Goal: Transaction & Acquisition: Purchase product/service

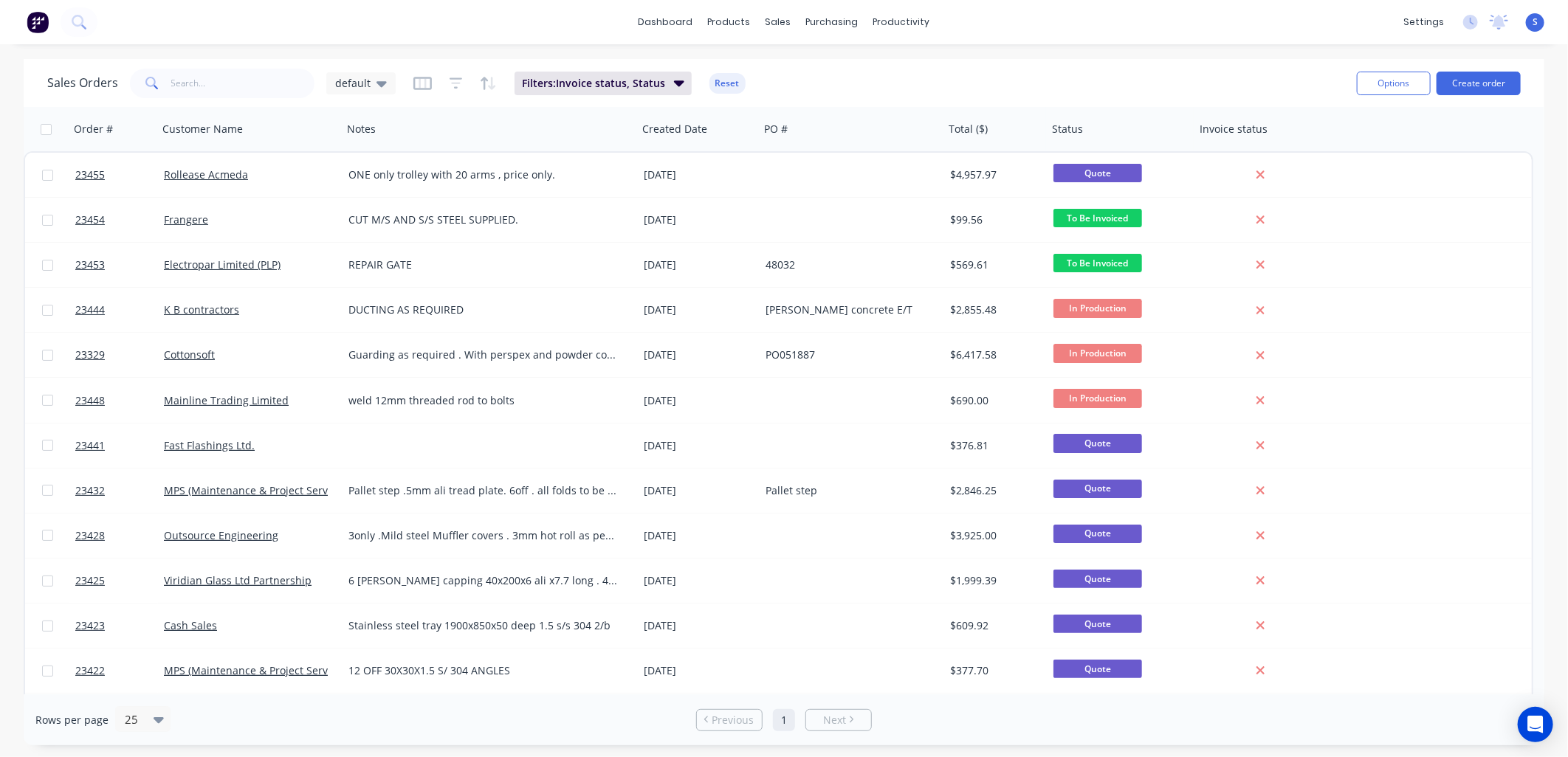
click at [254, 310] on div "K B contractors" at bounding box center [245, 309] width 164 height 14
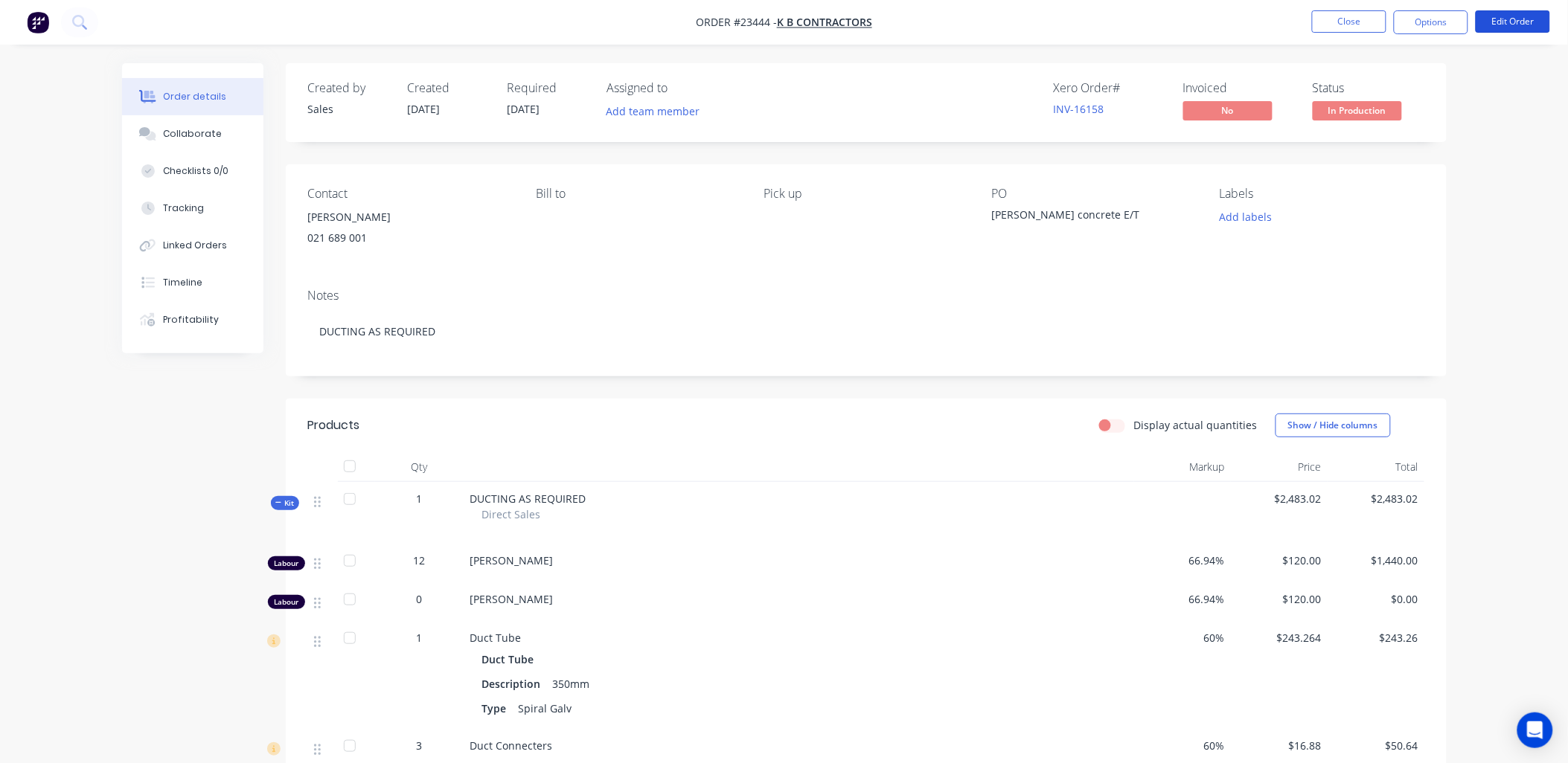
click at [1514, 15] on button "Edit Order" at bounding box center [1513, 21] width 75 height 22
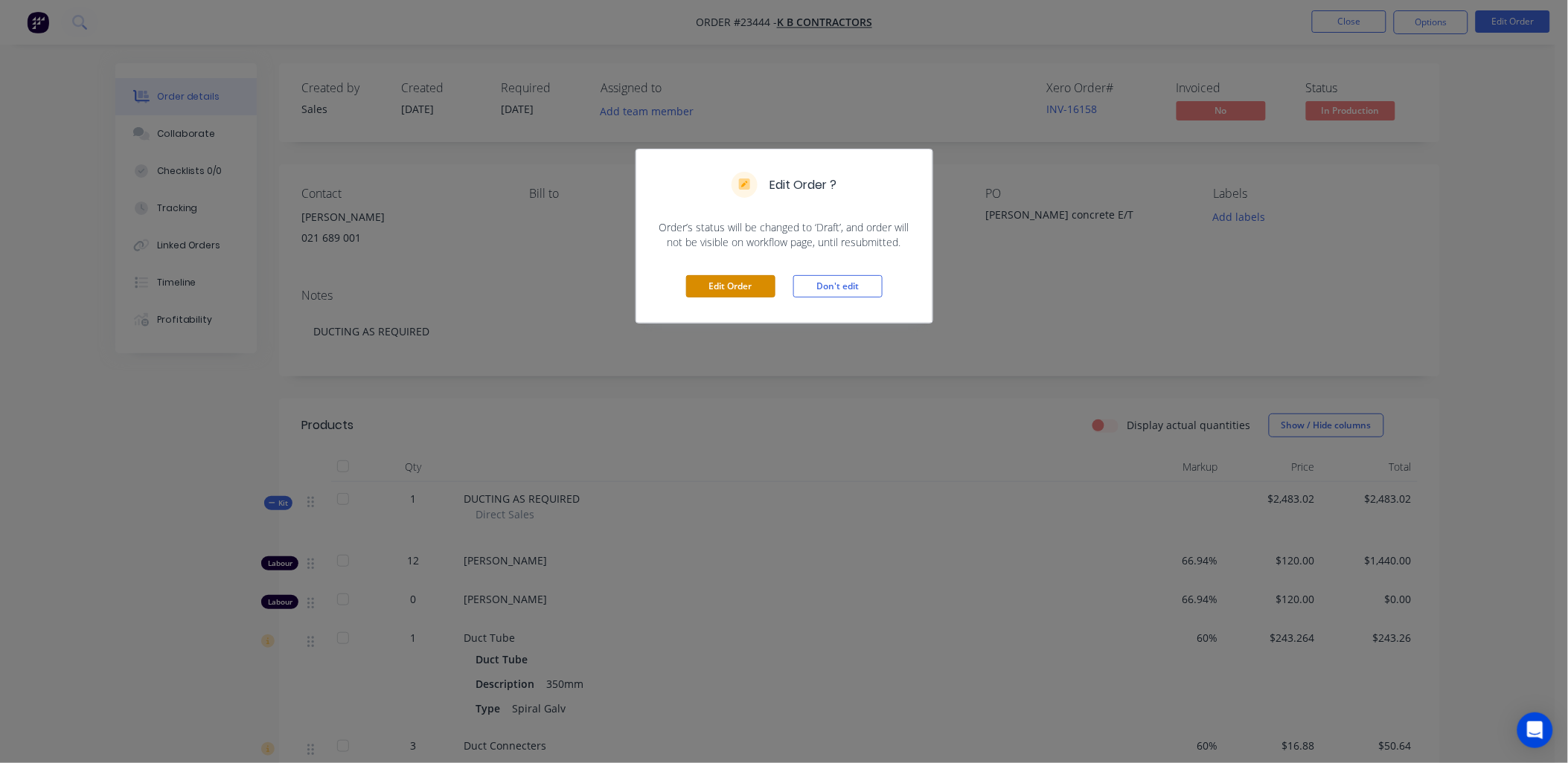
click at [747, 285] on button "Edit Order" at bounding box center [731, 286] width 89 height 22
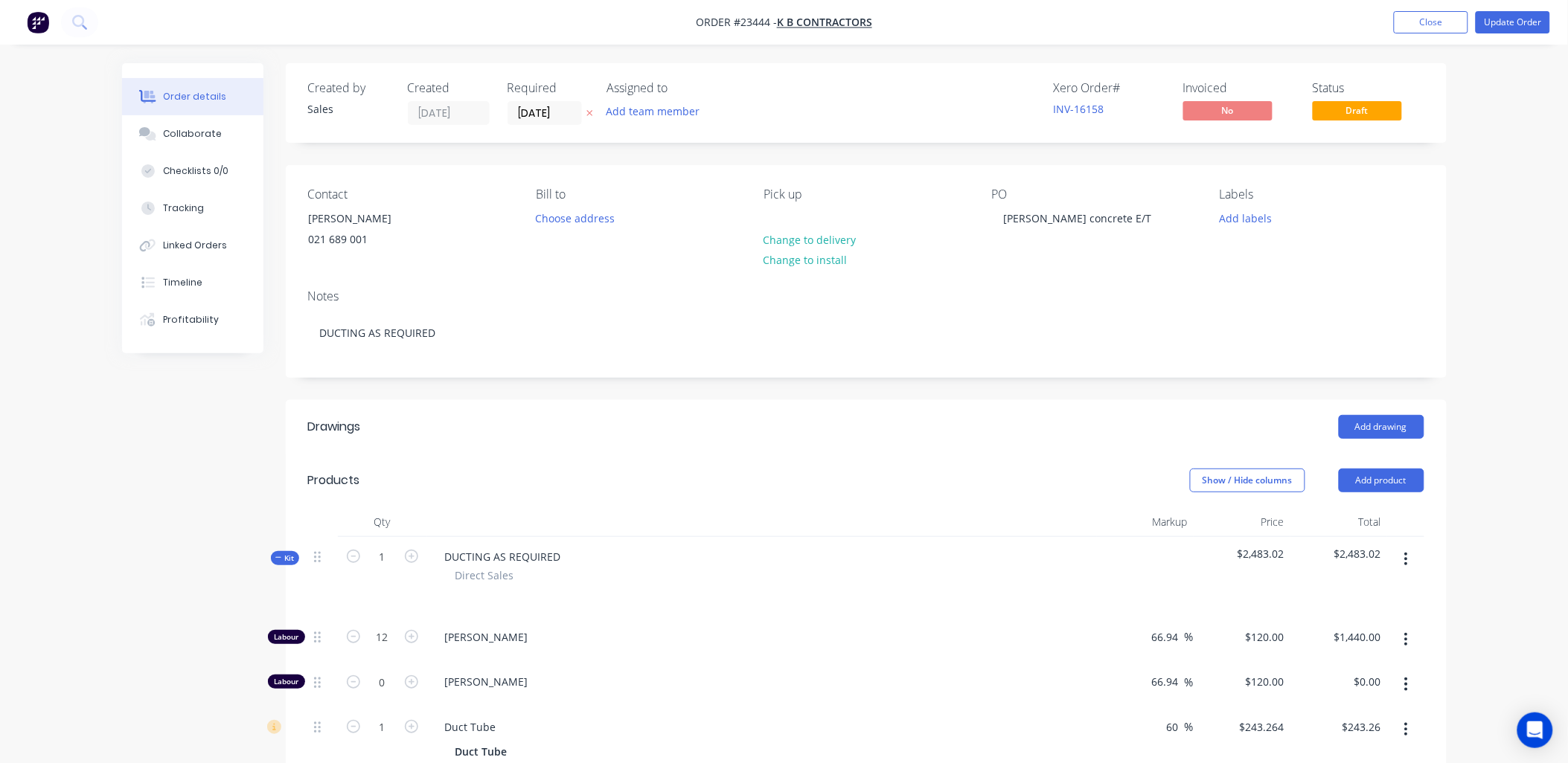
click at [1044, 232] on div "PO Bridgeman concrete E/T" at bounding box center [1094, 222] width 204 height 67
click at [1126, 217] on div "Bridgeman concrete E/T" at bounding box center [1077, 219] width 171 height 22
click at [1517, 19] on button "Update Order" at bounding box center [1513, 22] width 75 height 22
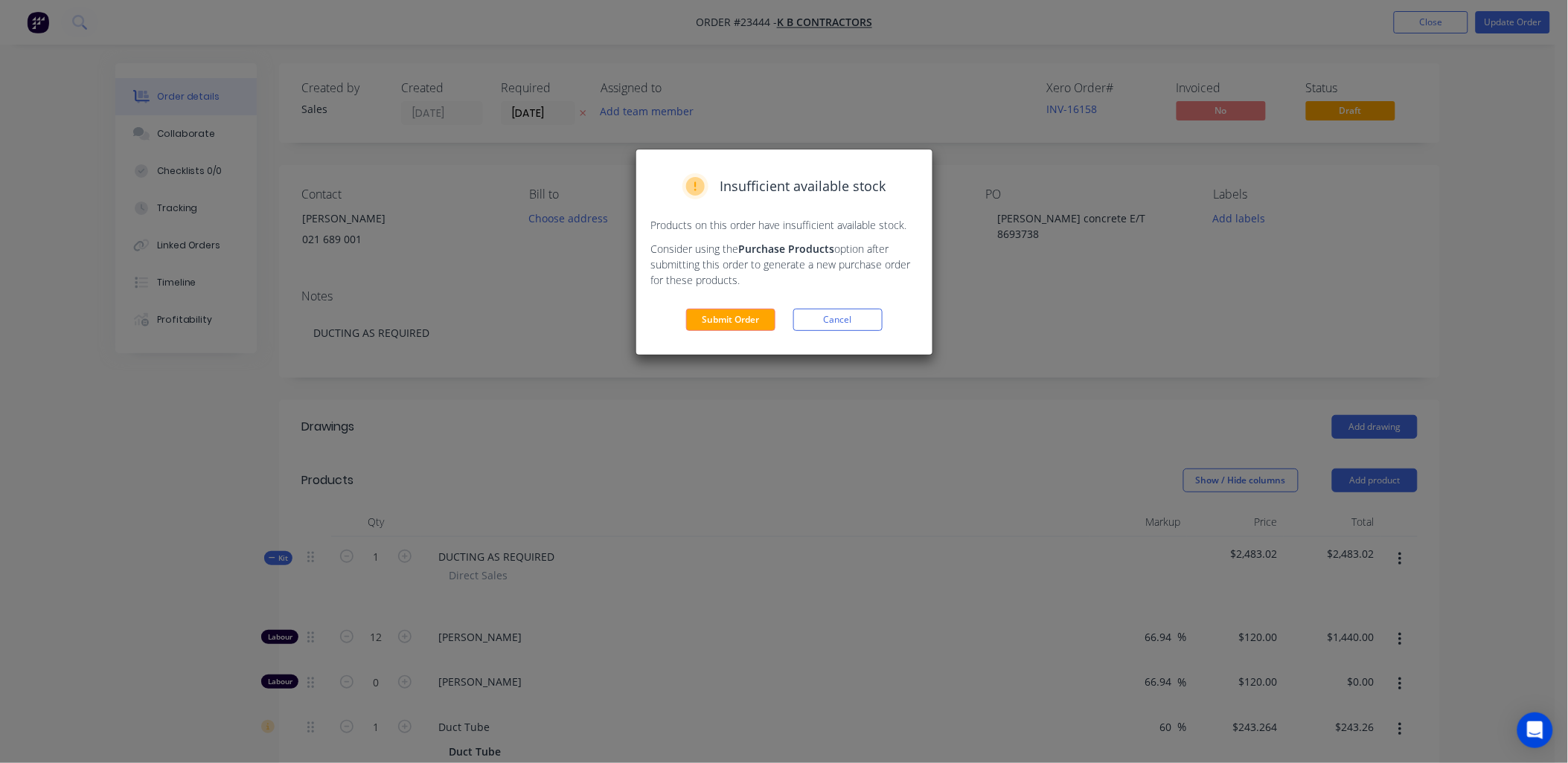
click at [732, 315] on button "Submit Order" at bounding box center [731, 320] width 89 height 22
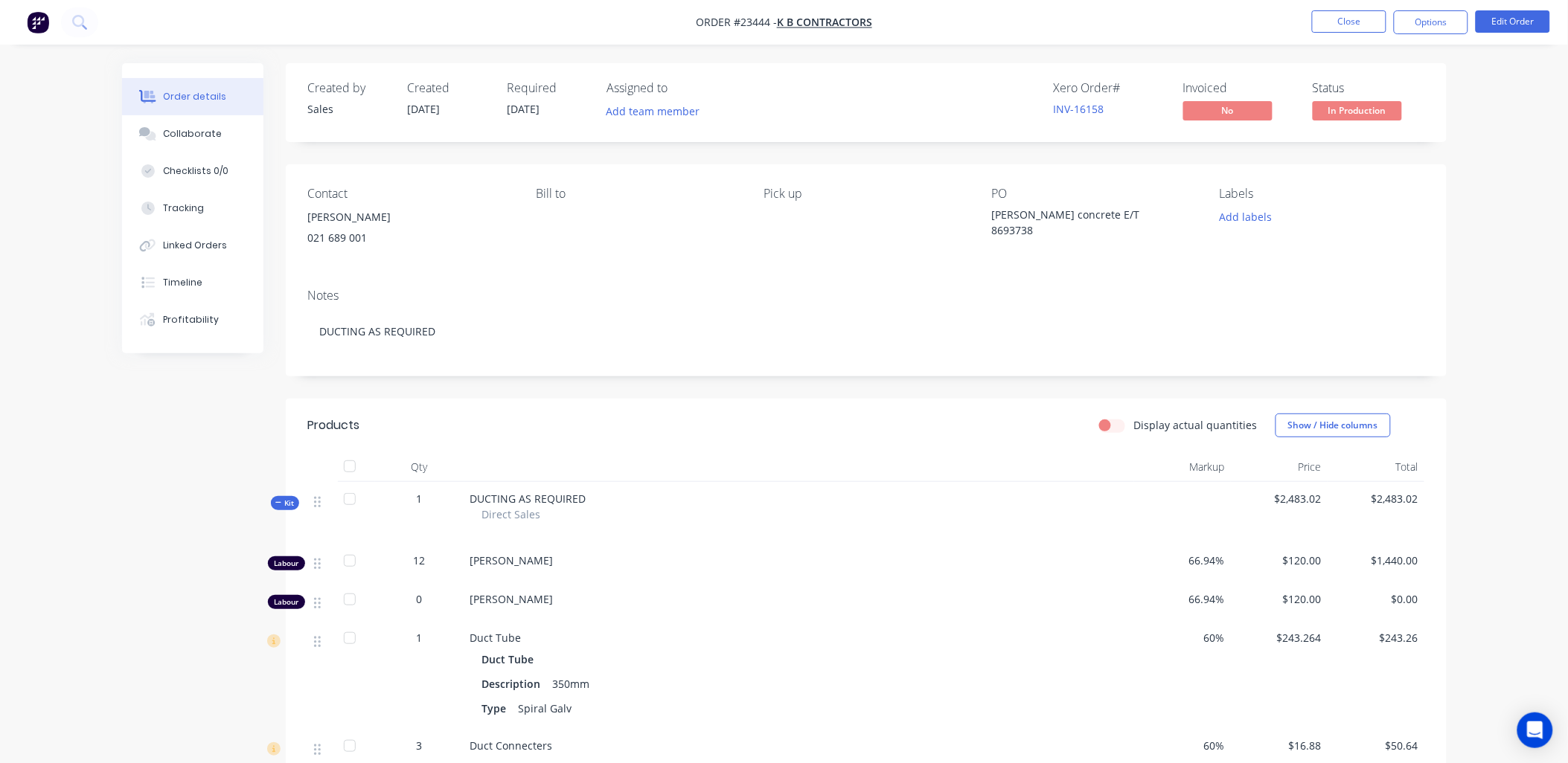
click at [1351, 18] on button "Close" at bounding box center [1349, 21] width 75 height 22
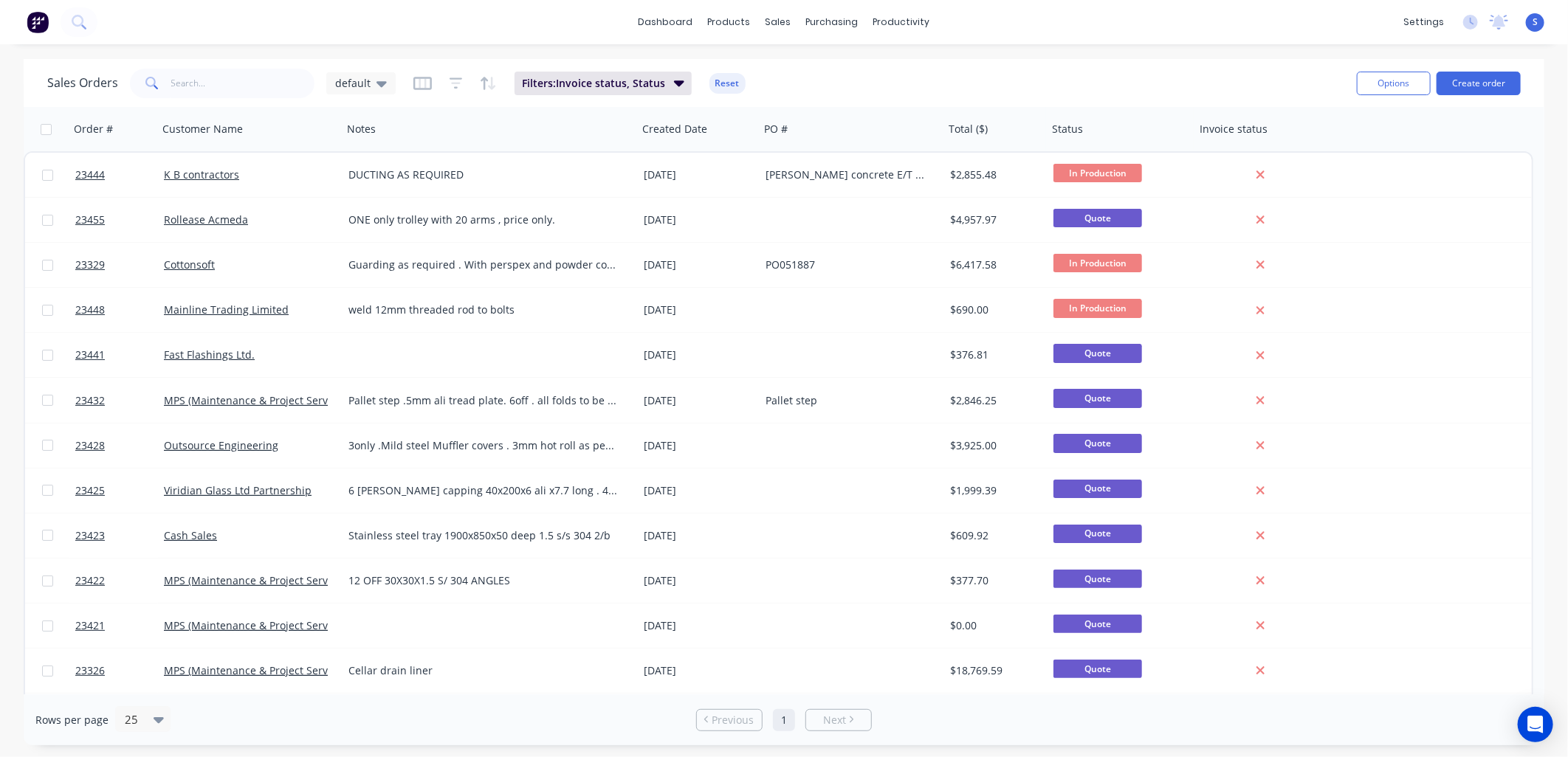
click at [1480, 80] on button "Create order" at bounding box center [1478, 83] width 84 height 24
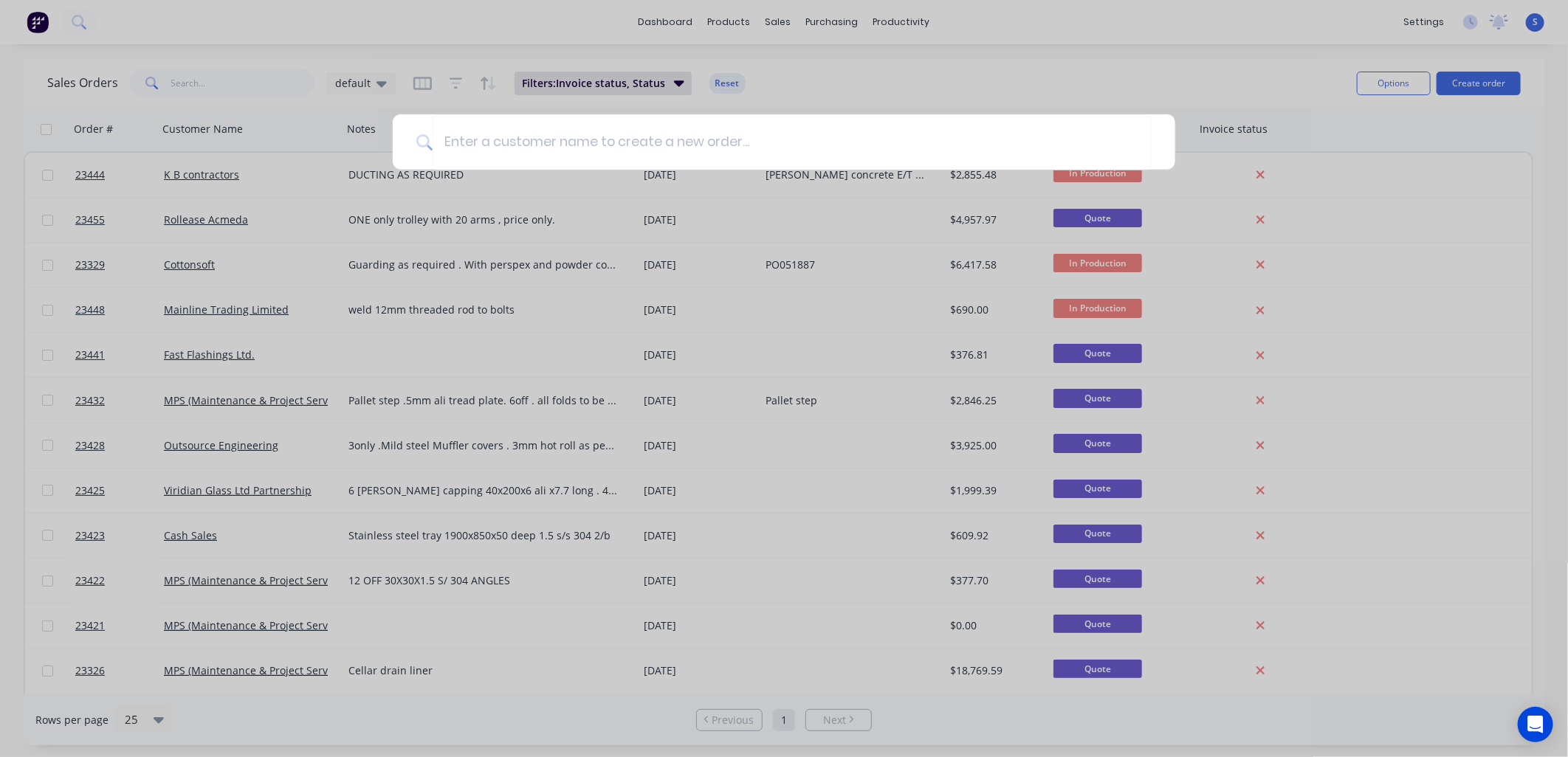
click at [466, 145] on input at bounding box center [792, 141] width 719 height 55
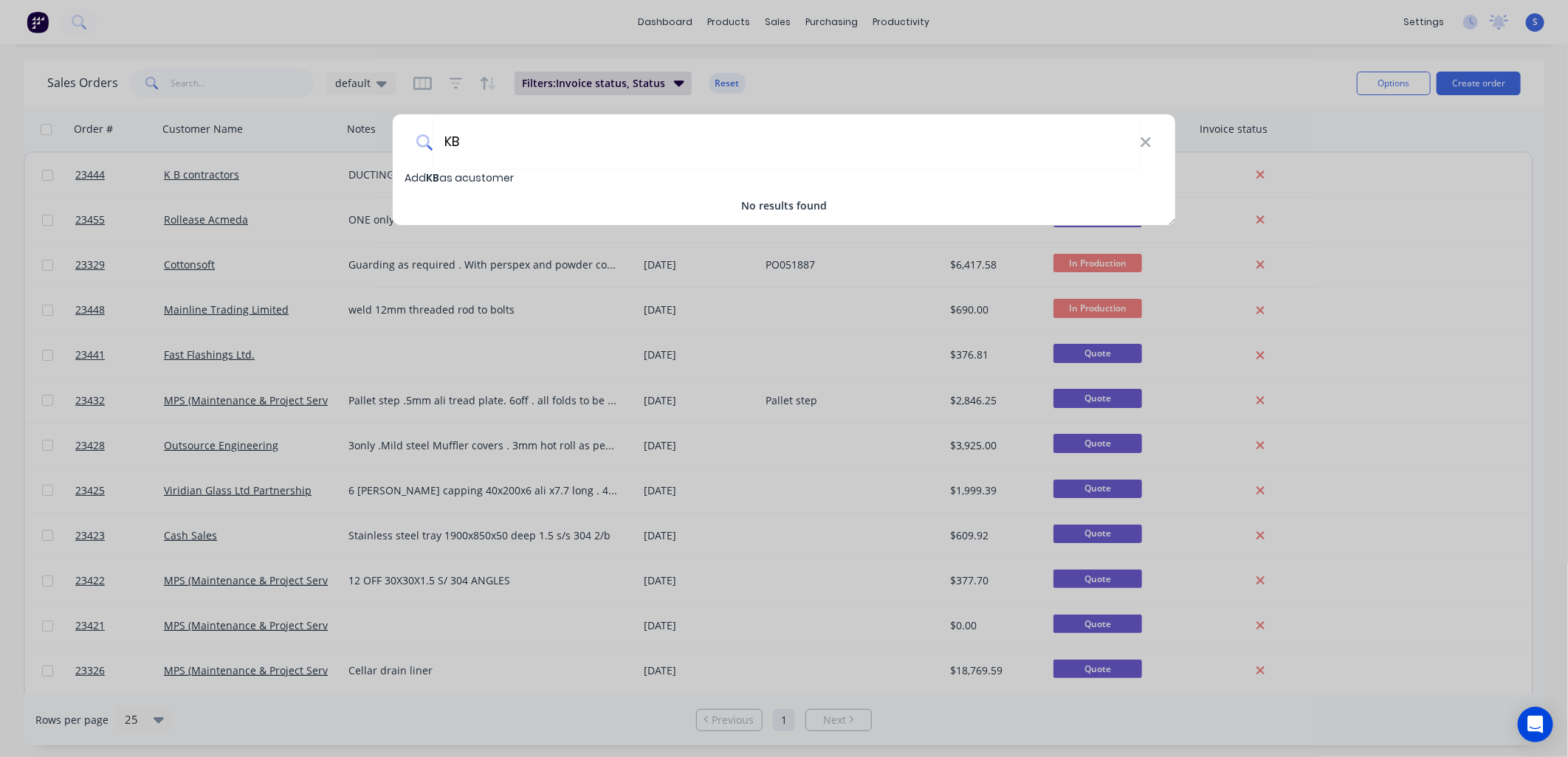
type input "K"
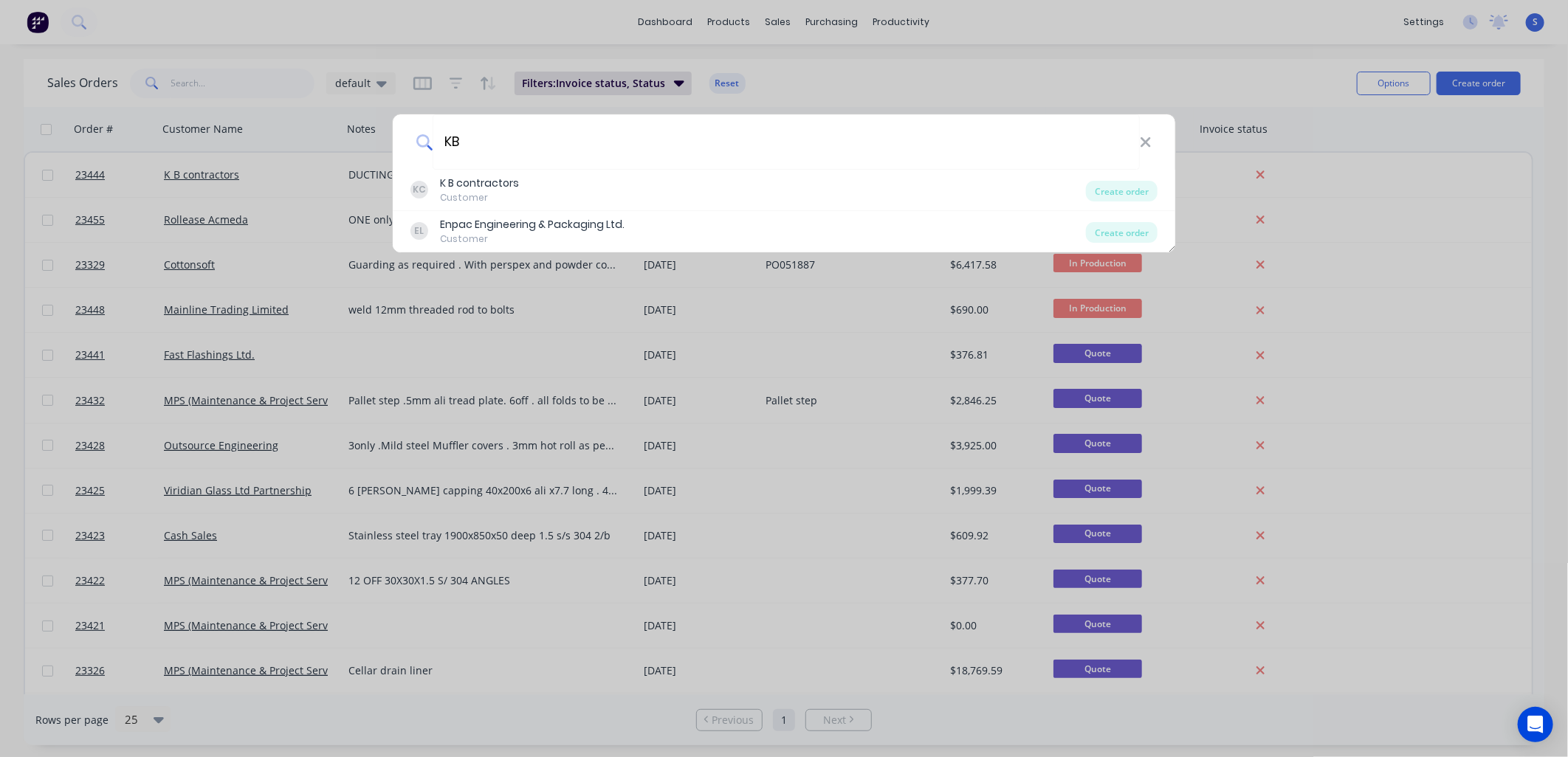
type input "KB"
click at [492, 187] on div "K B contractors" at bounding box center [479, 183] width 79 height 15
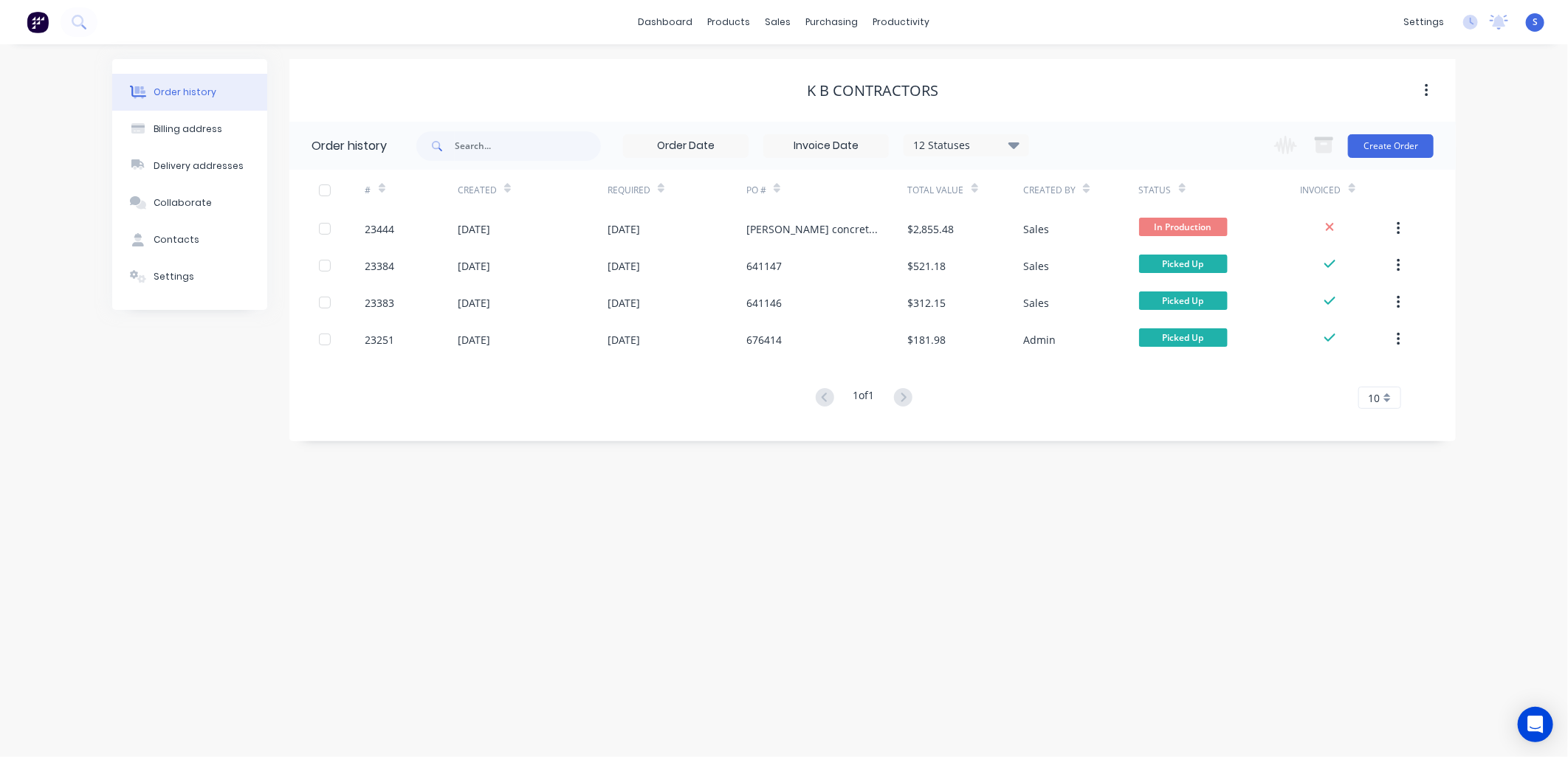
click at [1389, 141] on button "Create Order" at bounding box center [1391, 146] width 86 height 24
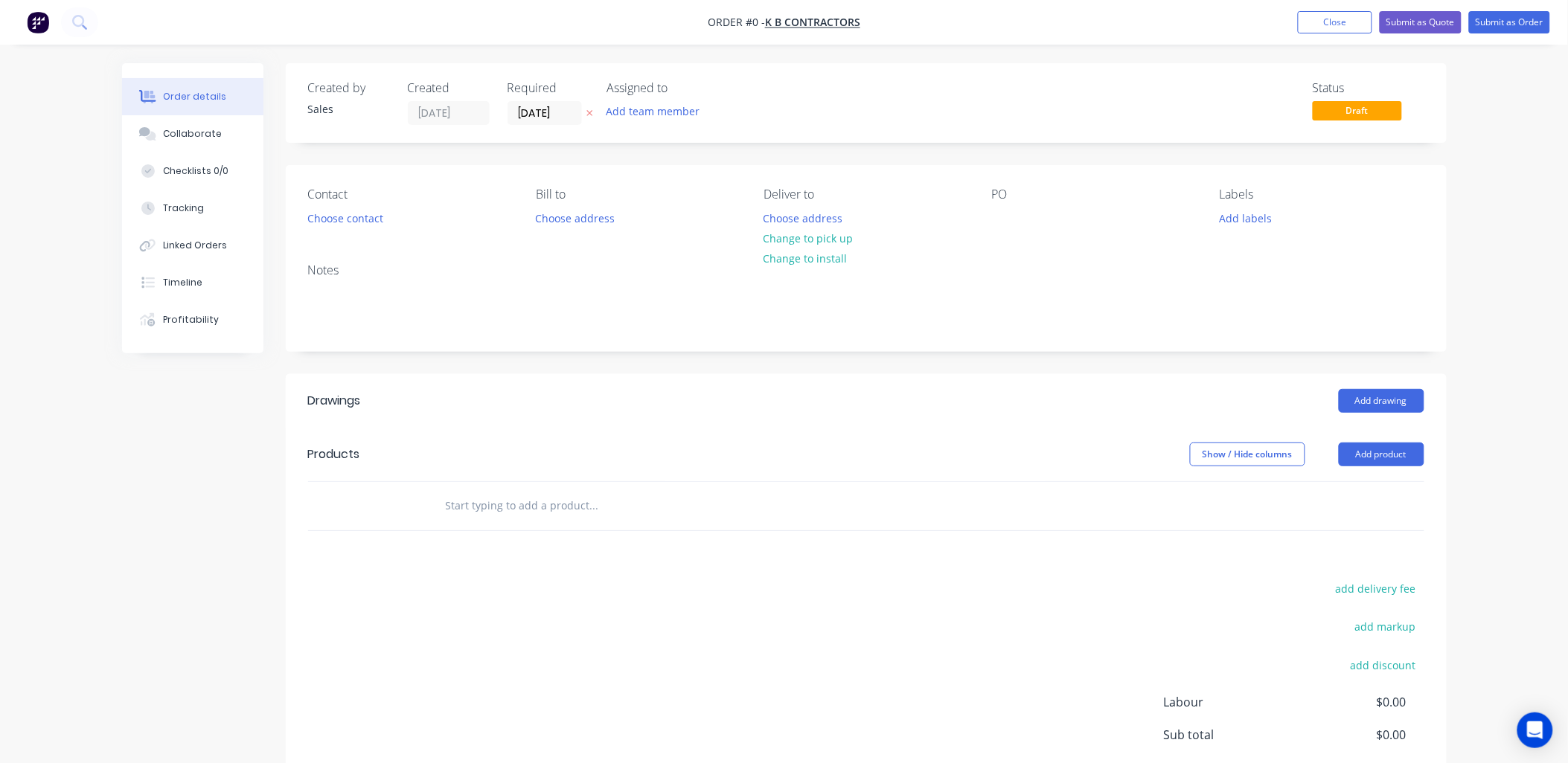
click at [325, 217] on button "Choose contact" at bounding box center [345, 218] width 91 height 20
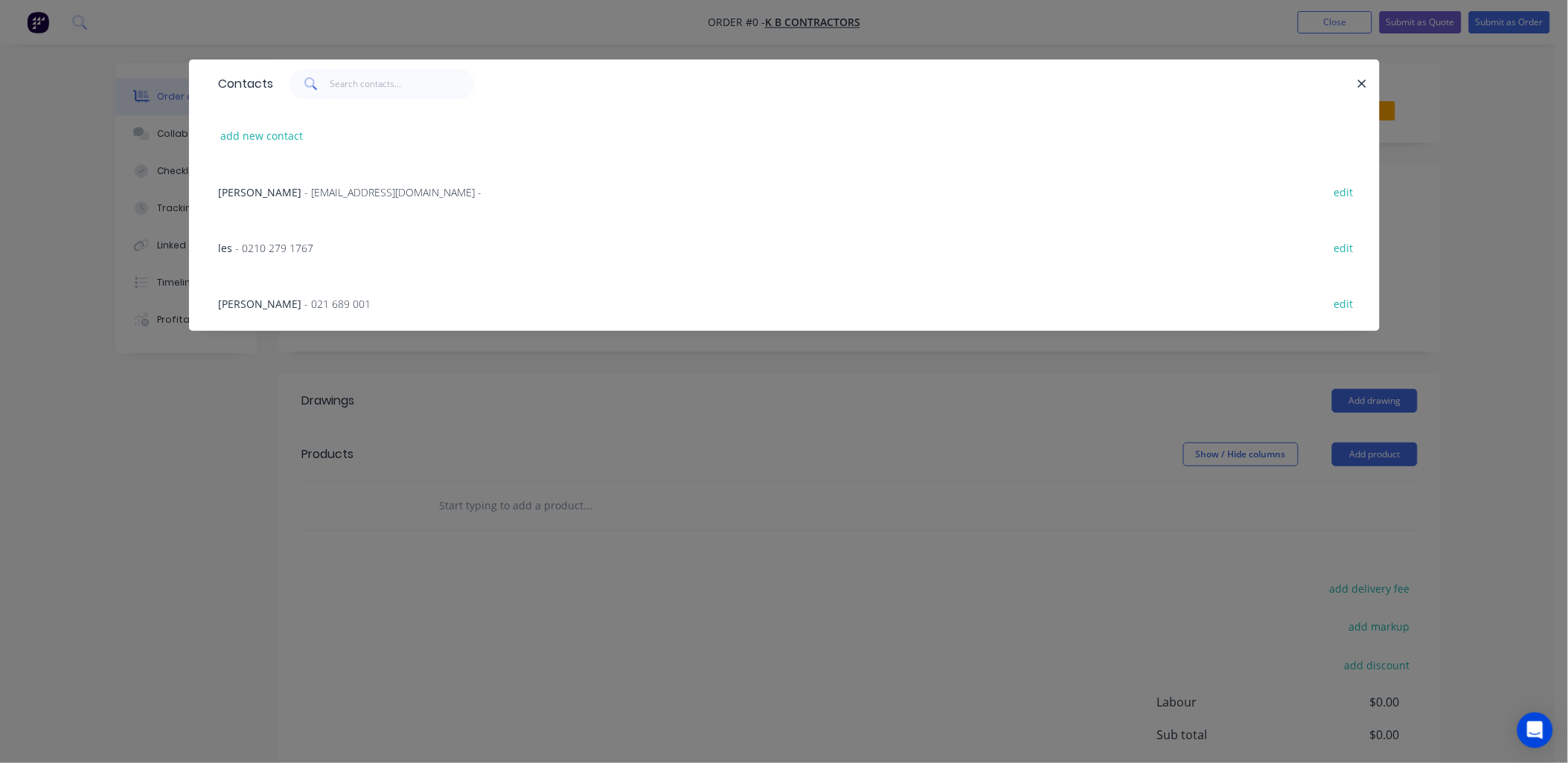
click at [305, 302] on span "- 021 689 001" at bounding box center [337, 303] width 67 height 14
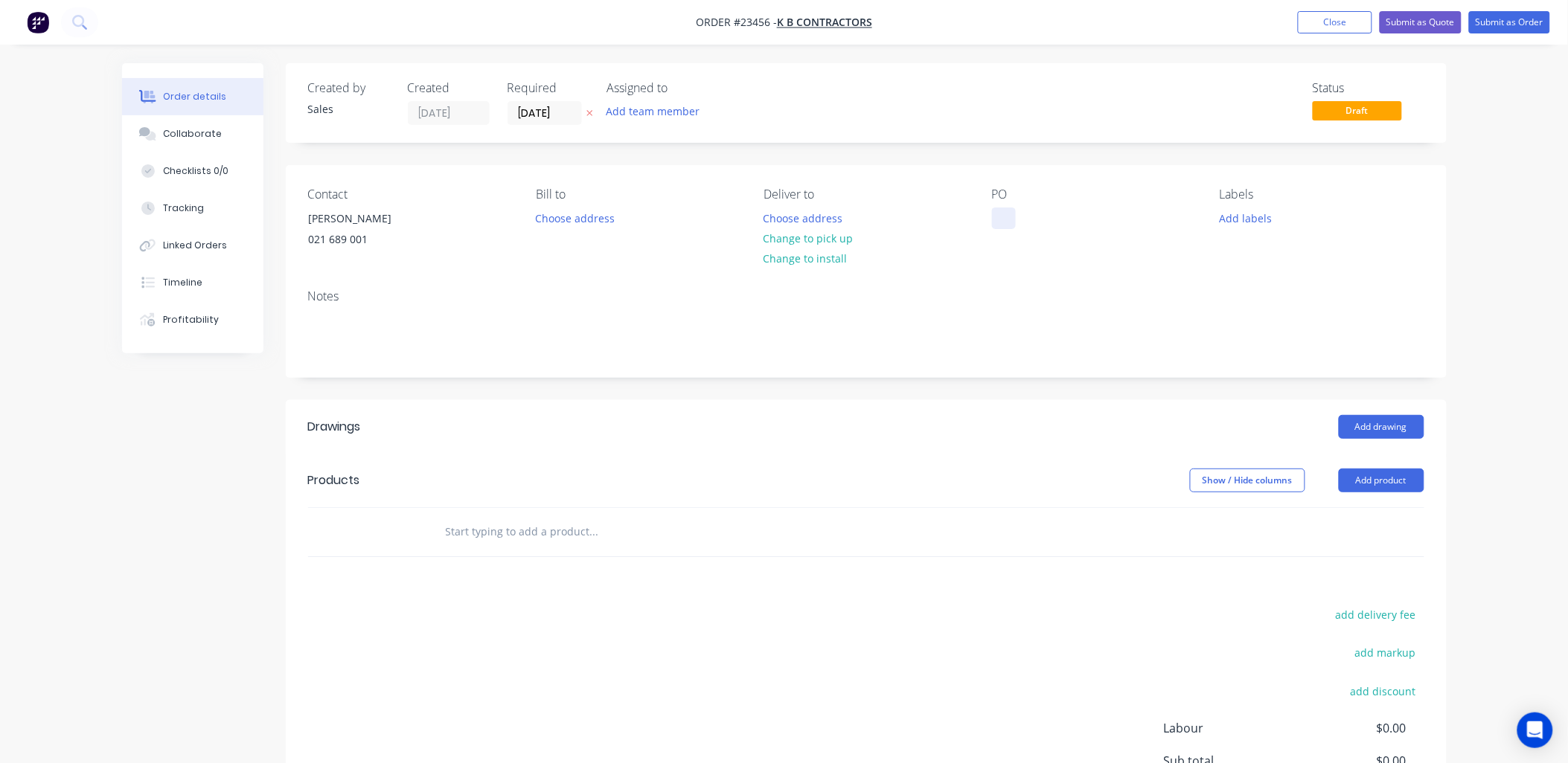
click at [997, 211] on div at bounding box center [1003, 219] width 24 height 22
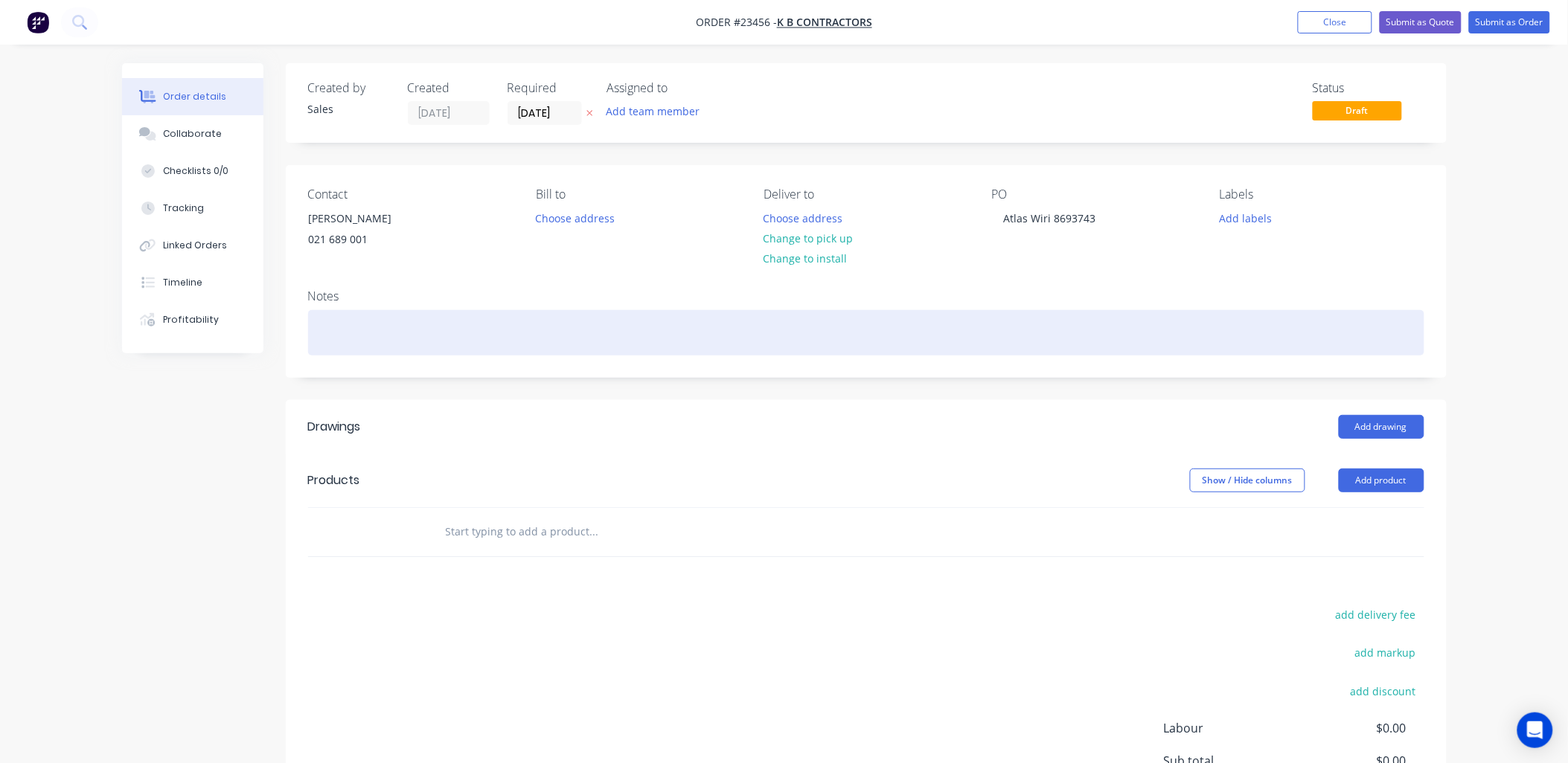
click at [380, 346] on div at bounding box center [867, 333] width 1116 height 46
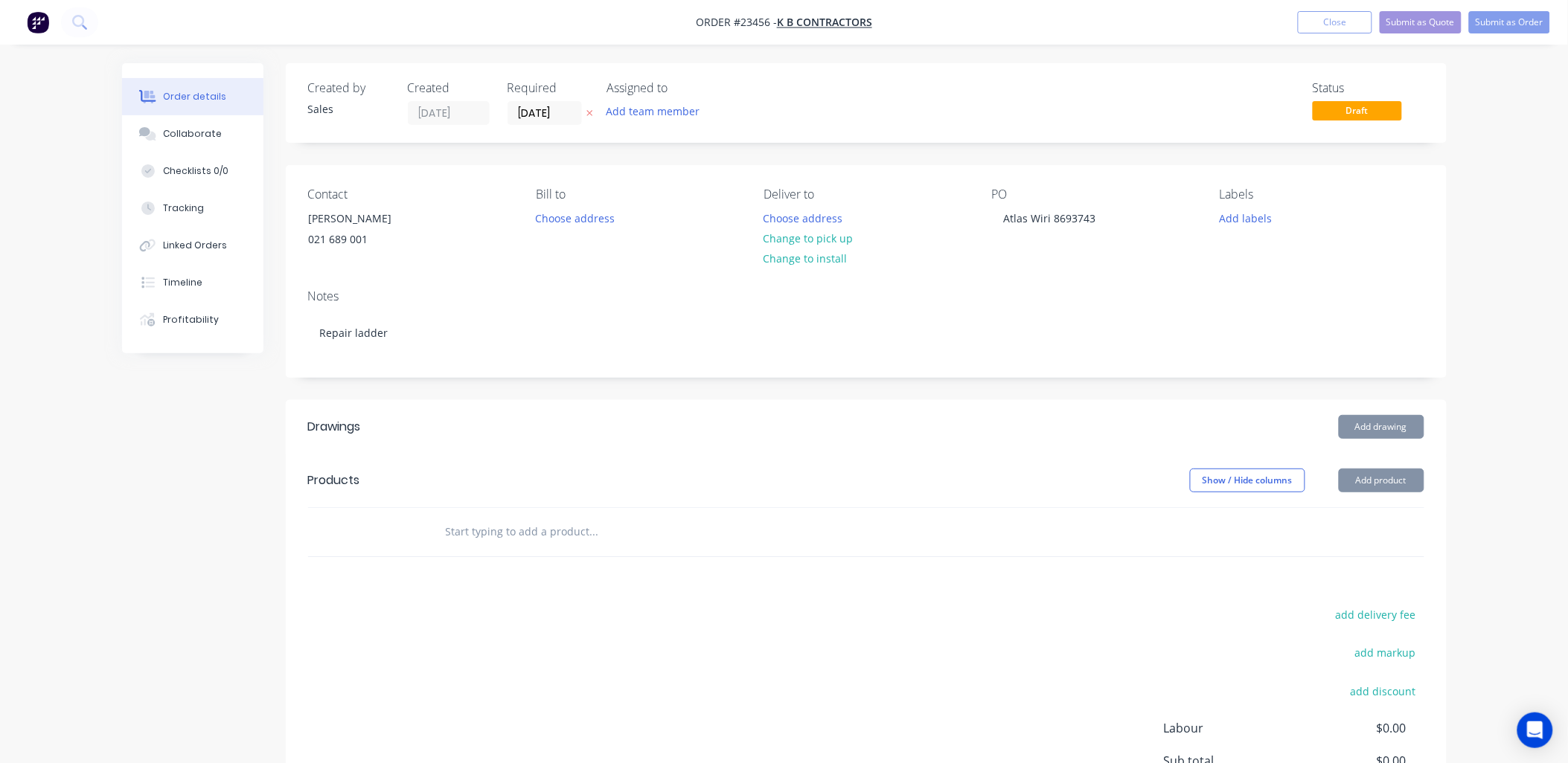
click at [437, 420] on div "Drawings" at bounding box center [427, 427] width 237 height 24
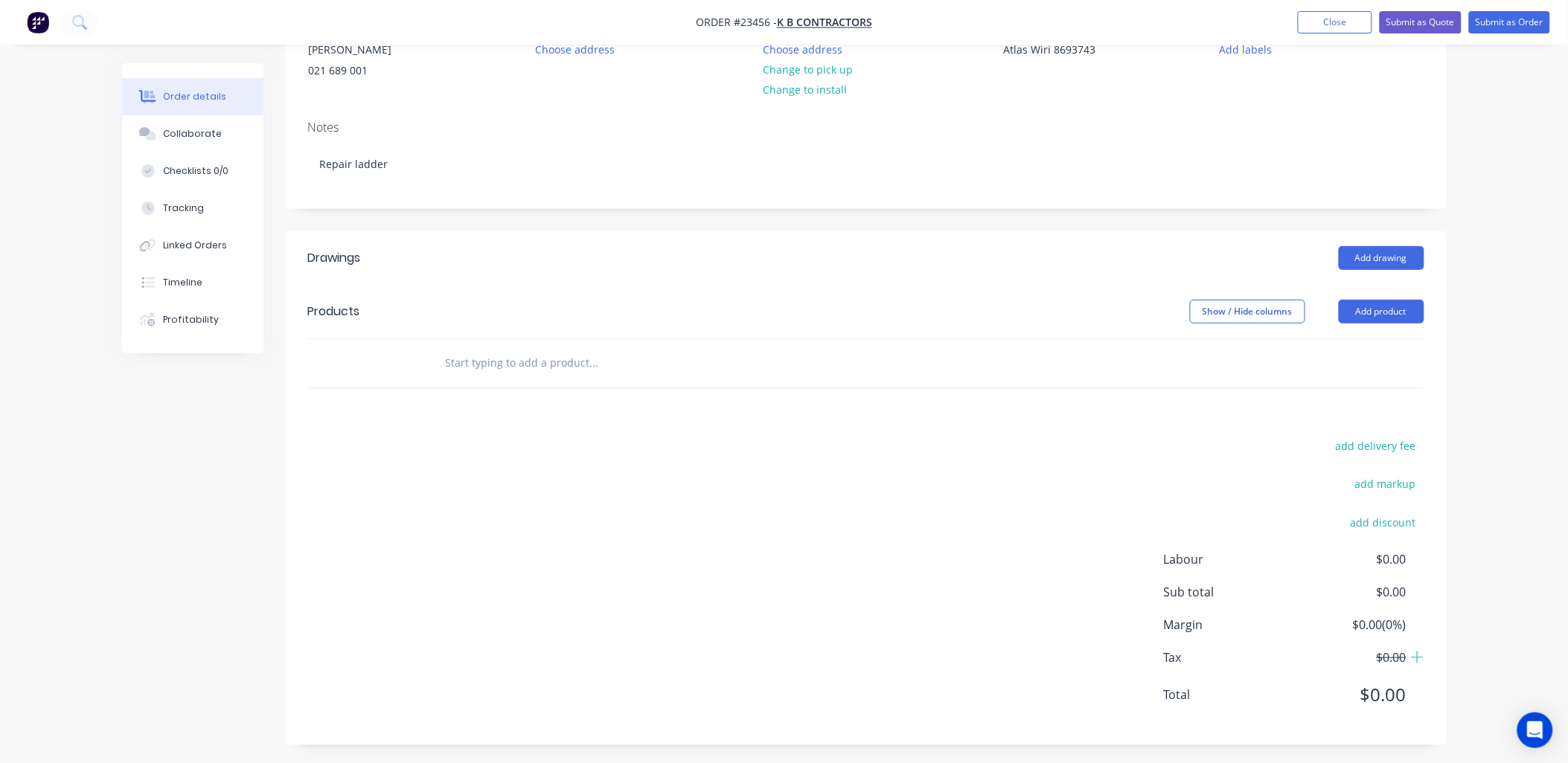
scroll to position [173, 0]
click at [1394, 303] on button "Add product" at bounding box center [1382, 307] width 86 height 24
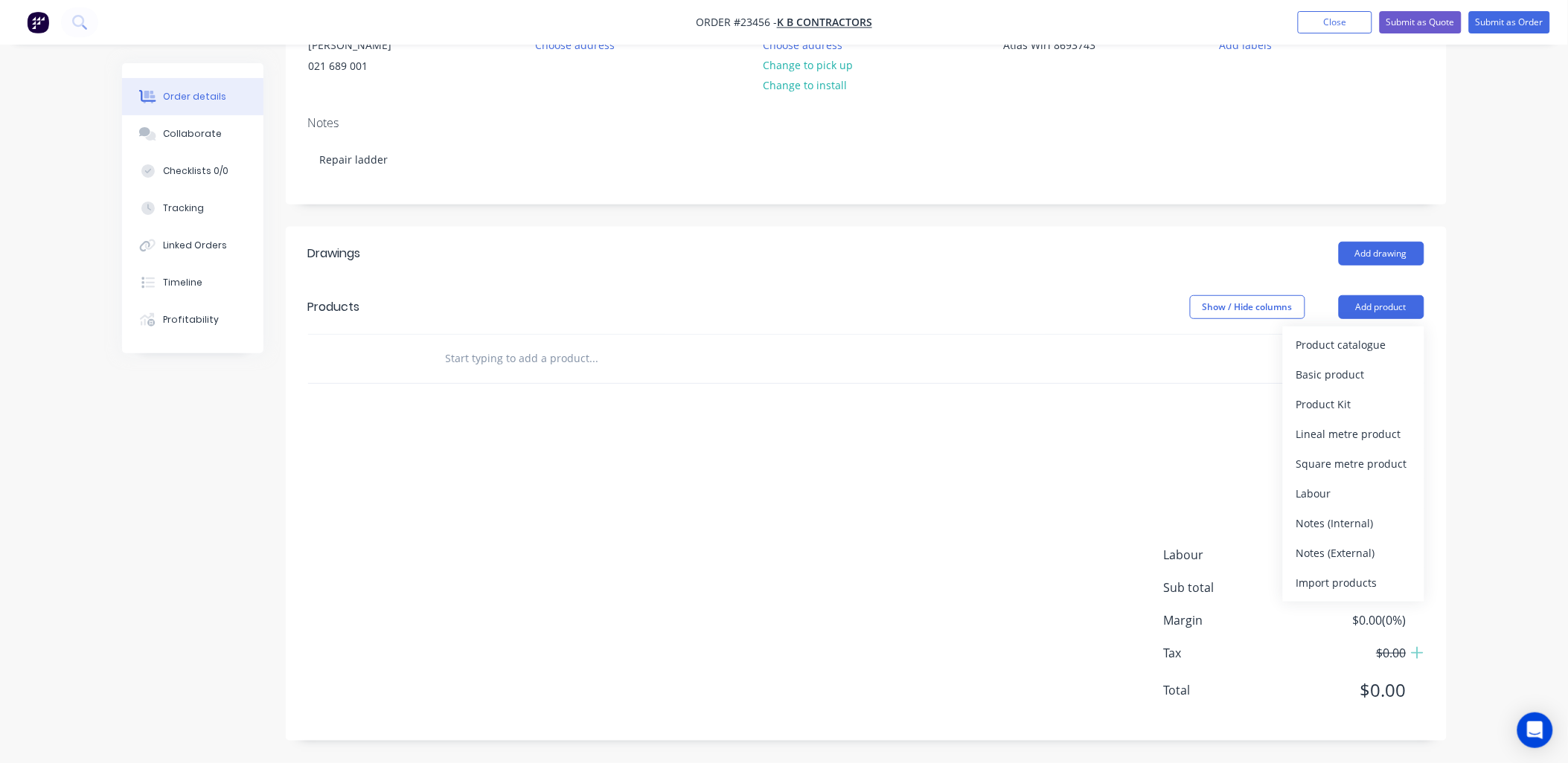
click at [1387, 339] on div "Product catalogue" at bounding box center [1354, 345] width 115 height 22
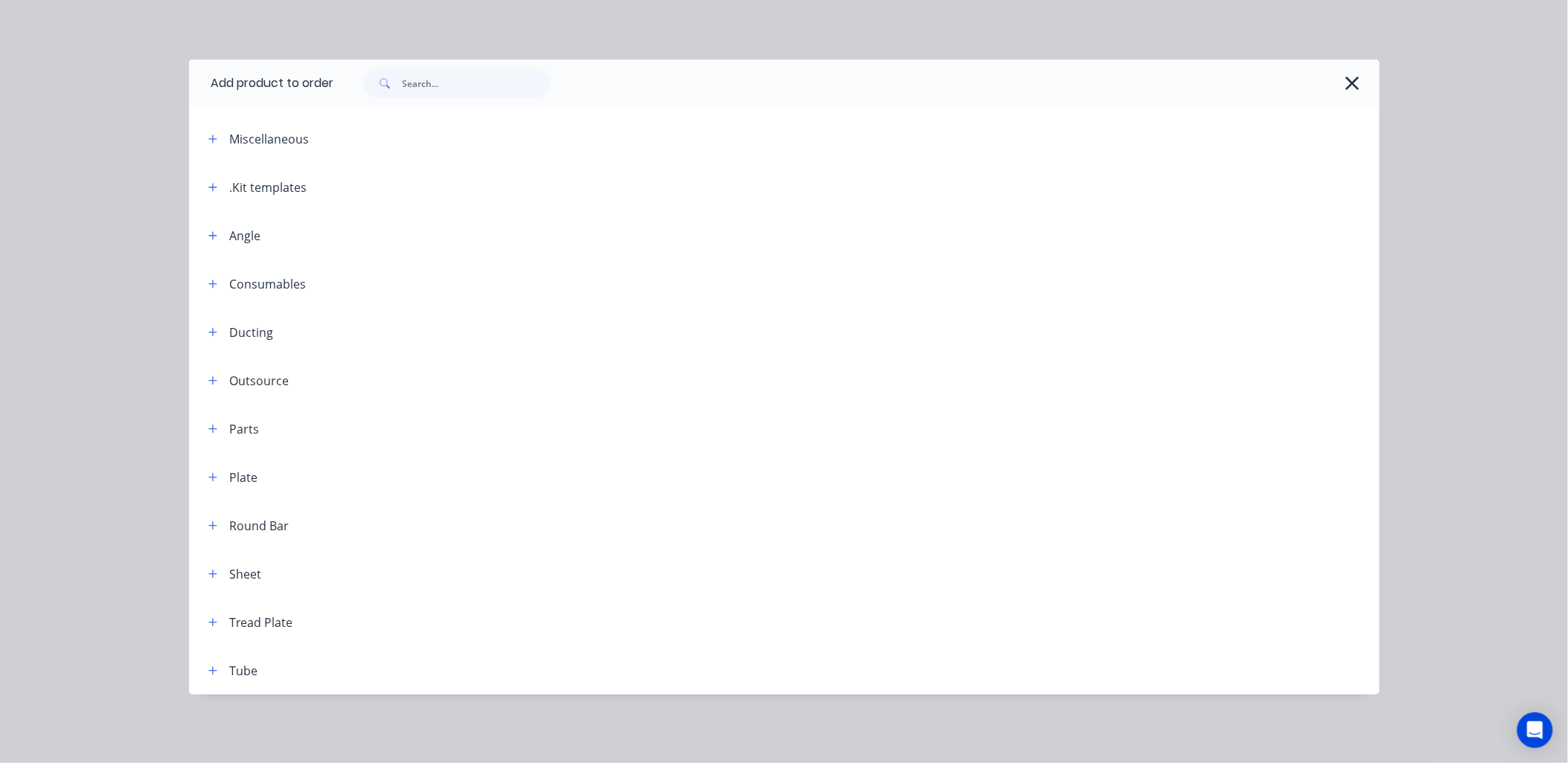
click at [235, 186] on div ".Kit templates" at bounding box center [268, 188] width 78 height 18
click at [216, 189] on icon "button" at bounding box center [213, 187] width 9 height 10
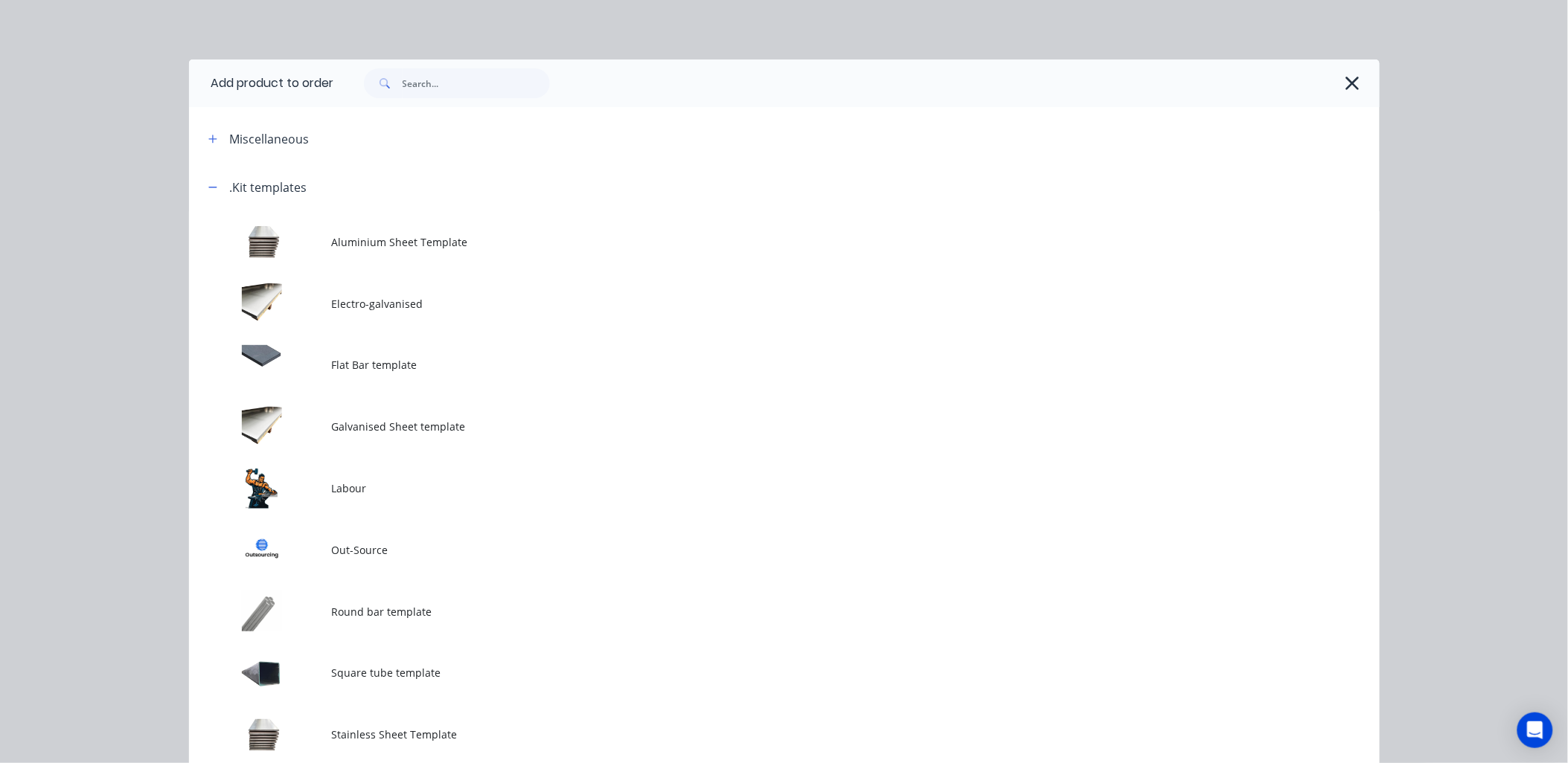
click at [276, 478] on td at bounding box center [260, 489] width 143 height 62
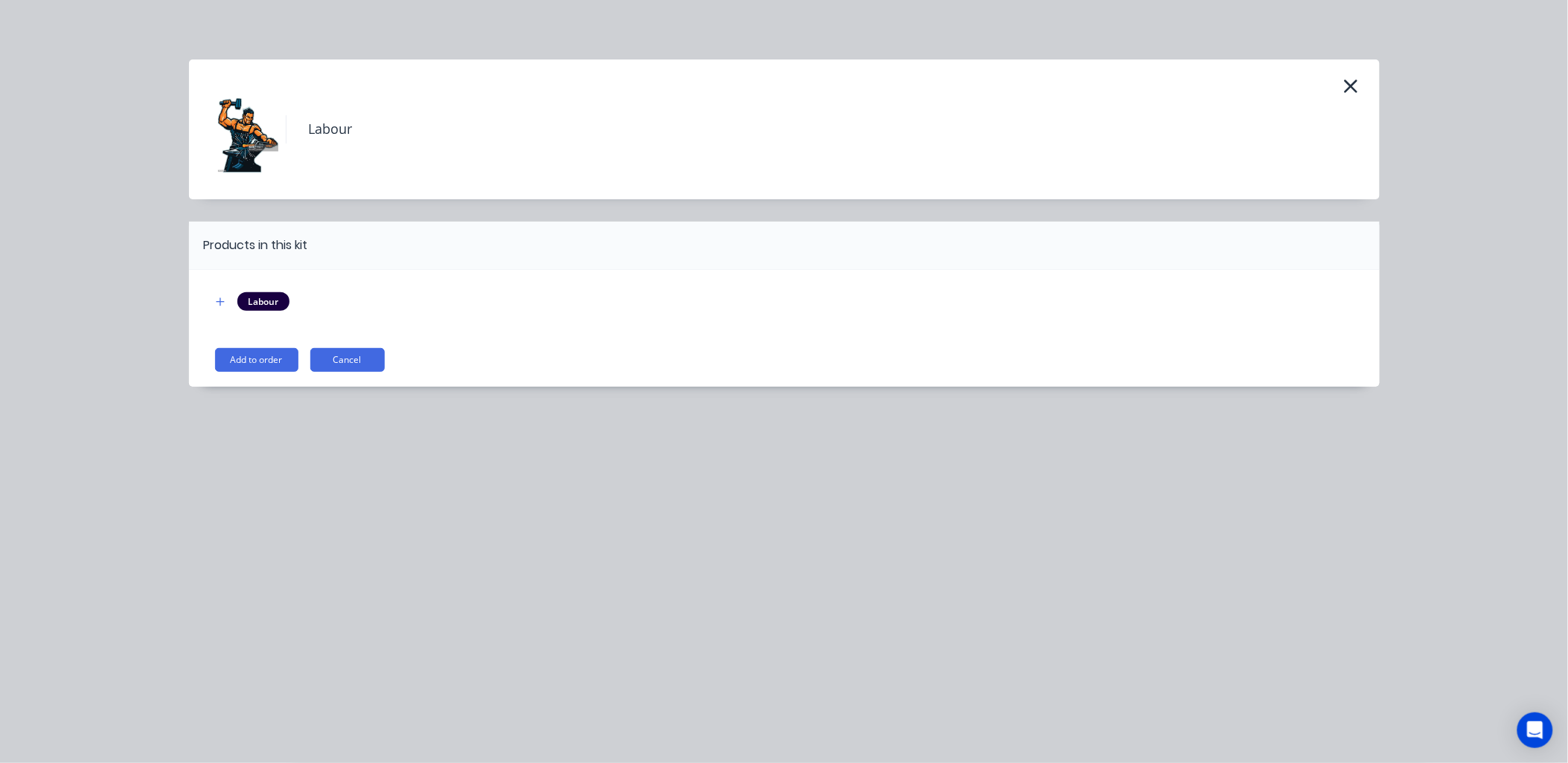
click at [275, 357] on button "Add to order" at bounding box center [256, 360] width 83 height 24
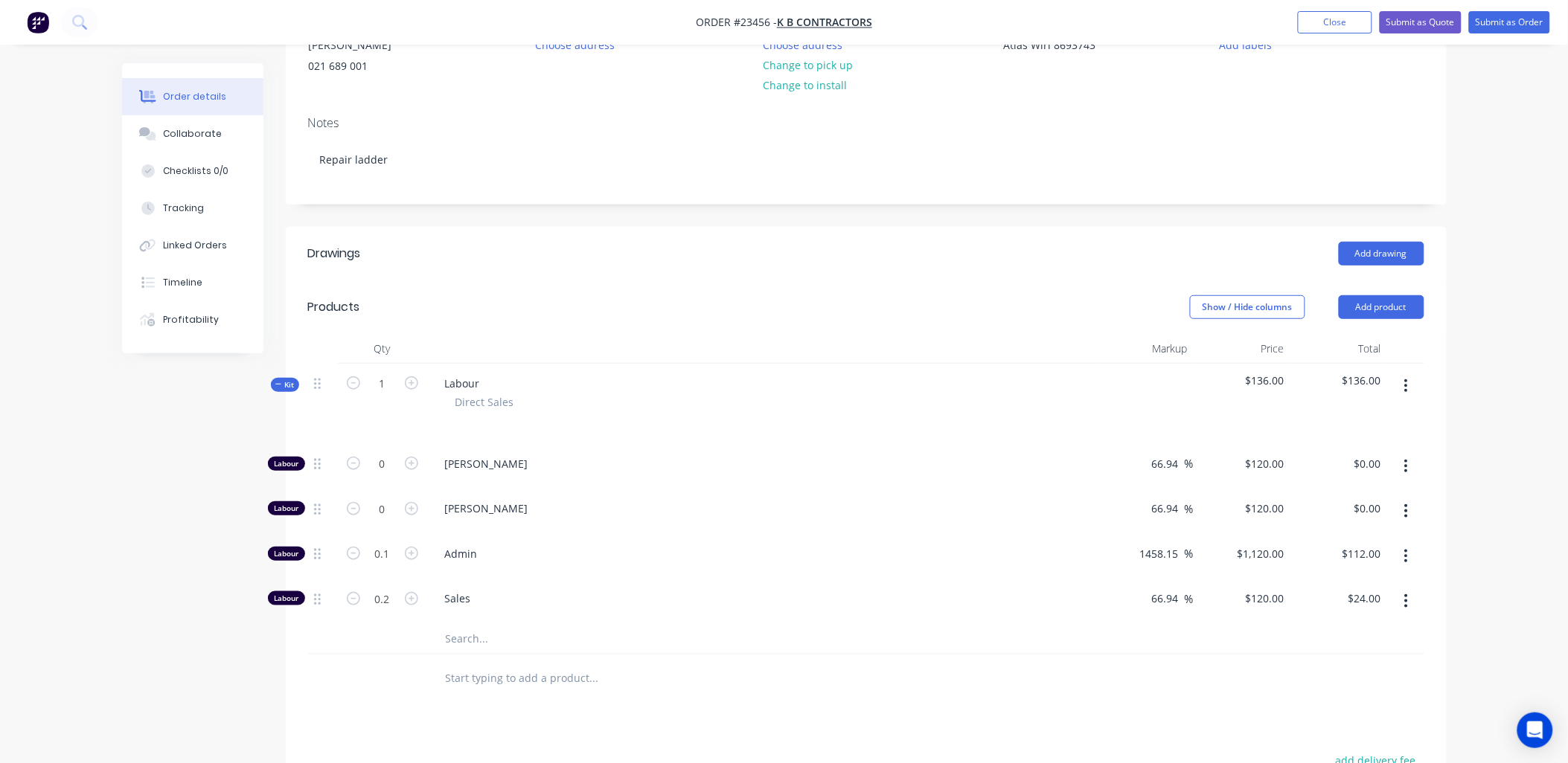
click at [412, 503] on icon "button" at bounding box center [411, 509] width 14 height 14
type input "1"
type input "$120.00"
click at [412, 503] on icon "button" at bounding box center [411, 509] width 14 height 14
type input "2"
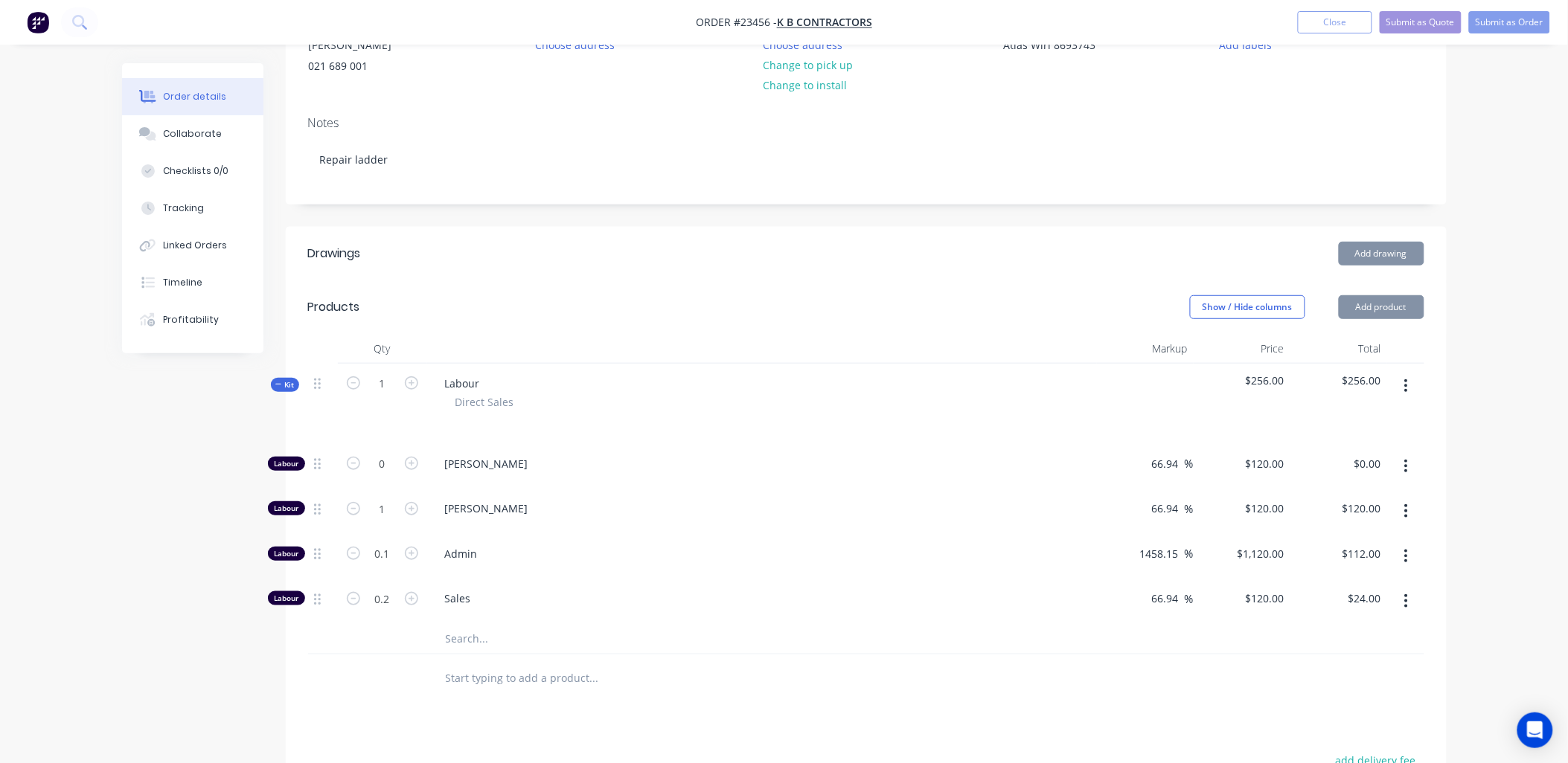
type input "$240.00"
click at [412, 503] on icon "button" at bounding box center [411, 509] width 14 height 14
type input "3"
type input "$360.00"
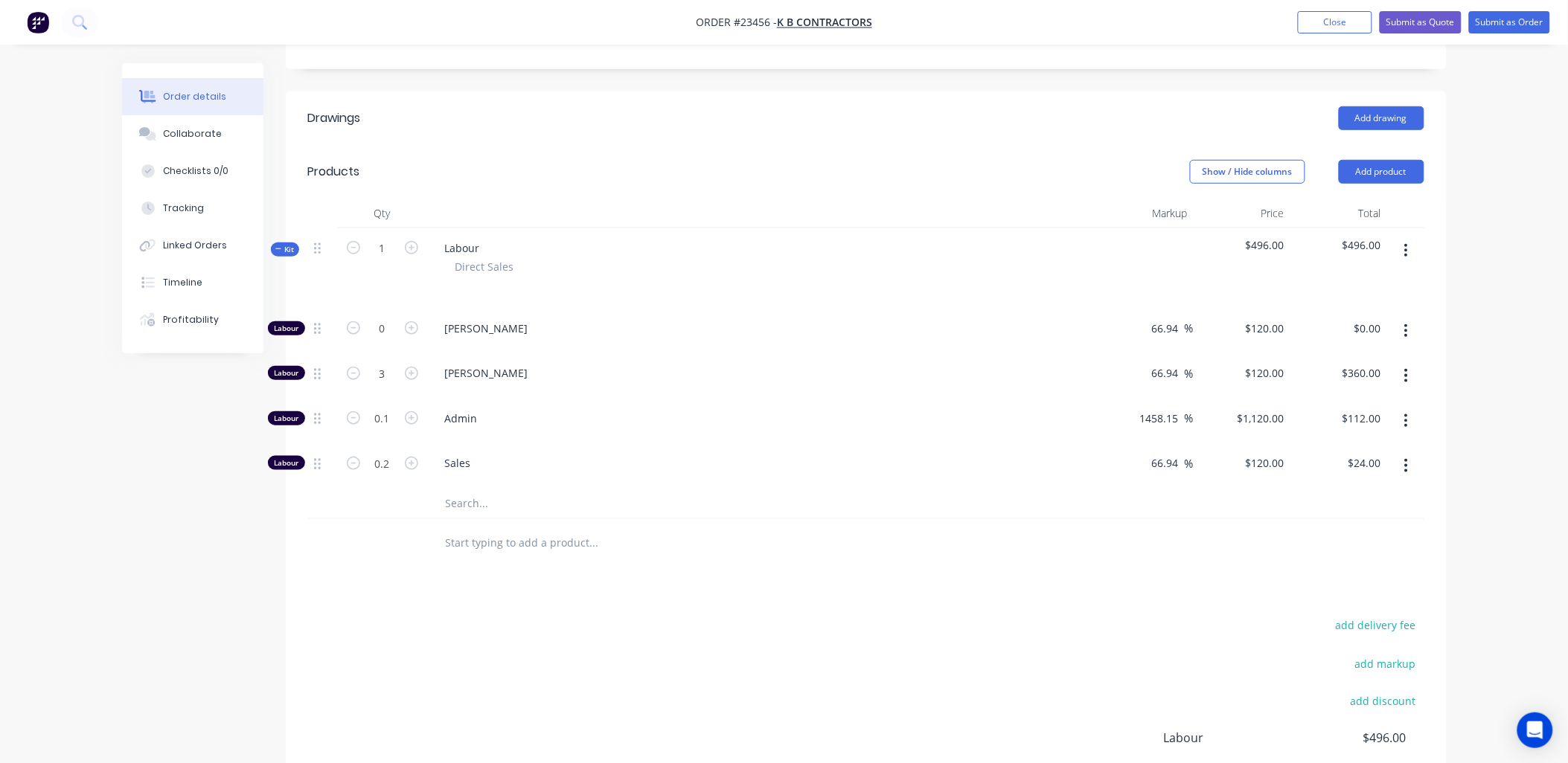
scroll to position [313, 0]
click at [1407, 466] on icon "button" at bounding box center [1406, 461] width 3 height 14
click at [1382, 555] on div "Delete" at bounding box center [1354, 561] width 115 height 22
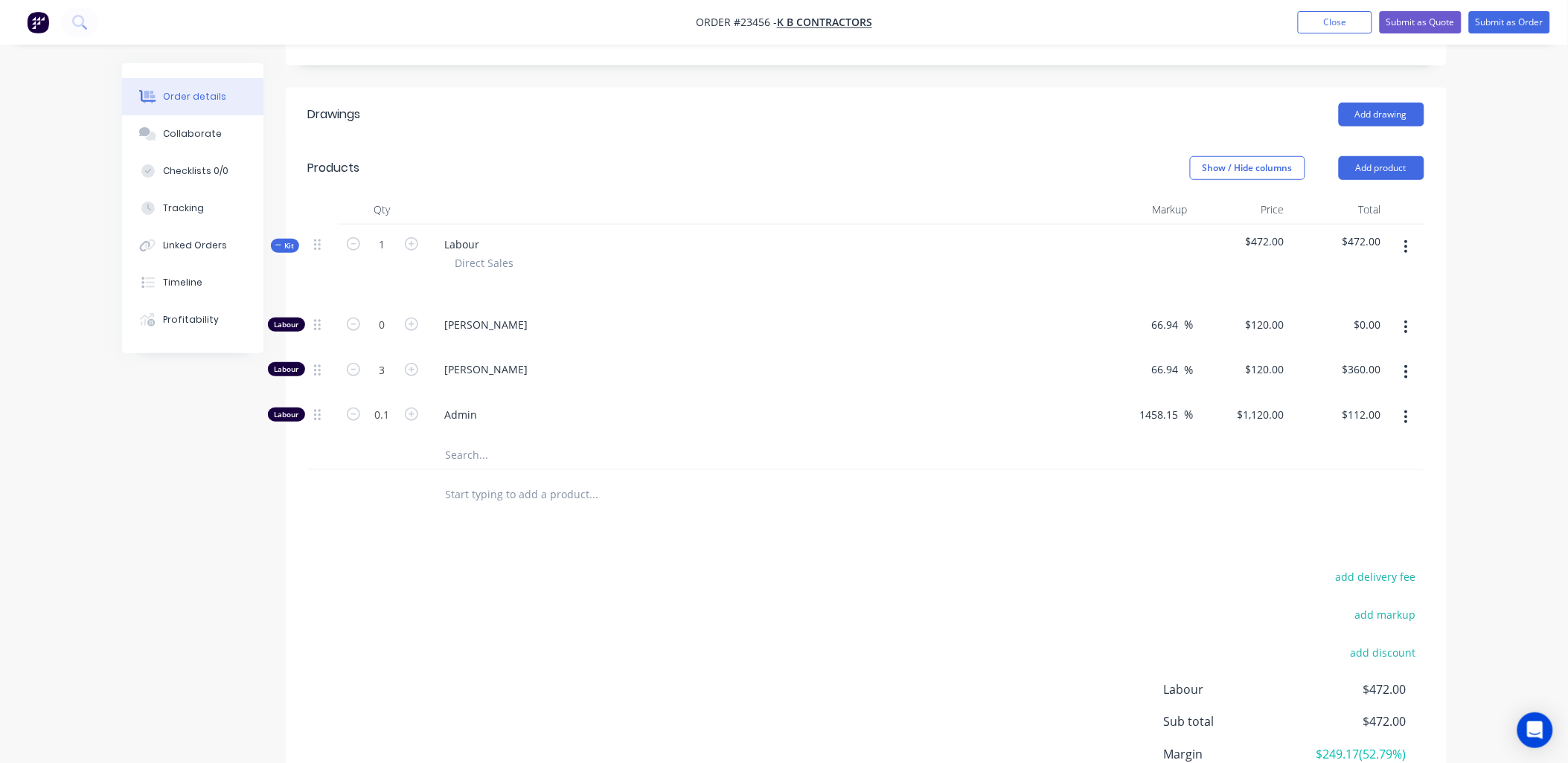
click at [1408, 421] on button "button" at bounding box center [1406, 417] width 35 height 26
click at [1383, 519] on div "Delete" at bounding box center [1354, 516] width 115 height 22
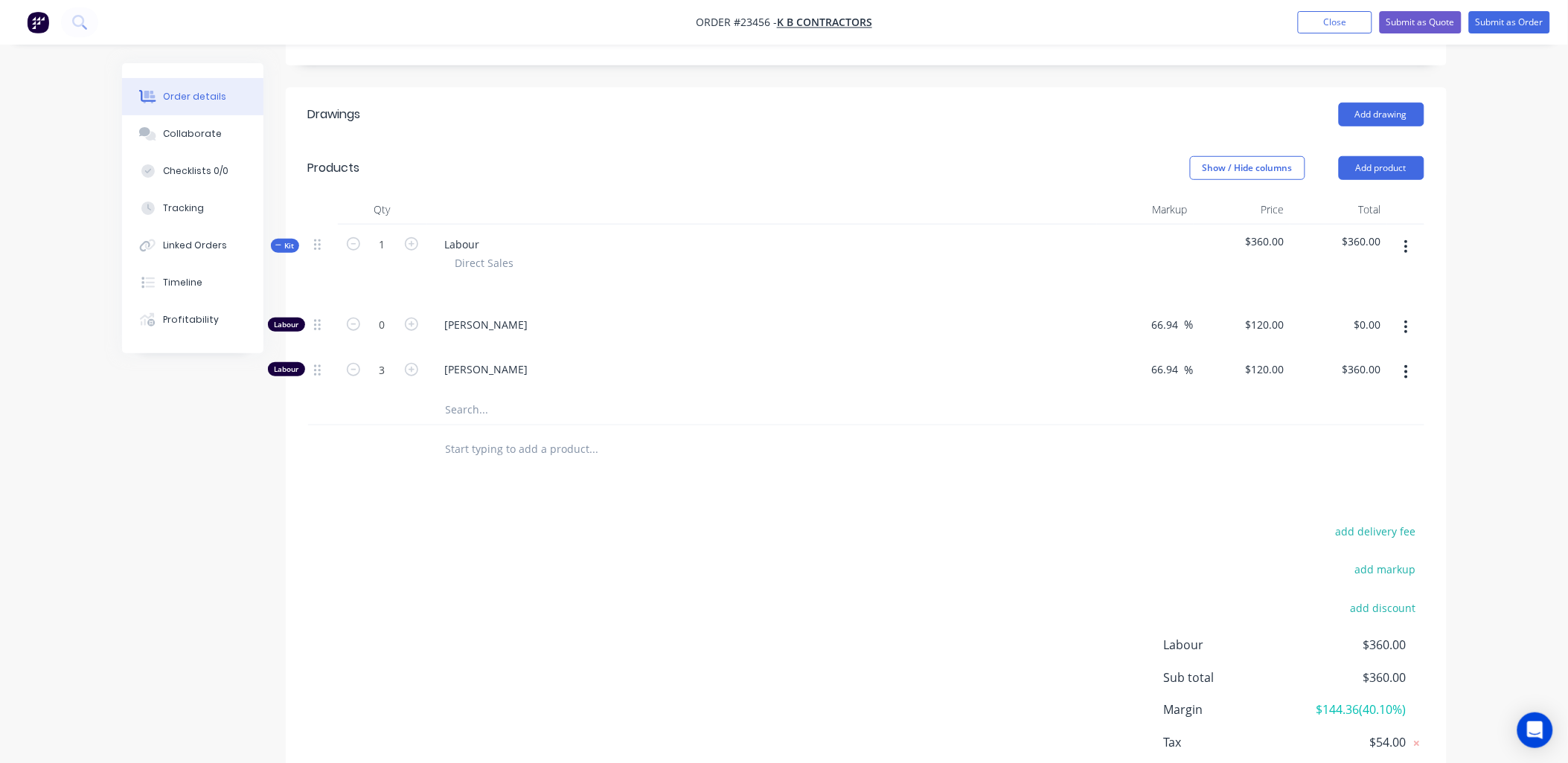
click at [472, 411] on input "text" at bounding box center [594, 409] width 297 height 30
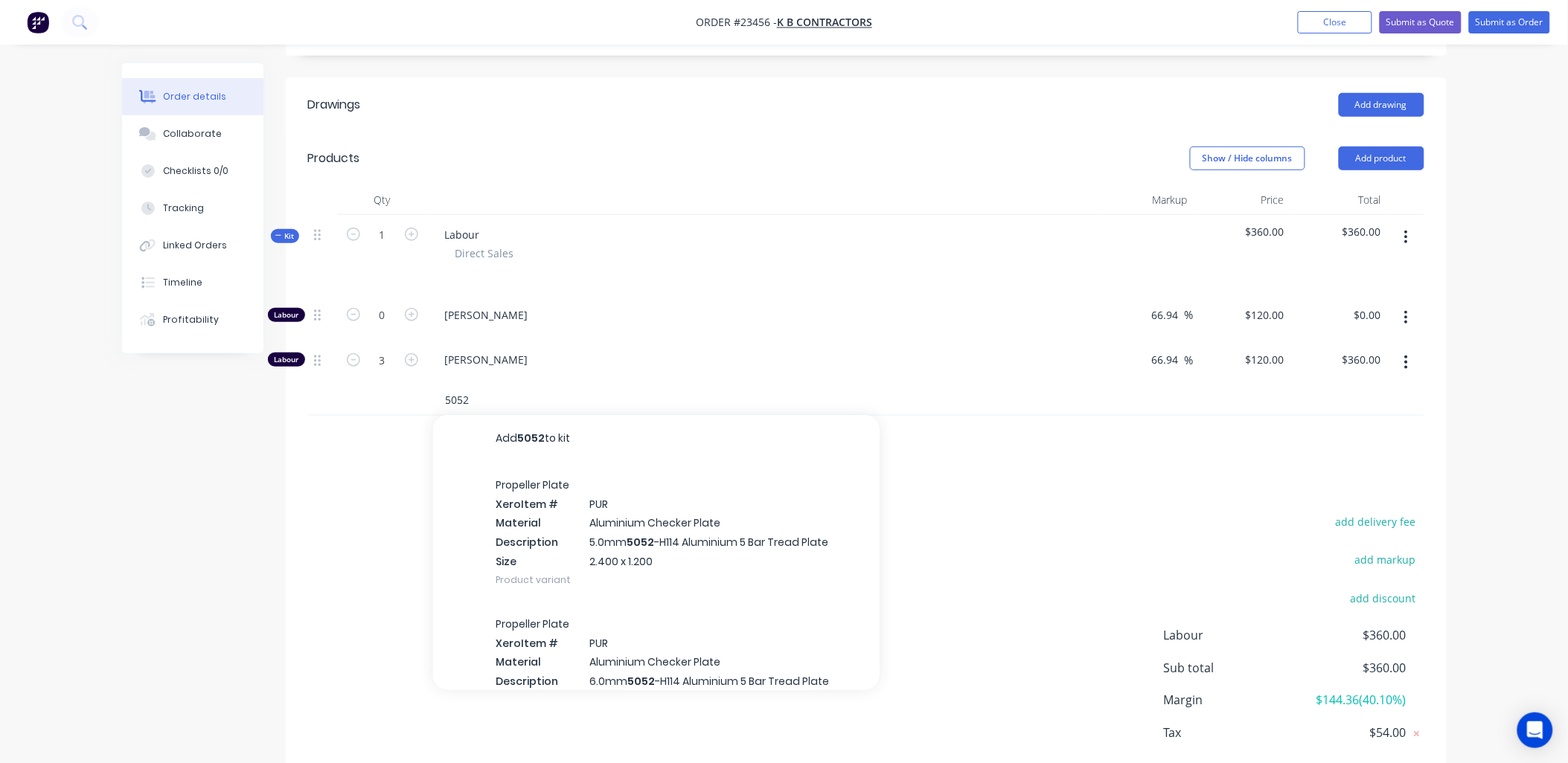
scroll to position [304, 0]
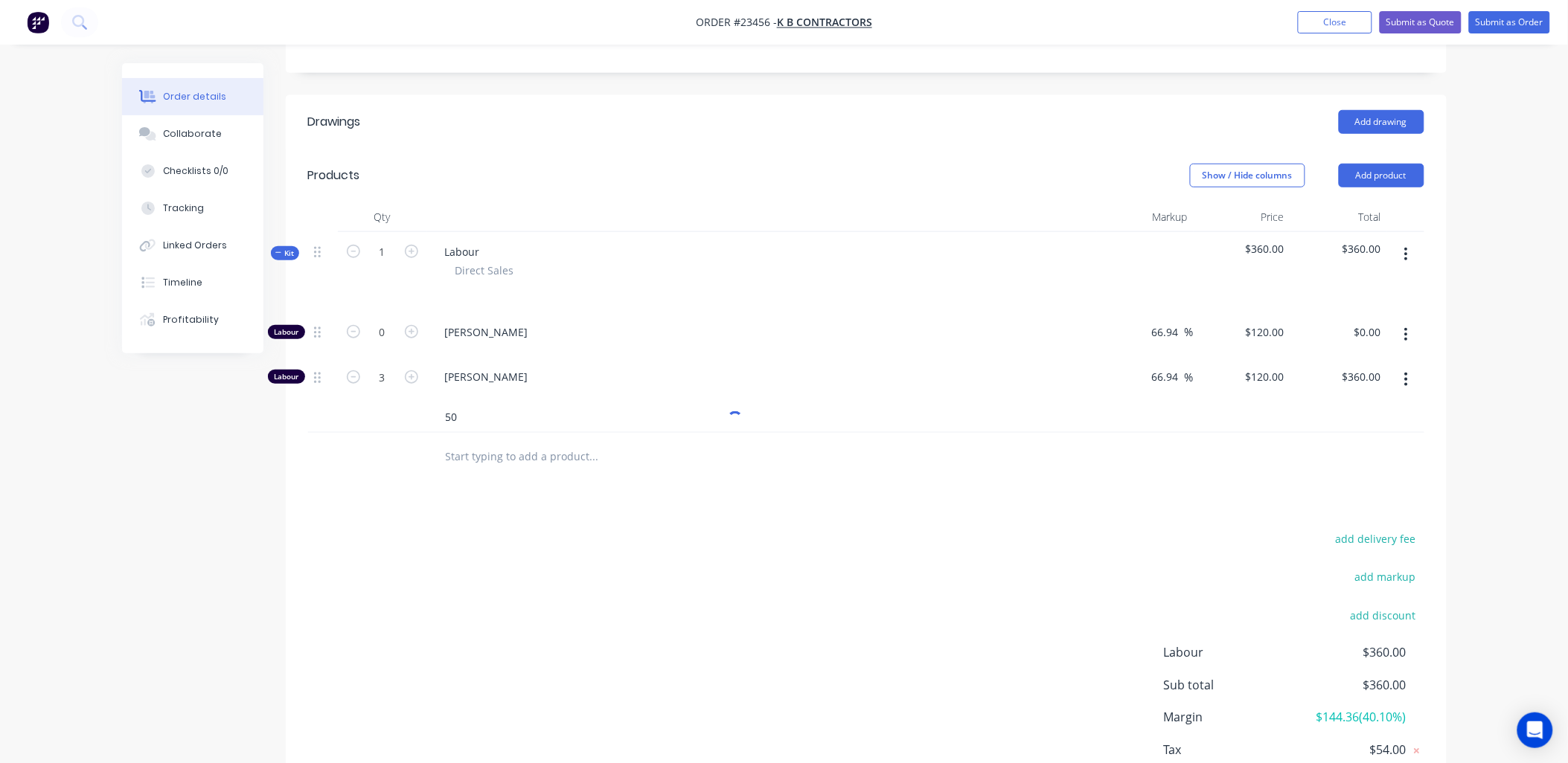
type input "5"
click at [1365, 173] on button "Add product" at bounding box center [1382, 175] width 86 height 24
click at [1350, 209] on div "Product catalogue" at bounding box center [1354, 213] width 115 height 22
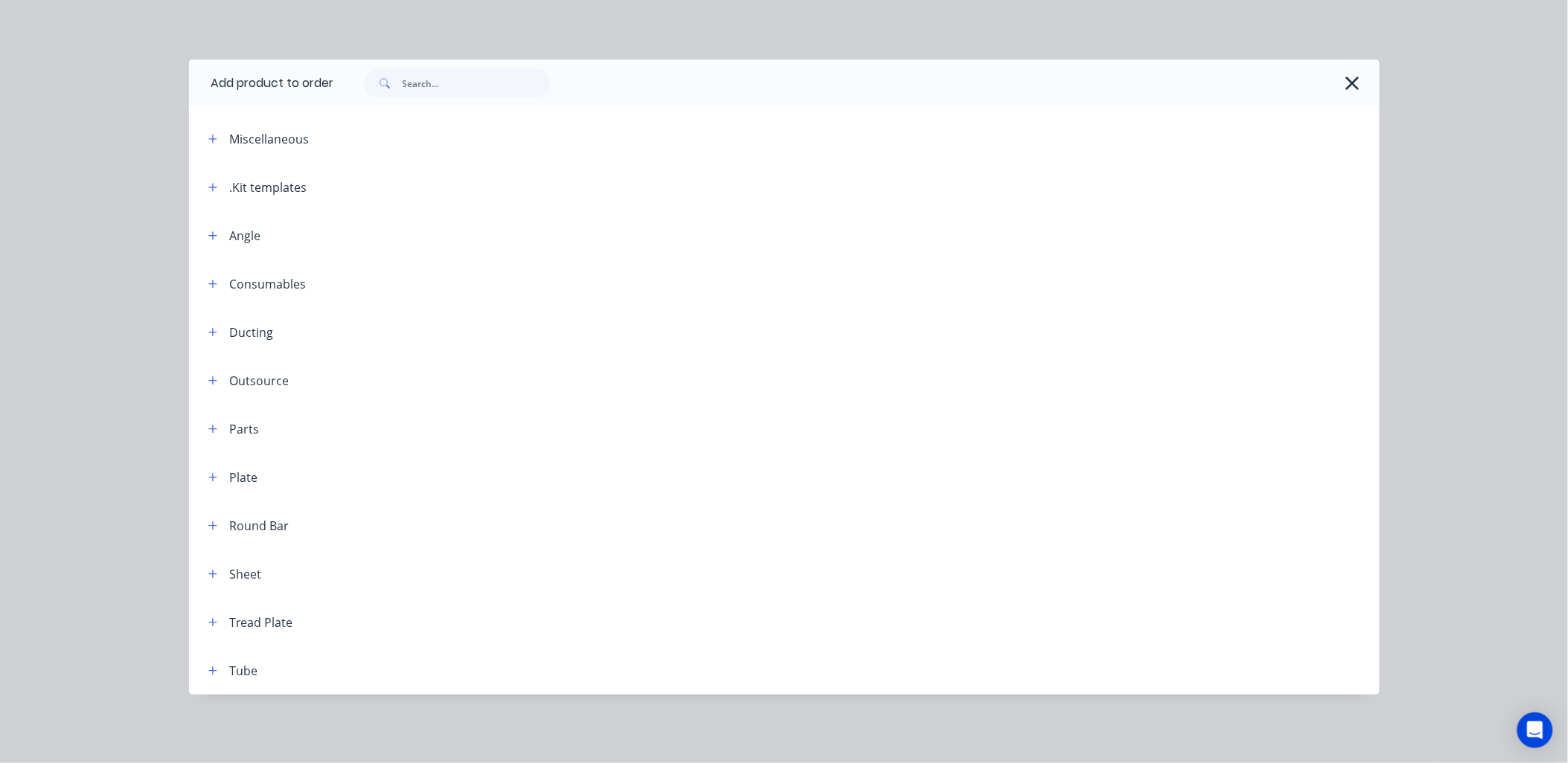
click at [217, 188] on icon "button" at bounding box center [213, 187] width 9 height 10
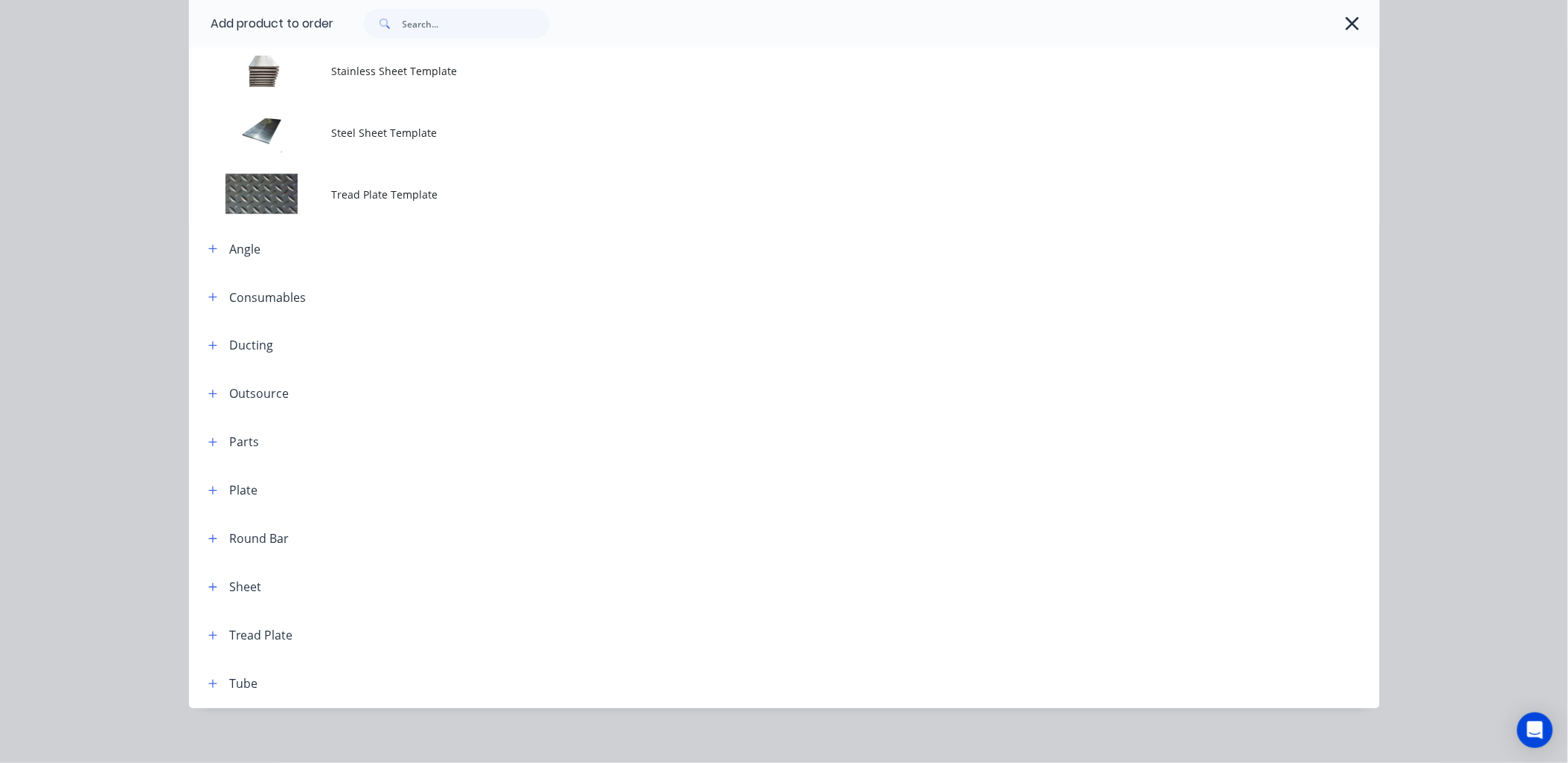
scroll to position [672, 0]
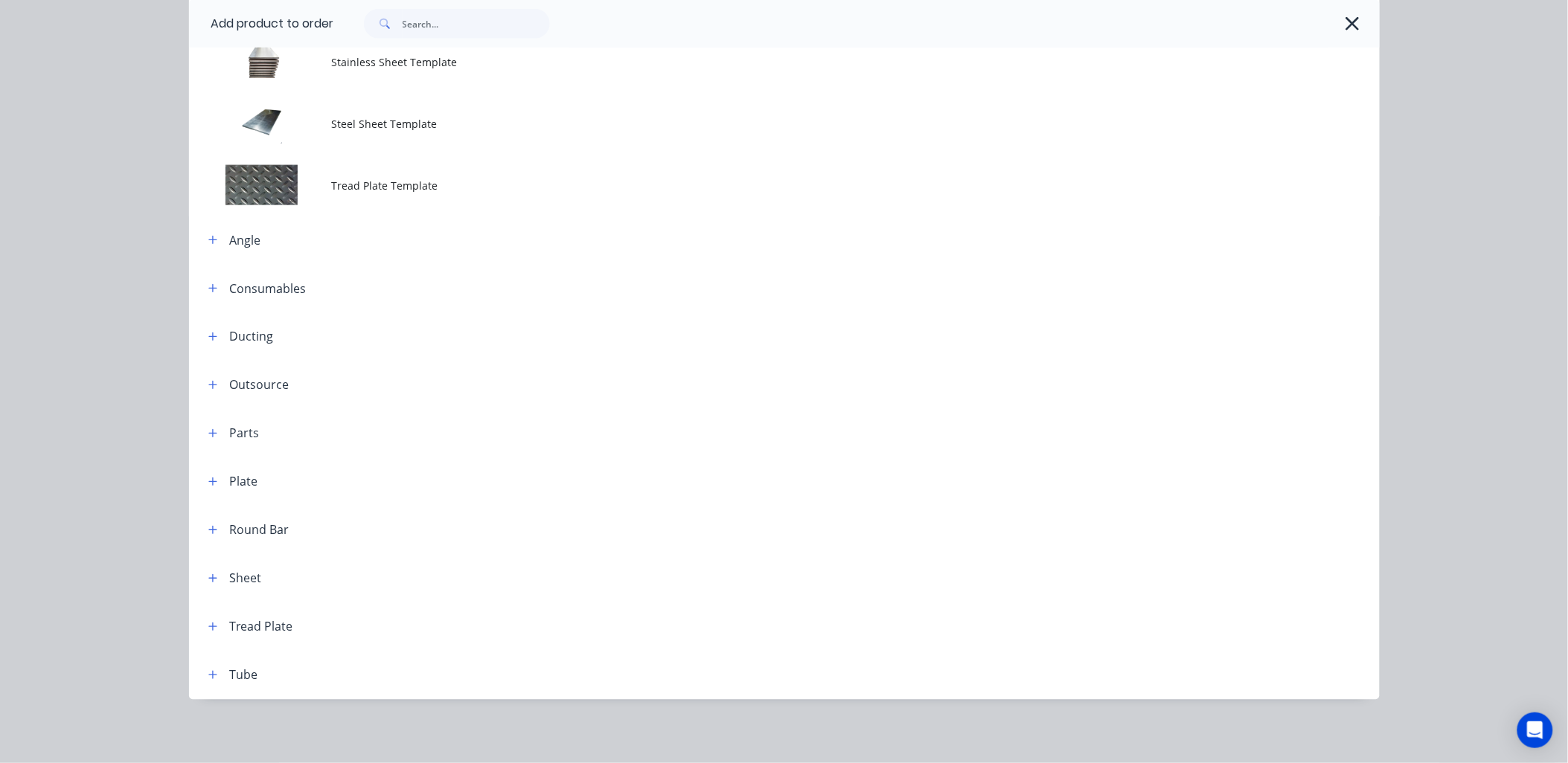
click at [1346, 19] on icon "button" at bounding box center [1353, 24] width 14 height 14
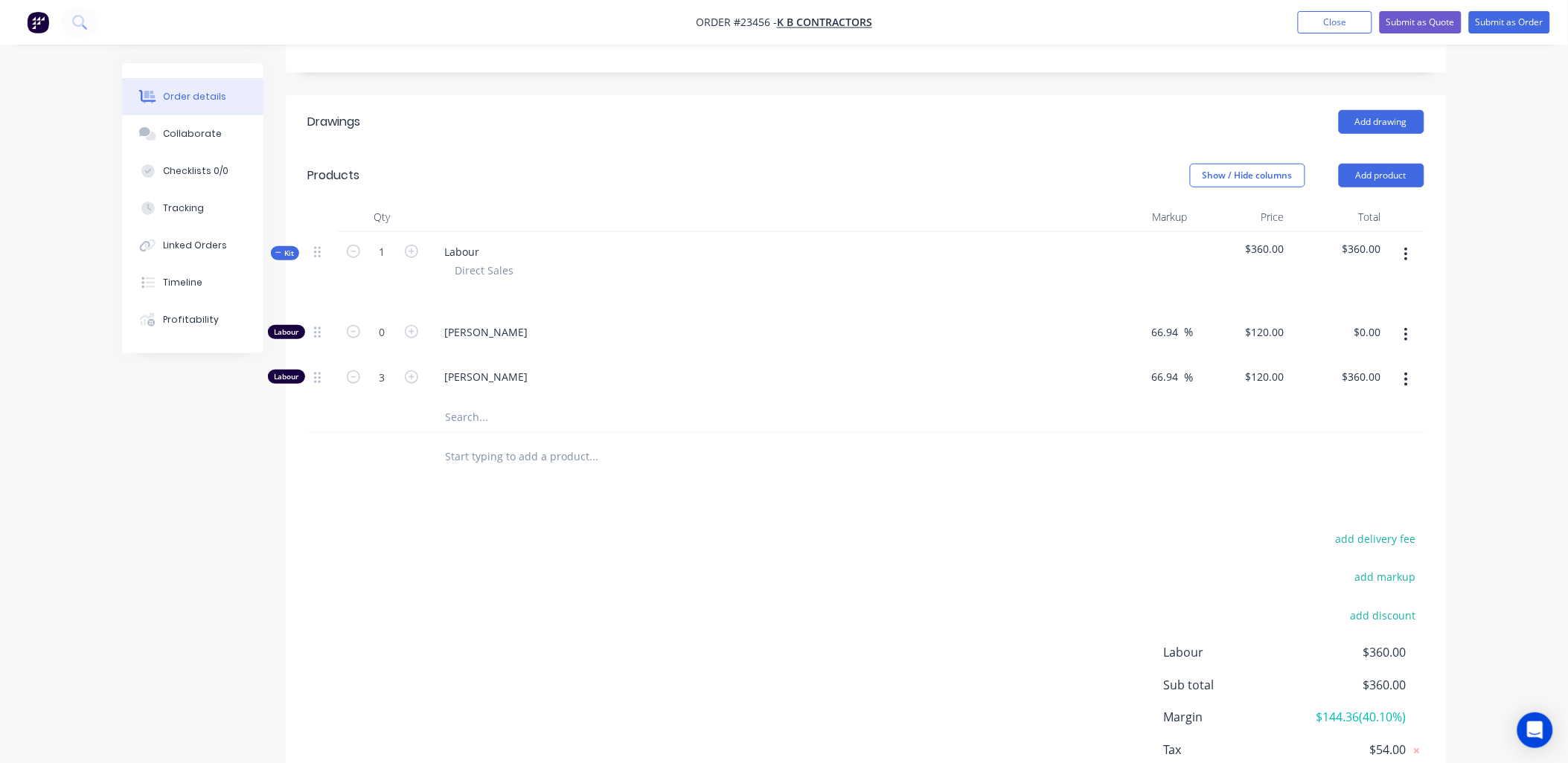
click at [1404, 171] on button "Add product" at bounding box center [1382, 175] width 86 height 24
click at [1401, 211] on div "Product catalogue" at bounding box center [1354, 213] width 115 height 22
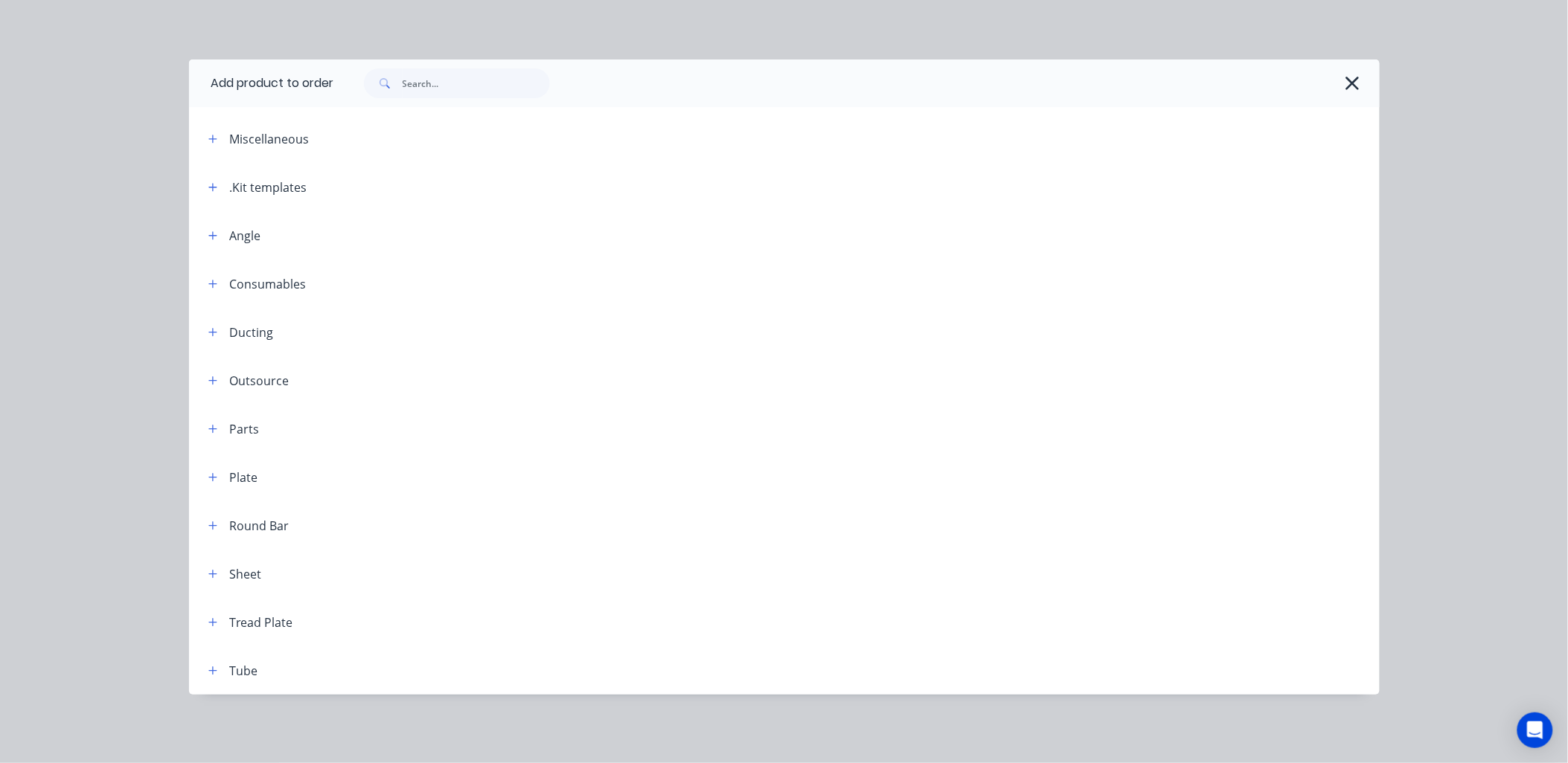
scroll to position [424, 0]
click at [216, 667] on icon "button" at bounding box center [213, 670] width 9 height 10
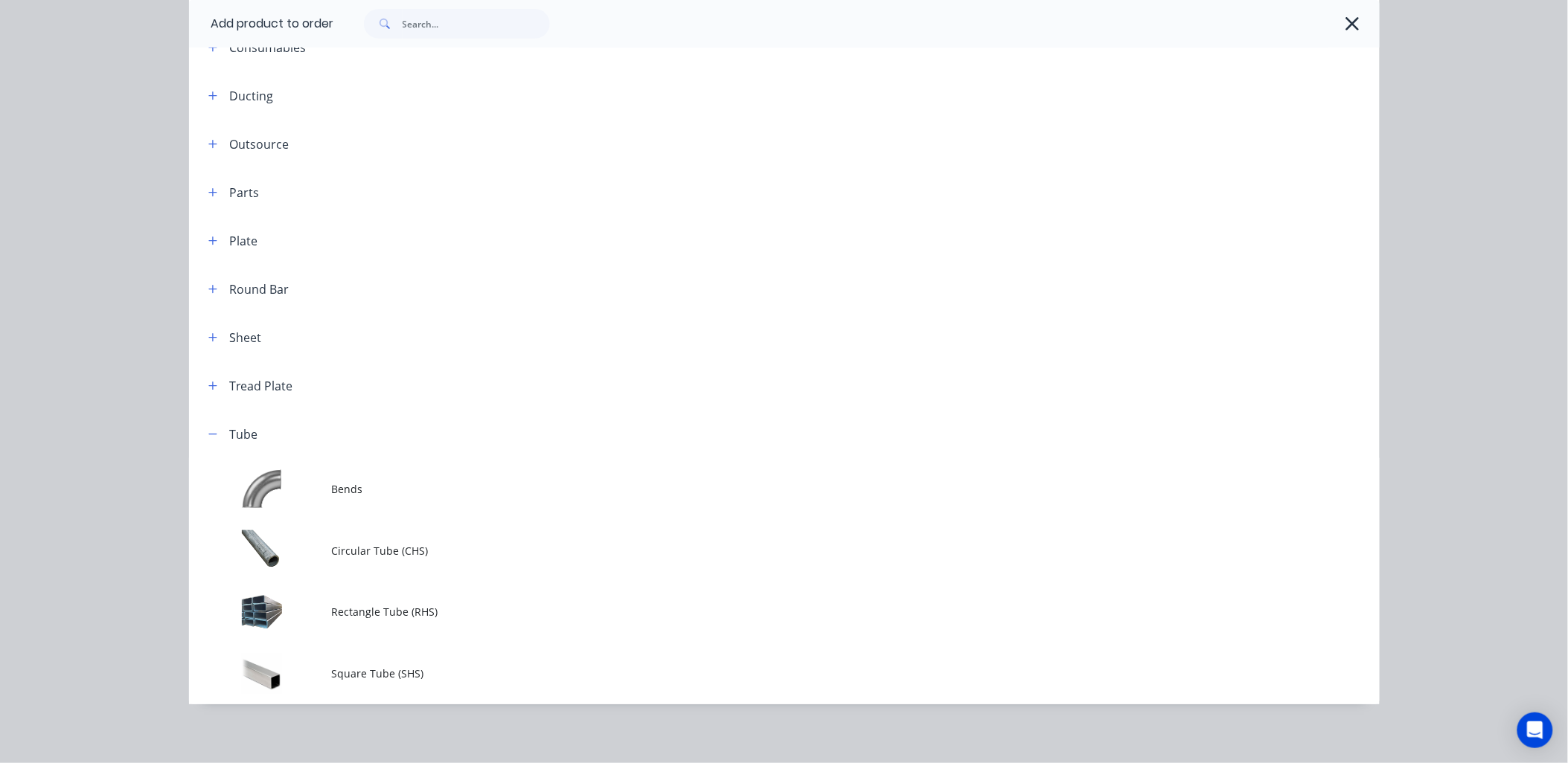
scroll to position [234, 0]
click at [366, 673] on span "Square Tube (SHS)" at bounding box center [751, 675] width 838 height 15
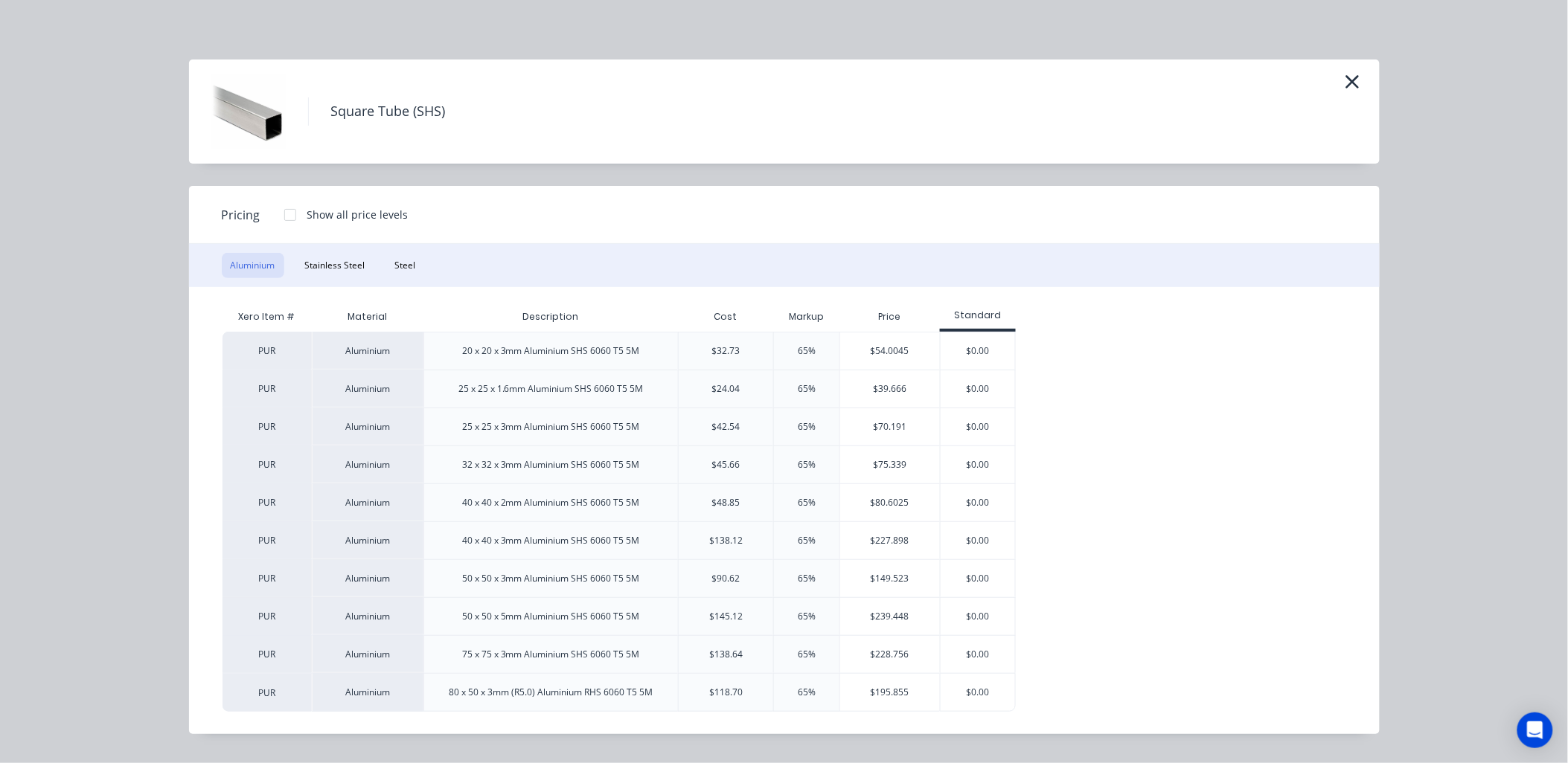
click at [910, 539] on div "$227.898" at bounding box center [889, 541] width 99 height 37
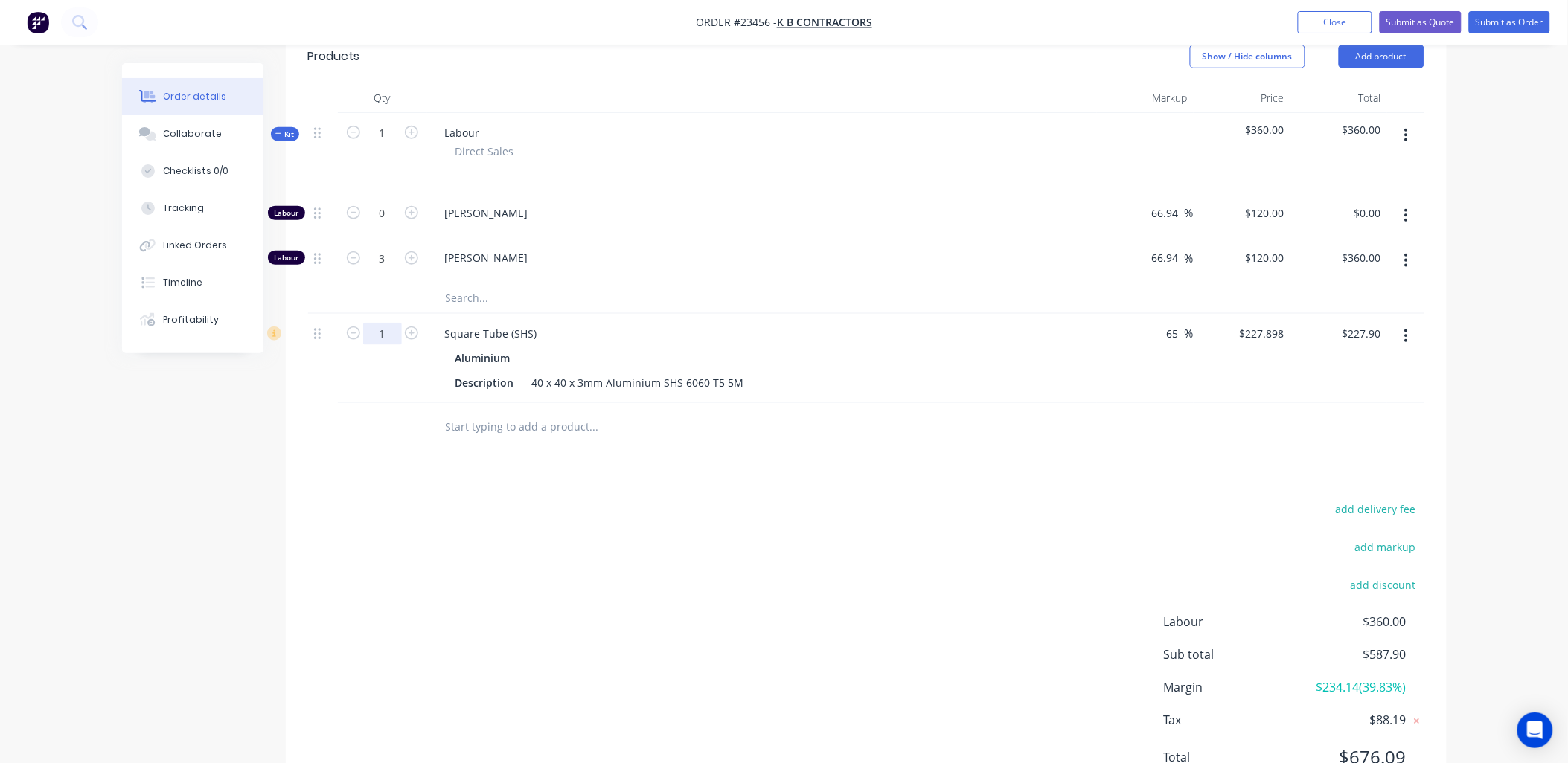
click at [384, 335] on input "1" at bounding box center [382, 334] width 38 height 22
type input "0.3"
type input "$68.37"
click at [1000, 471] on div "Drawings Add drawing Products Show / Hide columns Add product Qty Markup Price …" at bounding box center [866, 392] width 1161 height 832
drag, startPoint x: 1181, startPoint y: 335, endPoint x: 1164, endPoint y: 336, distance: 17.0
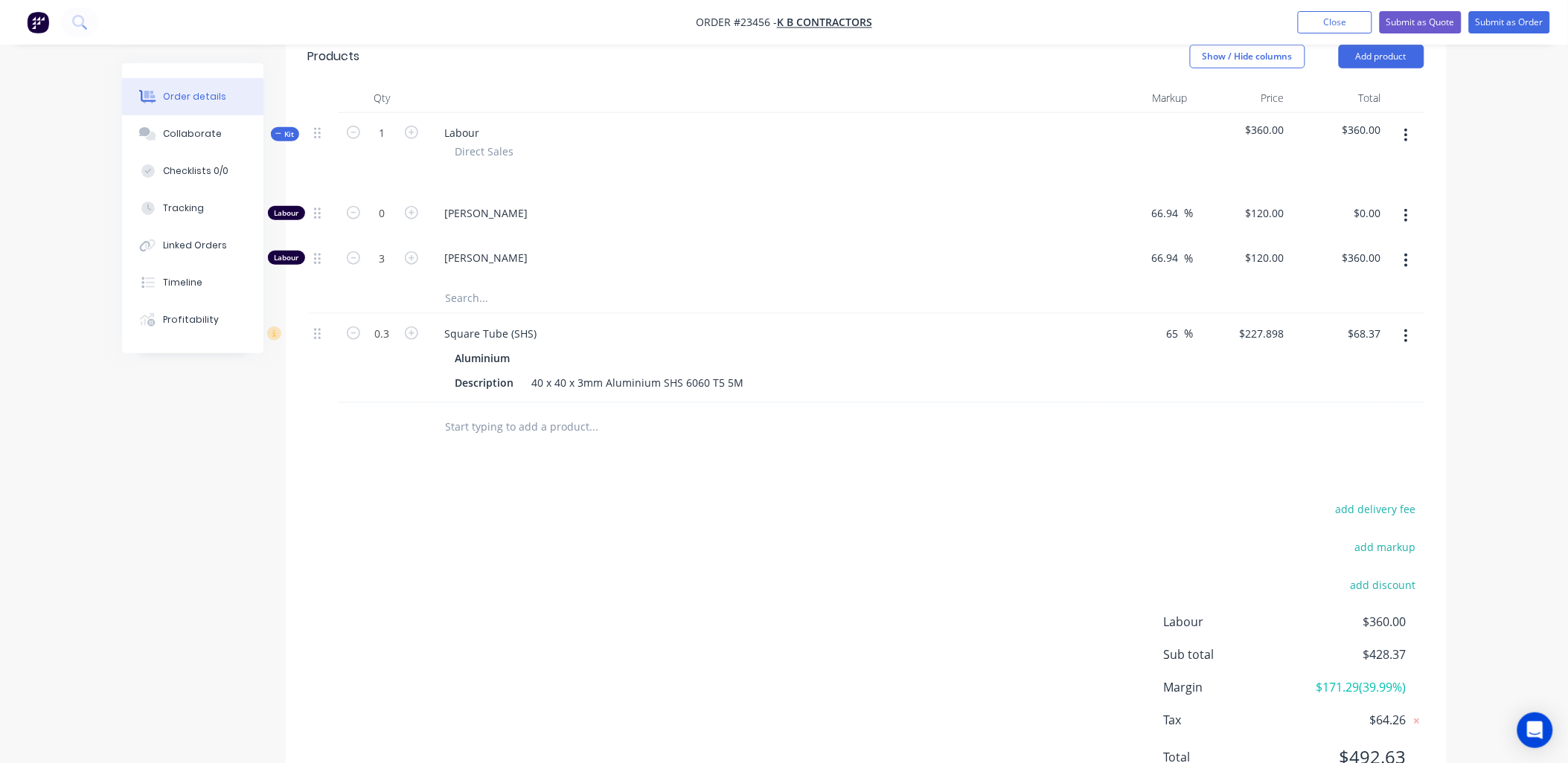
click at [1164, 336] on div "65 65 %" at bounding box center [1177, 334] width 35 height 22
type input "60"
type input "$220.992"
type input "$66.30"
click at [1153, 336] on div "60 60 %" at bounding box center [1145, 358] width 97 height 89
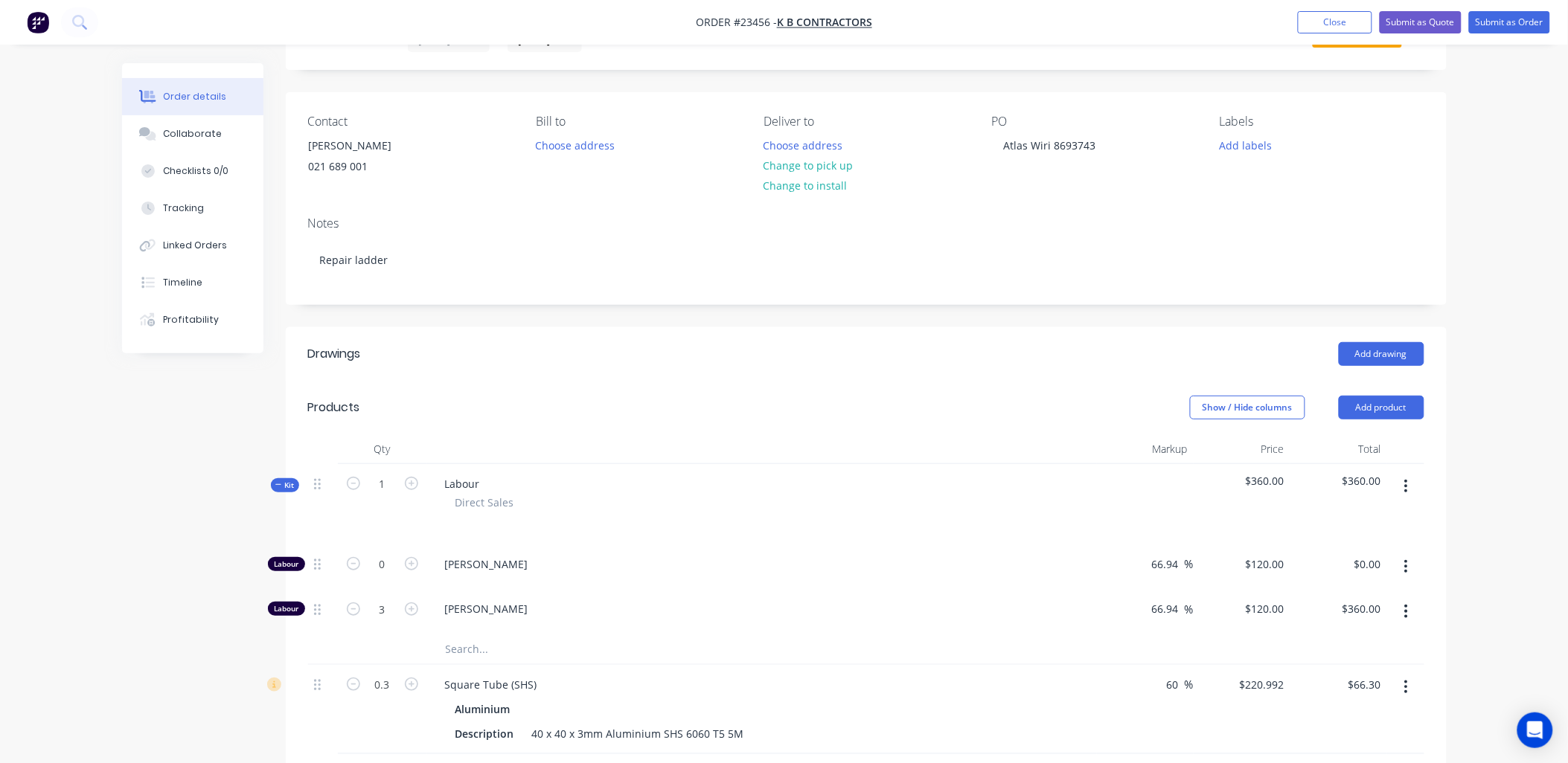
scroll to position [71, 0]
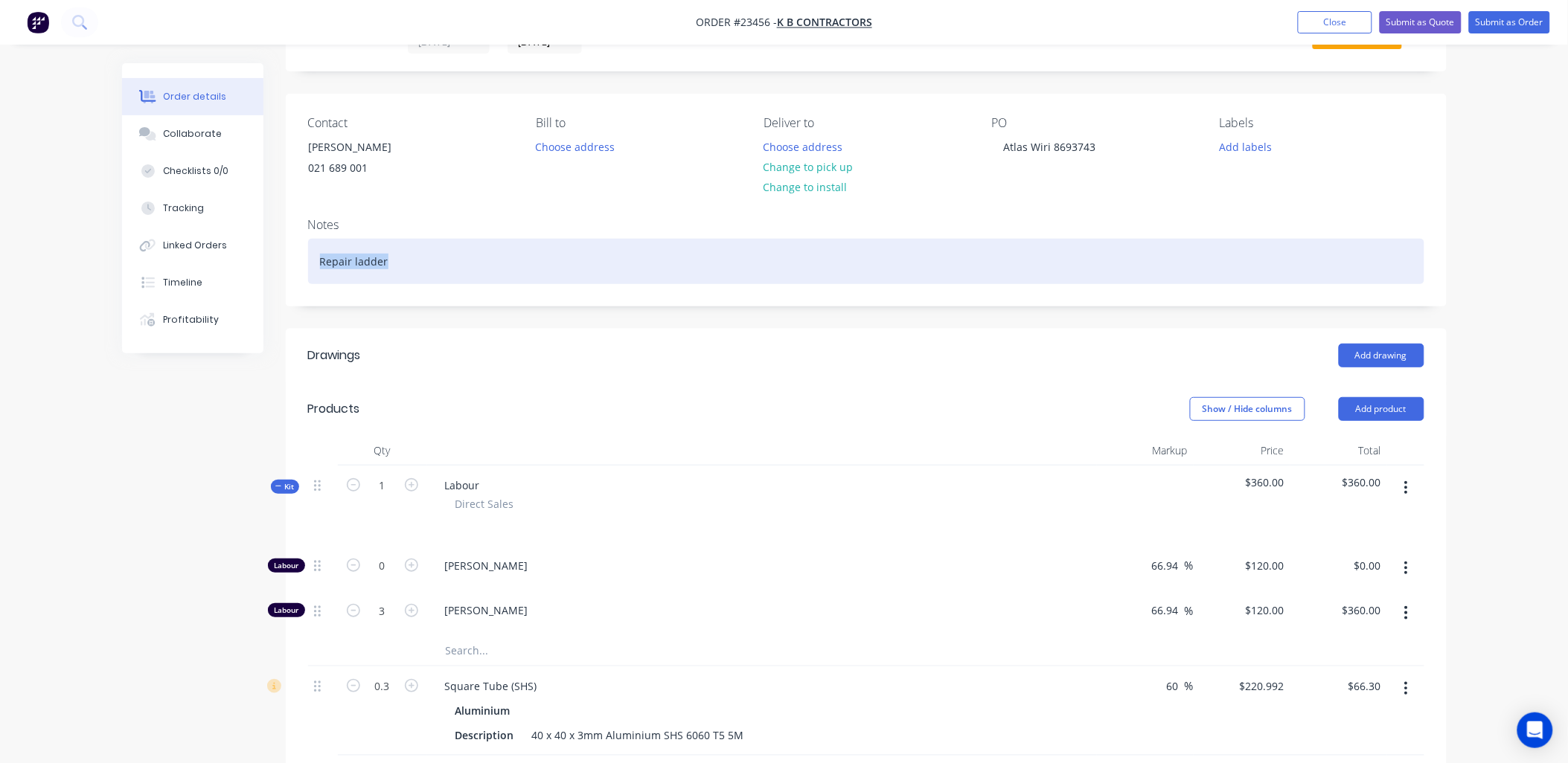
drag, startPoint x: 390, startPoint y: 254, endPoint x: 317, endPoint y: 256, distance: 73.0
click at [317, 256] on div "Repair ladder" at bounding box center [867, 262] width 1116 height 46
copy div "Repair ladder"
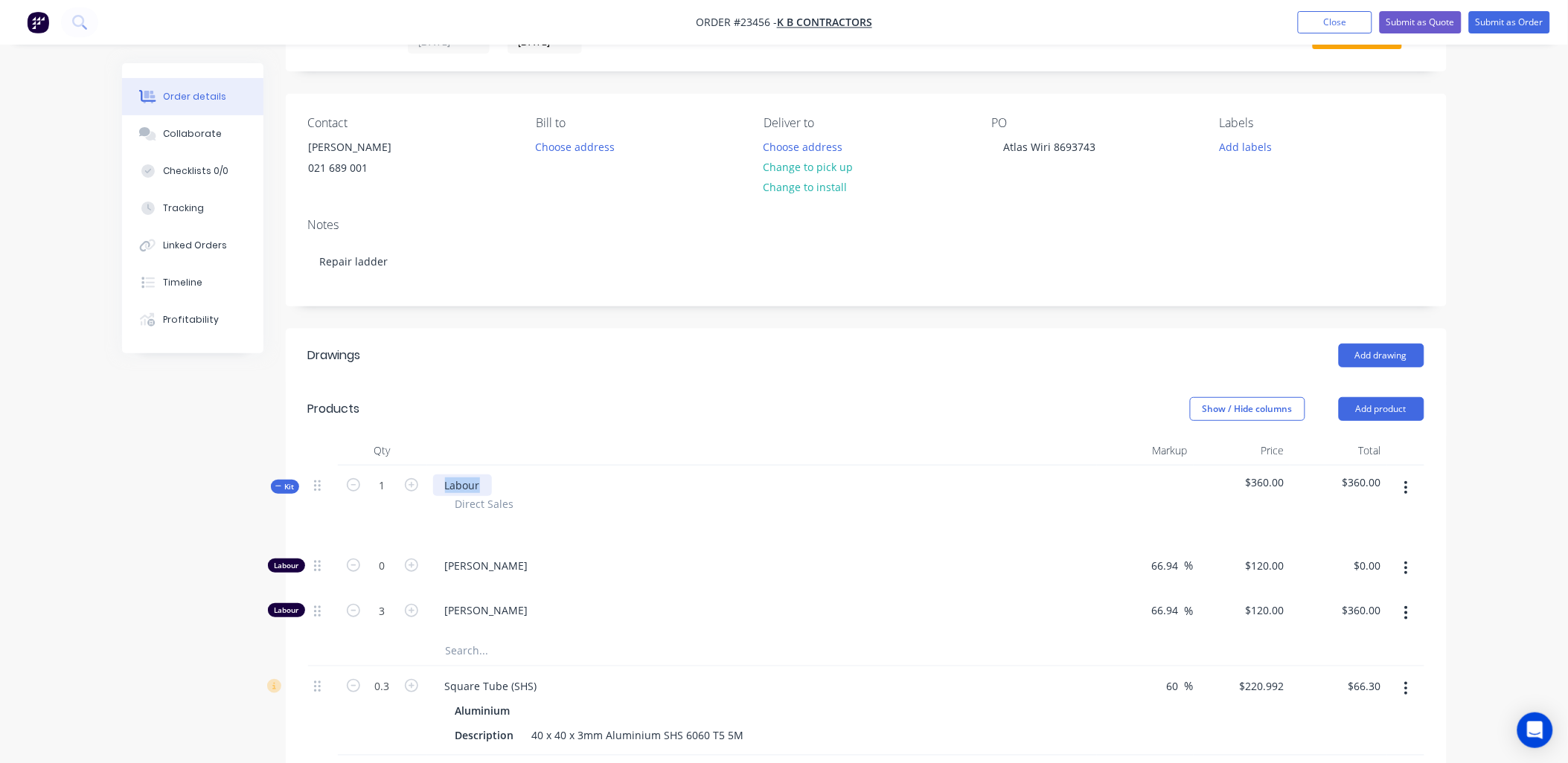
drag, startPoint x: 482, startPoint y: 485, endPoint x: 442, endPoint y: 483, distance: 40.0
click at [442, 483] on div "Labour" at bounding box center [462, 485] width 58 height 22
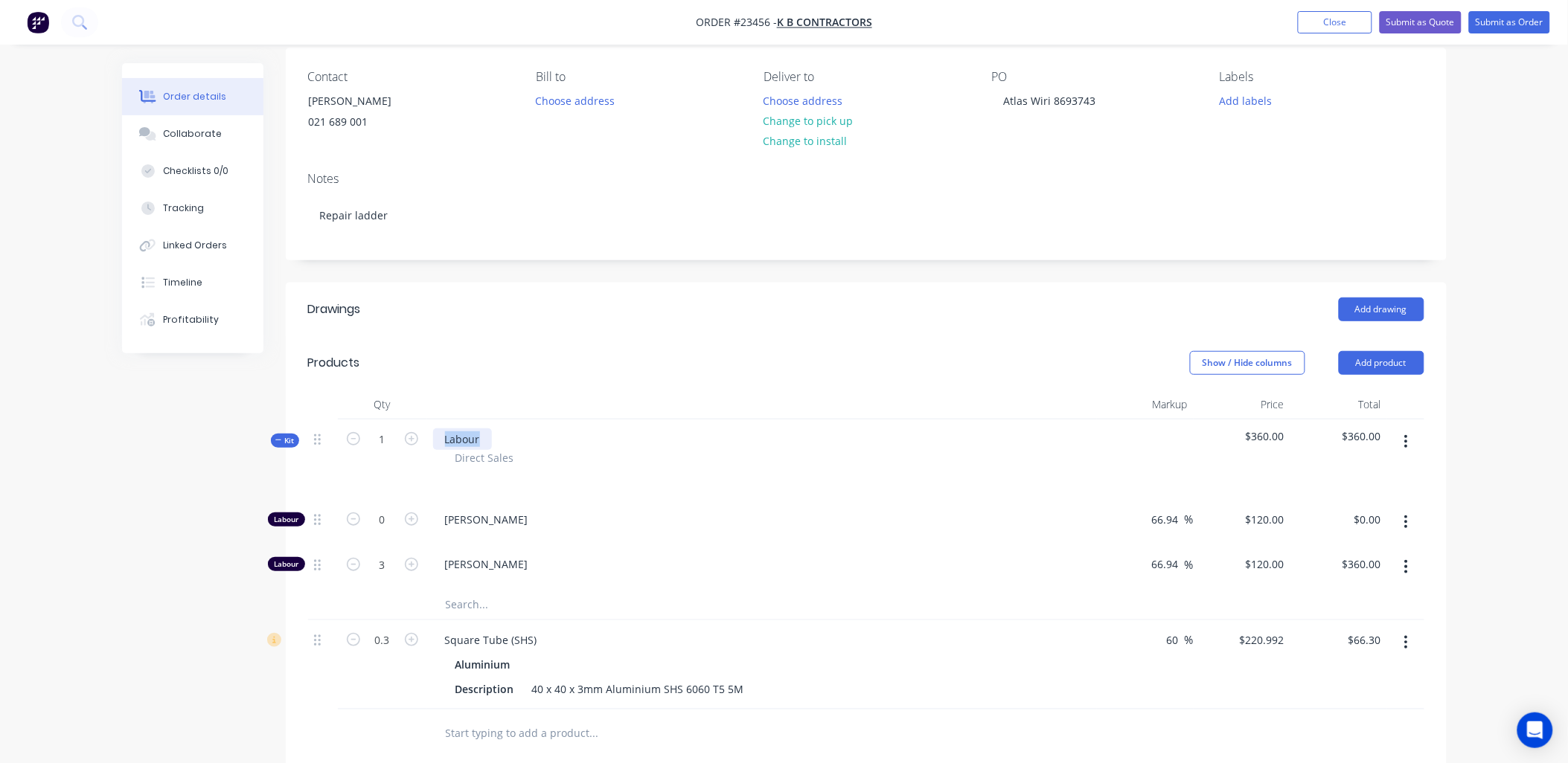
scroll to position [121, 0]
click at [462, 430] on div "Labour" at bounding box center [462, 436] width 58 height 22
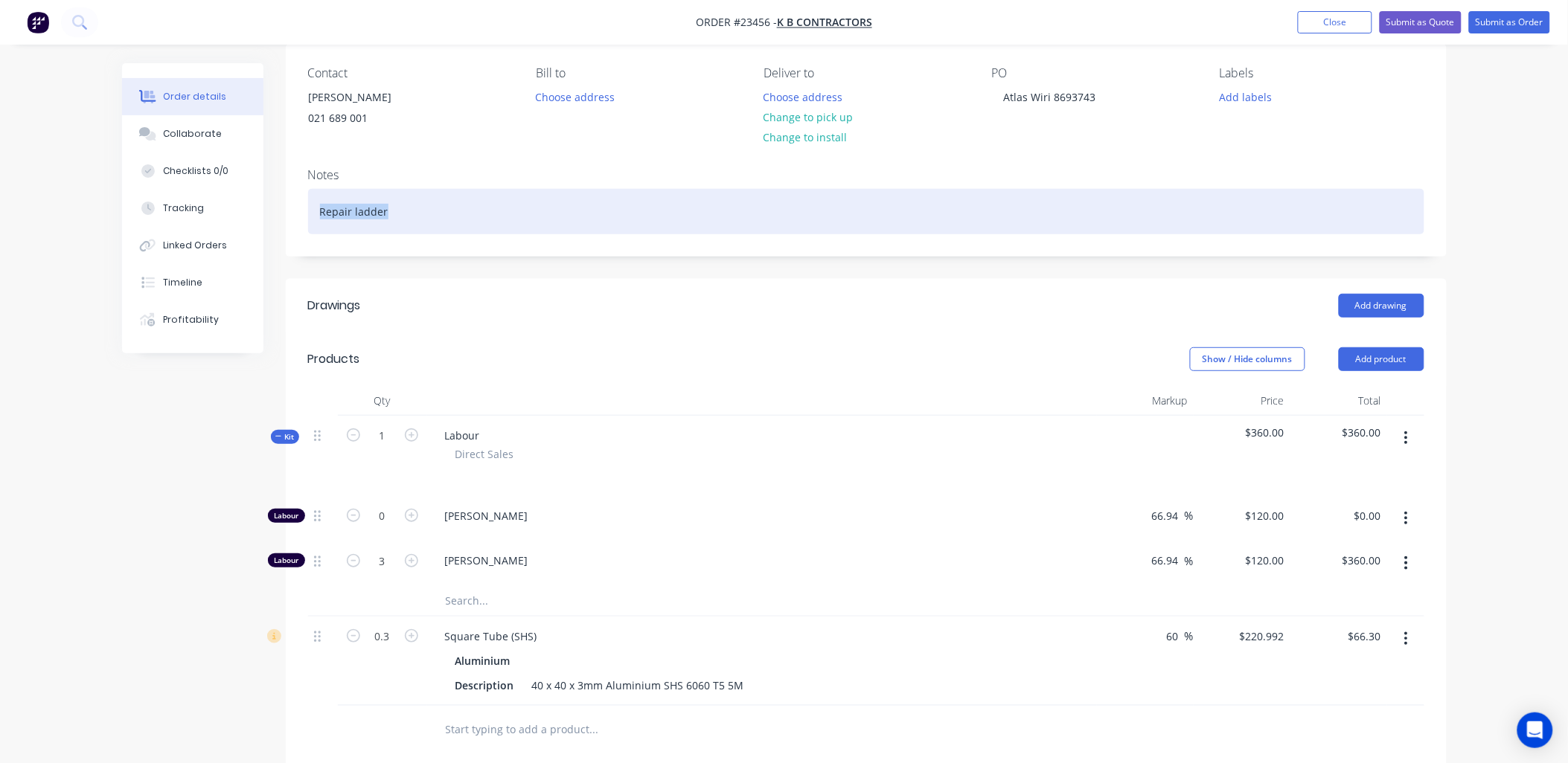
drag, startPoint x: 390, startPoint y: 205, endPoint x: 311, endPoint y: 206, distance: 79.0
click at [311, 206] on div "Repair ladder" at bounding box center [867, 211] width 1116 height 46
copy div "Repair ladder"
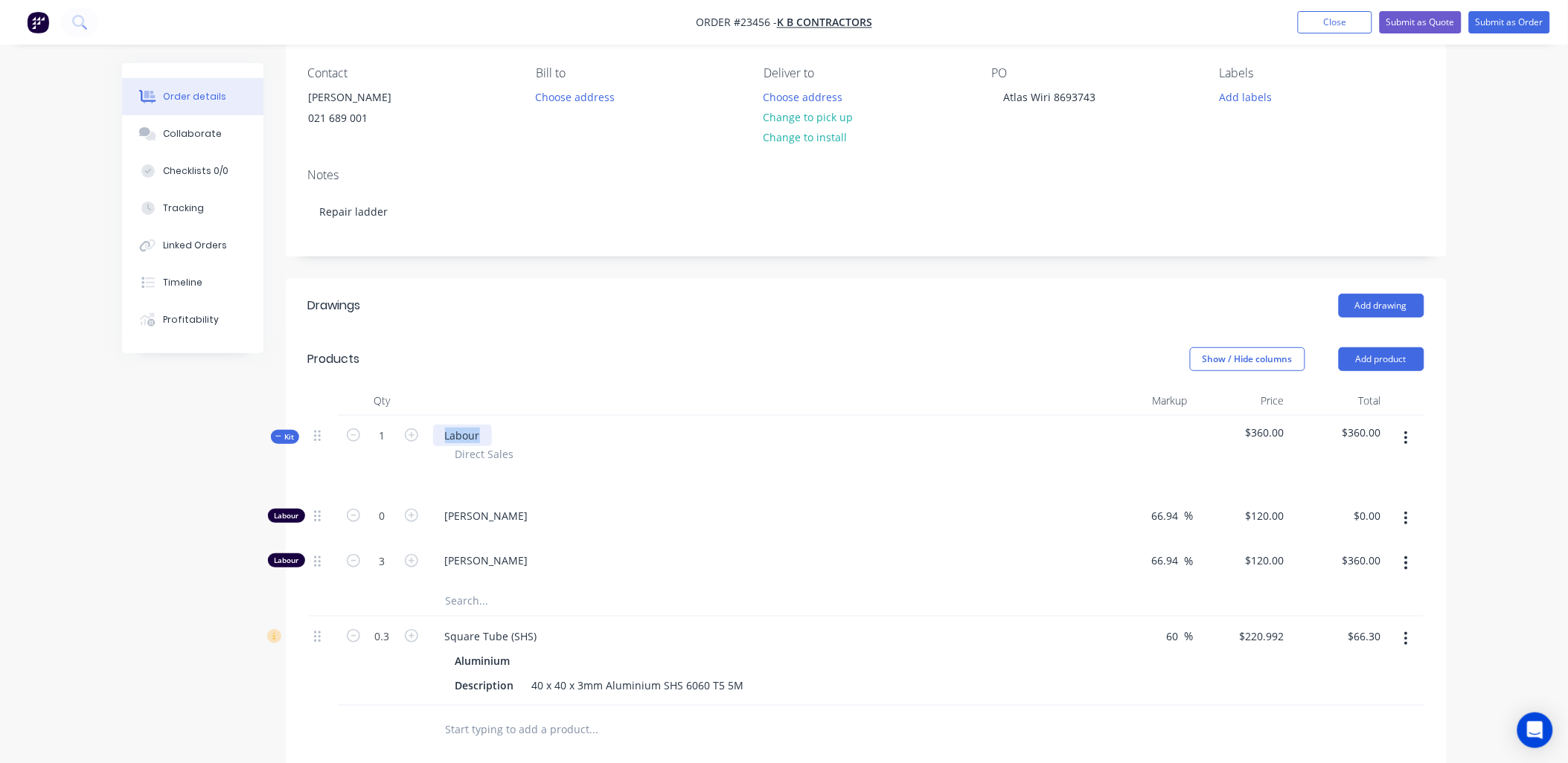
drag, startPoint x: 483, startPoint y: 433, endPoint x: 444, endPoint y: 432, distance: 39.0
click at [444, 432] on div "Labour" at bounding box center [462, 436] width 58 height 22
paste div
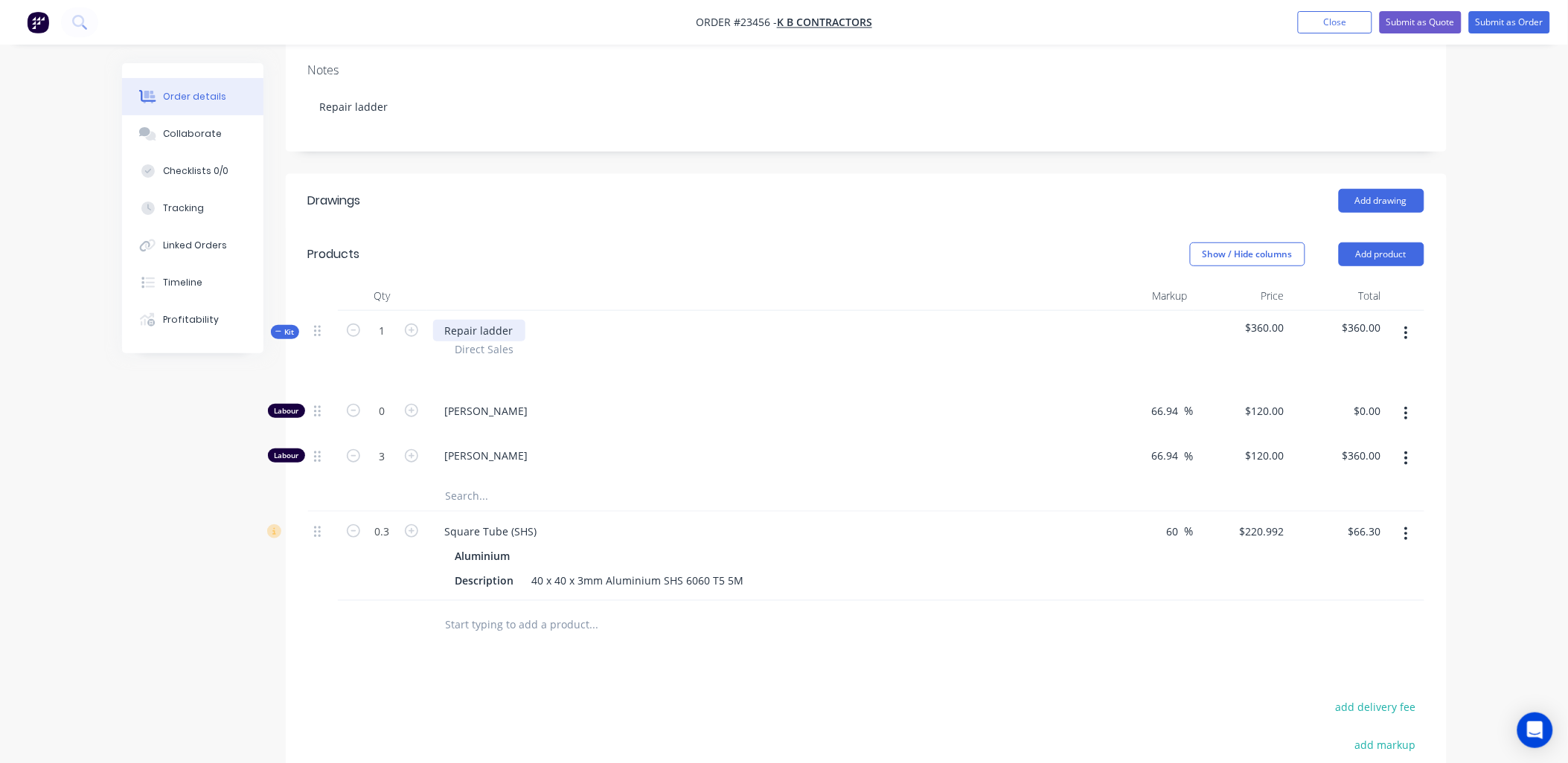
scroll to position [180, 0]
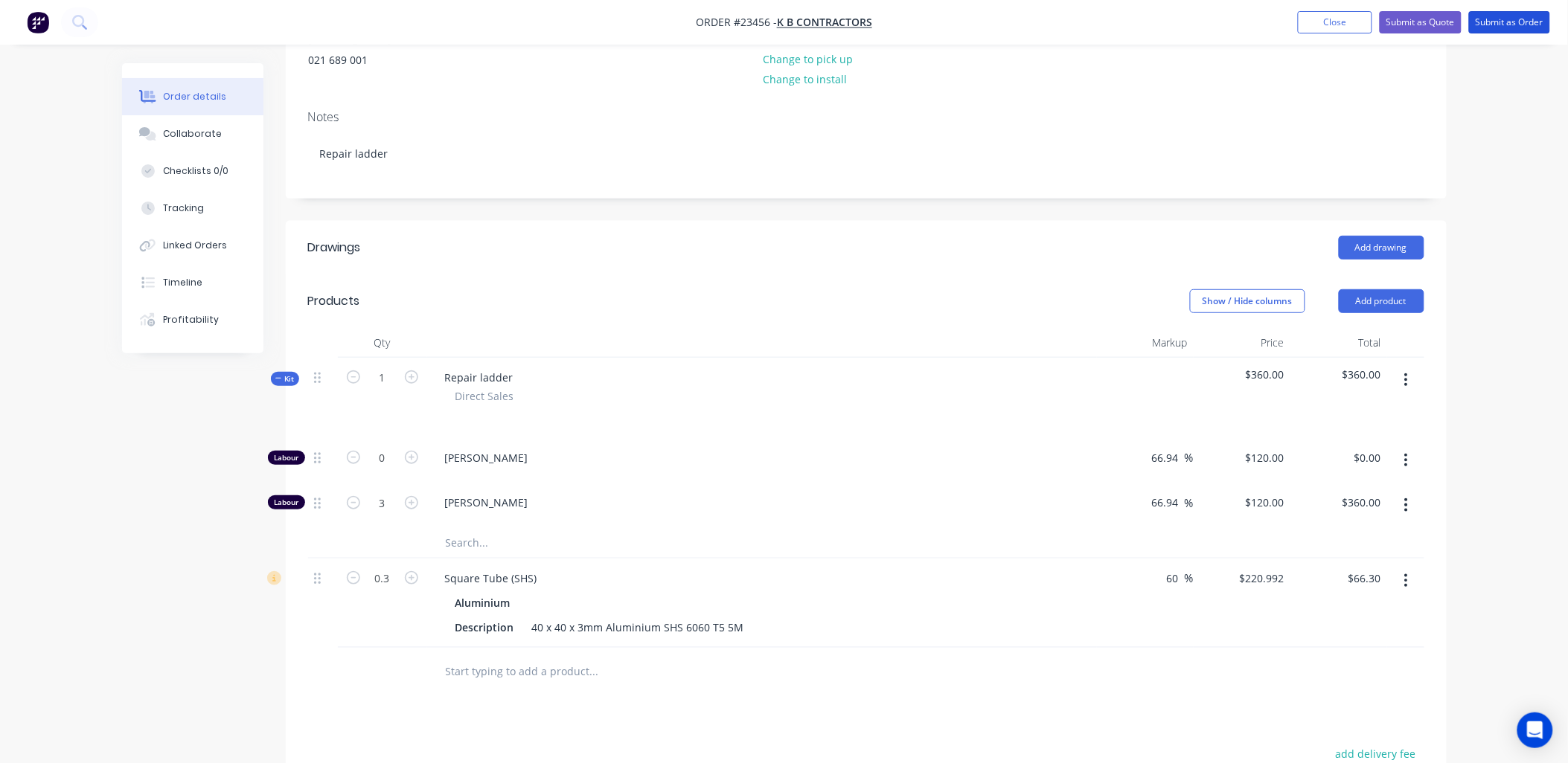
click at [1498, 22] on button "Submit as Order" at bounding box center [1509, 22] width 81 height 22
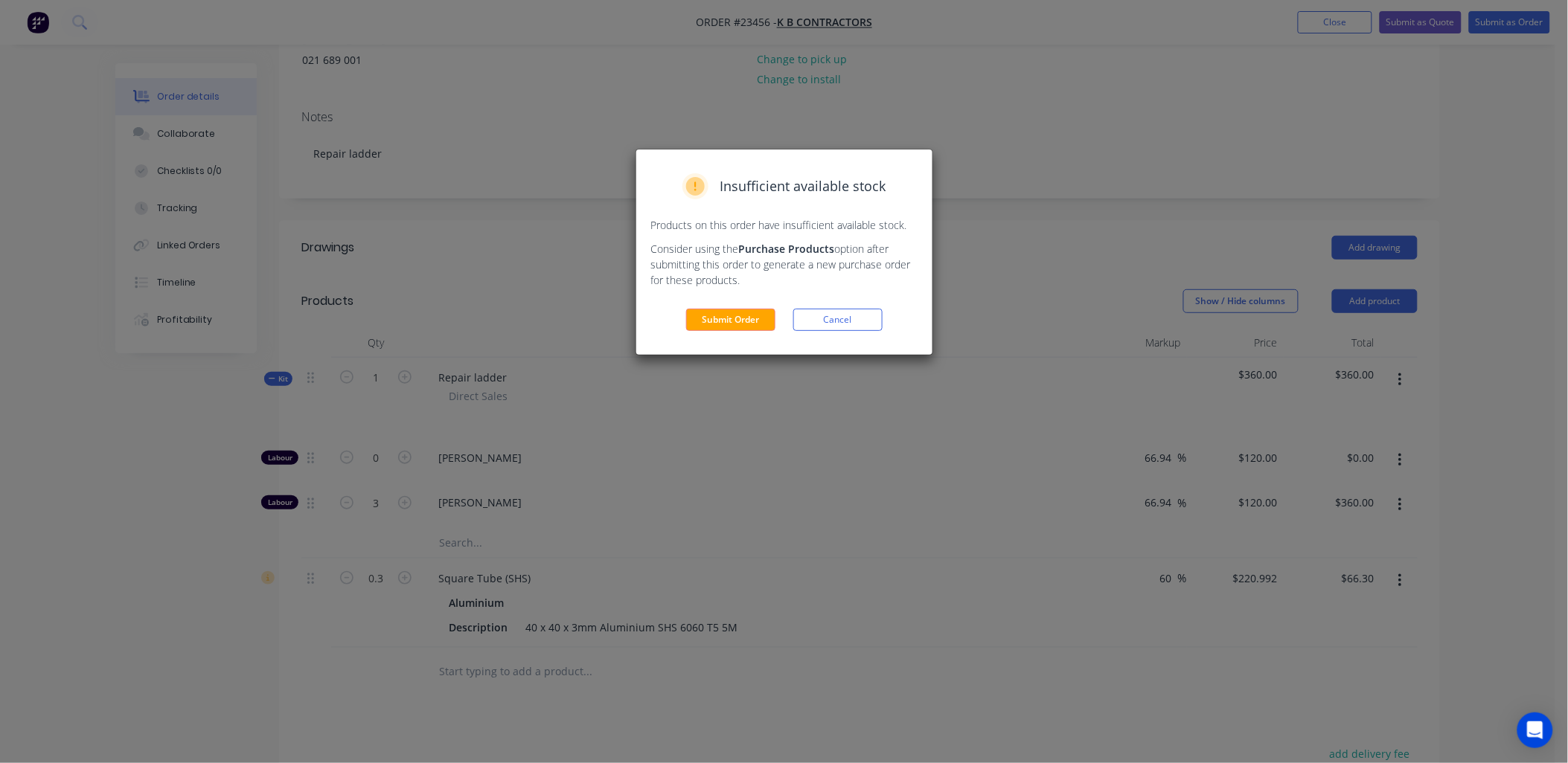
click at [759, 317] on button "Submit Order" at bounding box center [731, 320] width 89 height 22
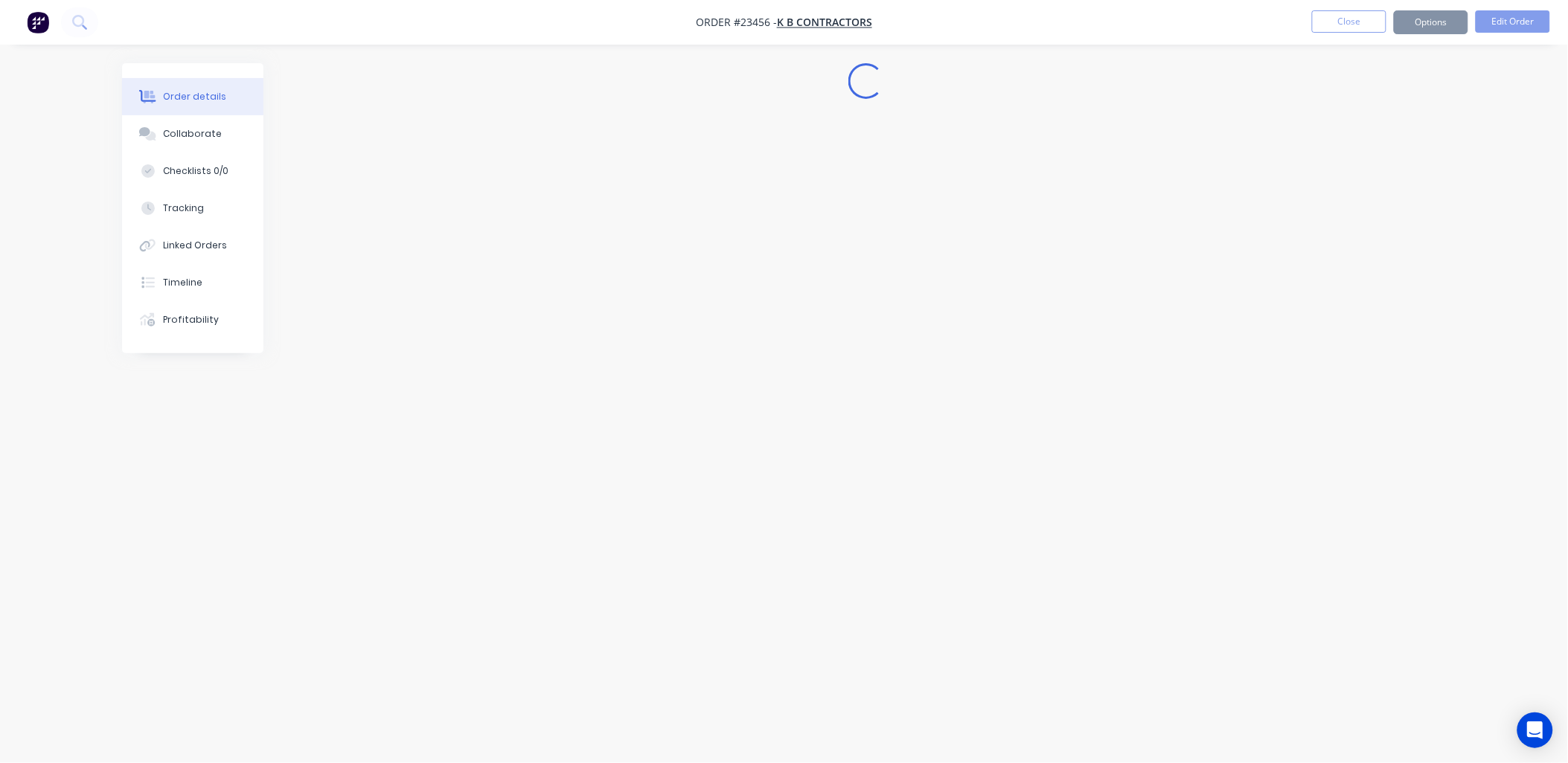
scroll to position [0, 0]
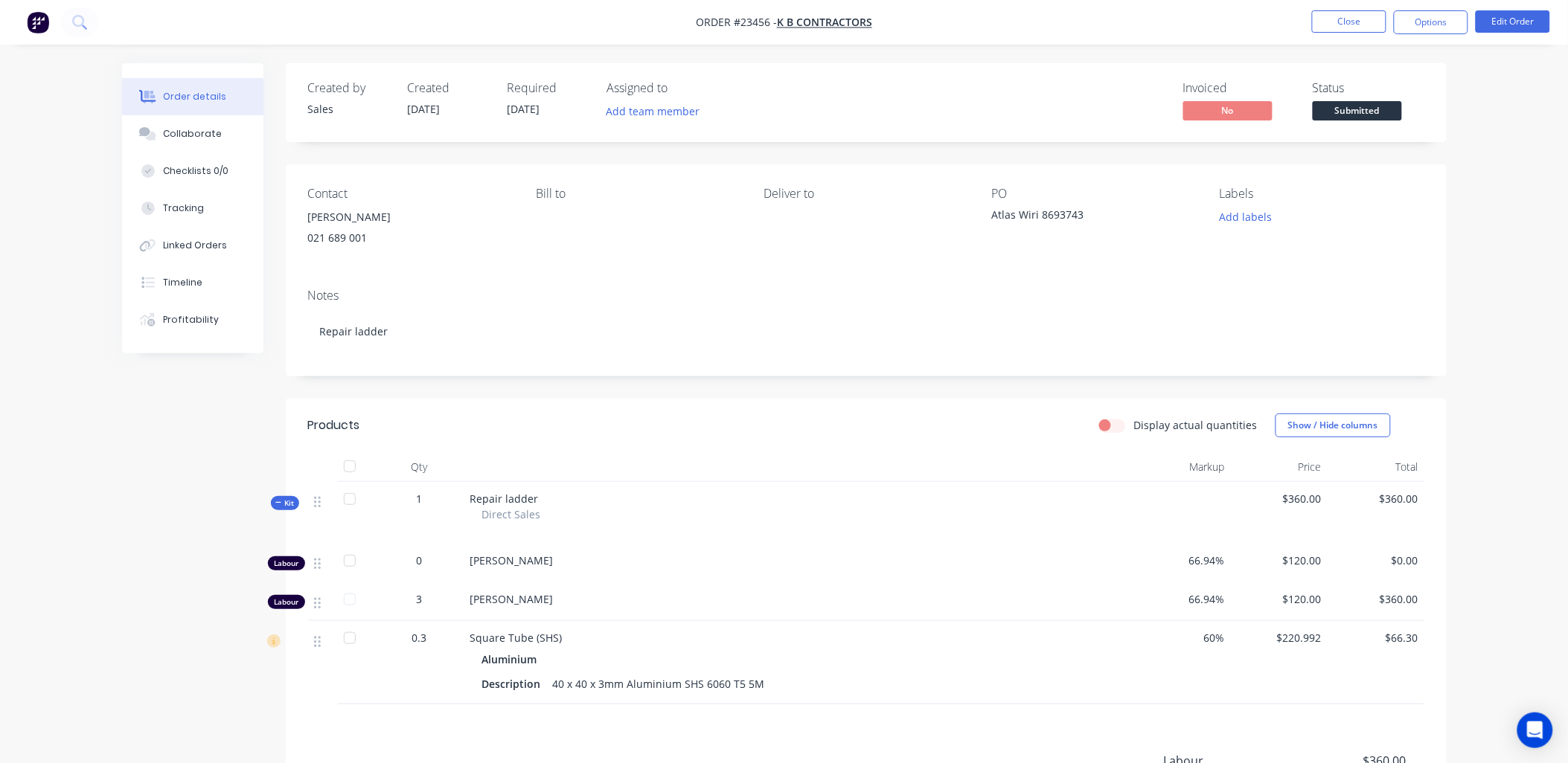
click at [1432, 24] on button "Options" at bounding box center [1431, 22] width 75 height 24
click at [1402, 171] on div "Work Order" at bounding box center [1386, 180] width 137 height 22
click at [1373, 146] on div "Without pricing" at bounding box center [1386, 150] width 137 height 22
click at [1326, 16] on button "Close" at bounding box center [1349, 21] width 75 height 22
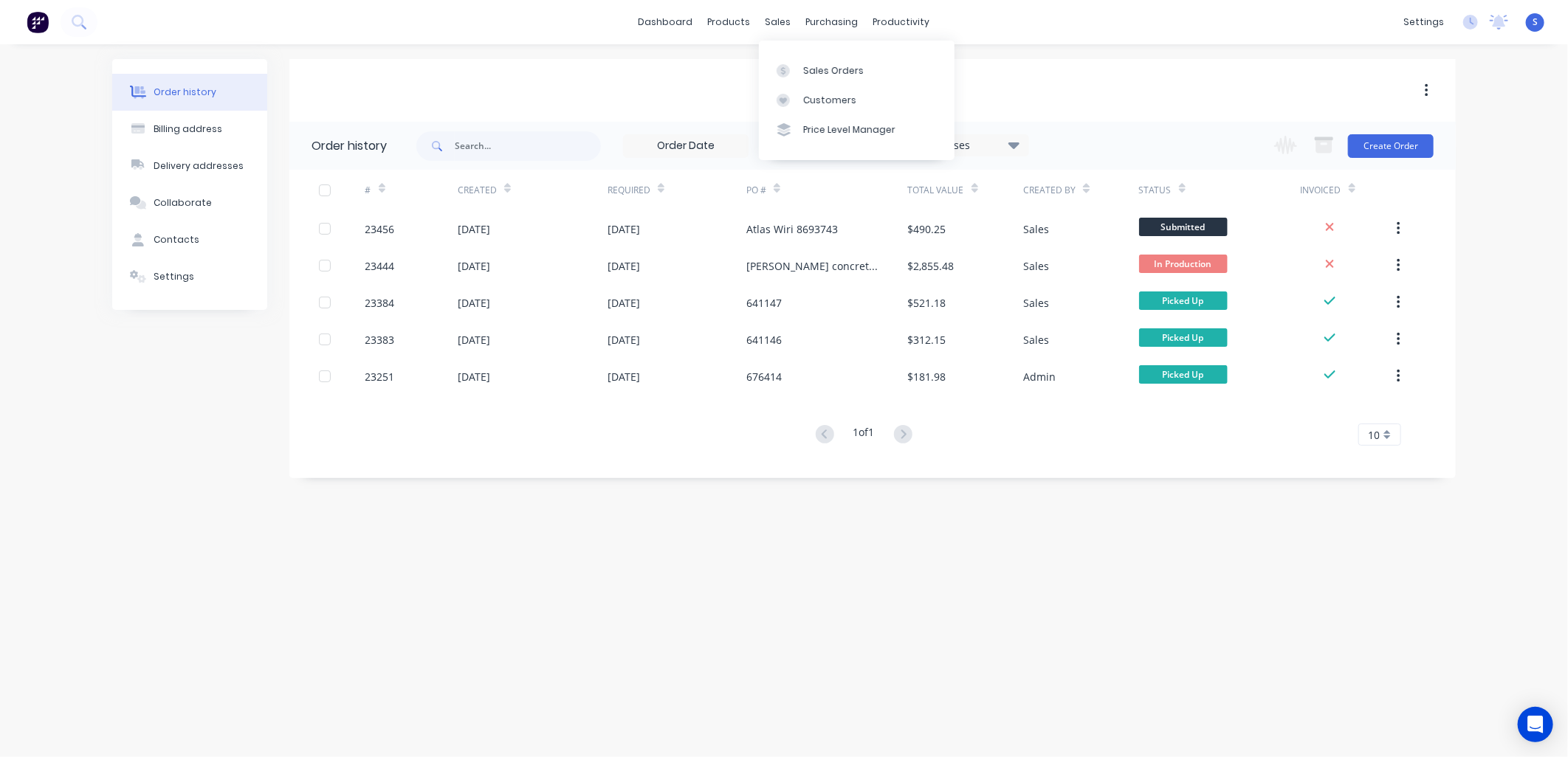
click at [795, 74] on div at bounding box center [787, 71] width 22 height 14
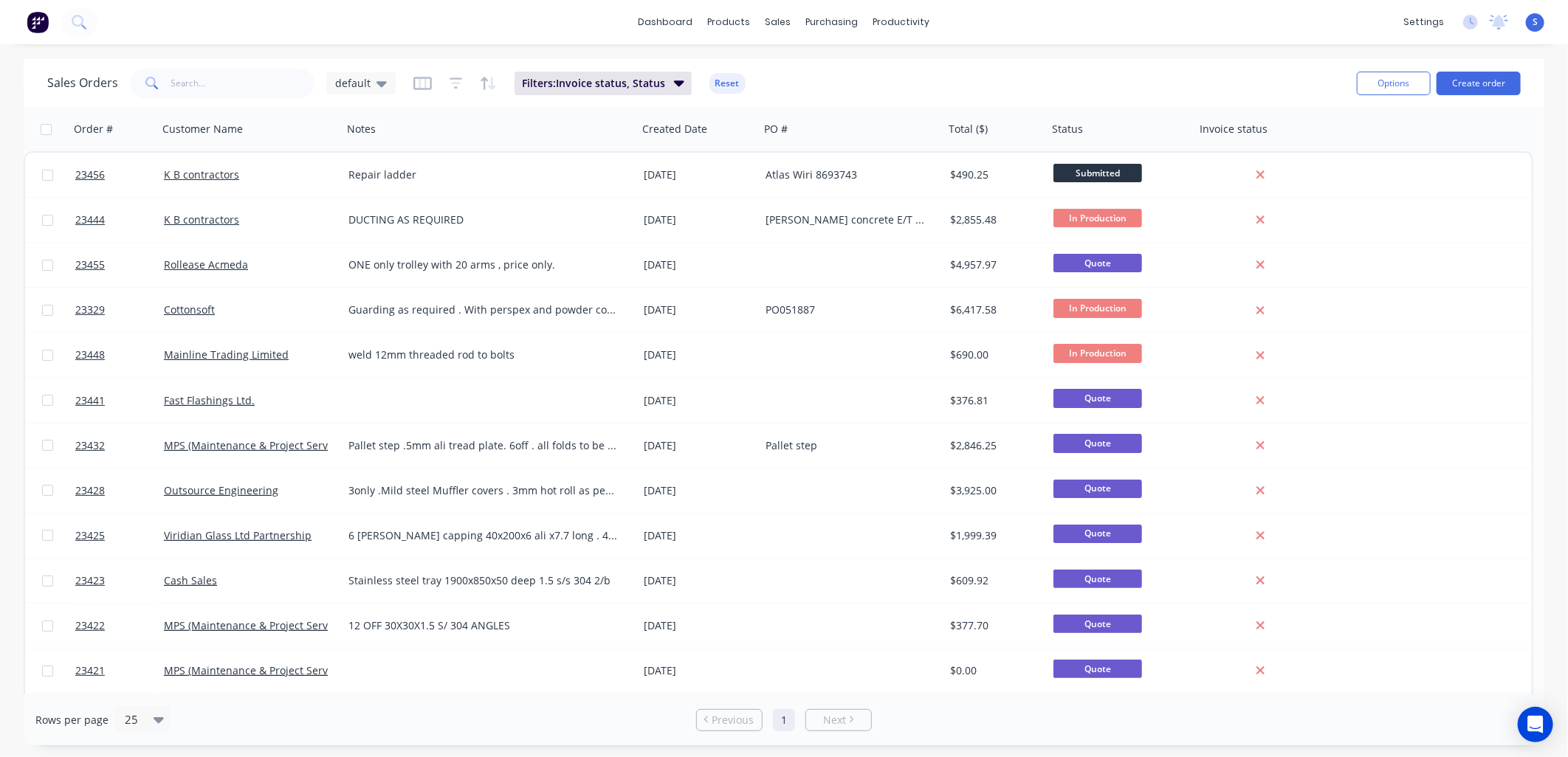
click at [1478, 83] on button "Create order" at bounding box center [1478, 83] width 84 height 24
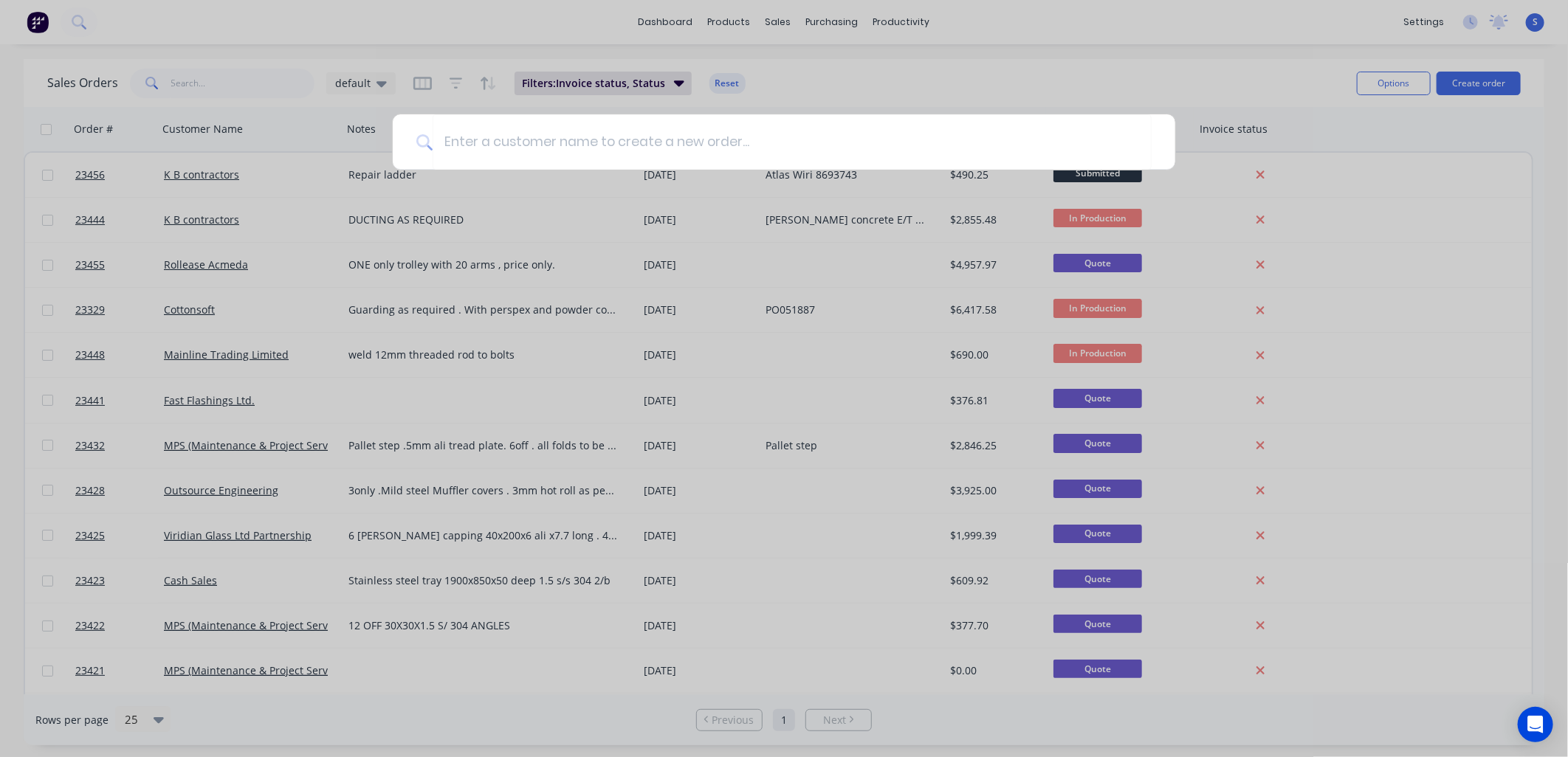
click at [456, 142] on input at bounding box center [792, 141] width 719 height 55
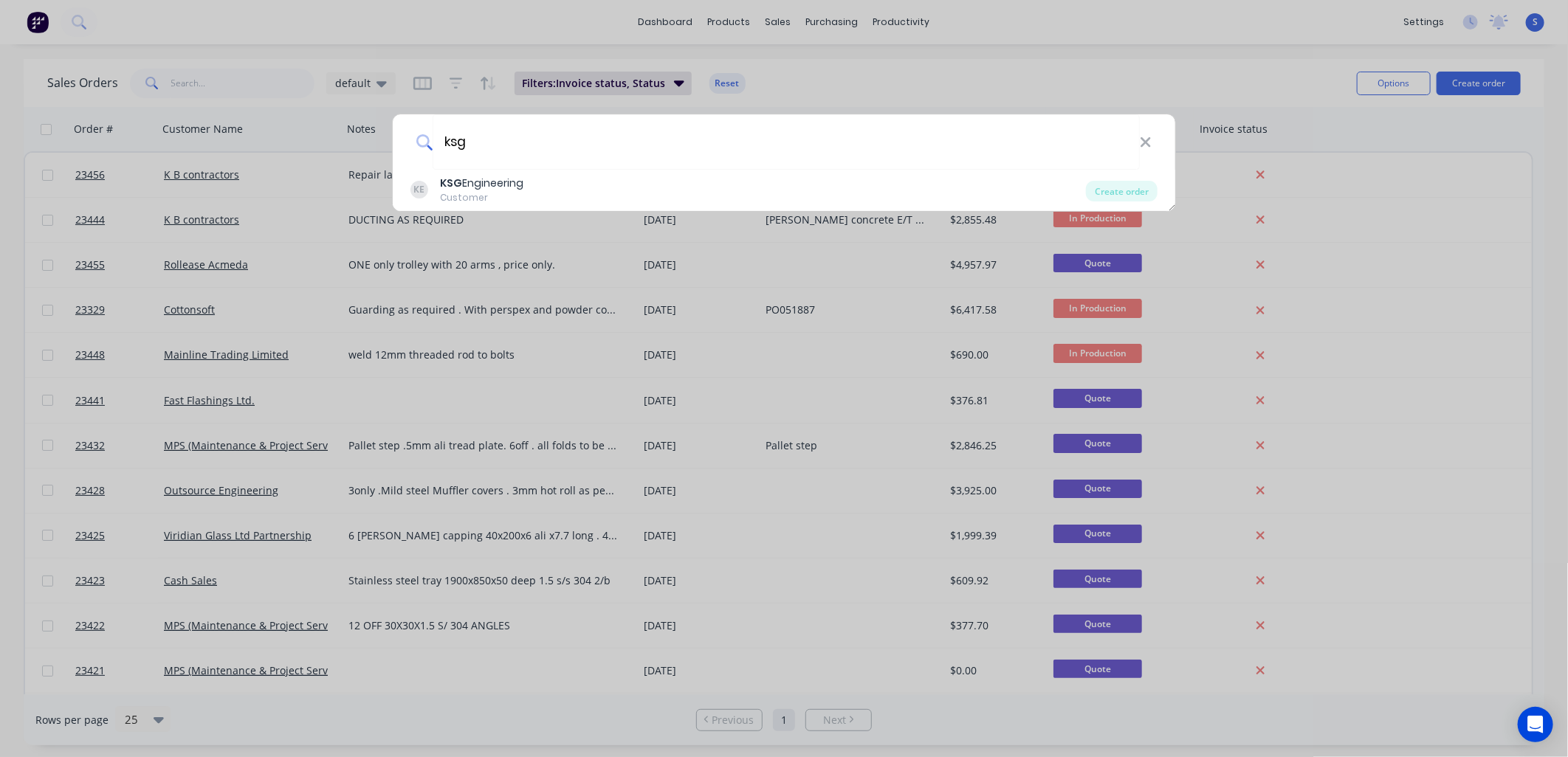
type input "ksg"
click at [491, 189] on div "KSG Engineering" at bounding box center [481, 183] width 83 height 15
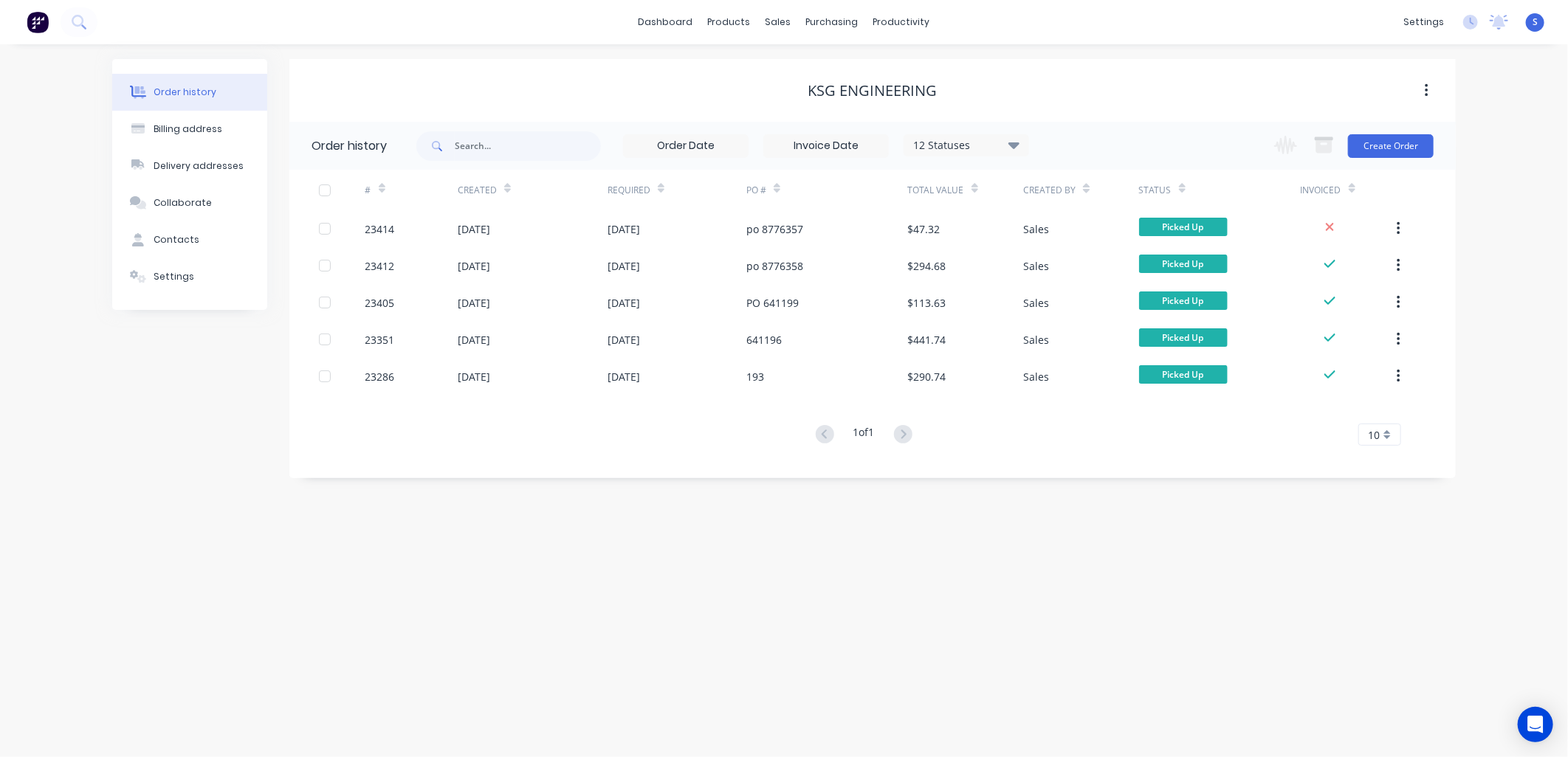
click at [1400, 146] on button "Create Order" at bounding box center [1391, 146] width 86 height 24
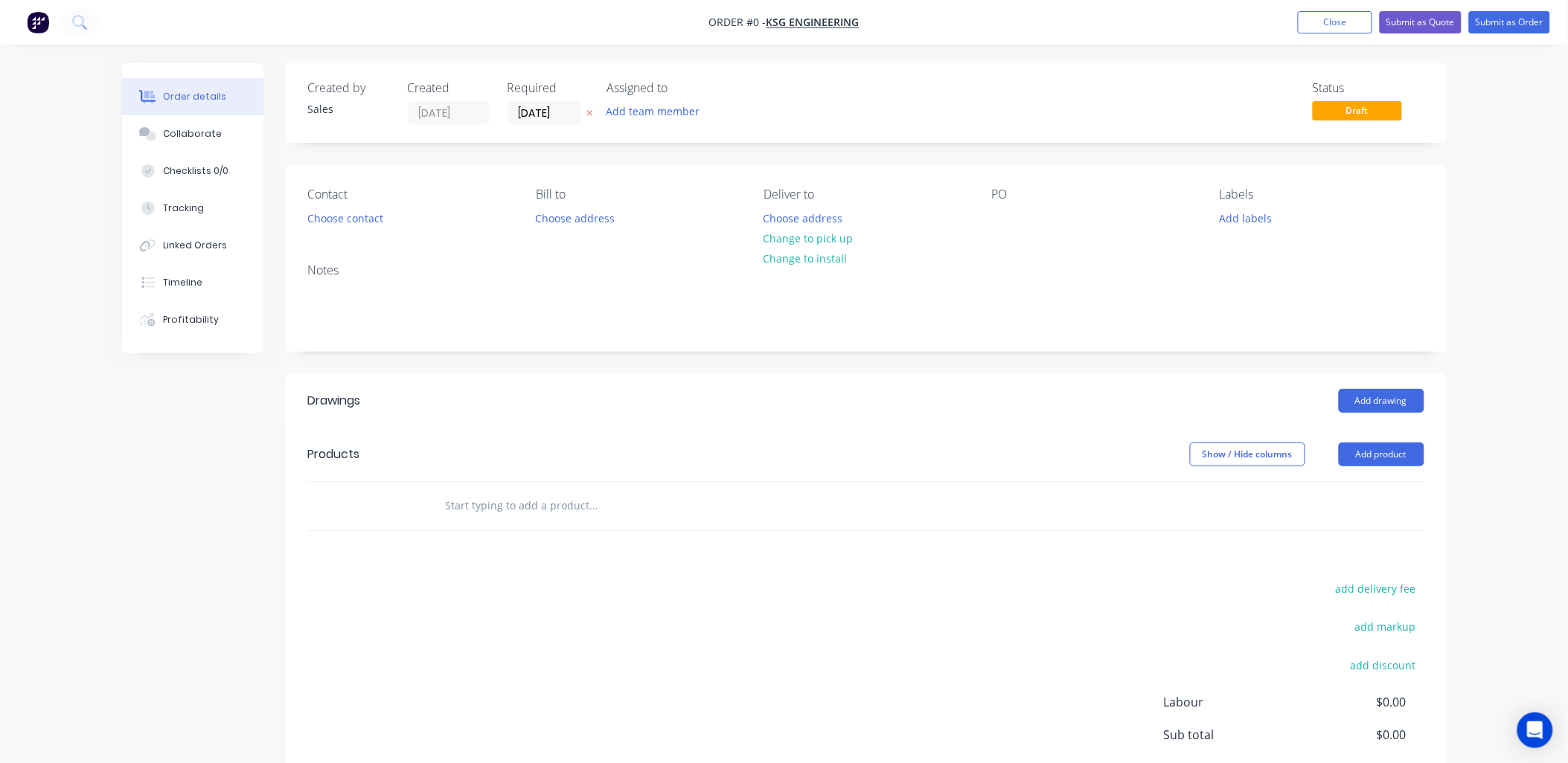
click at [353, 218] on button "Choose contact" at bounding box center [345, 218] width 91 height 20
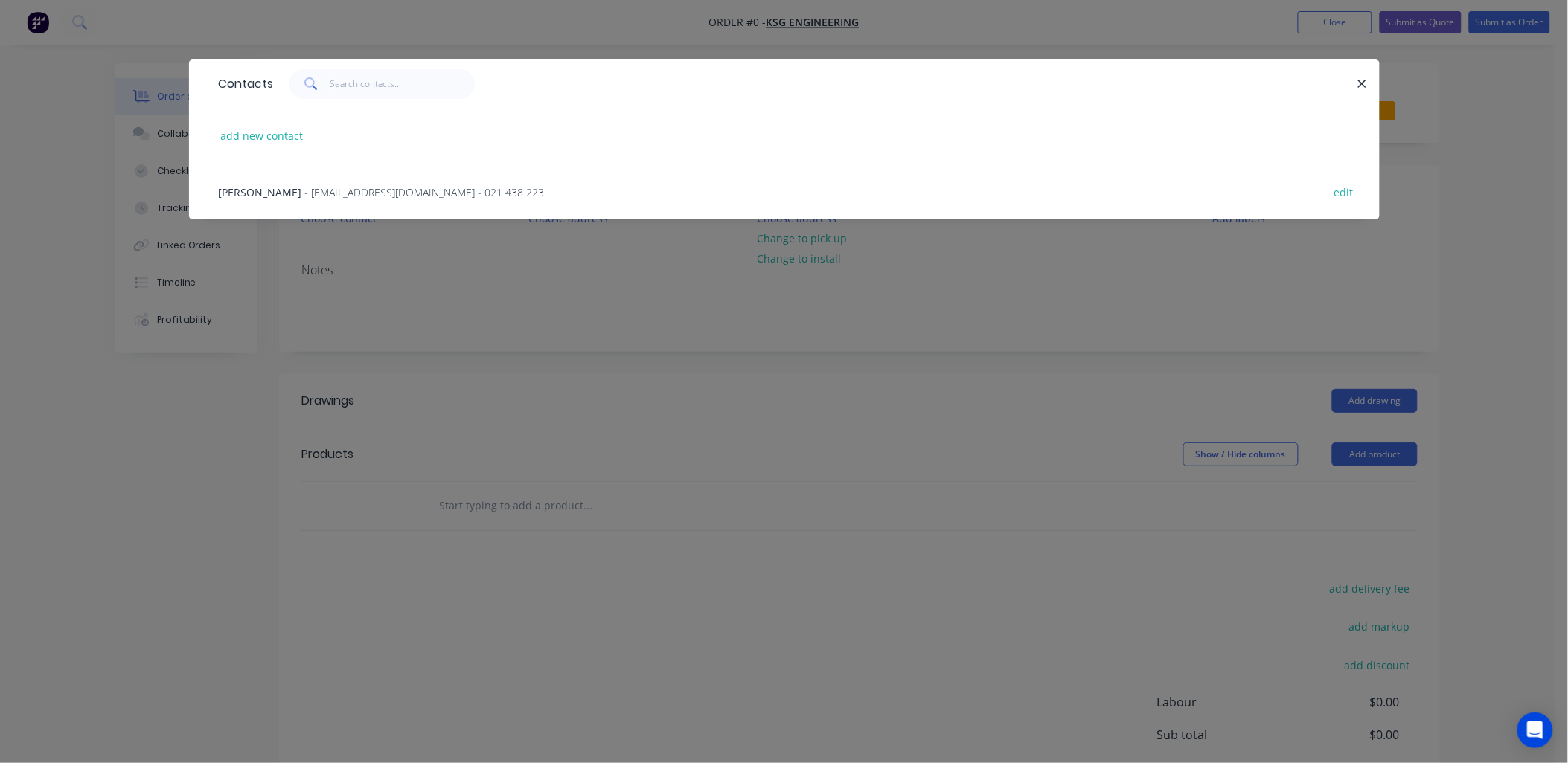
click at [353, 188] on span "- gordonksgengineering@gmail.com - 021 438 223" at bounding box center [424, 191] width 240 height 14
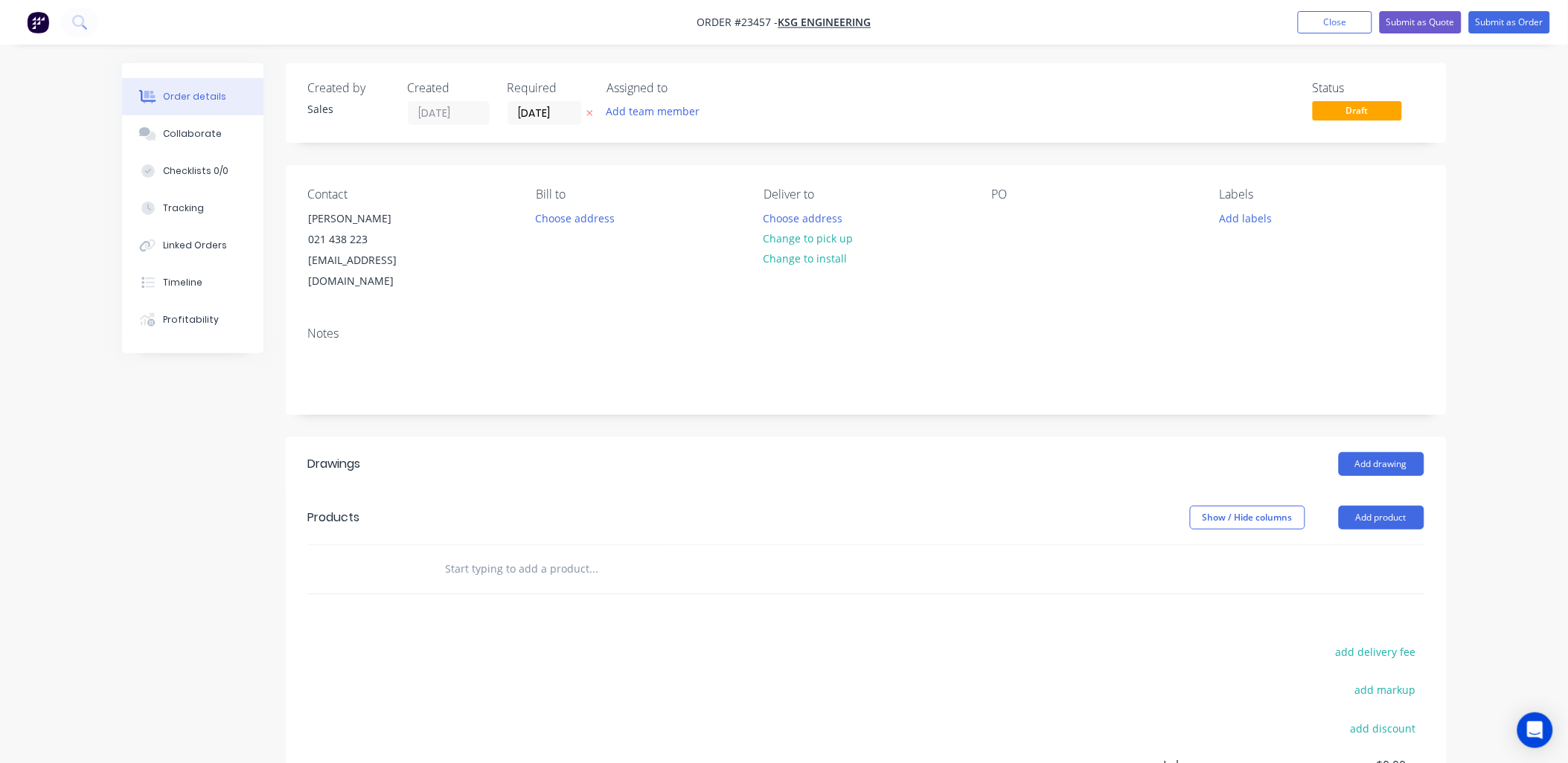
click at [838, 239] on button "Change to pick up" at bounding box center [808, 238] width 106 height 20
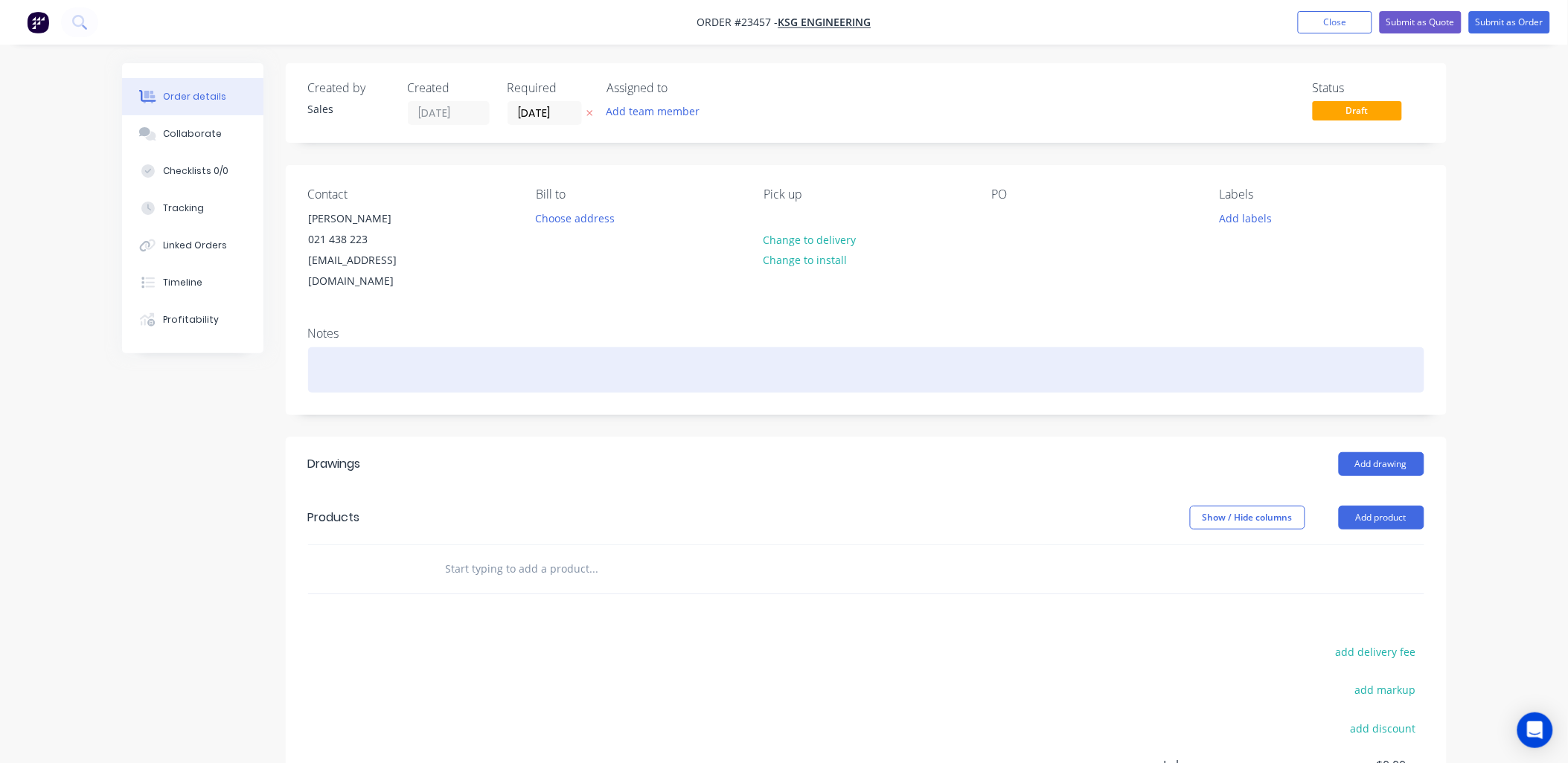
click at [333, 349] on div at bounding box center [867, 370] width 1116 height 46
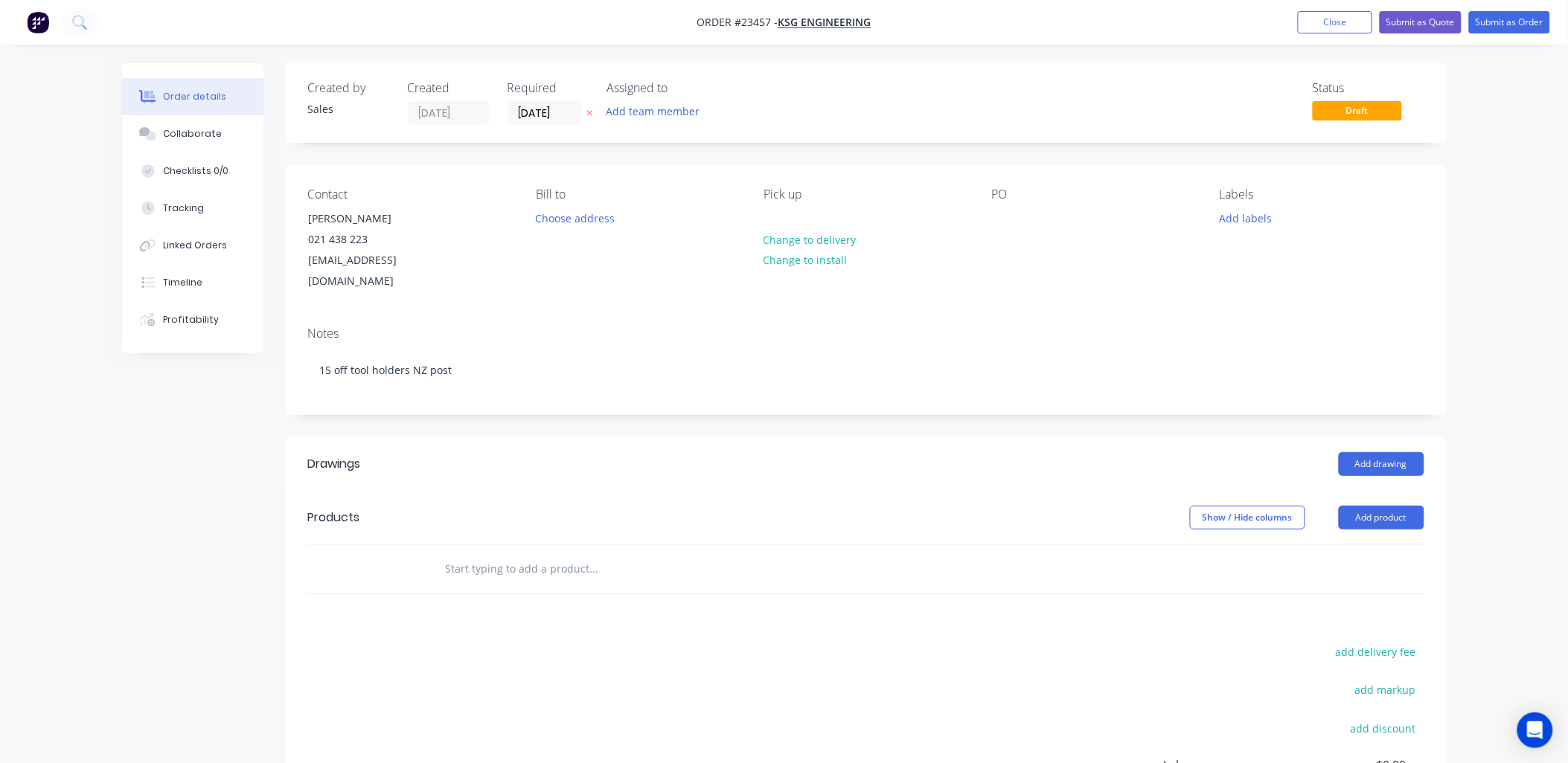
click at [1392, 506] on button "Add product" at bounding box center [1382, 518] width 86 height 24
click at [1390, 544] on div "Product catalogue" at bounding box center [1354, 555] width 115 height 22
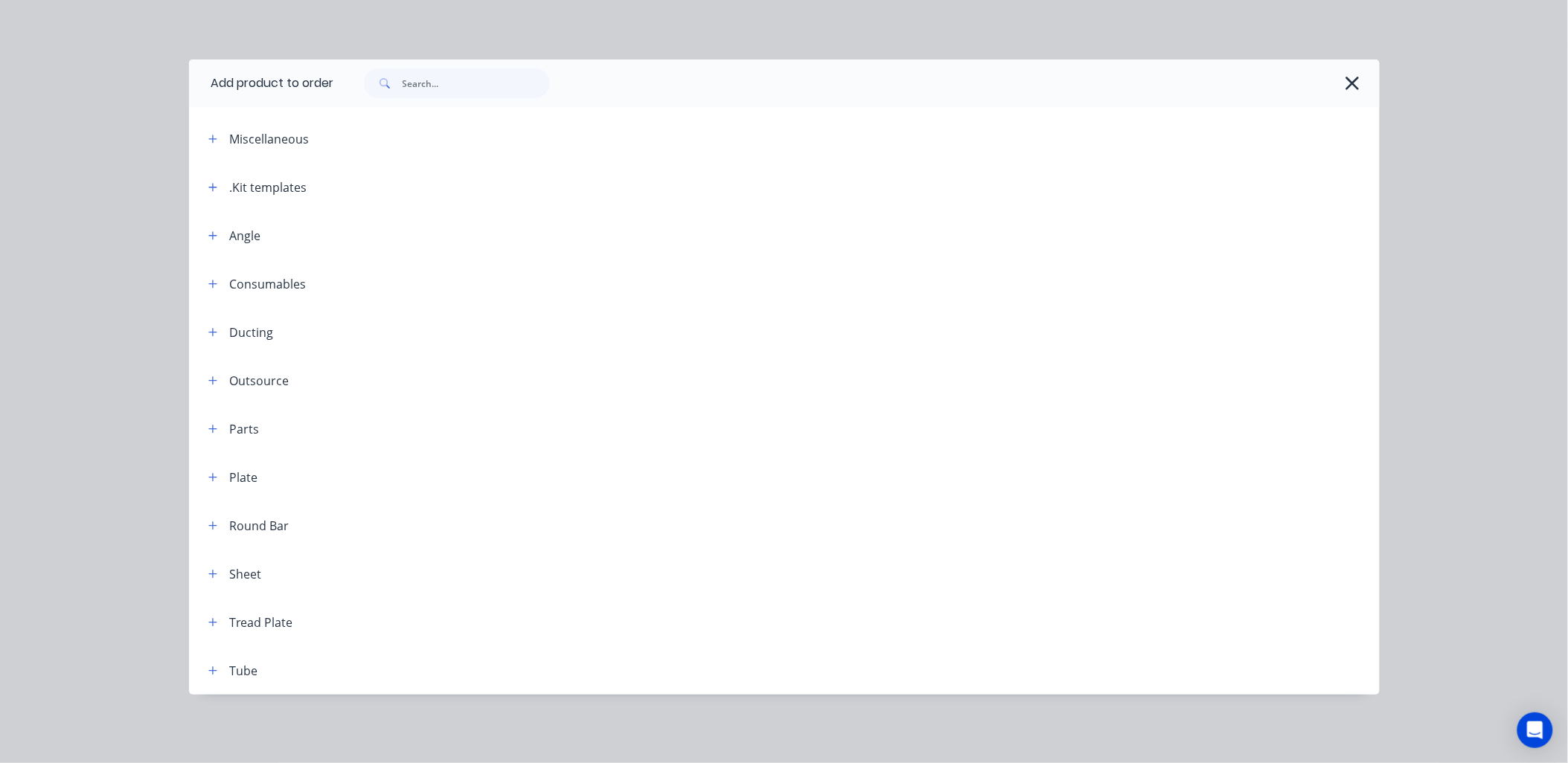
click at [213, 183] on icon "button" at bounding box center [213, 187] width 9 height 10
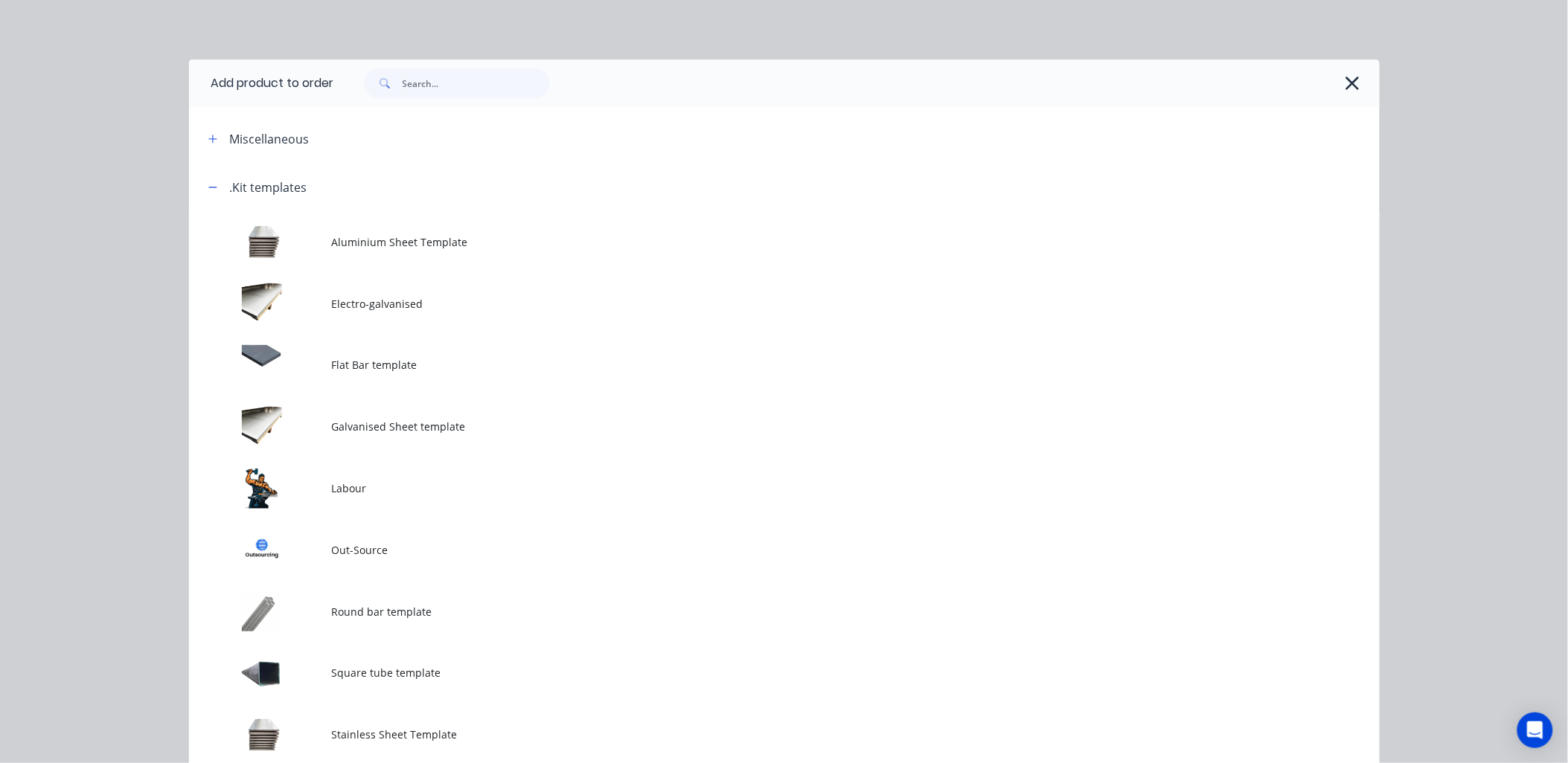
click at [278, 483] on td at bounding box center [260, 489] width 143 height 62
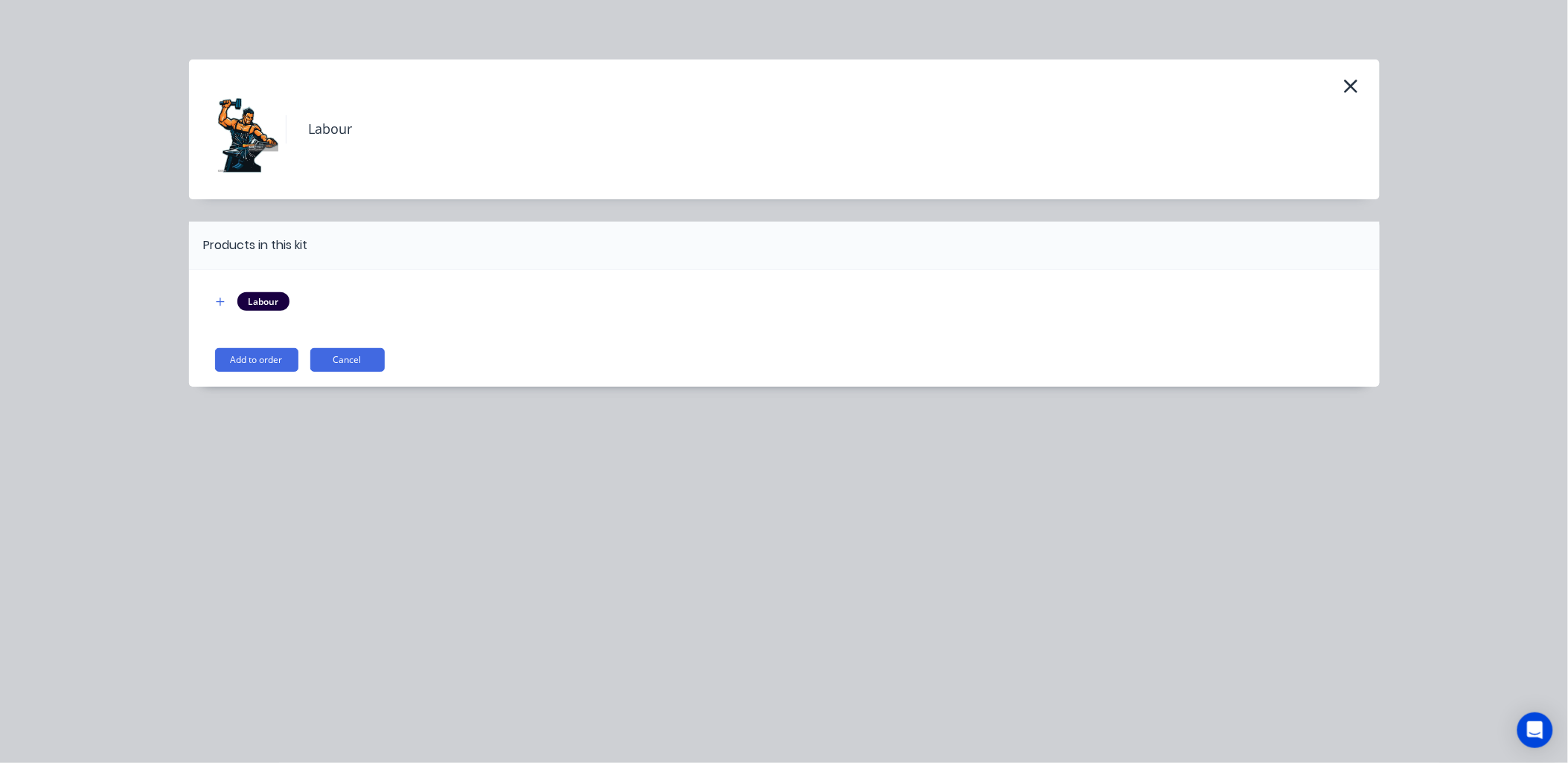
click at [262, 357] on button "Add to order" at bounding box center [256, 360] width 83 height 24
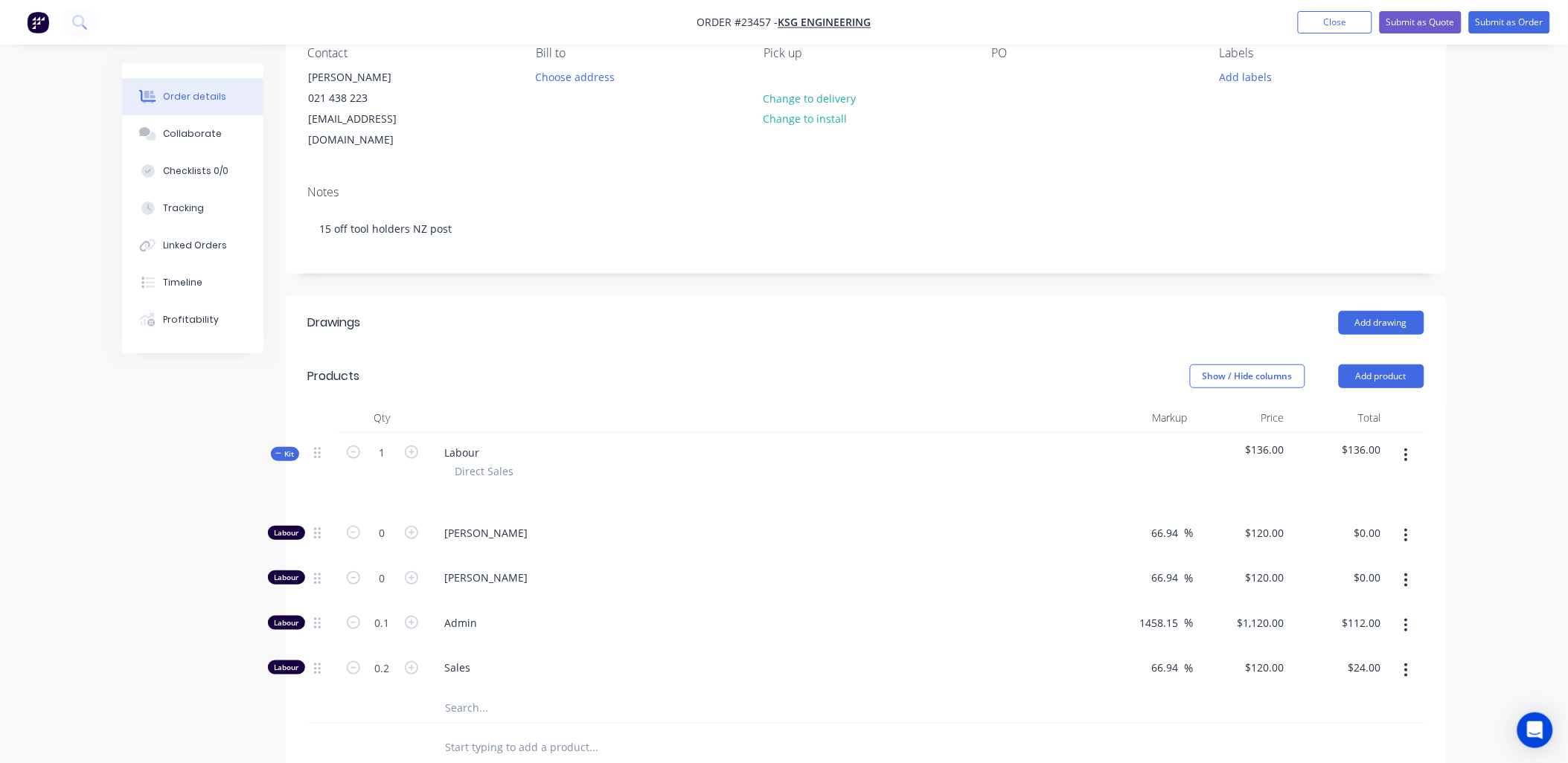
scroll to position [142, 0]
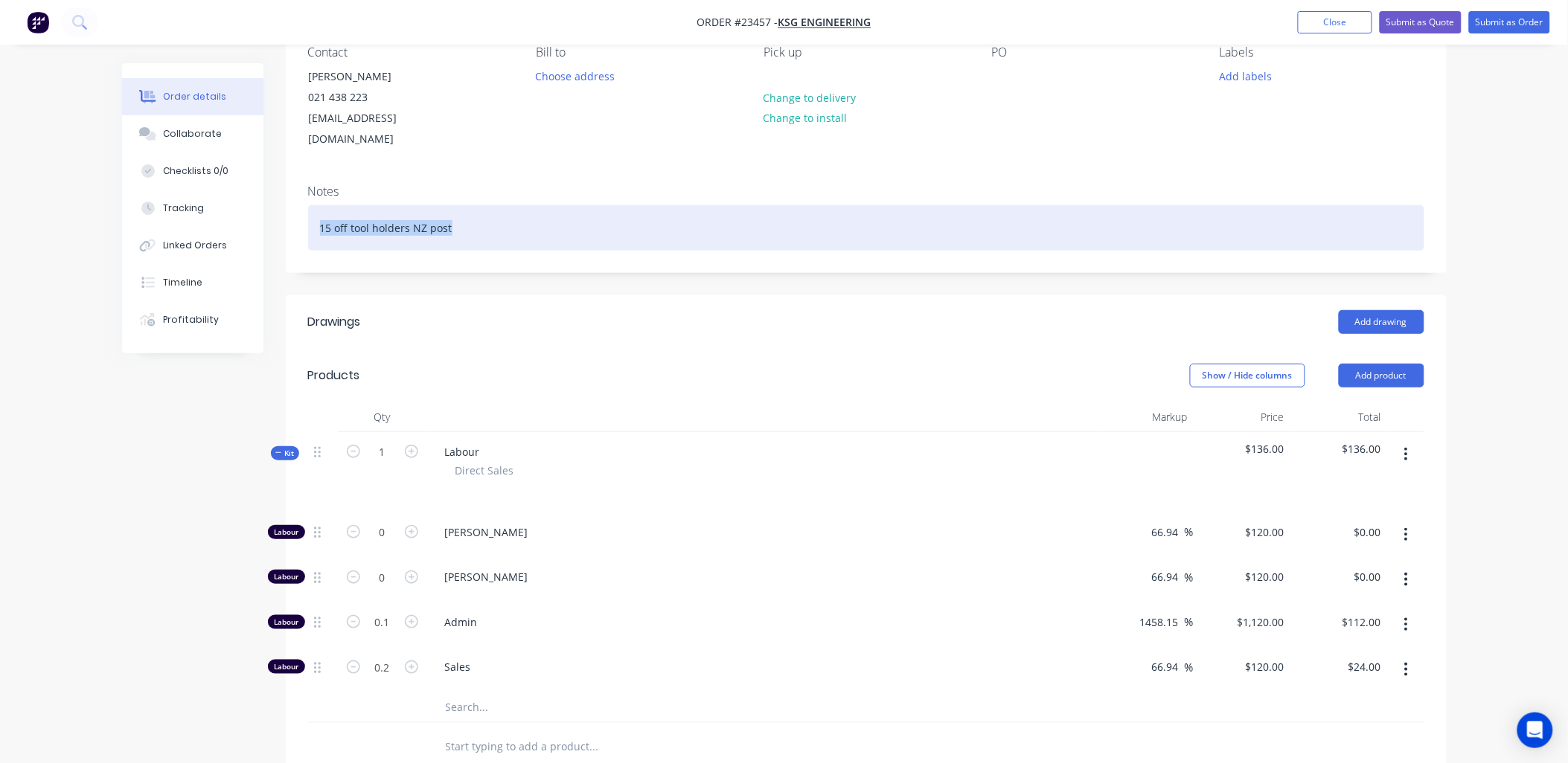
drag, startPoint x: 452, startPoint y: 210, endPoint x: 304, endPoint y: 202, distance: 148.2
click at [304, 202] on div "Notes 15 off tool holders NZ post" at bounding box center [866, 222] width 1161 height 99
copy div "15 off tool holders NZ post"
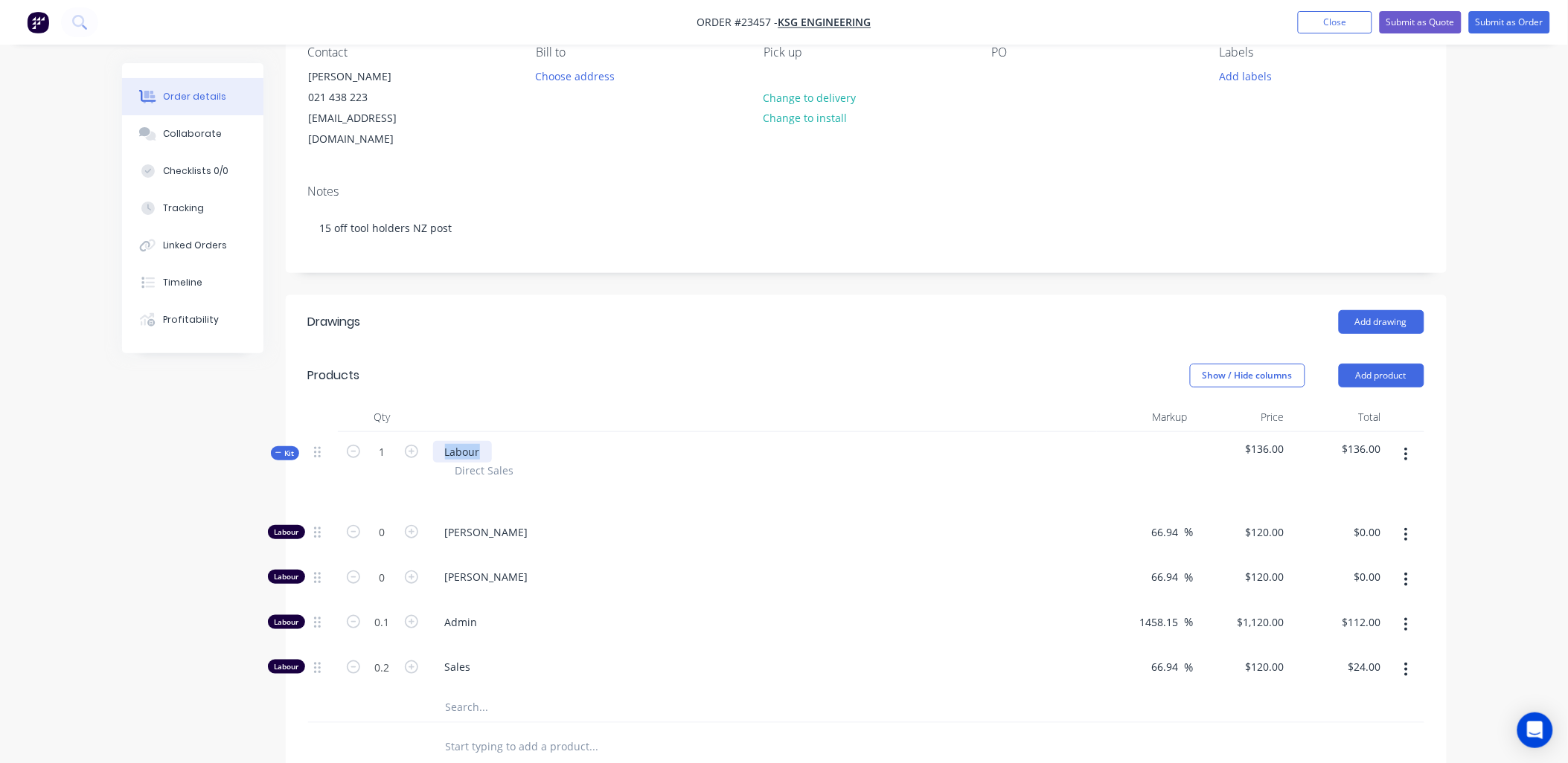
drag, startPoint x: 483, startPoint y: 429, endPoint x: 443, endPoint y: 431, distance: 40.0
click at [443, 441] on div "Labour" at bounding box center [462, 452] width 58 height 22
paste div
click at [412, 571] on icon "button" at bounding box center [411, 577] width 14 height 14
type input "1"
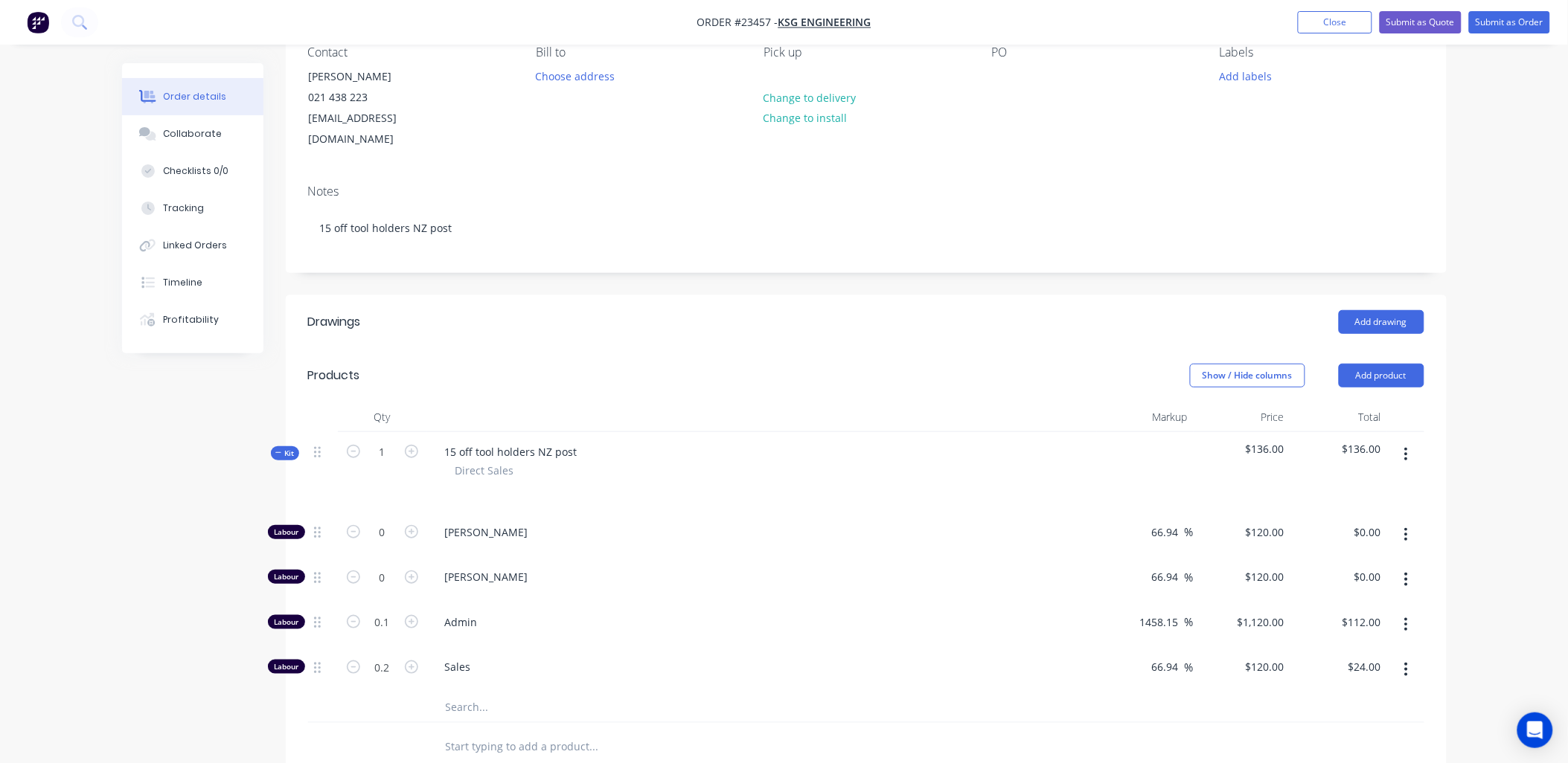
type input "$120.00"
click at [412, 571] on icon "button" at bounding box center [411, 577] width 14 height 14
type input "2"
type input "$240.00"
click at [412, 571] on icon "button" at bounding box center [411, 577] width 14 height 14
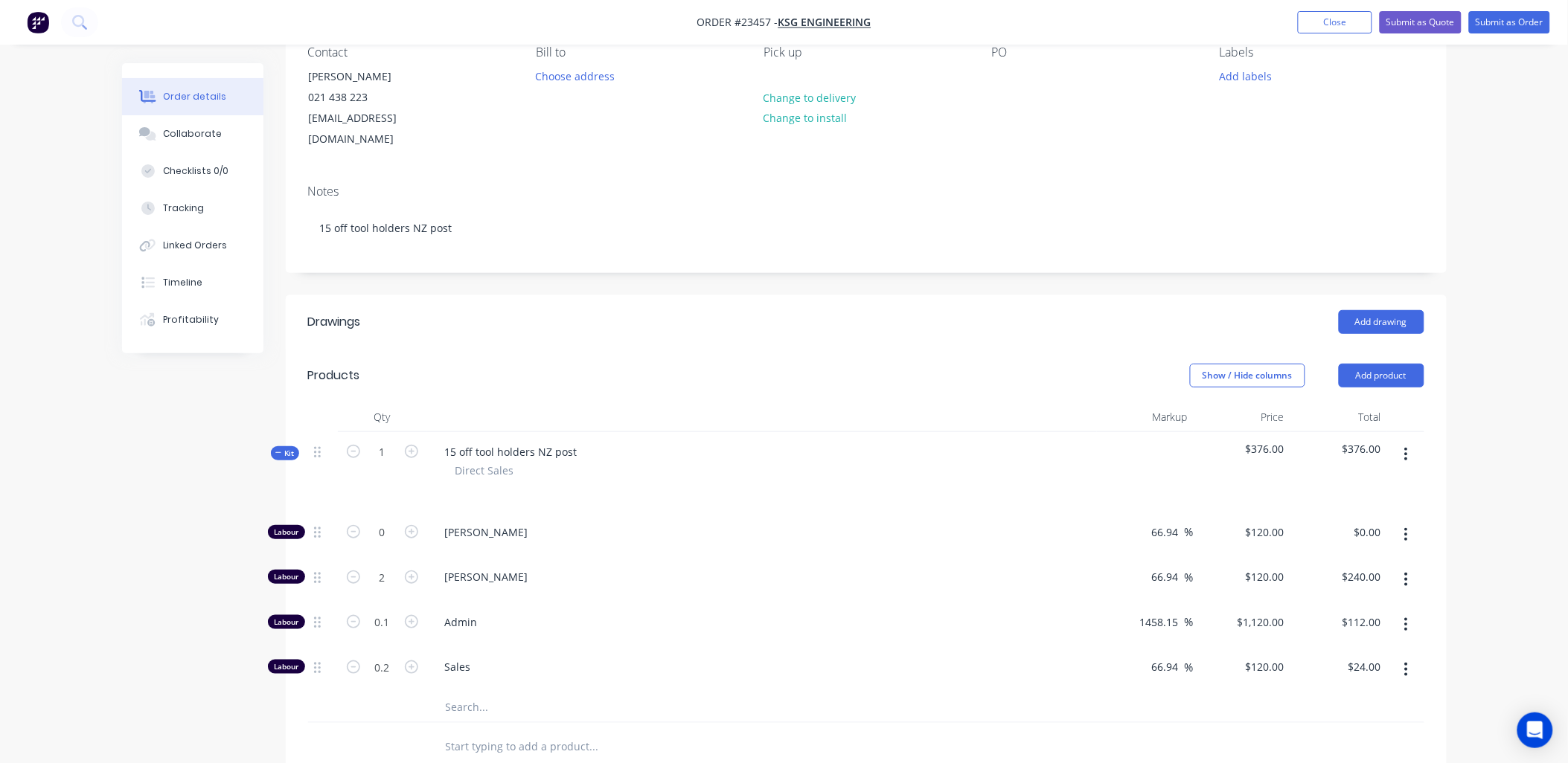
type input "3"
type input "$360.00"
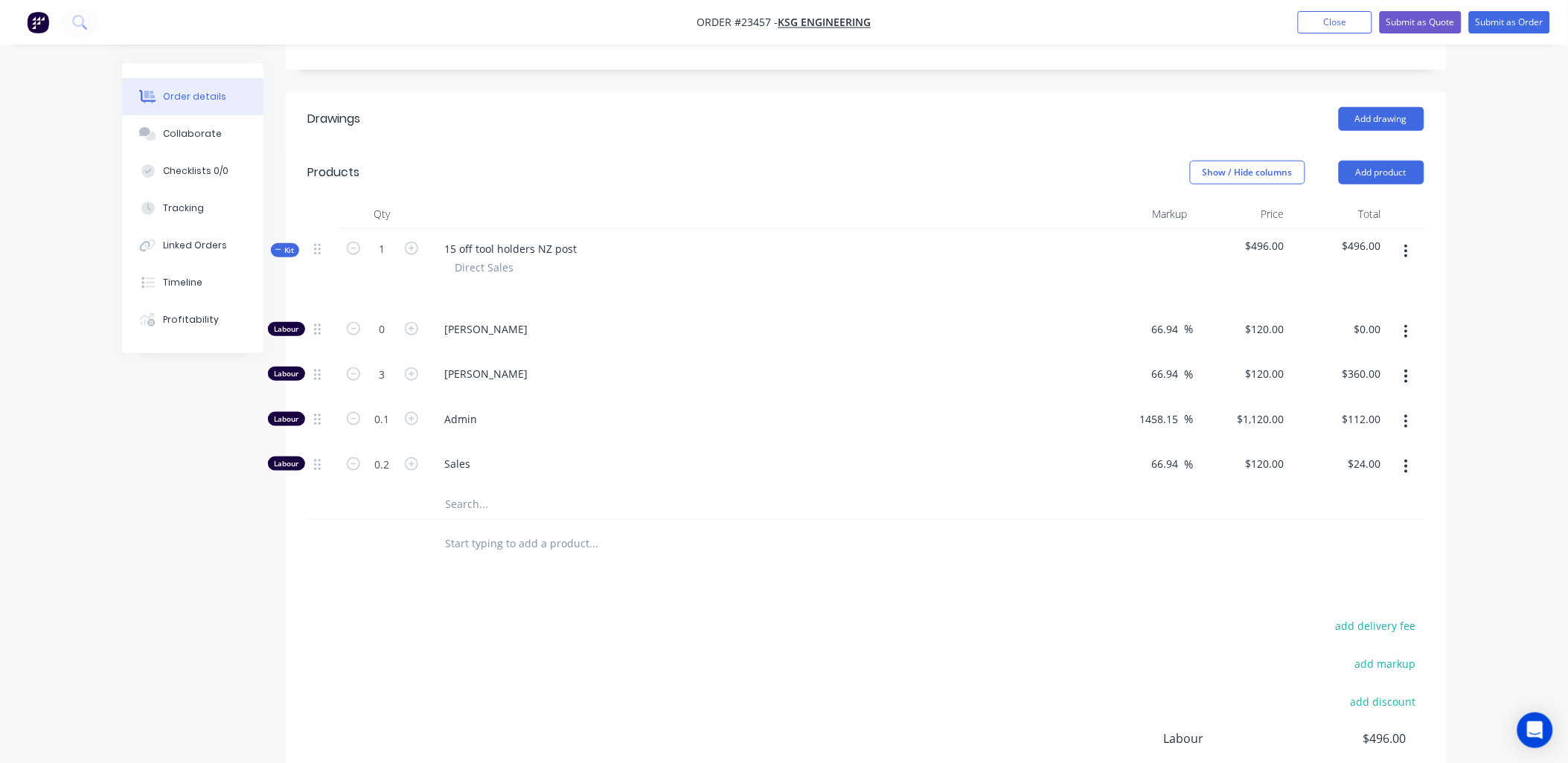
scroll to position [451, 0]
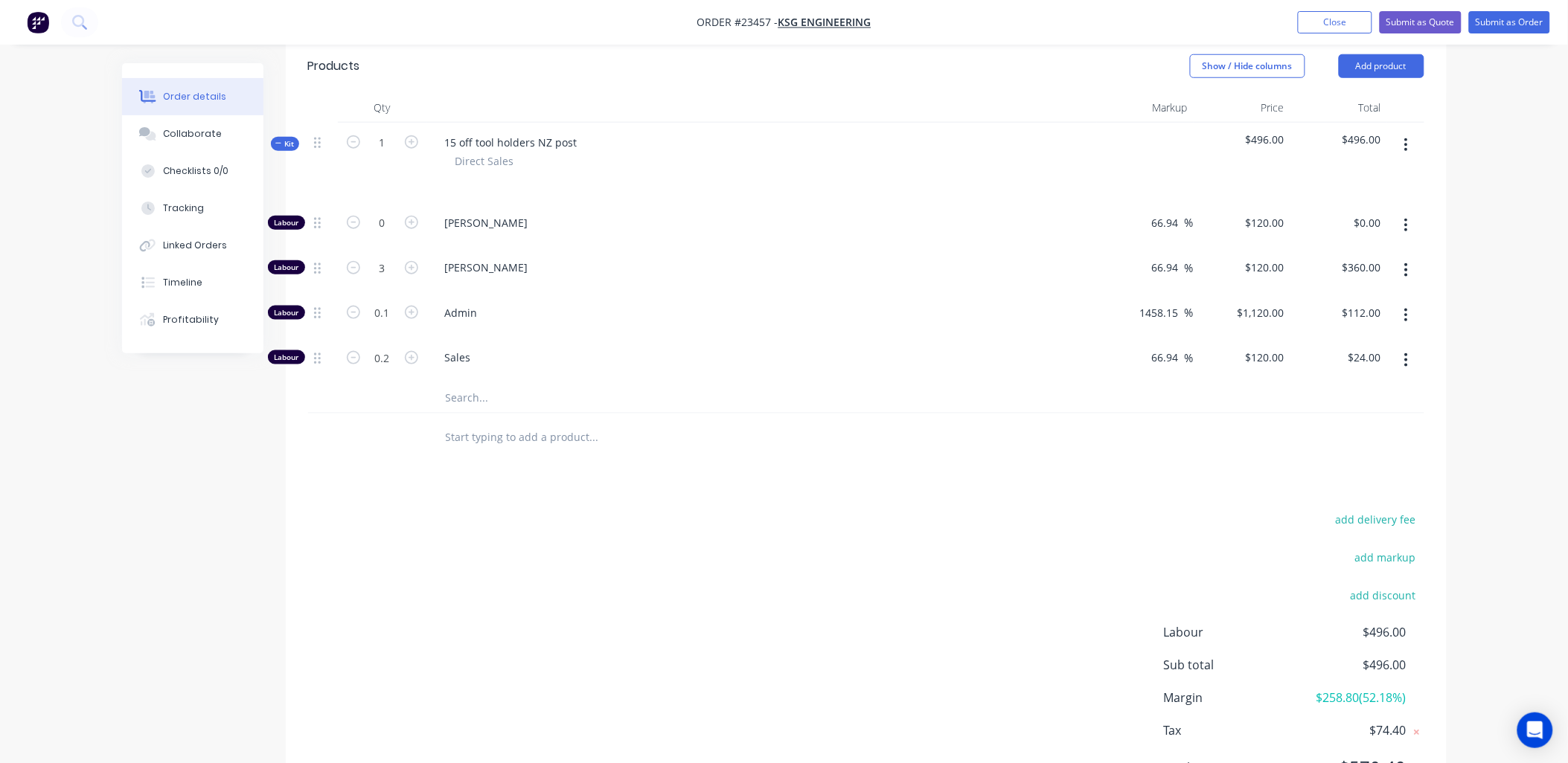
click at [1407, 352] on icon "button" at bounding box center [1406, 360] width 4 height 16
click at [1386, 448] on div "Delete" at bounding box center [1354, 459] width 115 height 22
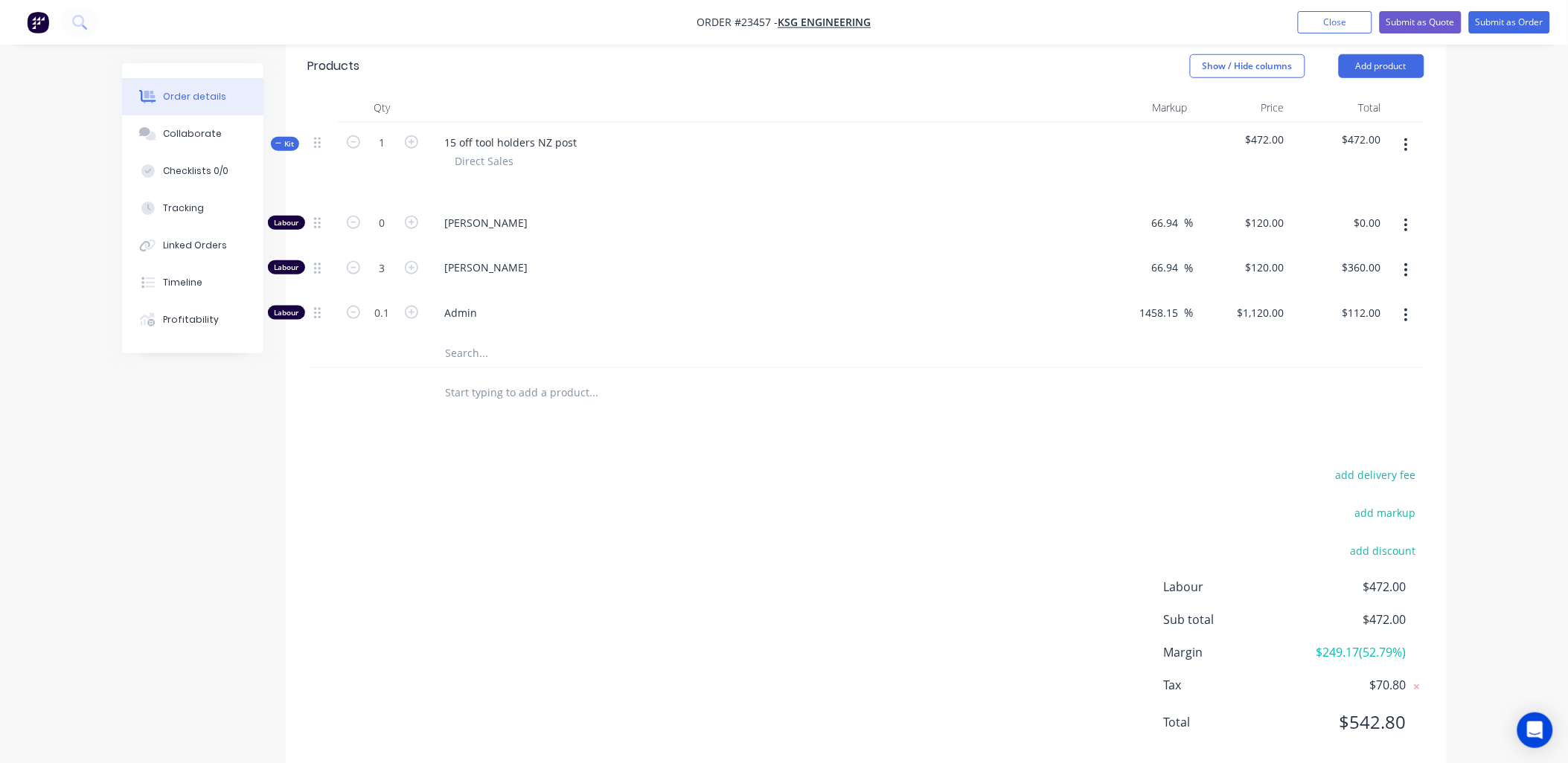
click at [1407, 309] on icon "button" at bounding box center [1406, 315] width 3 height 14
click at [1387, 403] on div "Delete" at bounding box center [1354, 414] width 115 height 22
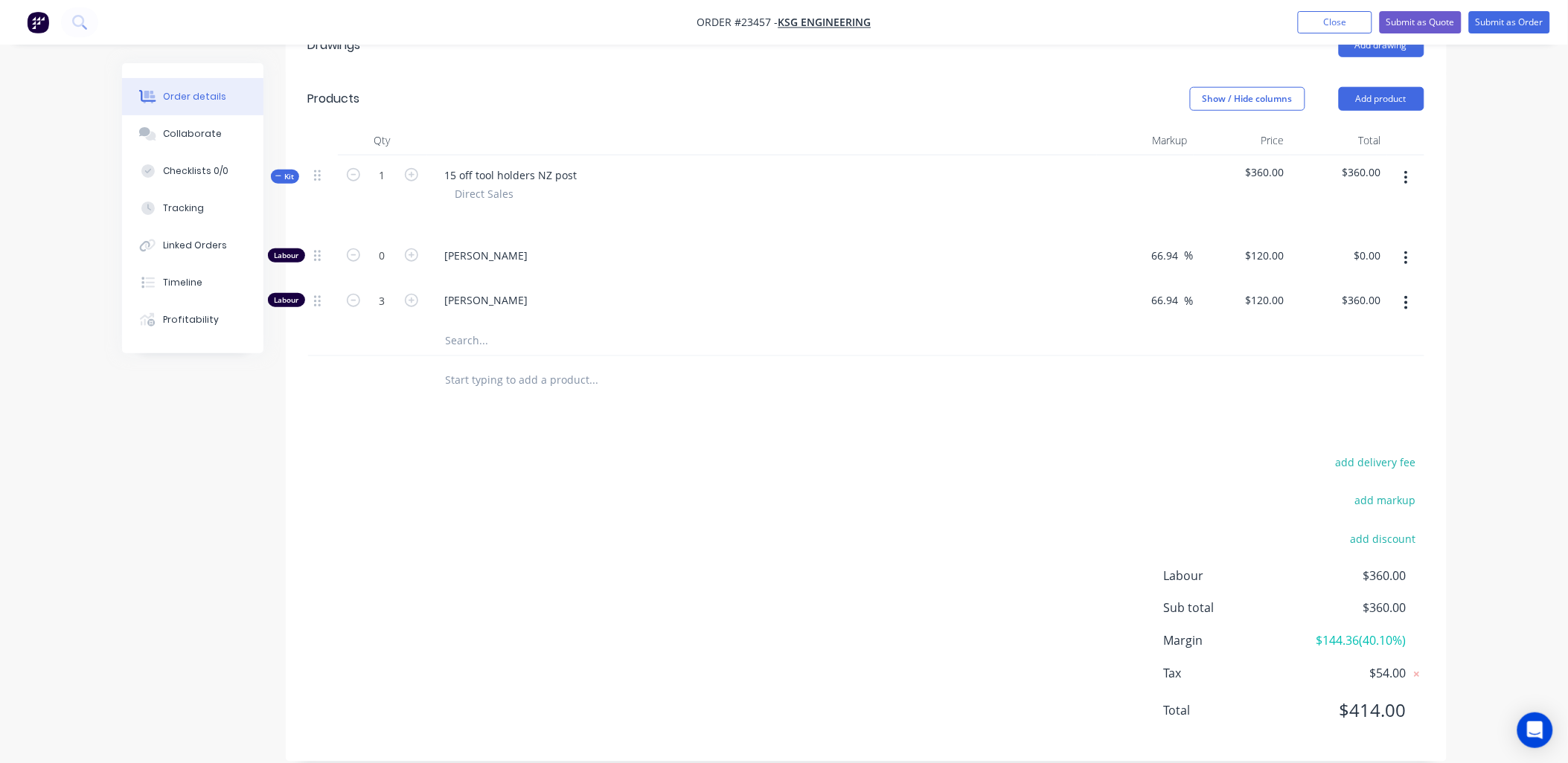
click at [473, 325] on input "text" at bounding box center [594, 340] width 297 height 30
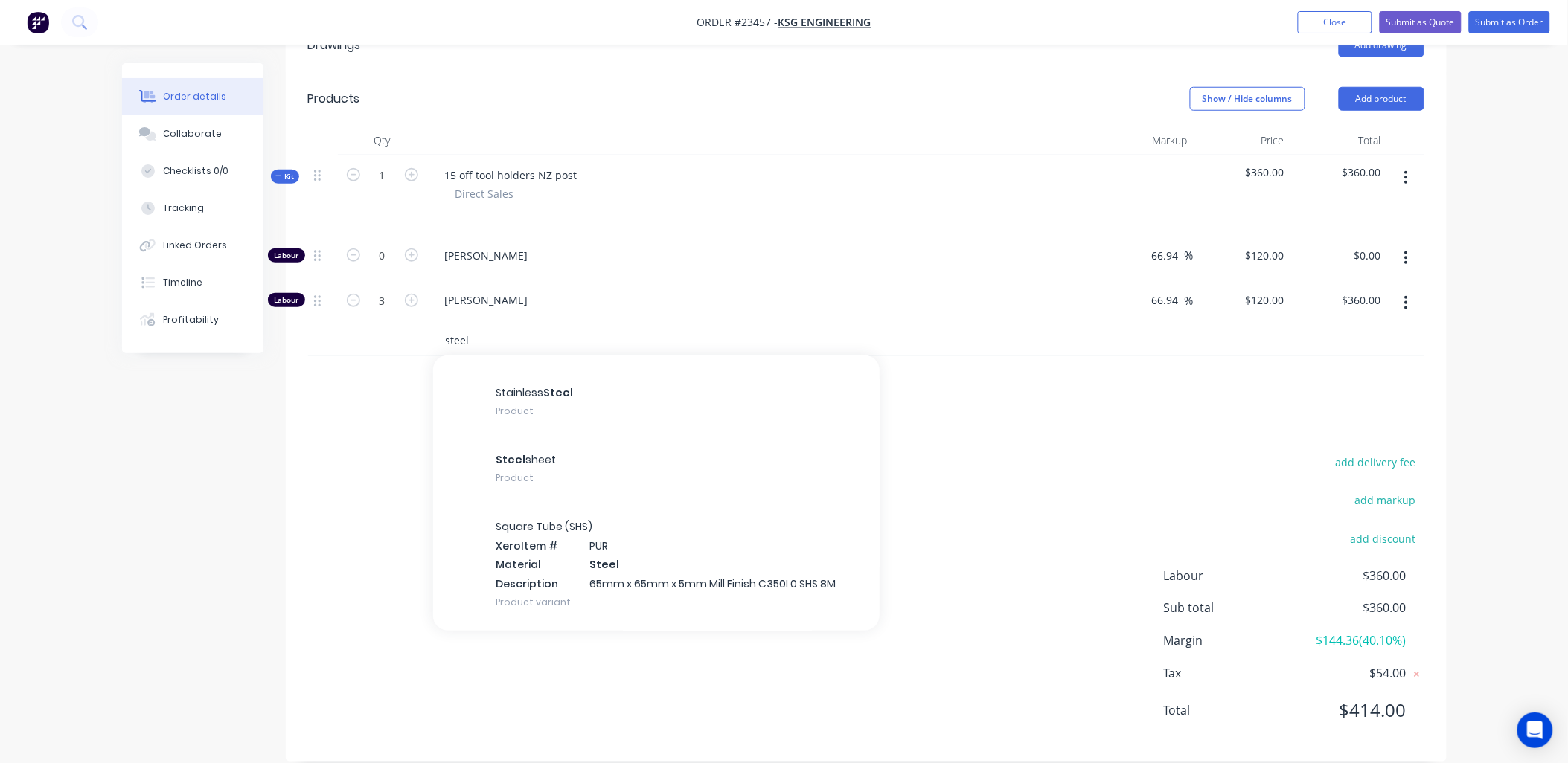
scroll to position [172, 0]
type input "steel"
click at [527, 434] on div "Steel sheet Product" at bounding box center [656, 464] width 446 height 67
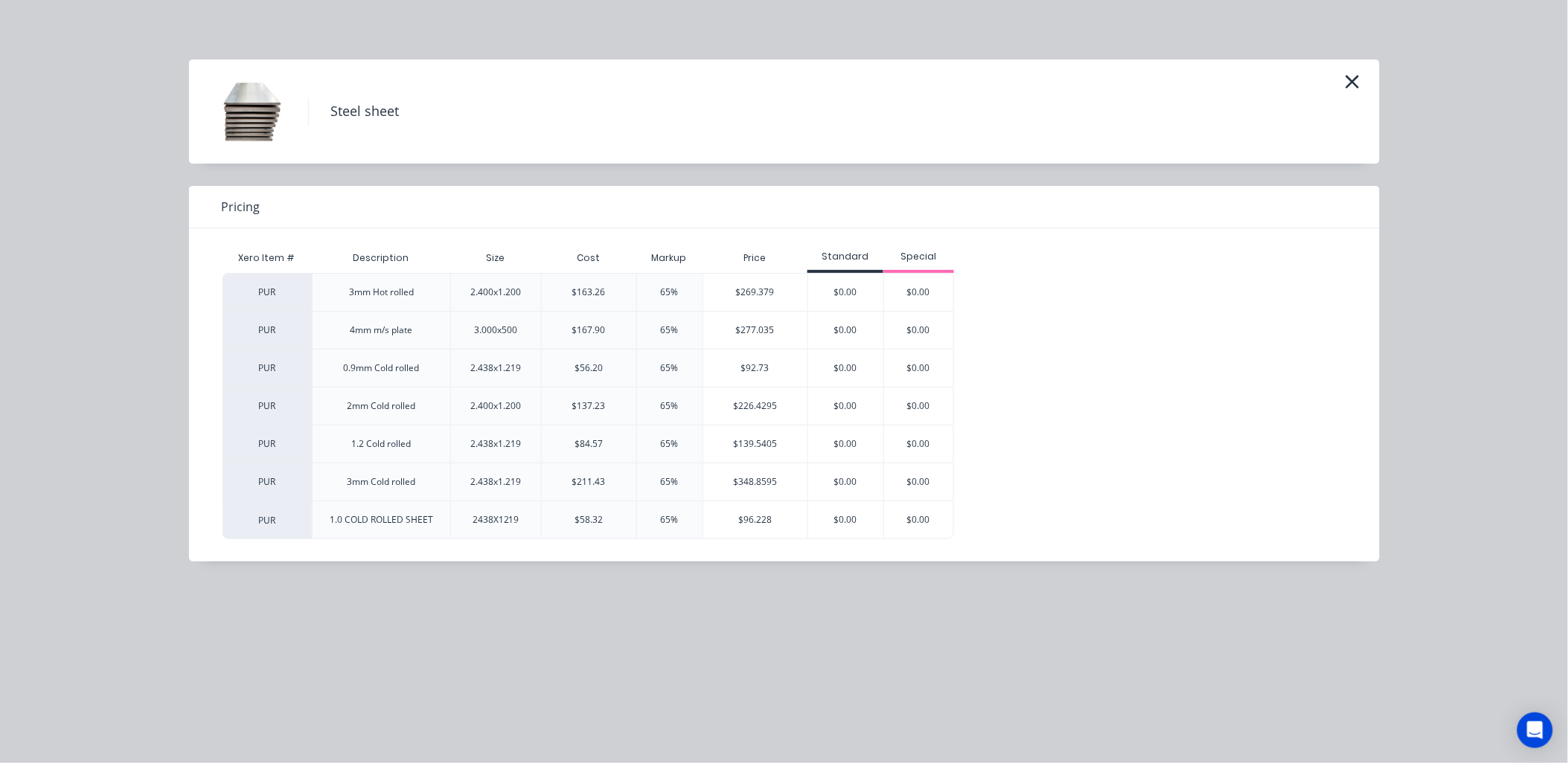
click at [1355, 86] on icon "button" at bounding box center [1352, 81] width 16 height 21
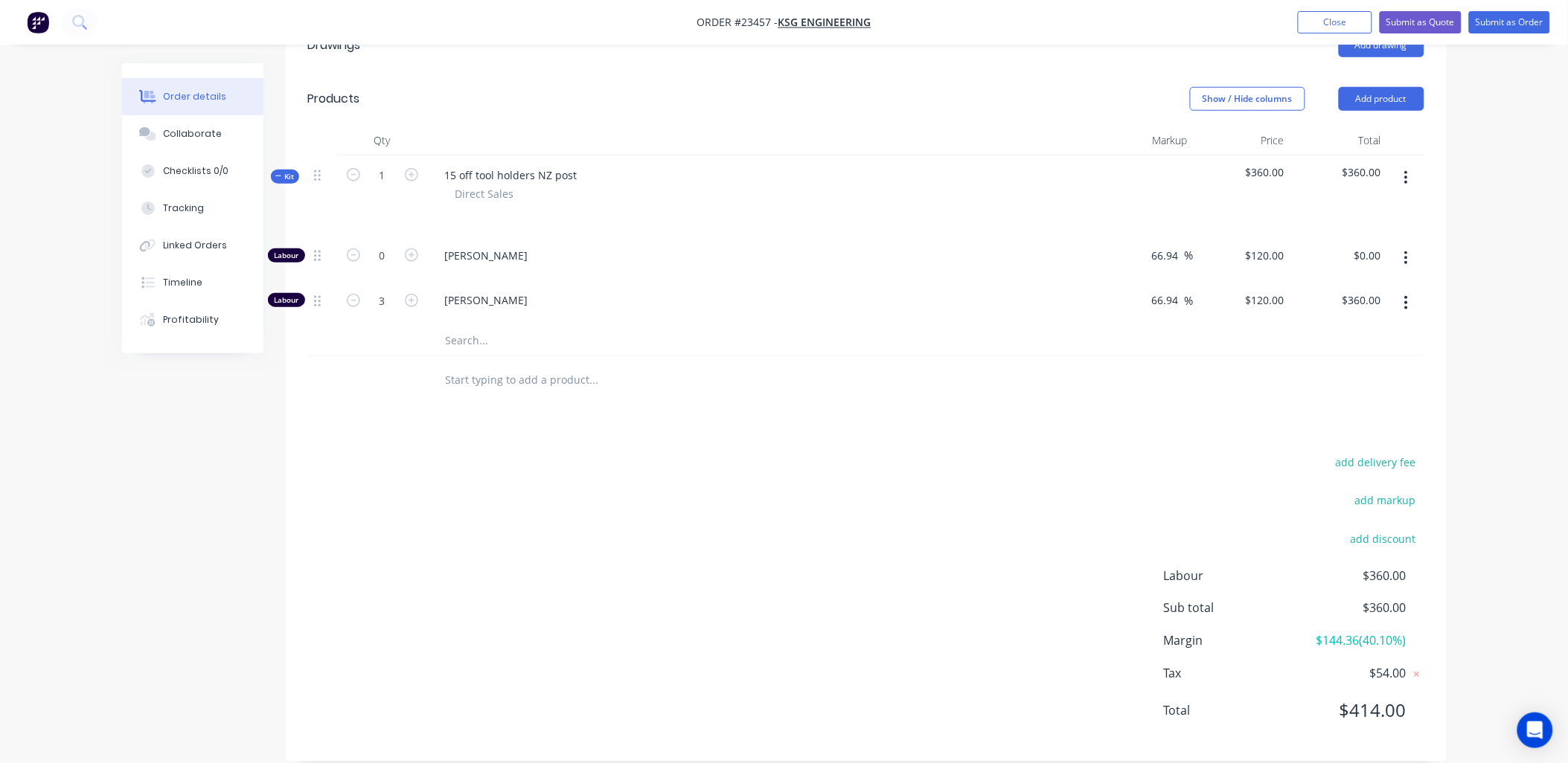
click at [462, 325] on input "text" at bounding box center [594, 340] width 297 height 30
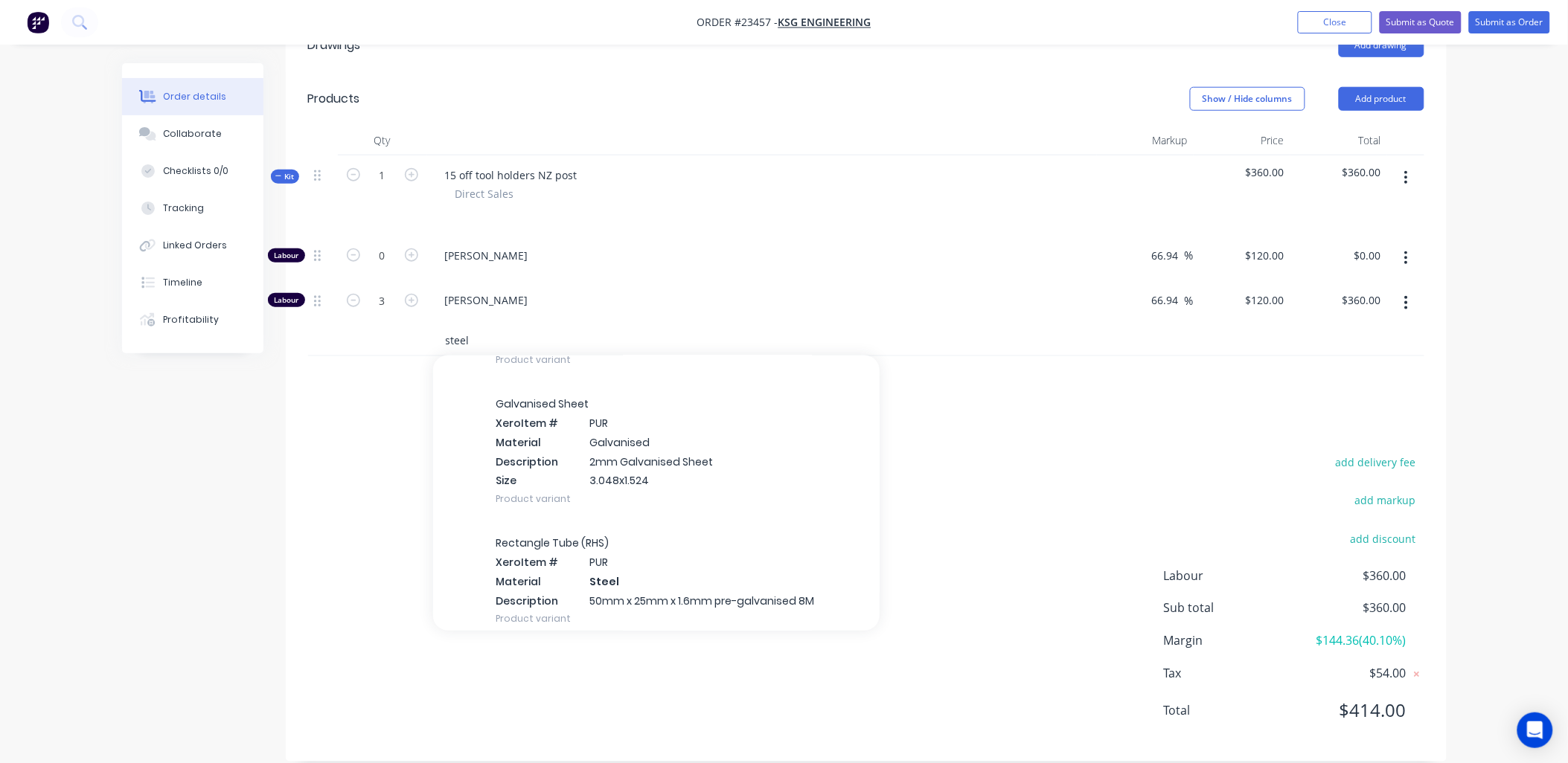
scroll to position [35337, 0]
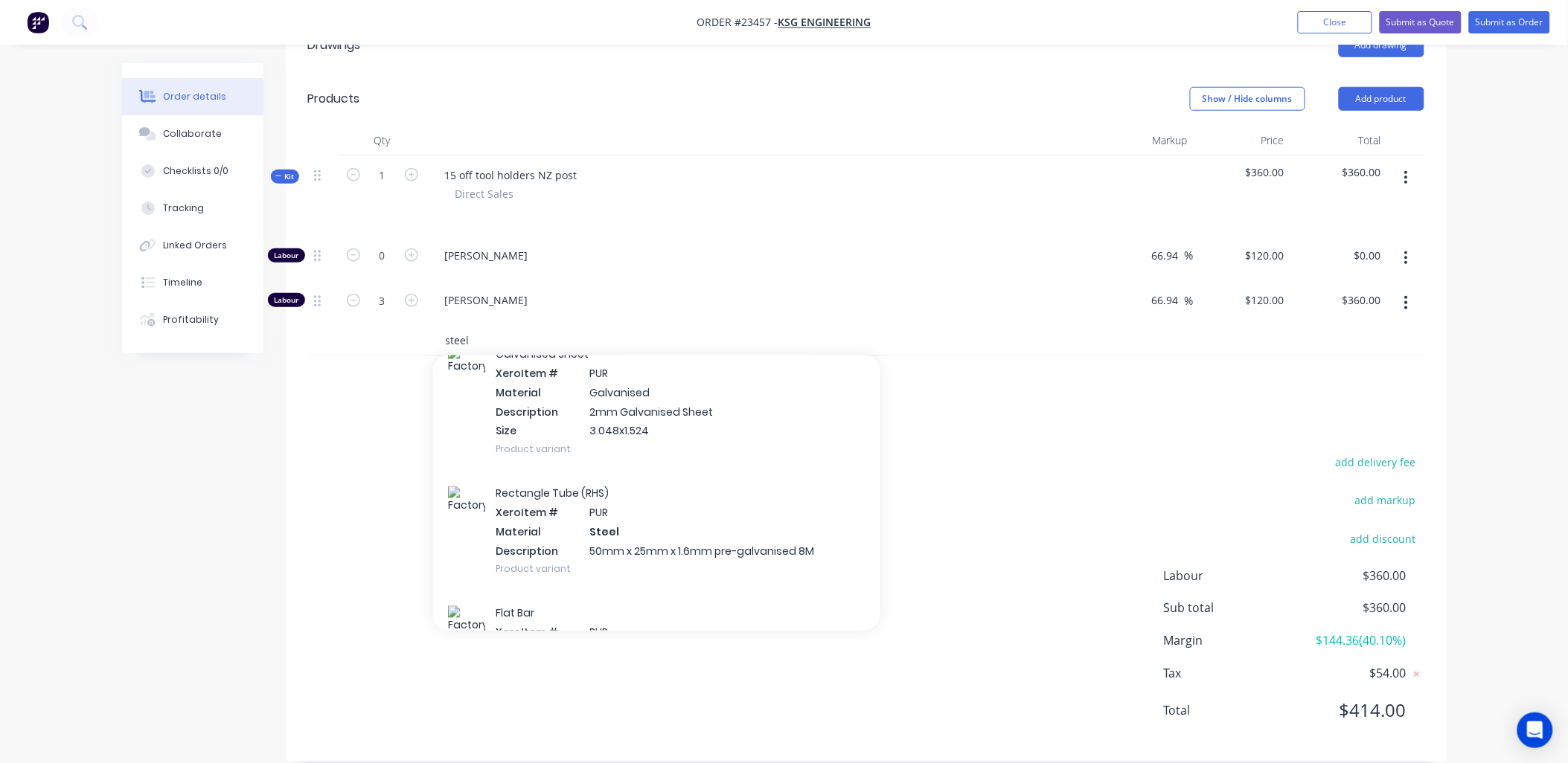
type input "steel"
click at [569, 471] on div "Galvanised Sheet Xero Item # PUR Material Galvanised Description 2mm Galvanised…" at bounding box center [656, 402] width 446 height 139
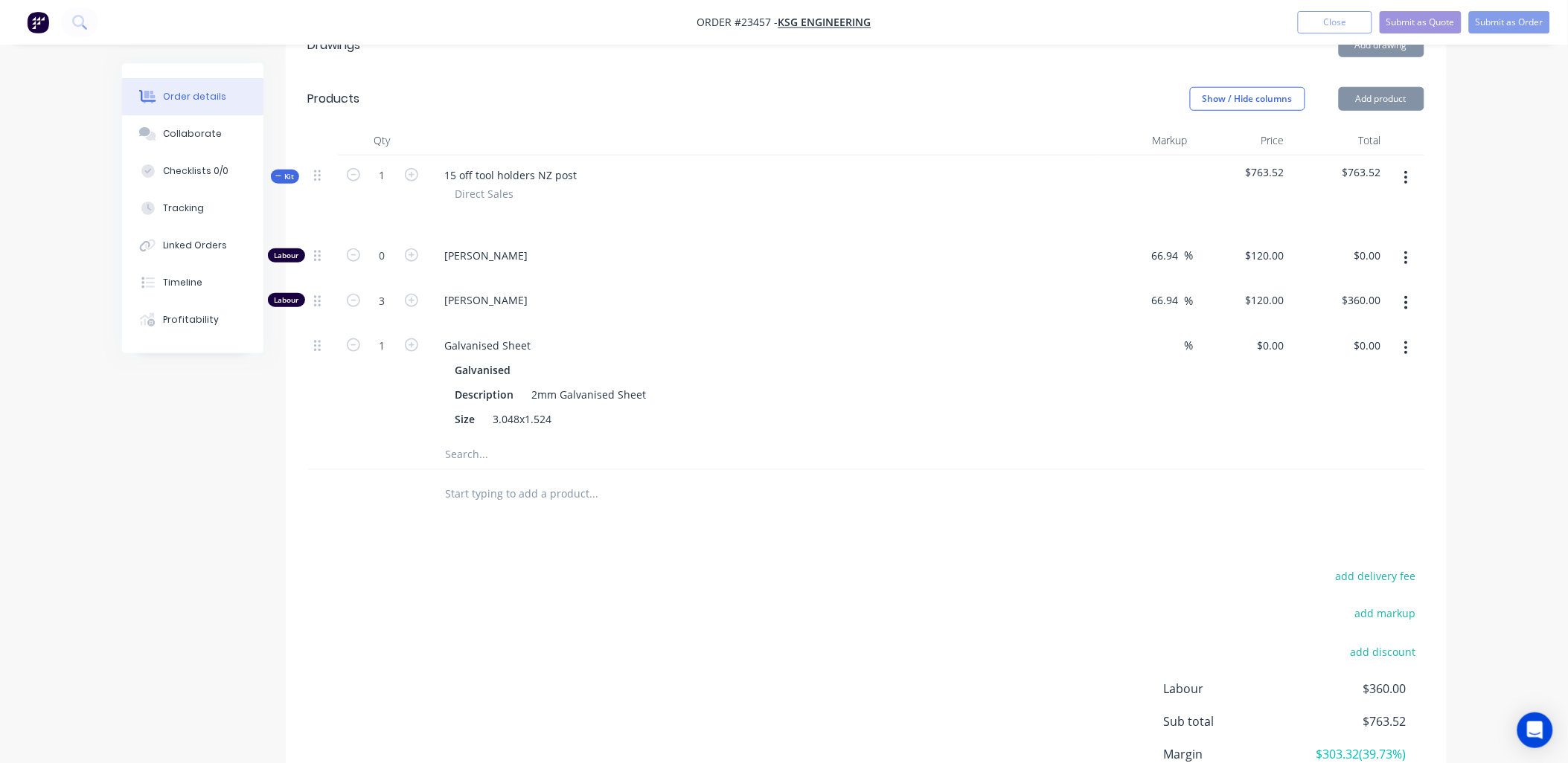
type input "65"
type input "$403.524"
type input "$403.52"
drag, startPoint x: 1180, startPoint y: 322, endPoint x: 1158, endPoint y: 329, distance: 23.1
click at [1159, 335] on div "65 65 %" at bounding box center [1177, 345] width 35 height 22
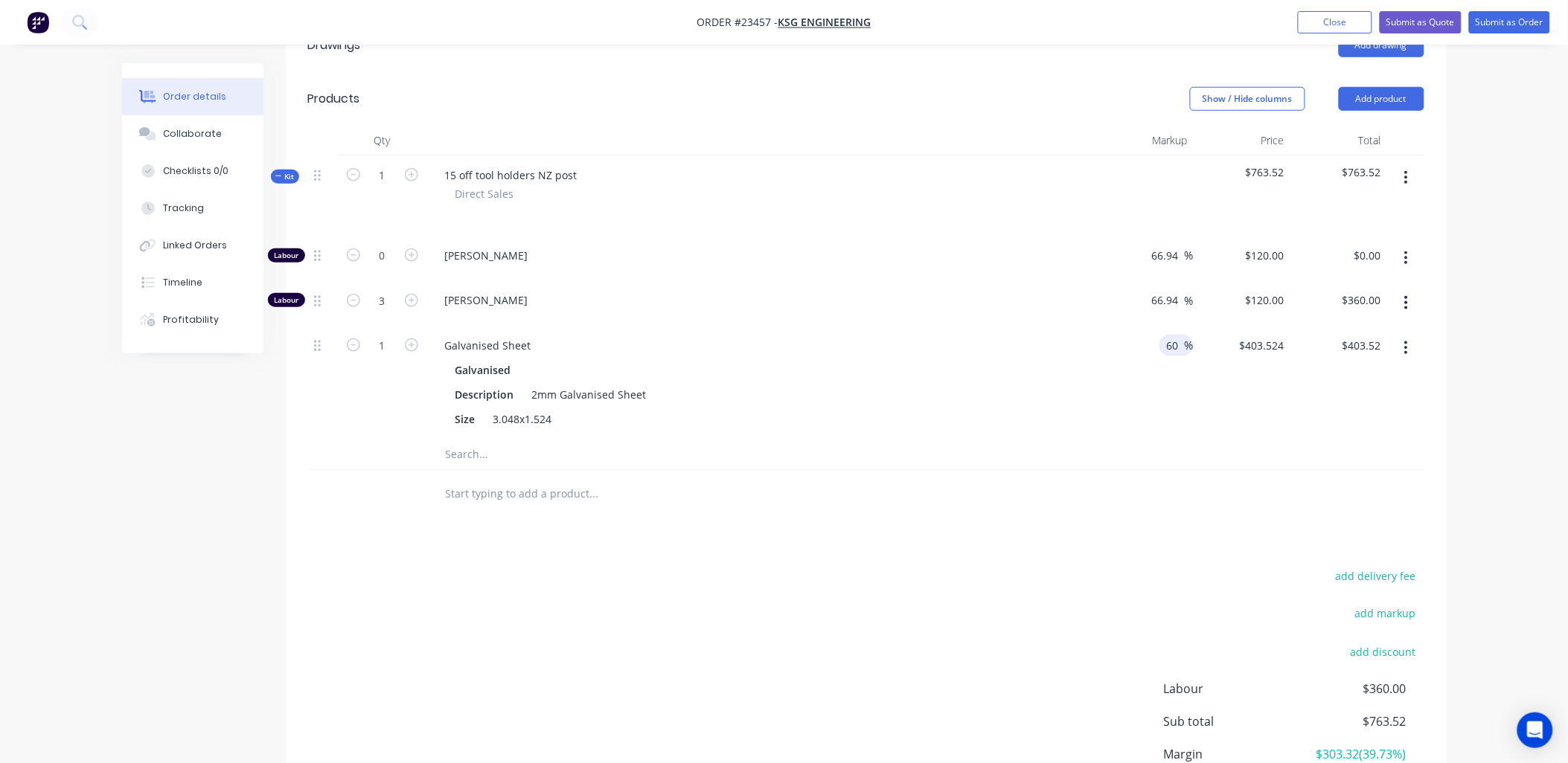
type input "60"
type input "$391.296"
type input "$391.30"
click at [1148, 372] on div "60 60 %" at bounding box center [1145, 382] width 97 height 114
type input "0.2"
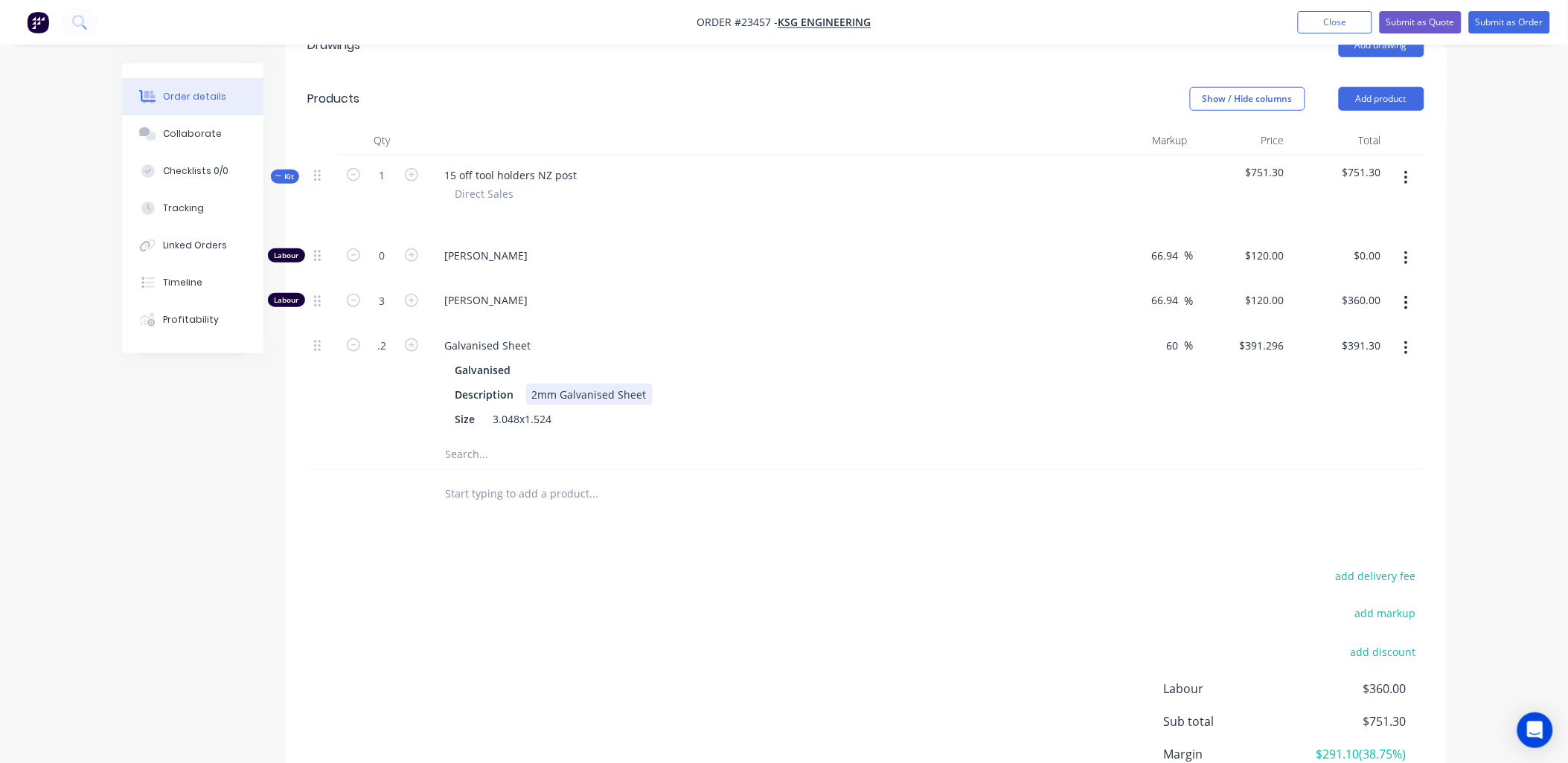
type input "$78.26"
click at [639, 388] on div "2mm Galvanised Sheet" at bounding box center [589, 395] width 127 height 22
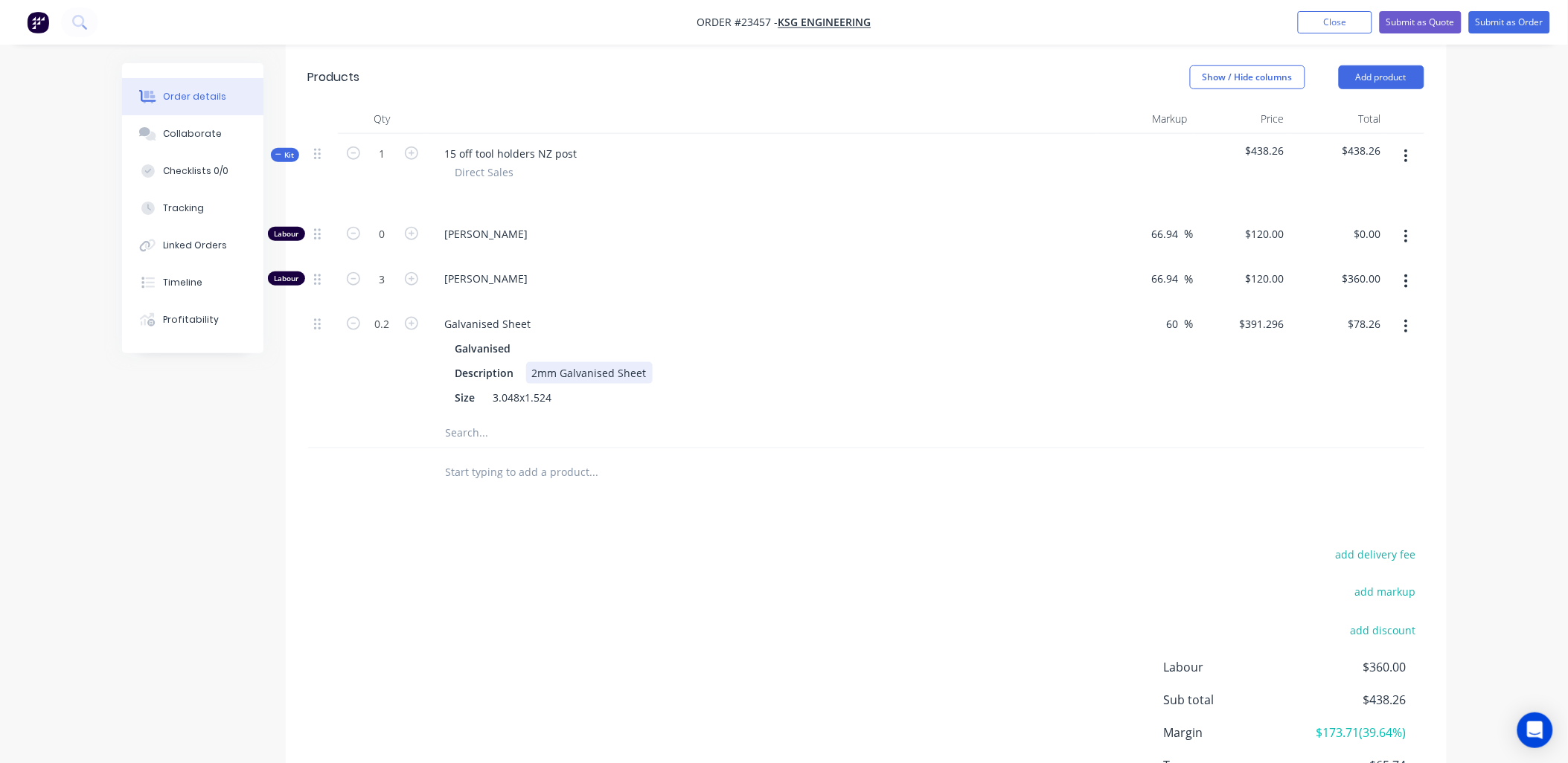
scroll to position [328, 0]
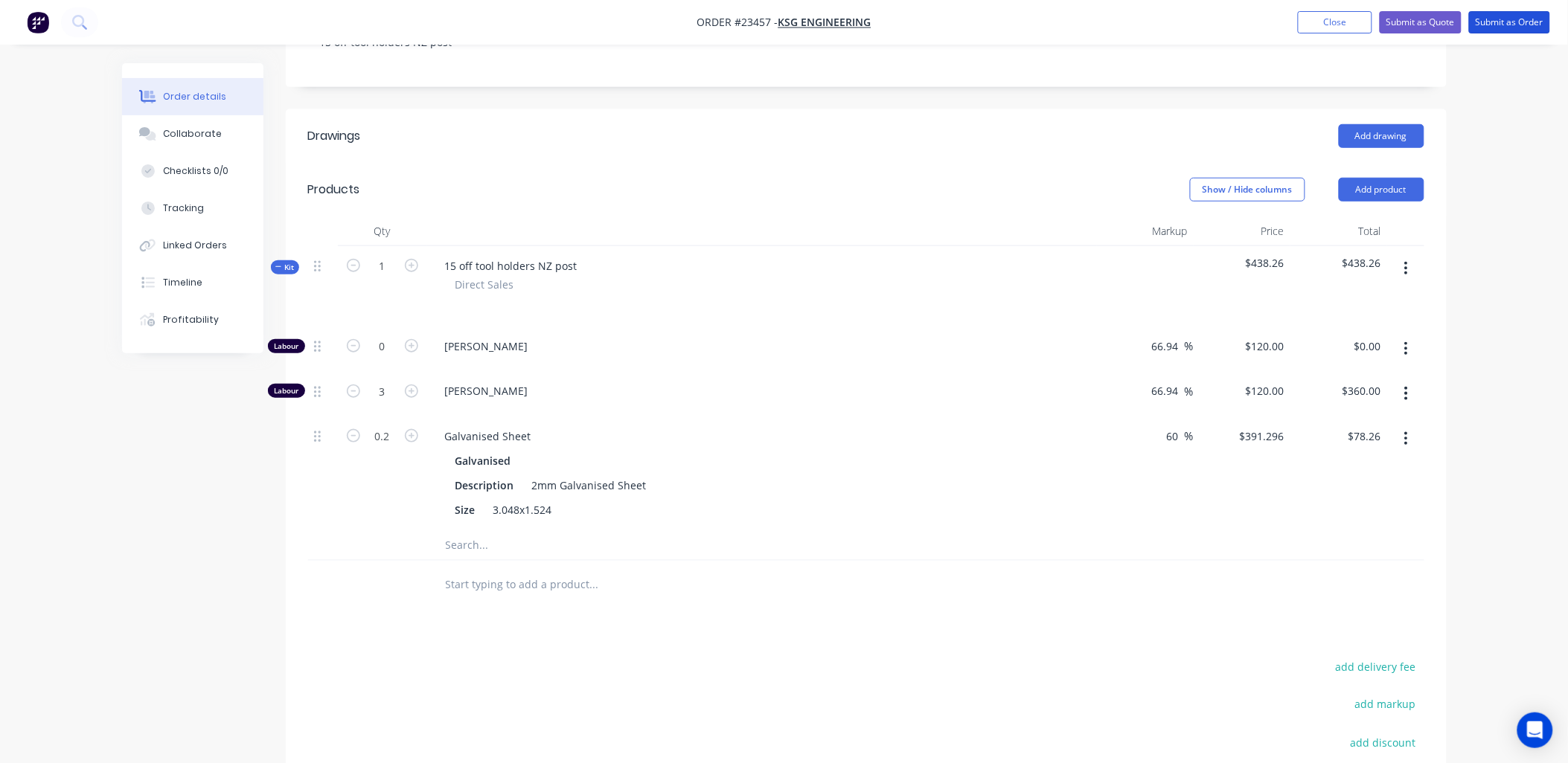
click at [1491, 22] on button "Submit as Order" at bounding box center [1509, 22] width 81 height 22
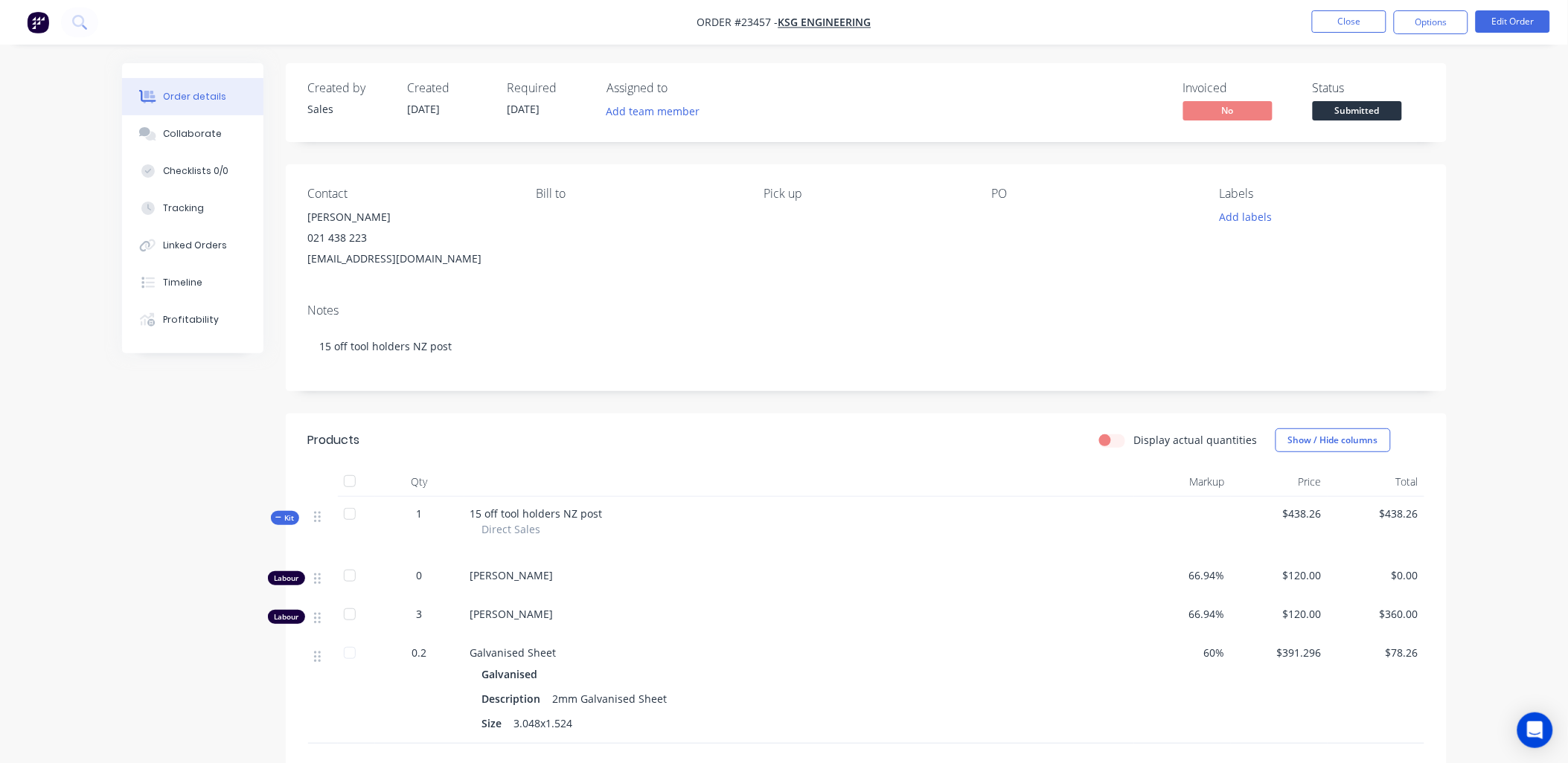
drag, startPoint x: 1419, startPoint y: 19, endPoint x: 1415, endPoint y: 30, distance: 11.7
click at [1419, 20] on button "Options" at bounding box center [1431, 22] width 75 height 24
click at [1400, 179] on div "Work Order" at bounding box center [1386, 180] width 137 height 22
click at [1410, 150] on div "Without pricing" at bounding box center [1386, 150] width 137 height 22
click at [1345, 18] on button "Close" at bounding box center [1349, 21] width 75 height 22
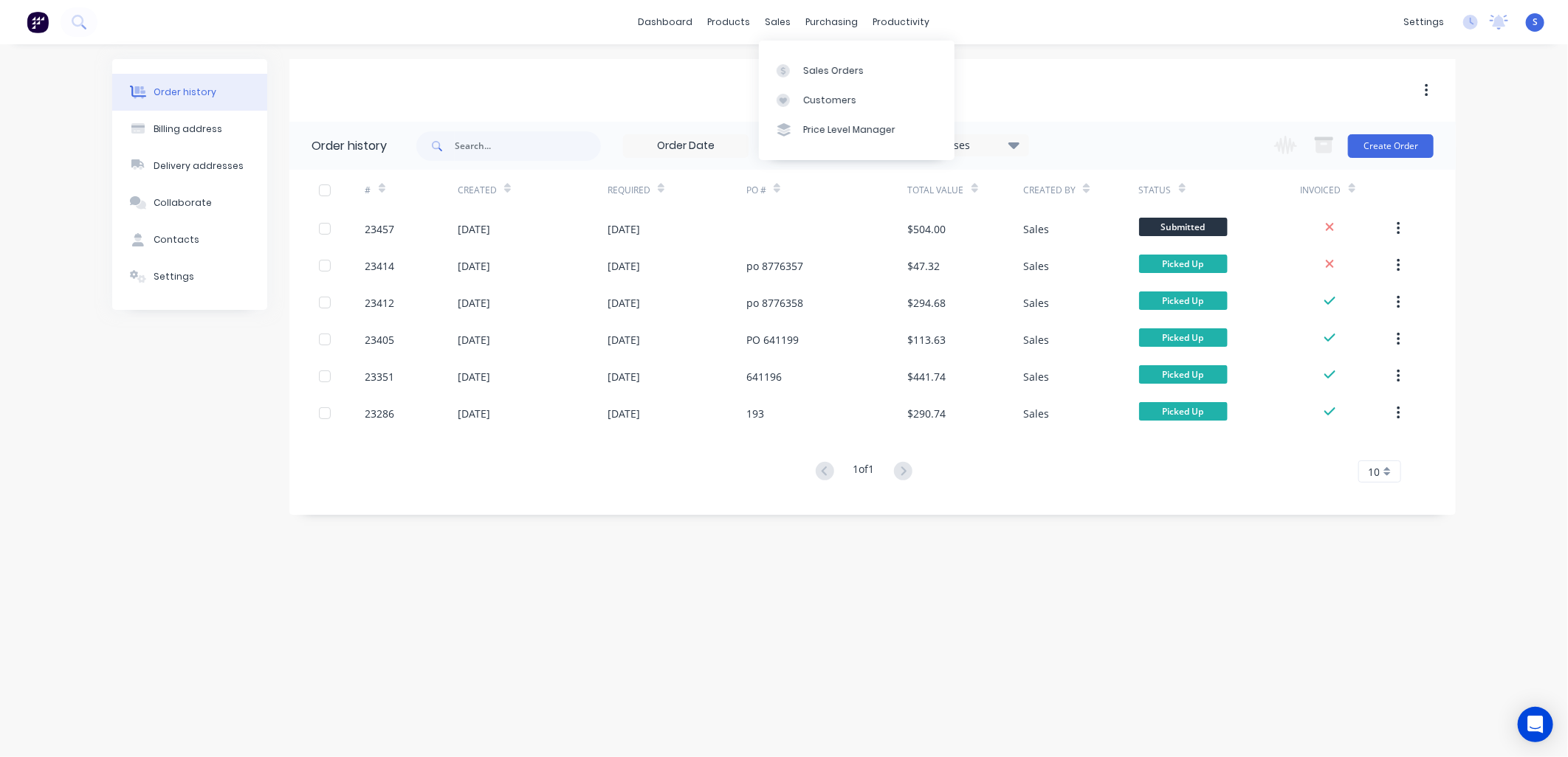
click at [831, 72] on div "Sales Orders" at bounding box center [833, 71] width 61 height 14
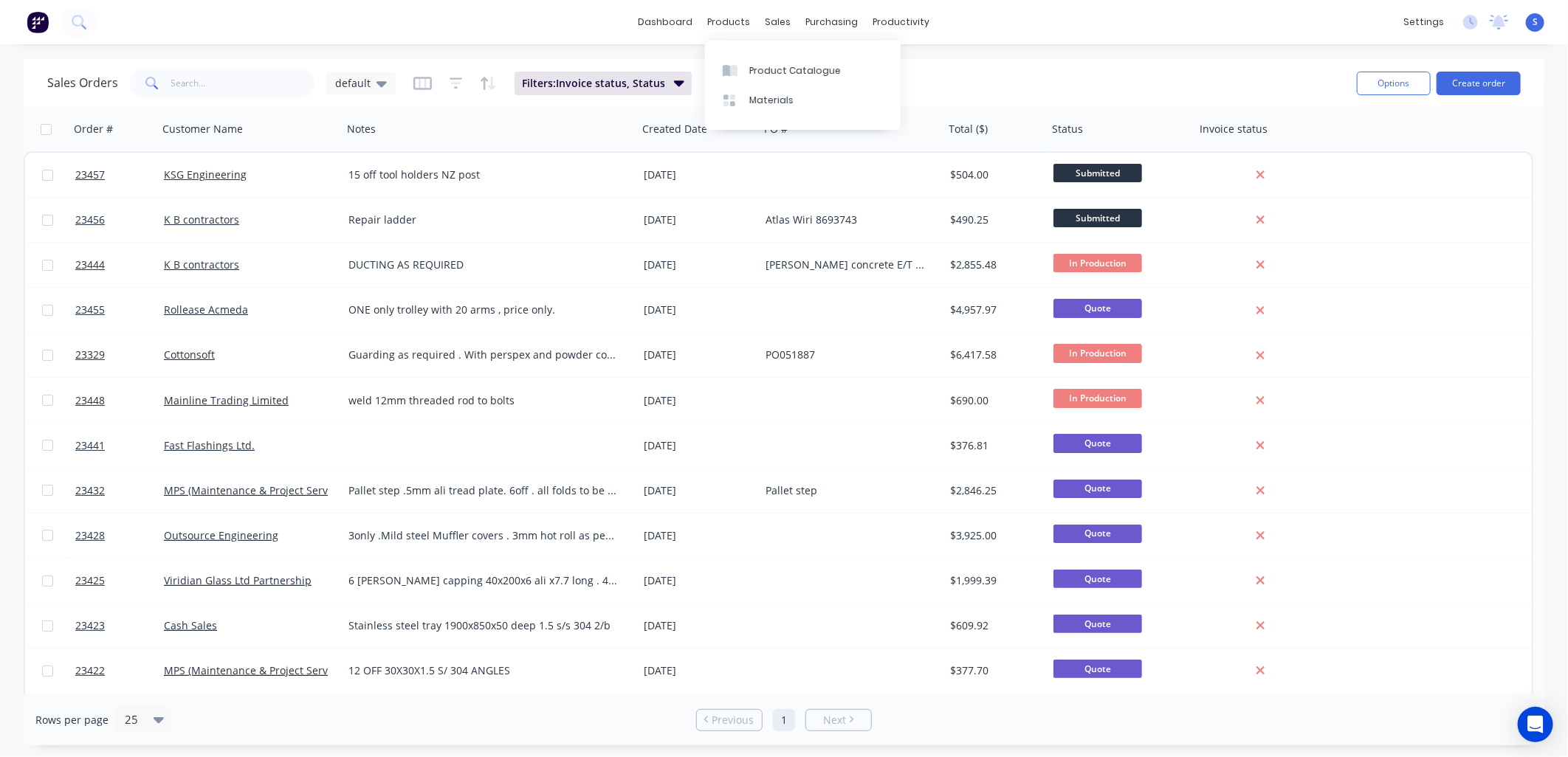
click at [755, 102] on div "Materials" at bounding box center [771, 100] width 44 height 14
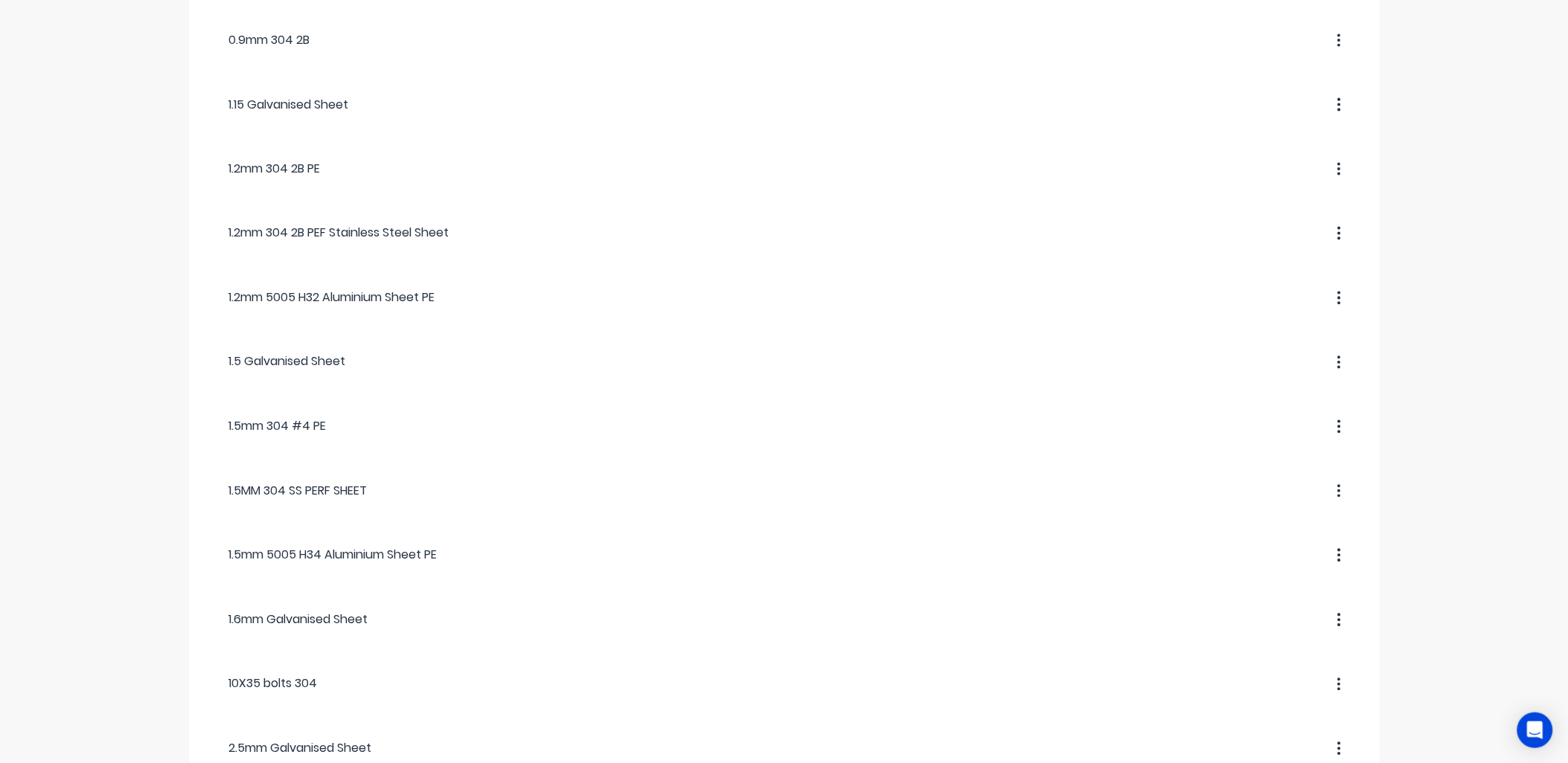
scroll to position [866, 0]
click at [564, 297] on div at bounding box center [896, 303] width 922 height 26
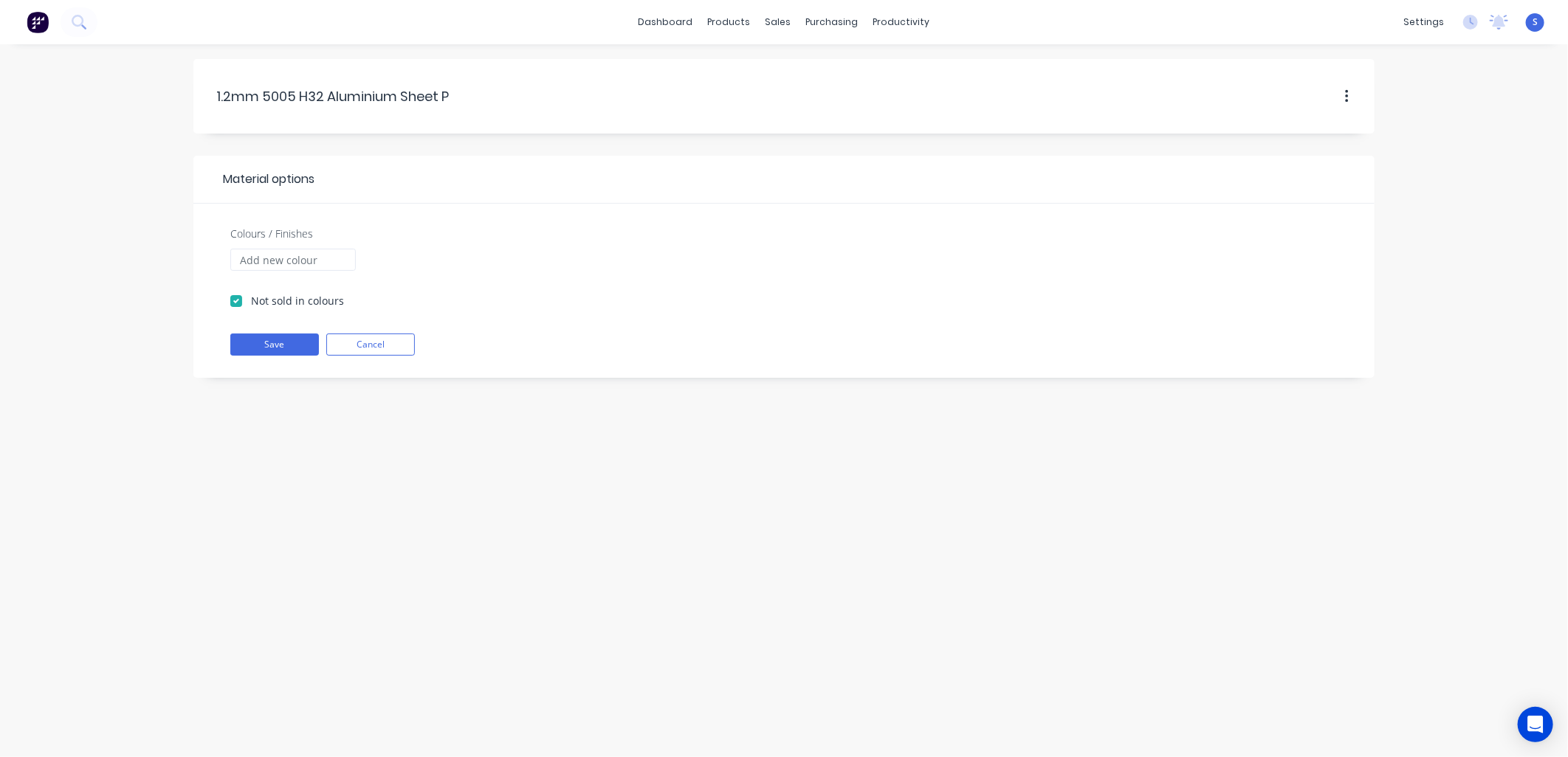
click at [416, 470] on div "1.2mm.5005.H32.Aluminium.Sheet.PE 1.2mm 5005 H32 Aluminium Sheet PE Material op…" at bounding box center [784, 401] width 1568 height 713
click at [394, 470] on div "1.2mm.5005.H32.Aluminium.Sheet.PE 1.2mm 5005 H32 Aluminium Sheet PE Material op…" at bounding box center [784, 401] width 1568 height 713
click at [809, 66] on div "Sales Orders" at bounding box center [833, 71] width 61 height 14
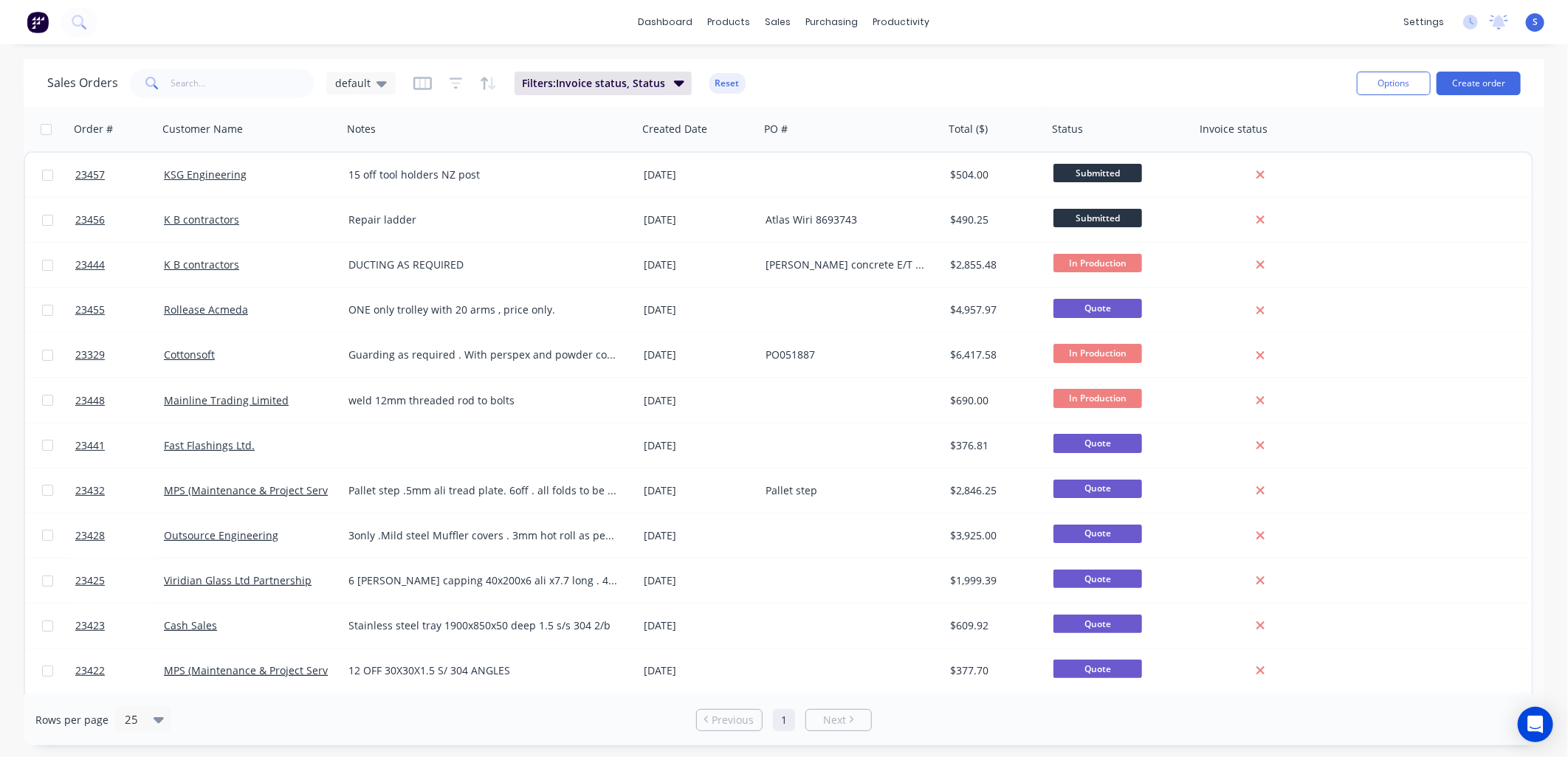
click at [1468, 80] on button "Create order" at bounding box center [1478, 83] width 84 height 24
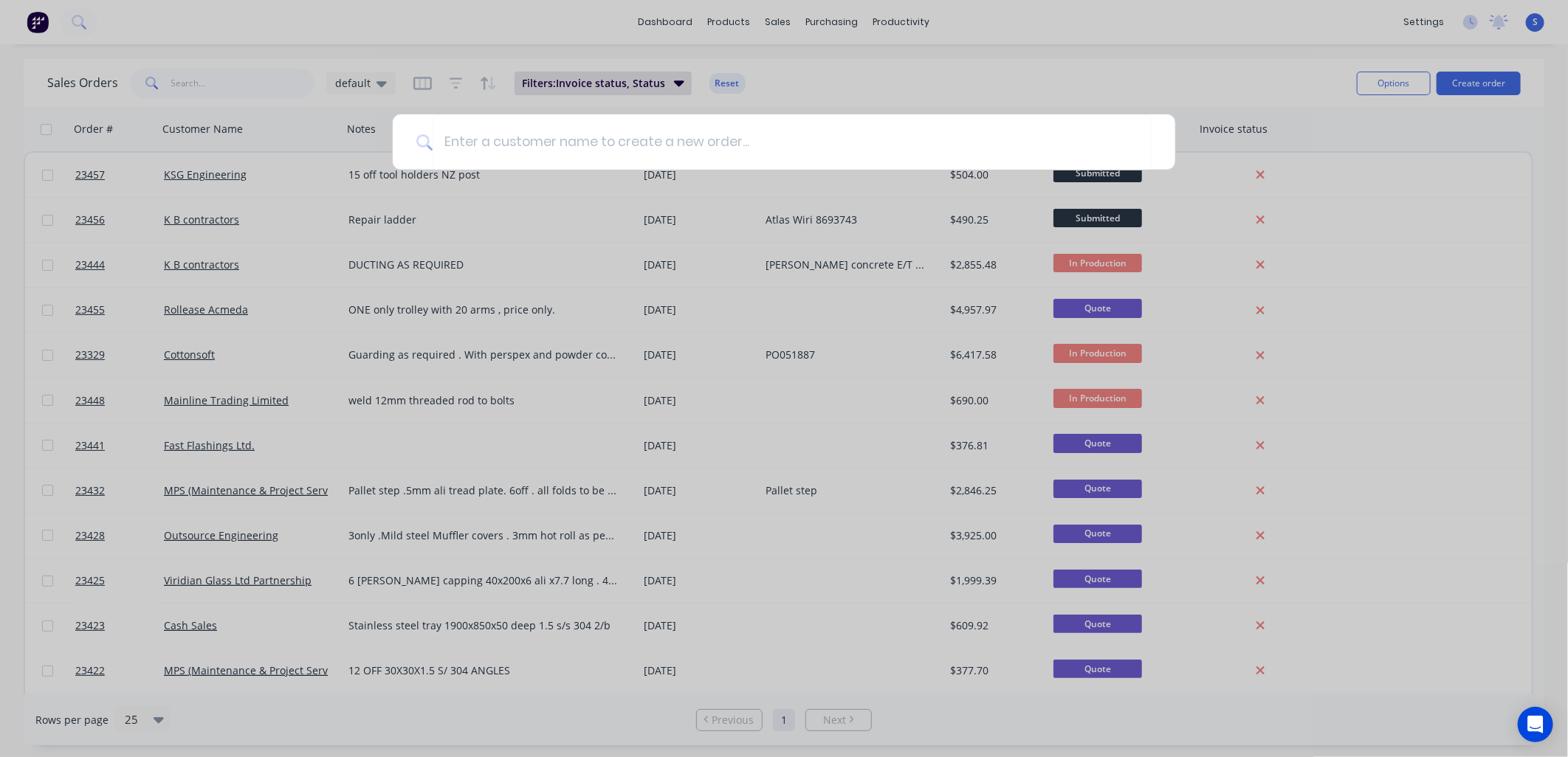
click at [446, 138] on input at bounding box center [792, 141] width 719 height 55
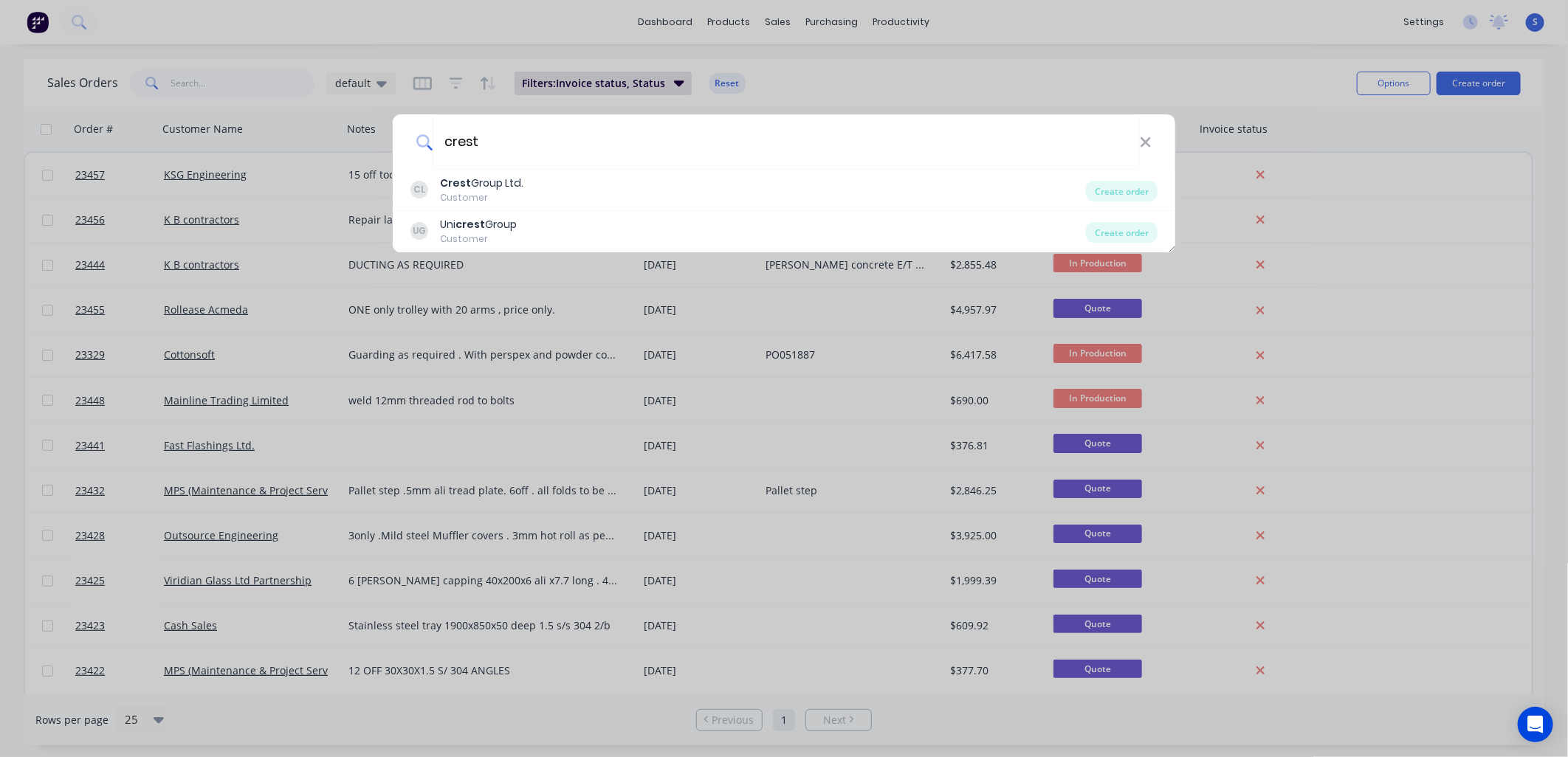
type input "crest"
click at [490, 186] on div "Crest Group Ltd." at bounding box center [481, 183] width 83 height 15
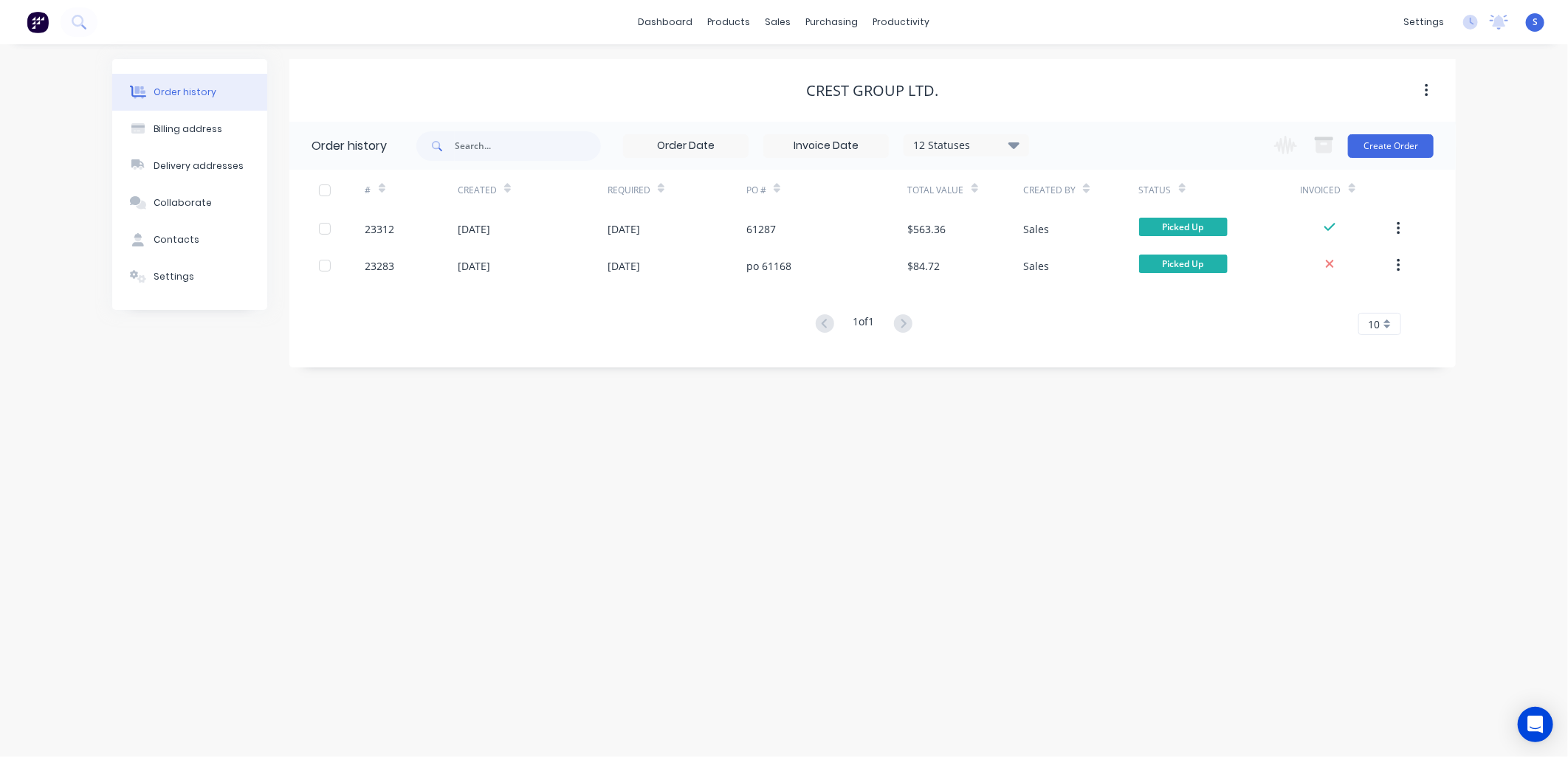
click at [1397, 144] on button "Create Order" at bounding box center [1391, 146] width 86 height 24
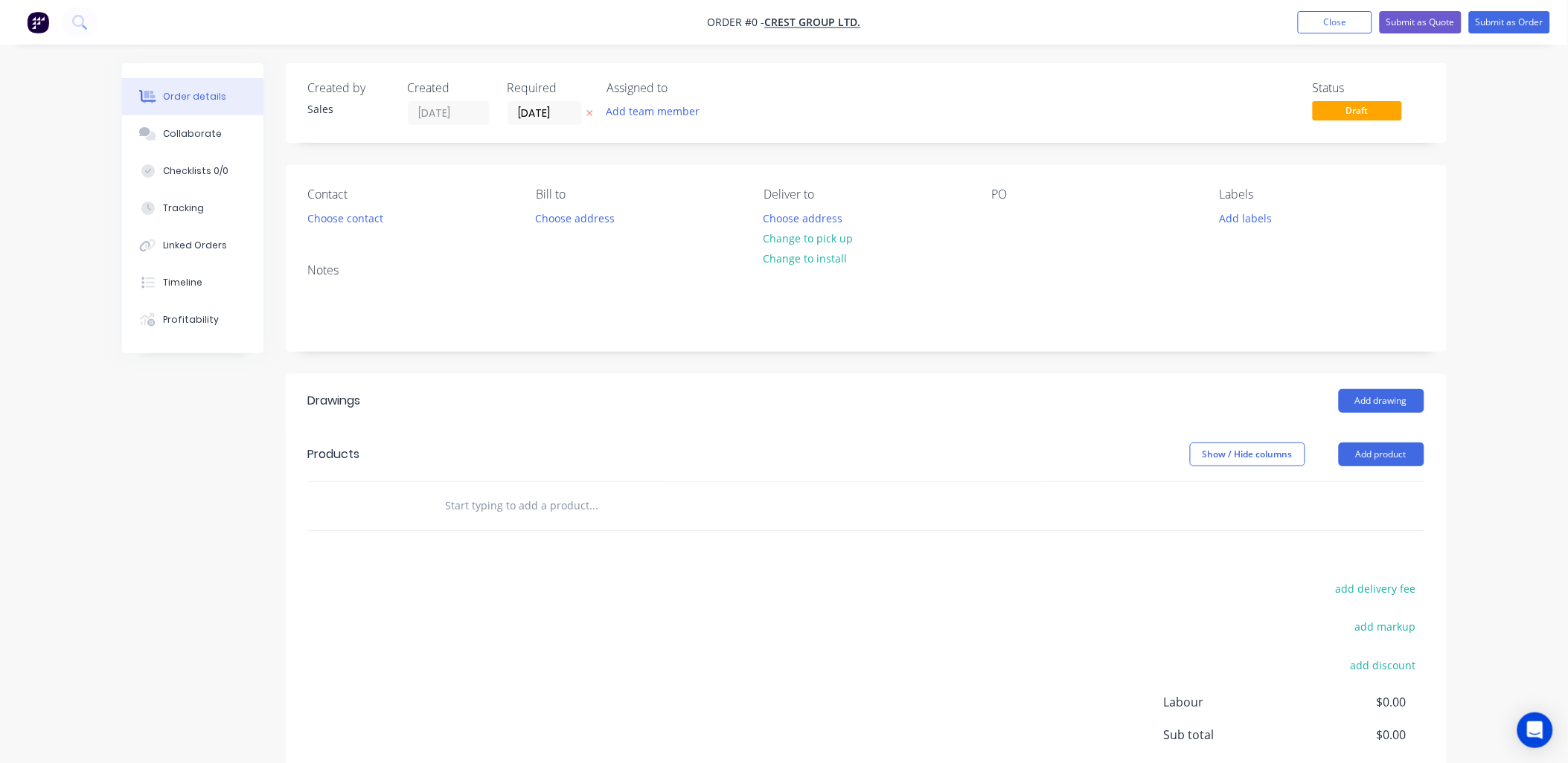
click at [368, 220] on button "Choose contact" at bounding box center [345, 218] width 91 height 20
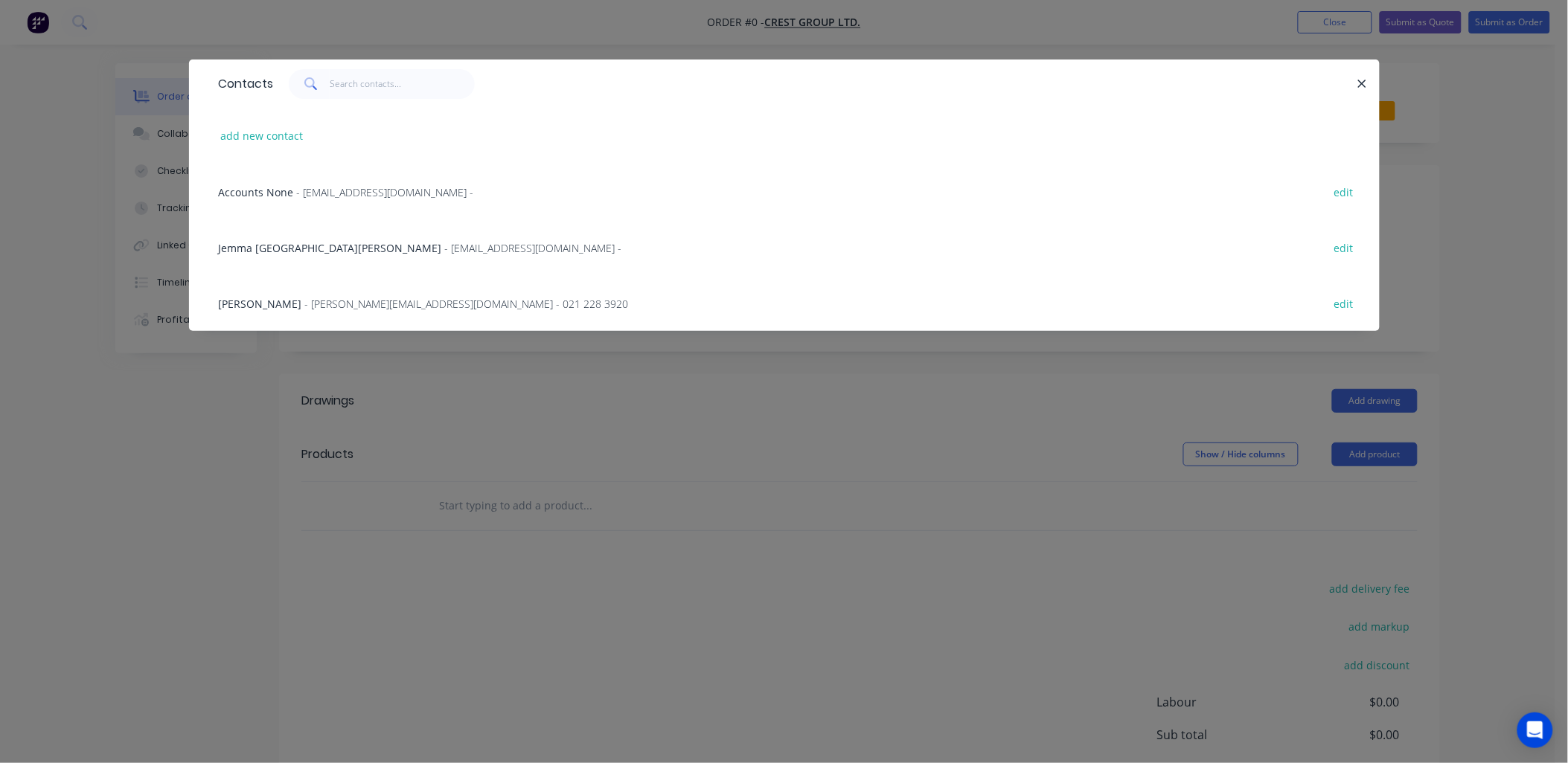
click at [281, 131] on button "add new contact" at bounding box center [262, 136] width 99 height 20
select select "AU"
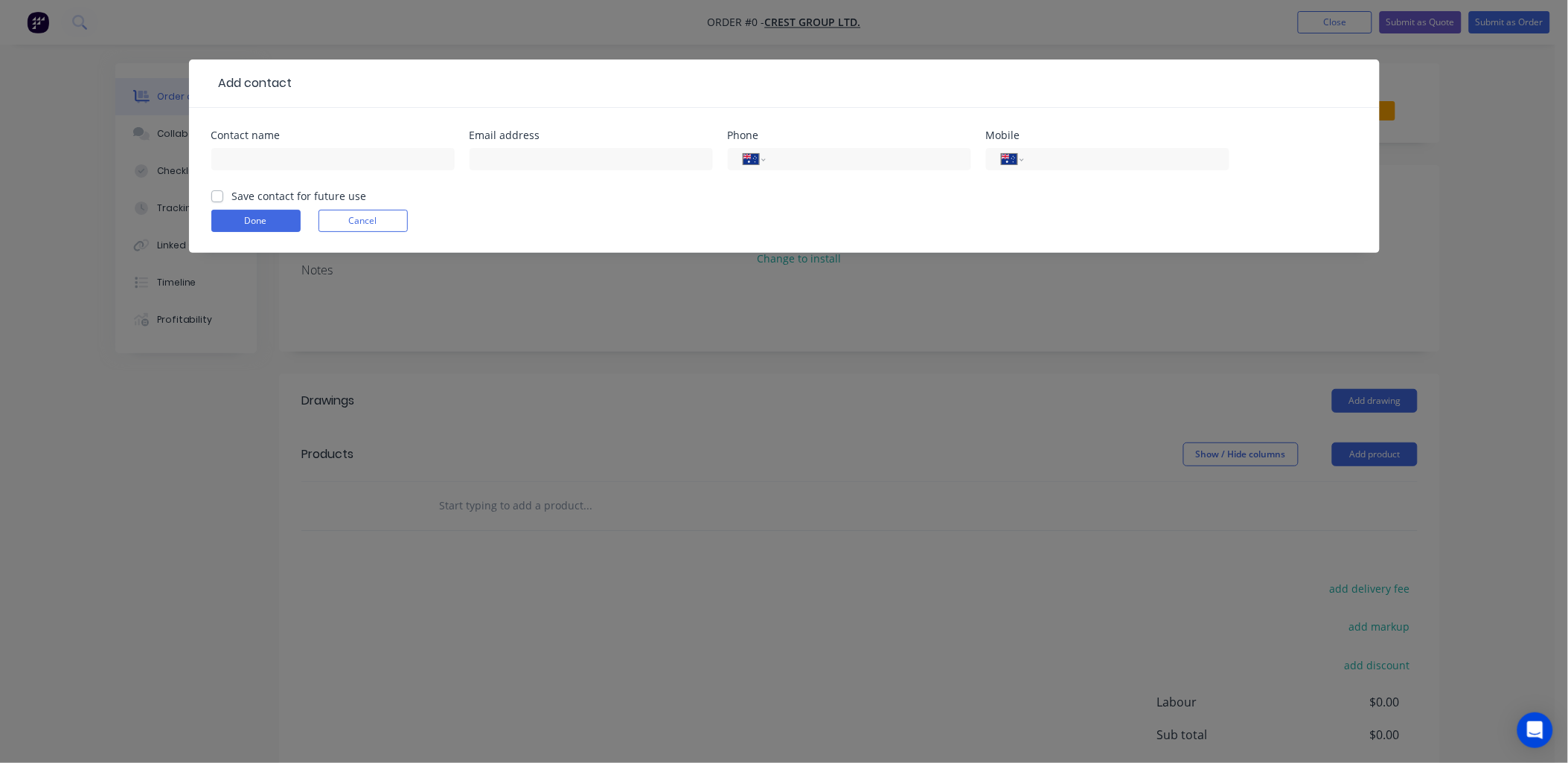
click at [622, 637] on div "Add contact Contact name Email address Phone International Afghanistan Åland Is…" at bounding box center [784, 381] width 1568 height 763
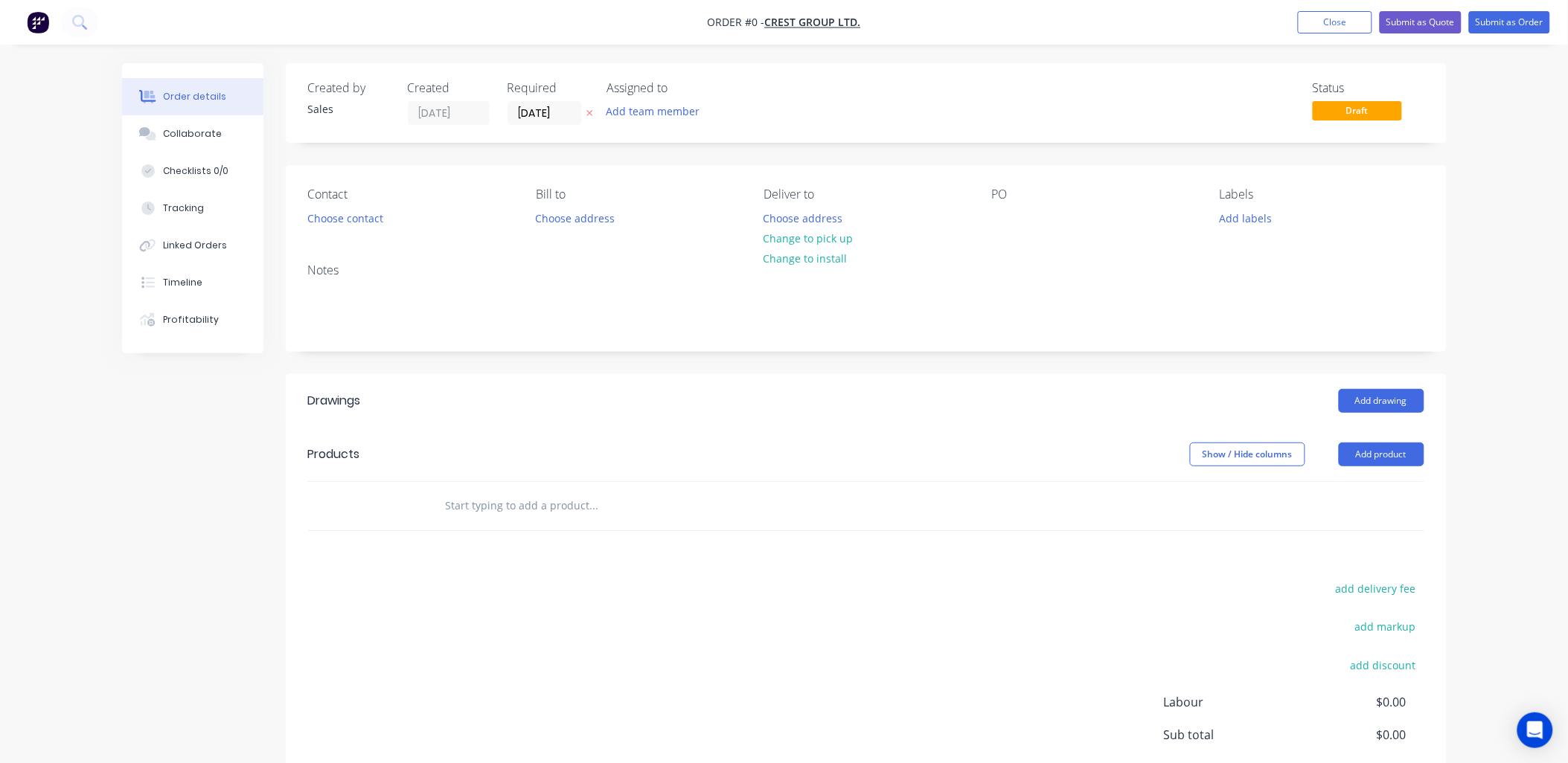
click at [372, 216] on button "Choose contact" at bounding box center [345, 218] width 91 height 20
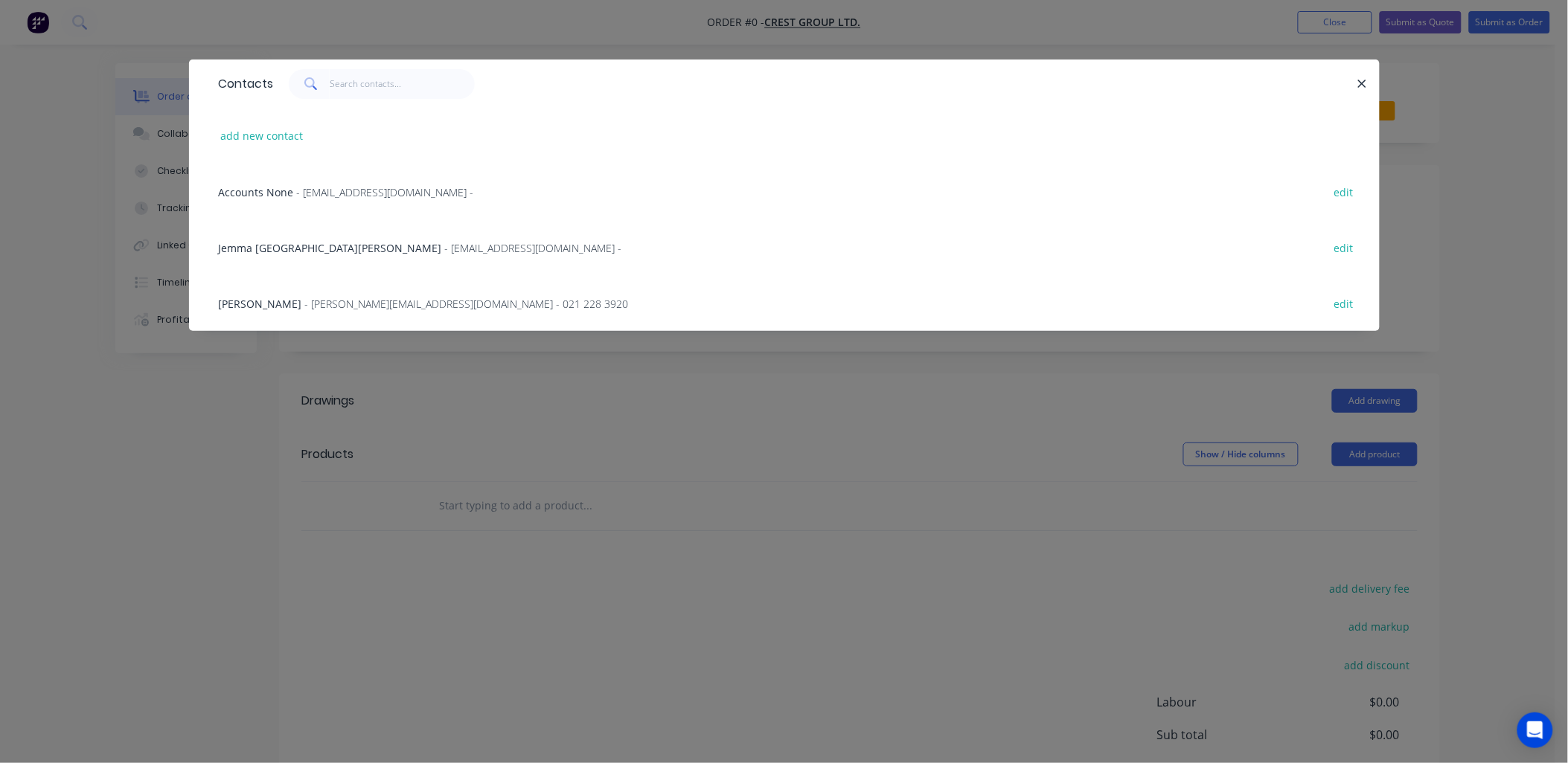
click at [231, 129] on button "add new contact" at bounding box center [262, 136] width 99 height 20
select select "AU"
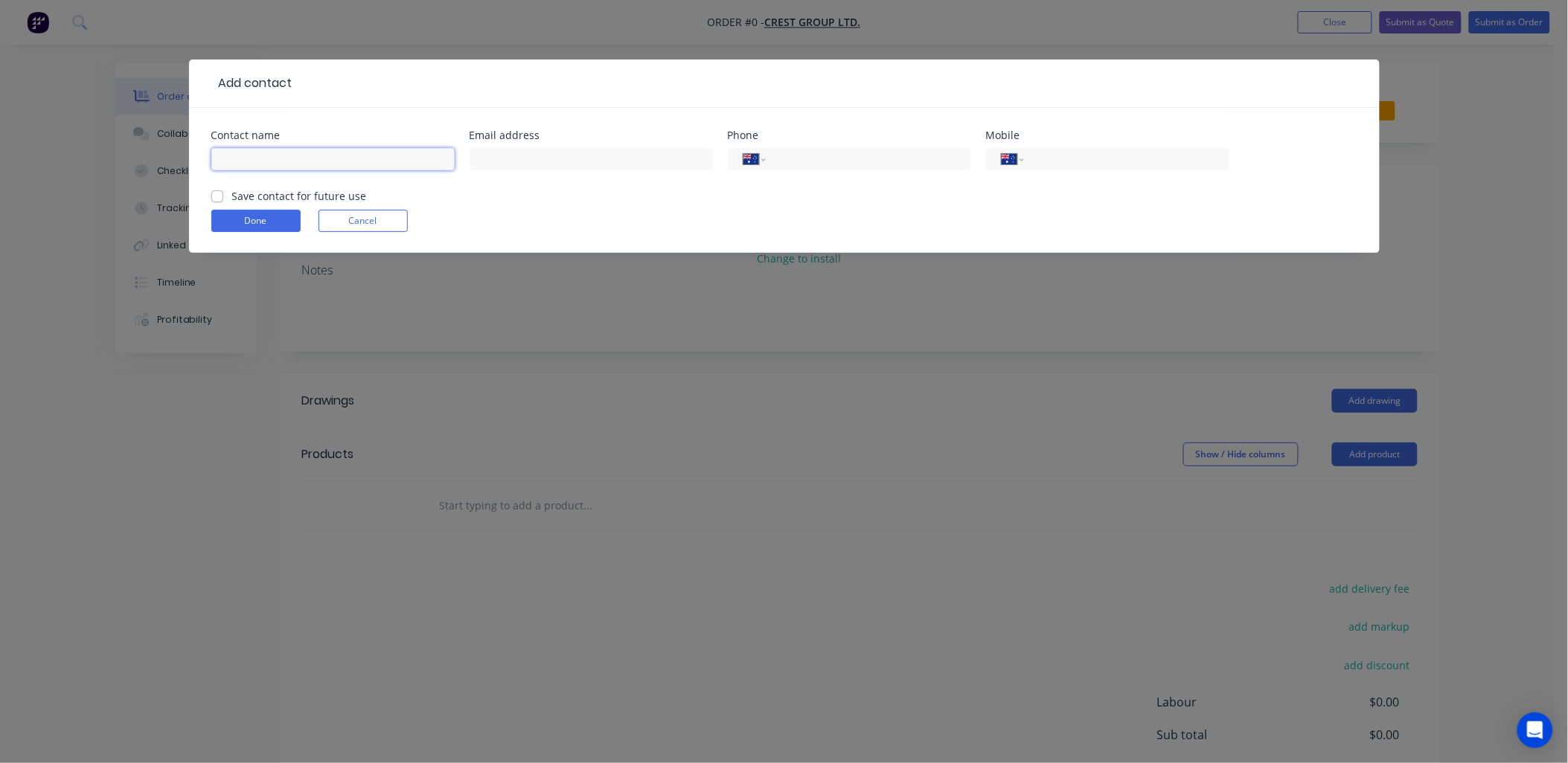
click at [228, 157] on input "text" at bounding box center [333, 159] width 244 height 22
type input "s"
type input "[PERSON_NAME]"
click at [484, 157] on input "text" at bounding box center [591, 159] width 244 height 22
type input "[PERSON_NAME][EMAIL_ADDRESS][DOMAIN_NAME]"
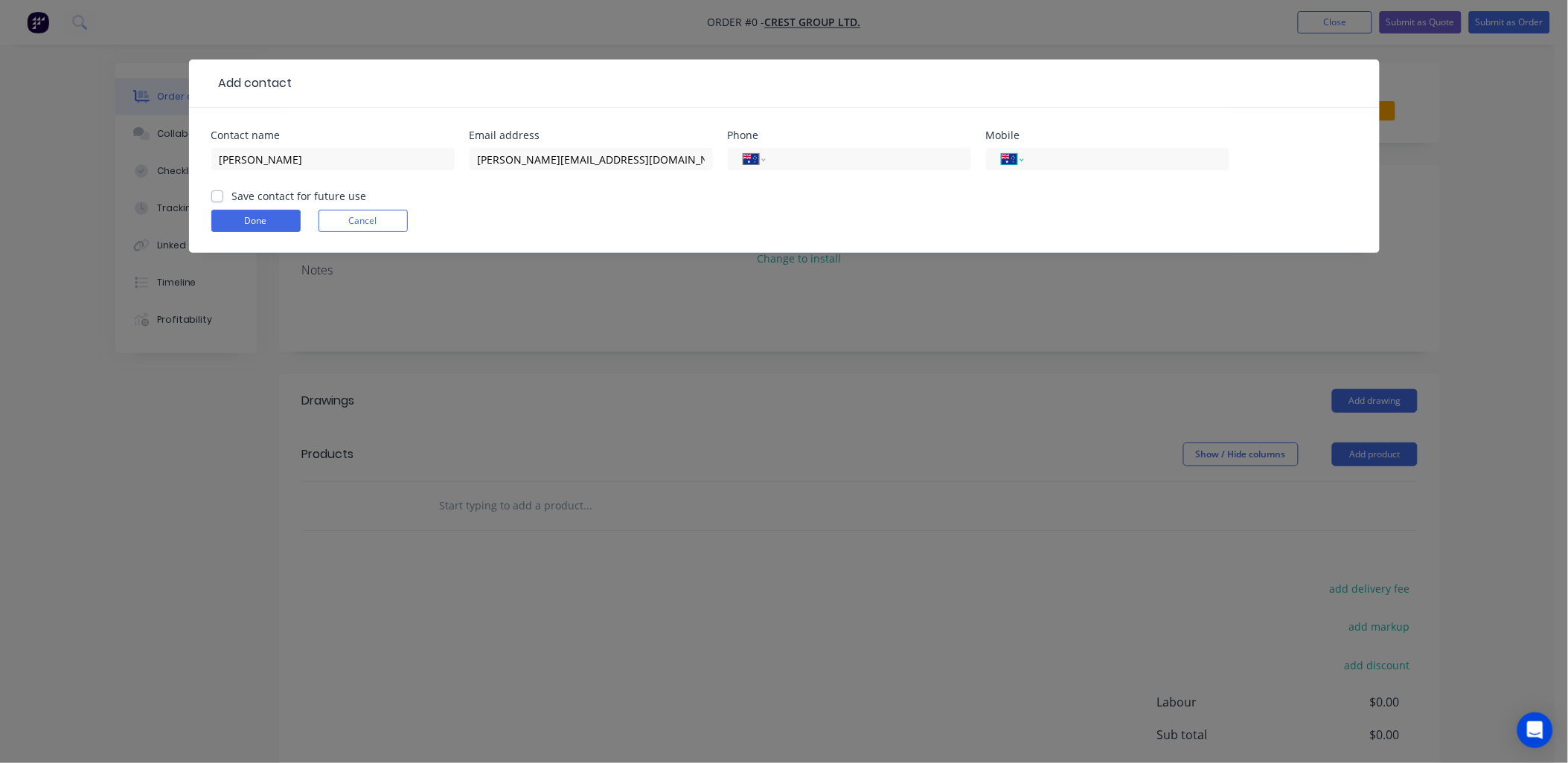
click at [1009, 157] on select "International Afghanistan Åland Islands Albania Algeria American Samoa Andorra …" at bounding box center [1012, 159] width 22 height 21
select select "NZ"
click at [1002, 149] on select "International Afghanistan Åland Islands Albania Algeria American Samoa Andorra …" at bounding box center [1012, 159] width 22 height 21
click at [1043, 160] on input "tel" at bounding box center [1124, 160] width 179 height 17
click at [750, 160] on select "International Afghanistan Åland Islands Albania Algeria American Samoa Andorra …" at bounding box center [754, 159] width 22 height 21
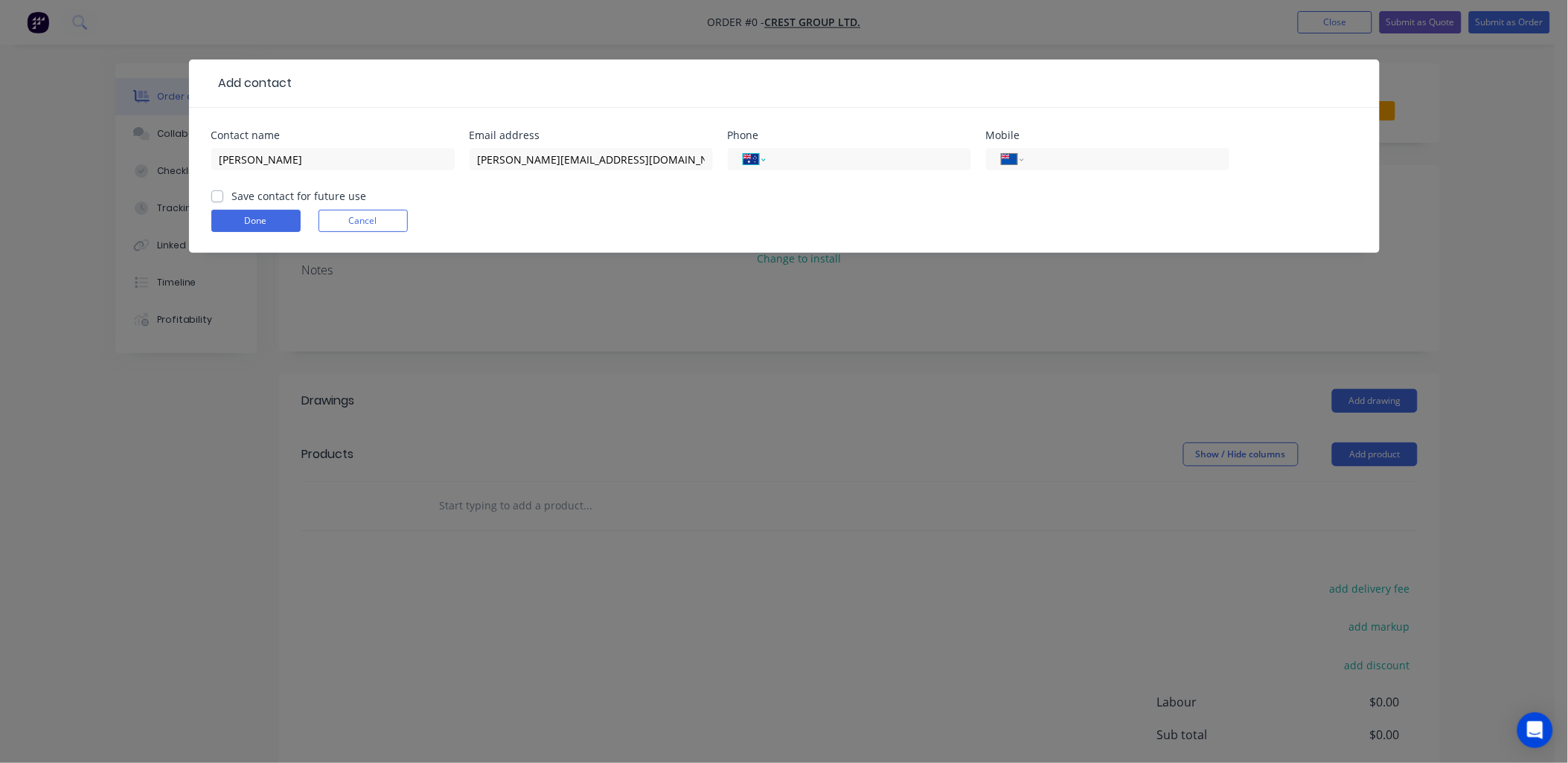
select select "NZ"
click at [743, 149] on select "International Afghanistan Åland Islands Albania Algeria American Samoa Andorra …" at bounding box center [754, 159] width 22 height 21
click at [783, 157] on input "tel" at bounding box center [866, 160] width 179 height 17
type input "0800 404 042"
click at [233, 191] on label "Save contact for future use" at bounding box center [300, 195] width 135 height 15
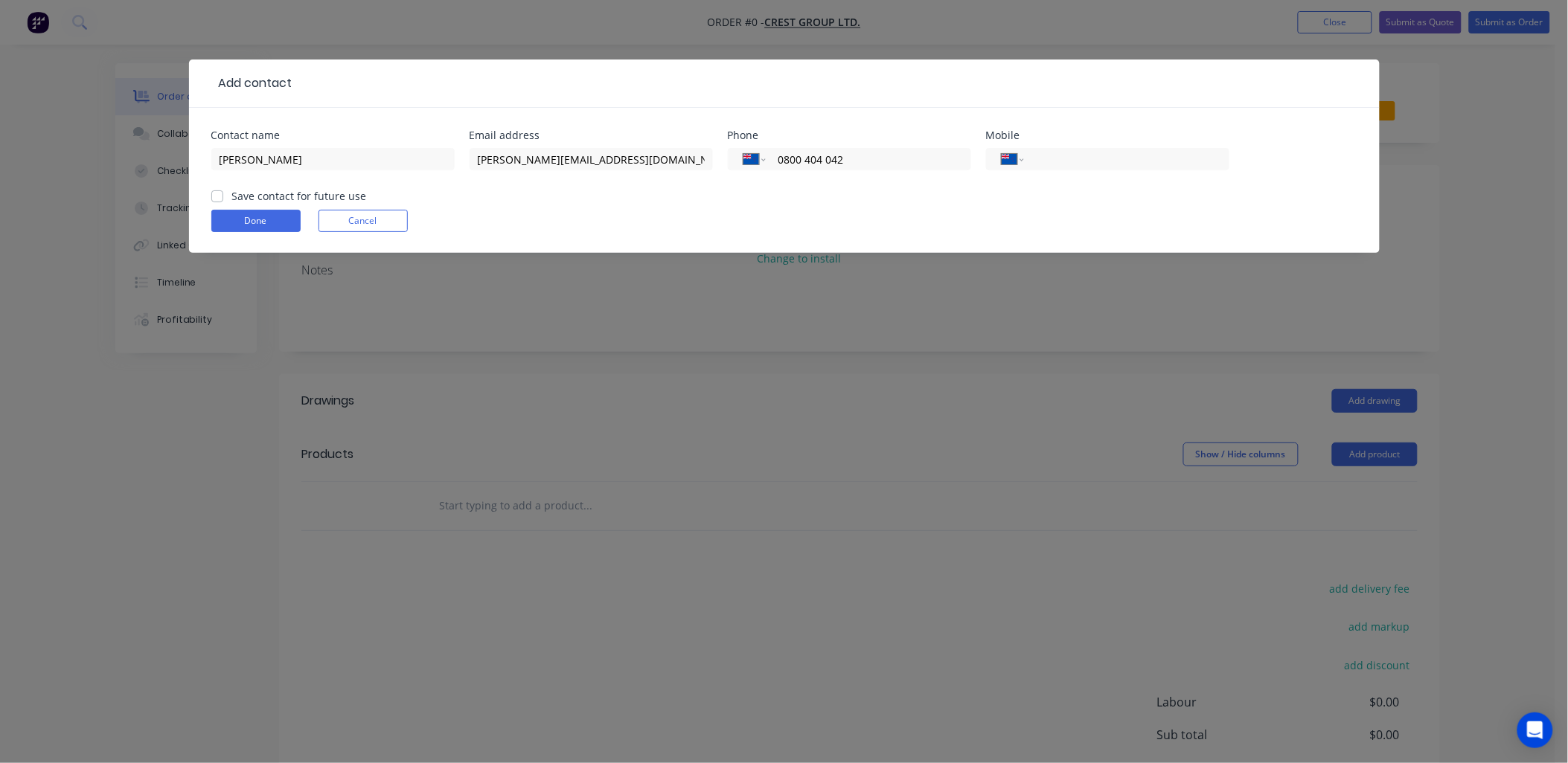
click at [216, 191] on input "Save contact for future use" at bounding box center [217, 194] width 12 height 14
checkbox input "true"
click at [247, 217] on button "Done" at bounding box center [256, 221] width 89 height 22
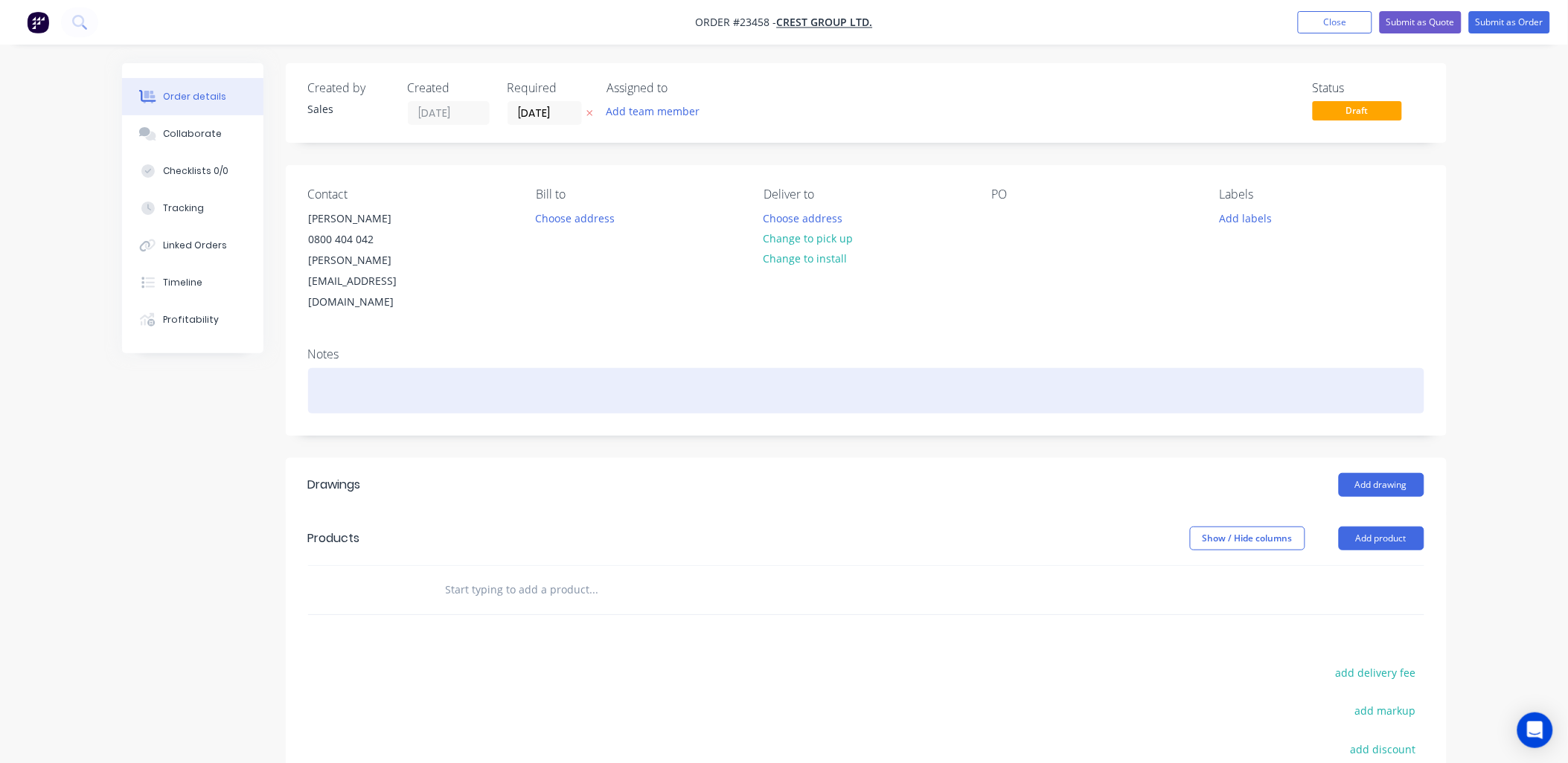
click at [329, 368] on div at bounding box center [867, 391] width 1116 height 46
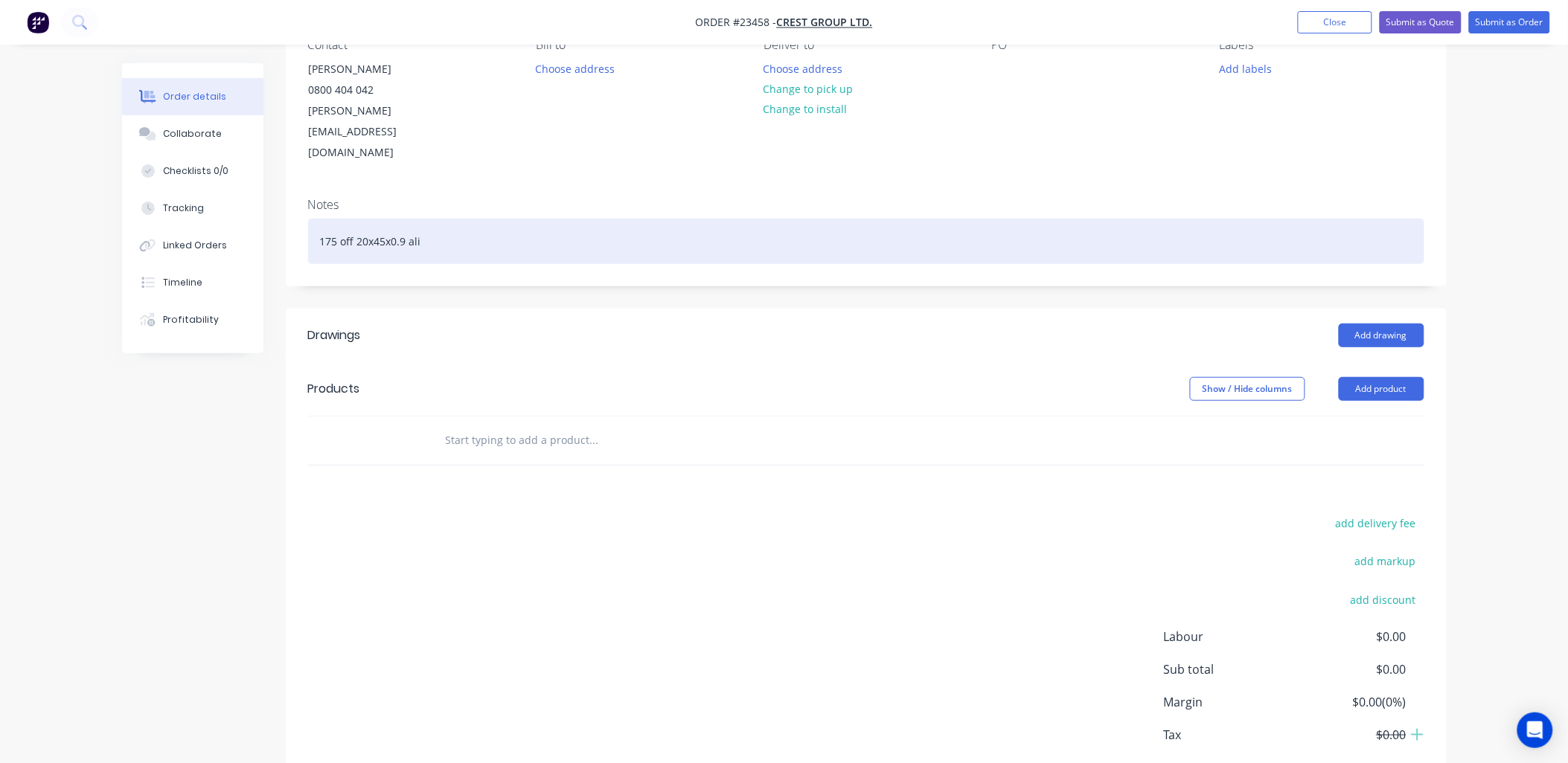
scroll to position [190, 0]
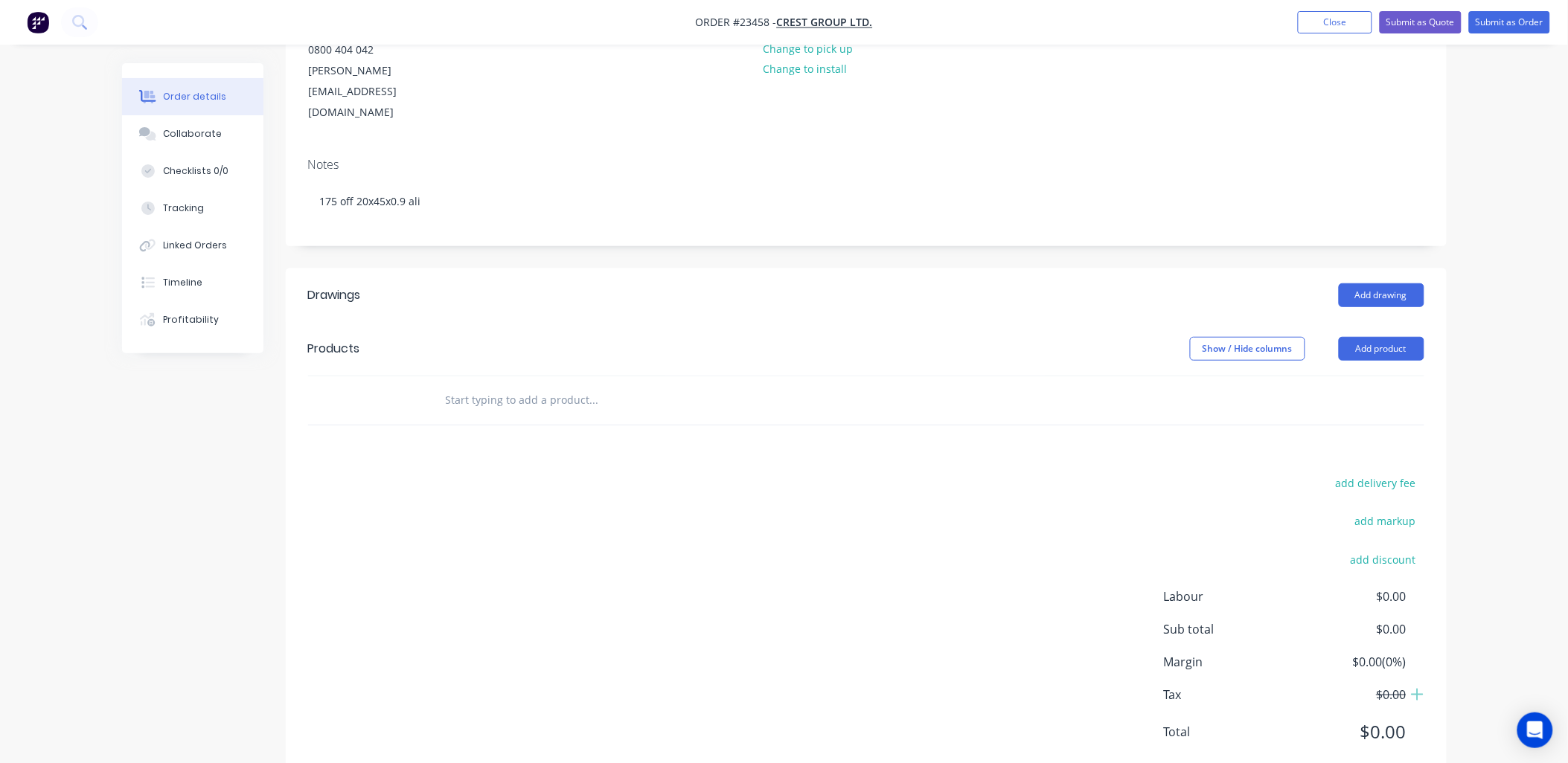
click at [1397, 337] on button "Add product" at bounding box center [1382, 349] width 86 height 24
click at [1380, 376] on div "Product catalogue" at bounding box center [1354, 387] width 115 height 22
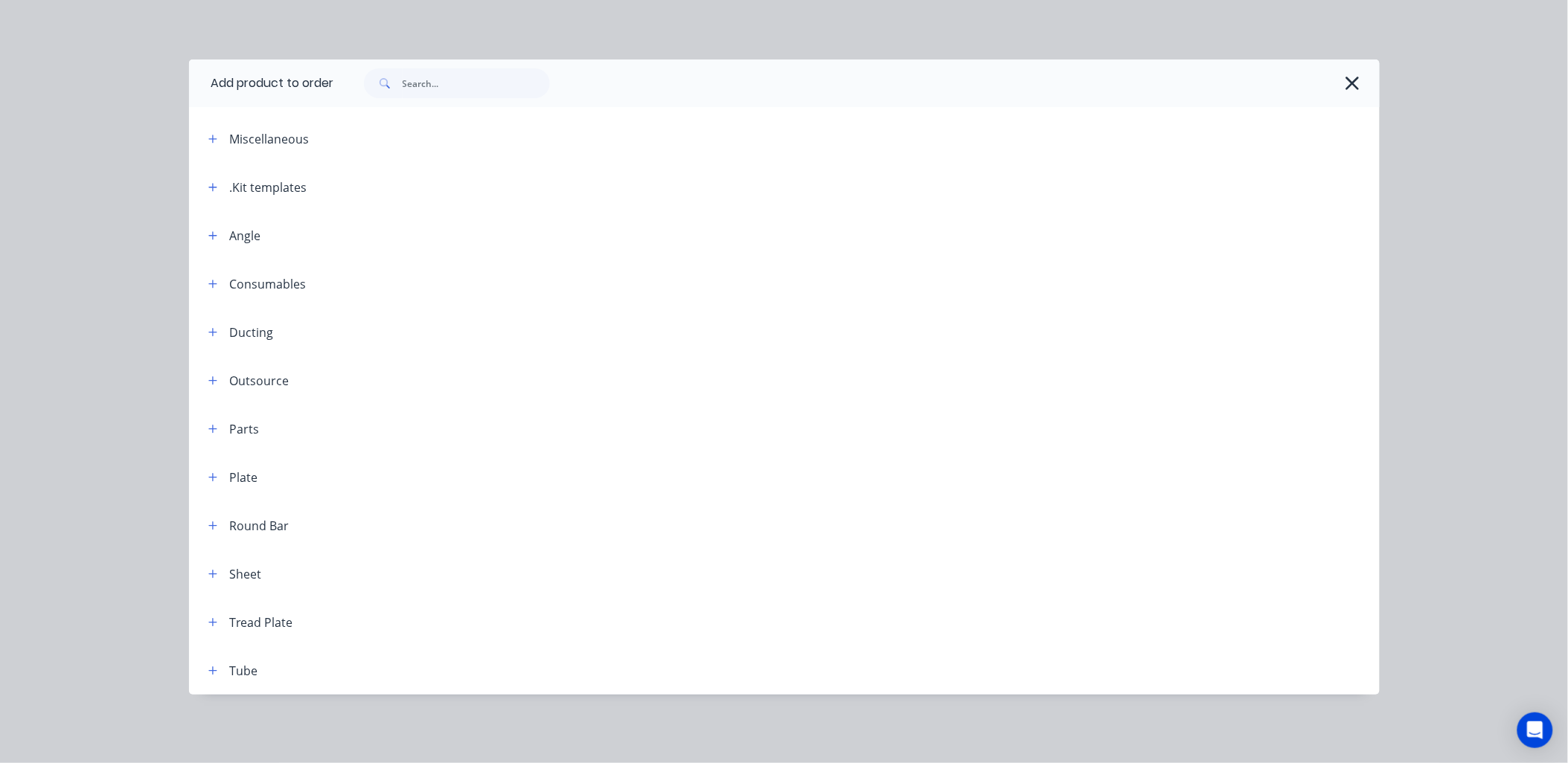
click at [209, 184] on icon "button" at bounding box center [213, 187] width 9 height 10
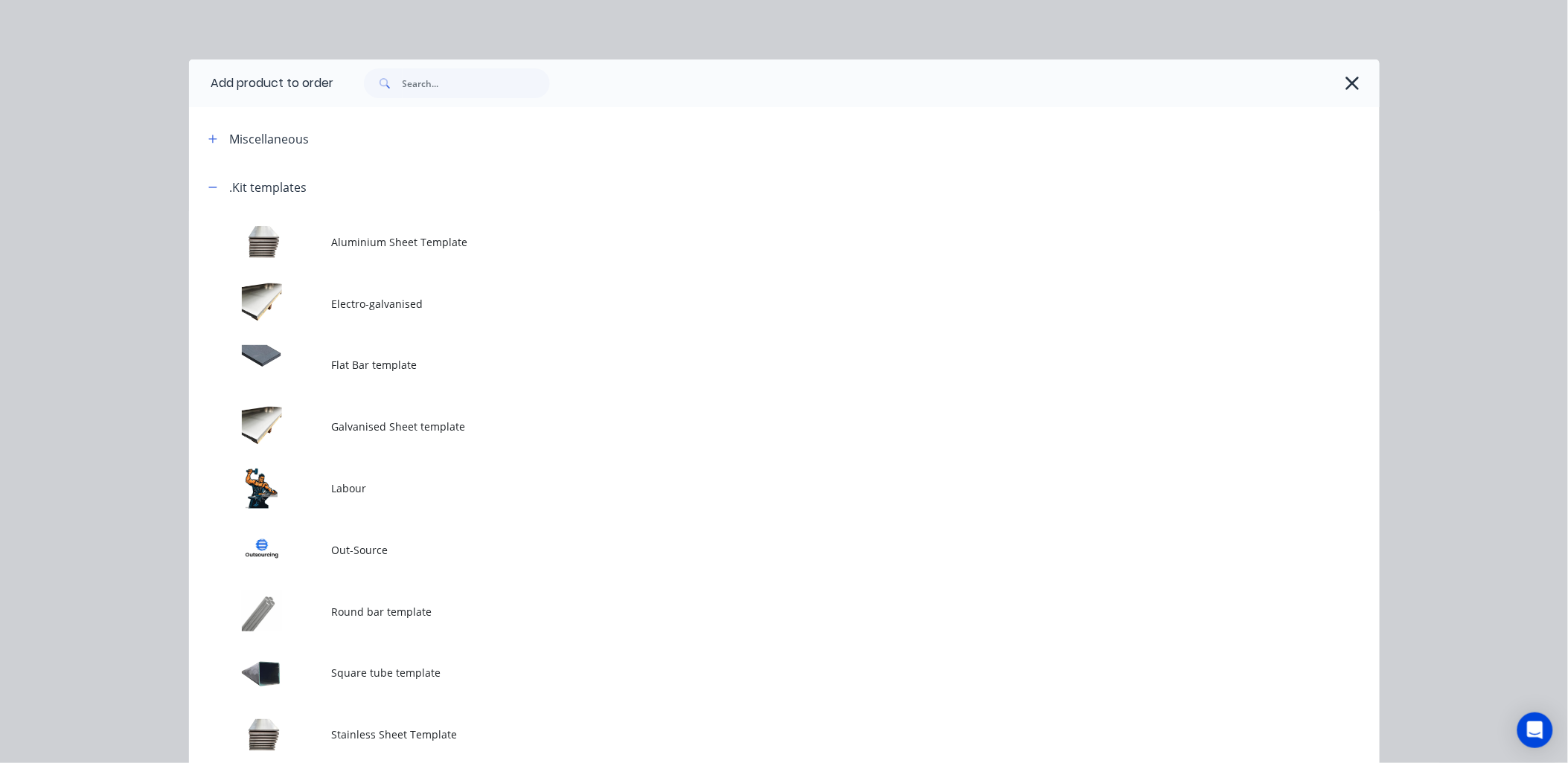
click at [270, 479] on td at bounding box center [260, 489] width 143 height 62
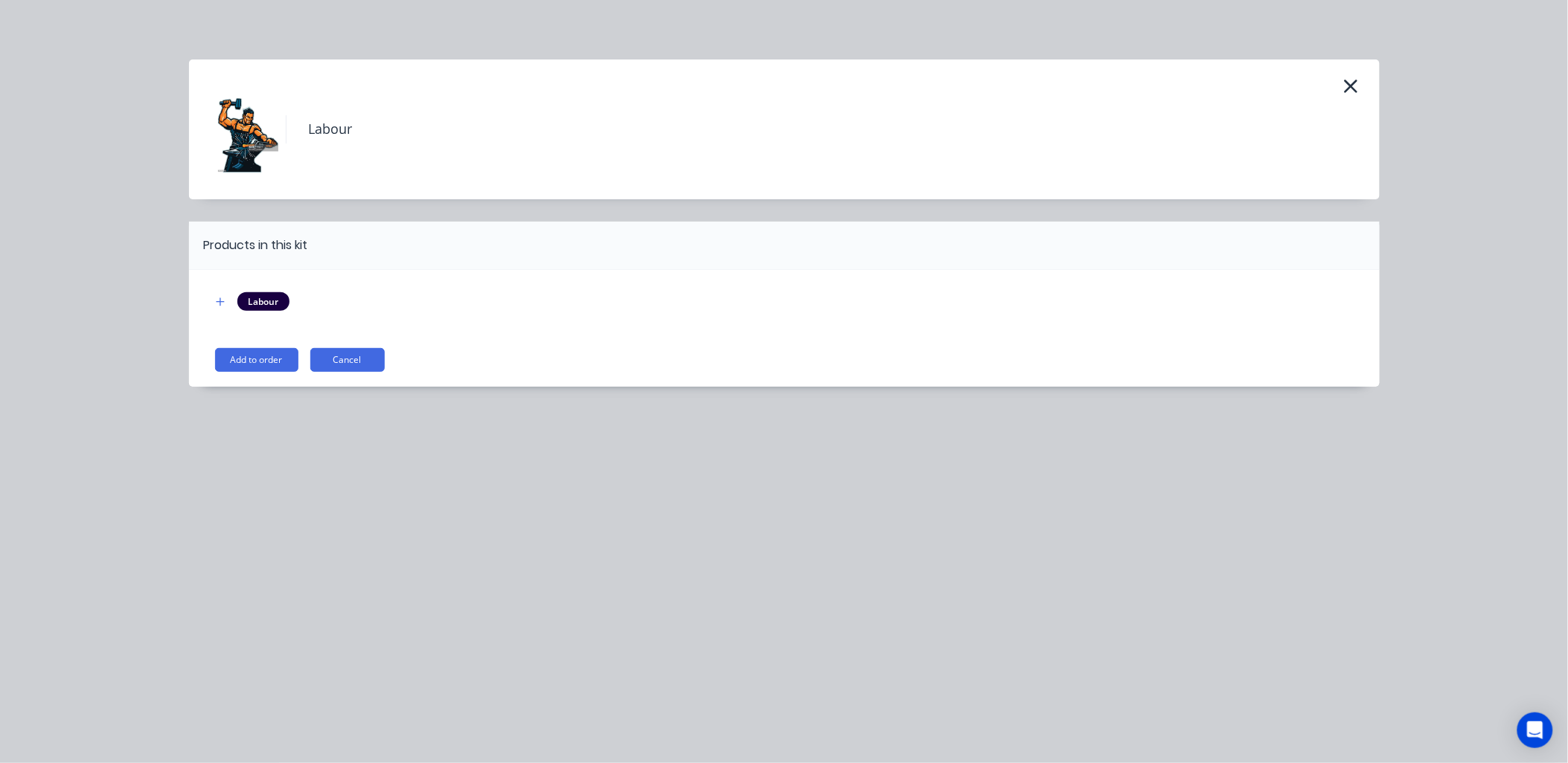
click at [261, 357] on button "Add to order" at bounding box center [256, 360] width 83 height 24
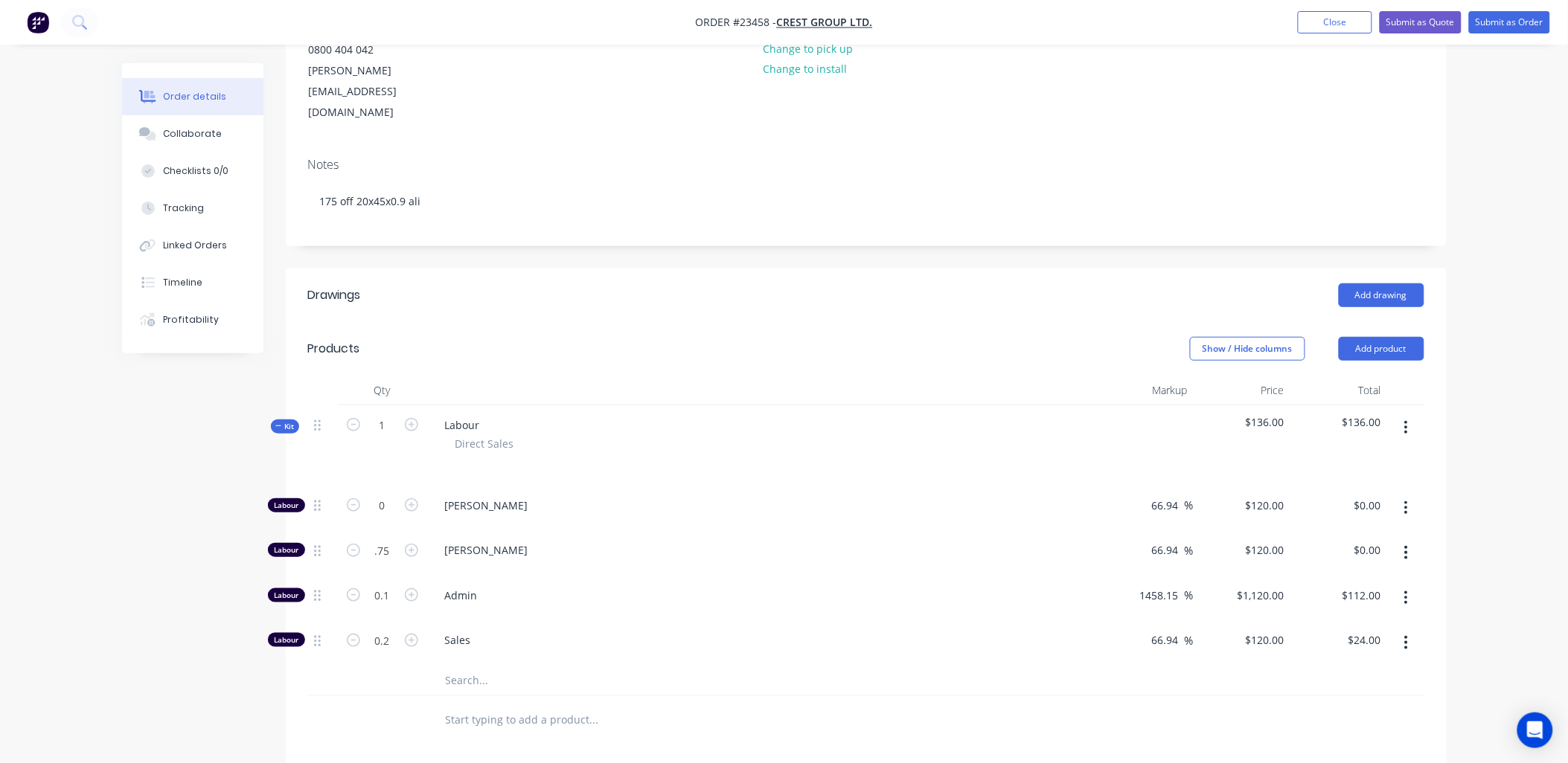
type input "0.75"
type input "$90.00"
click at [676, 620] on div "Sales" at bounding box center [762, 643] width 670 height 46
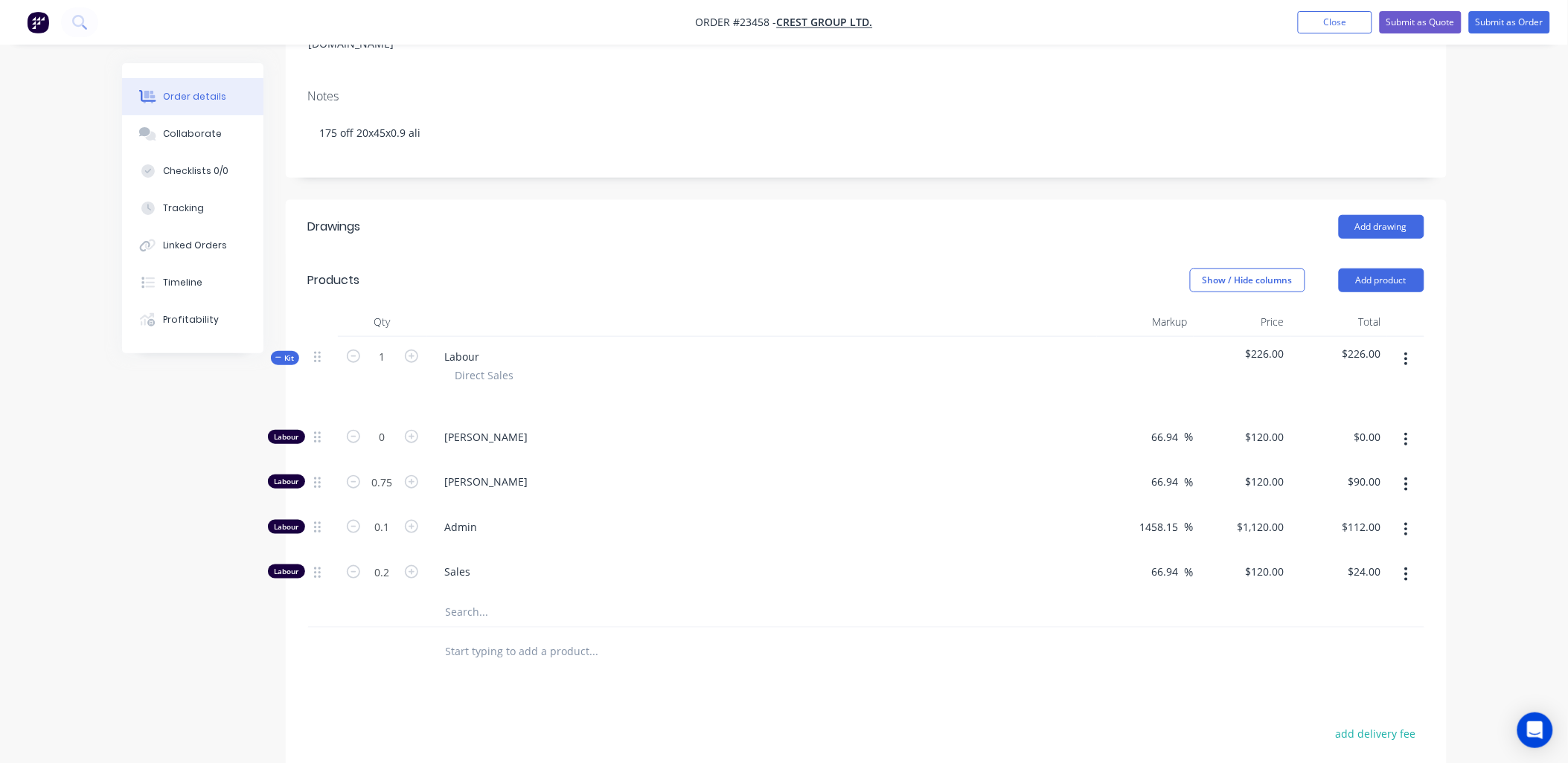
scroll to position [333, 0]
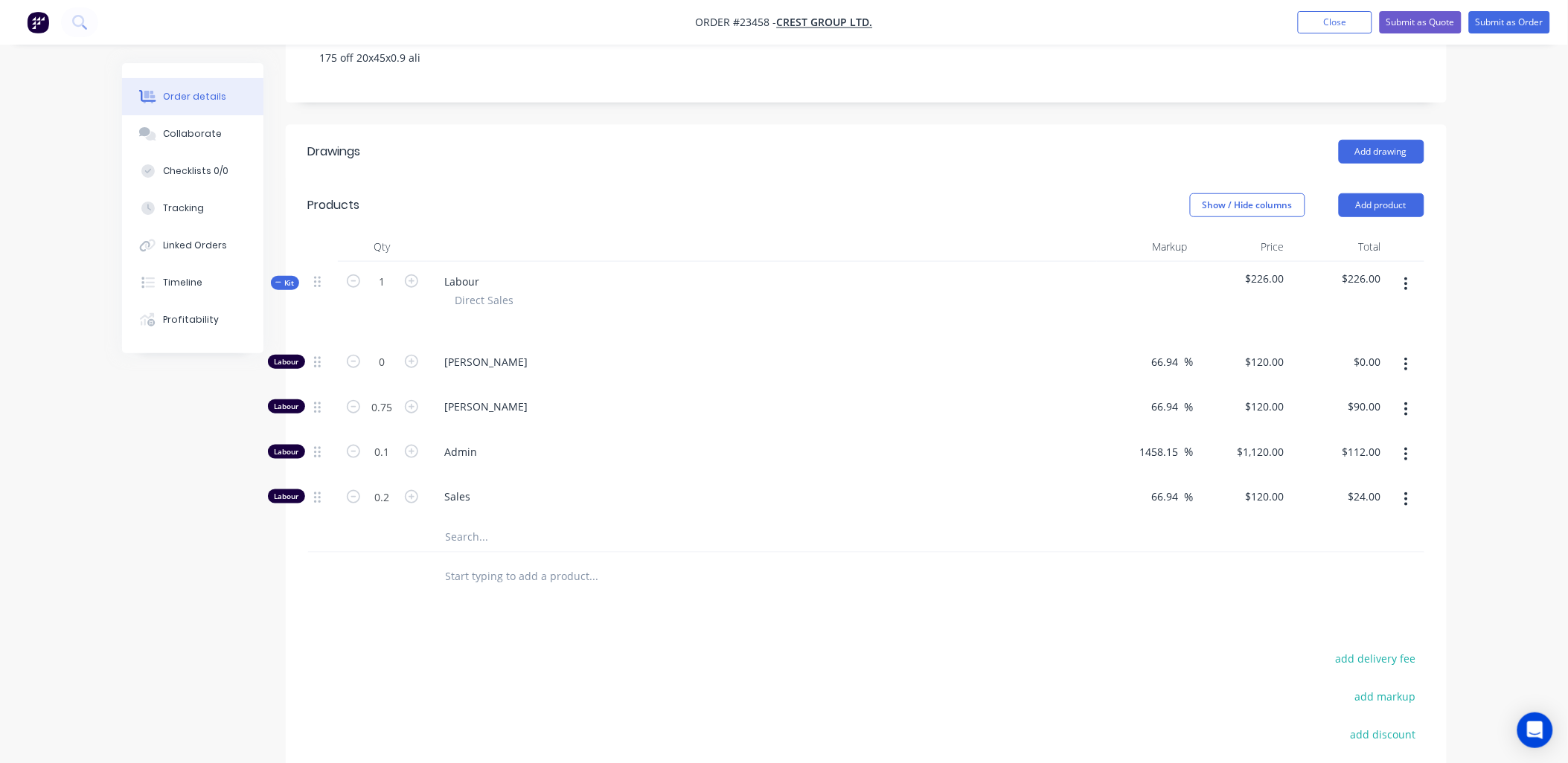
click at [1407, 492] on icon "button" at bounding box center [1406, 499] width 3 height 14
click at [1358, 587] on div "Delete" at bounding box center [1354, 598] width 115 height 22
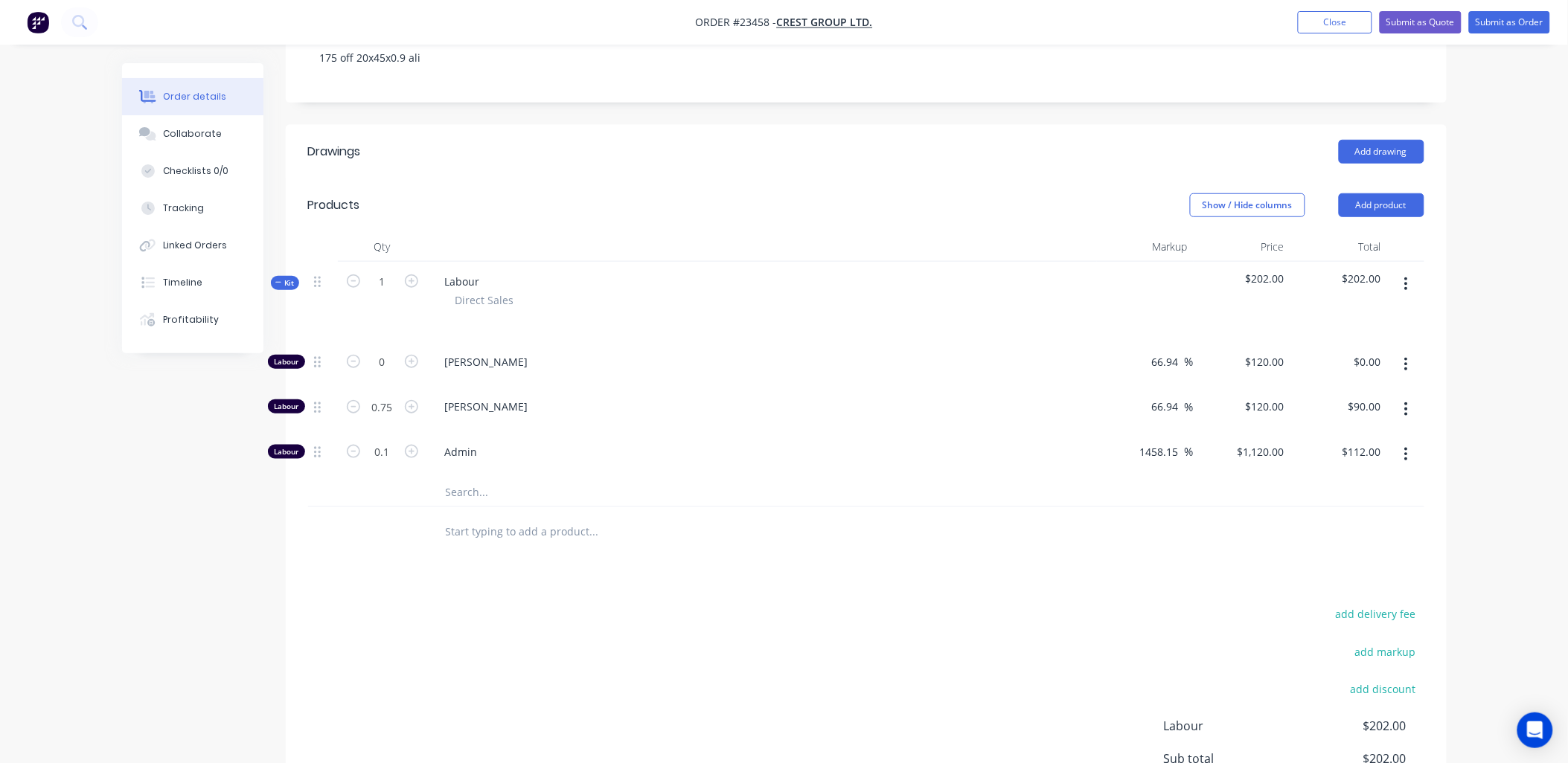
click at [1407, 448] on icon "button" at bounding box center [1406, 454] width 3 height 14
click at [1392, 542] on div "Delete" at bounding box center [1354, 553] width 115 height 22
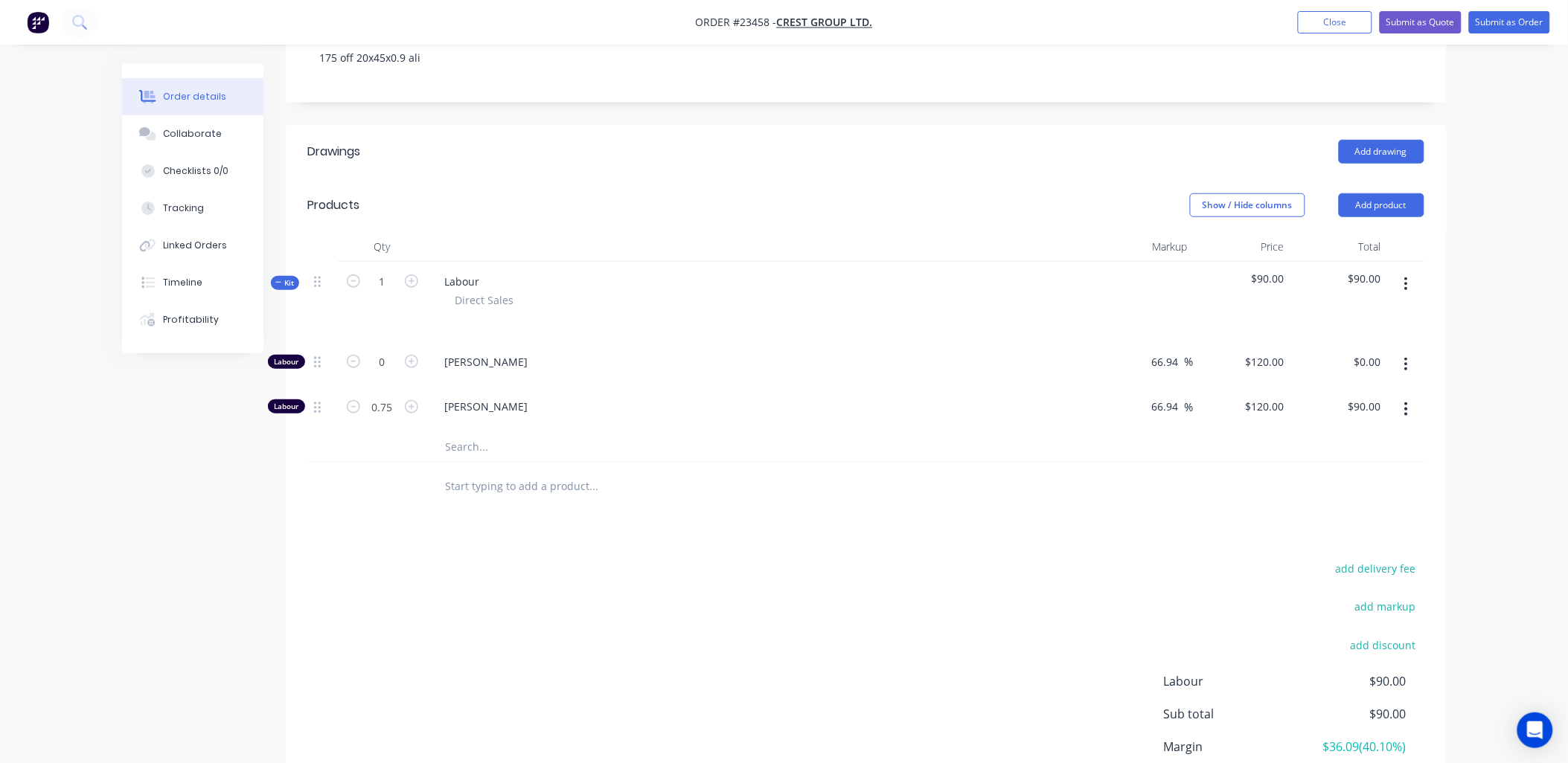
click at [1379, 193] on button "Add product" at bounding box center [1382, 205] width 86 height 24
click at [1377, 232] on div "Product catalogue" at bounding box center [1354, 243] width 115 height 22
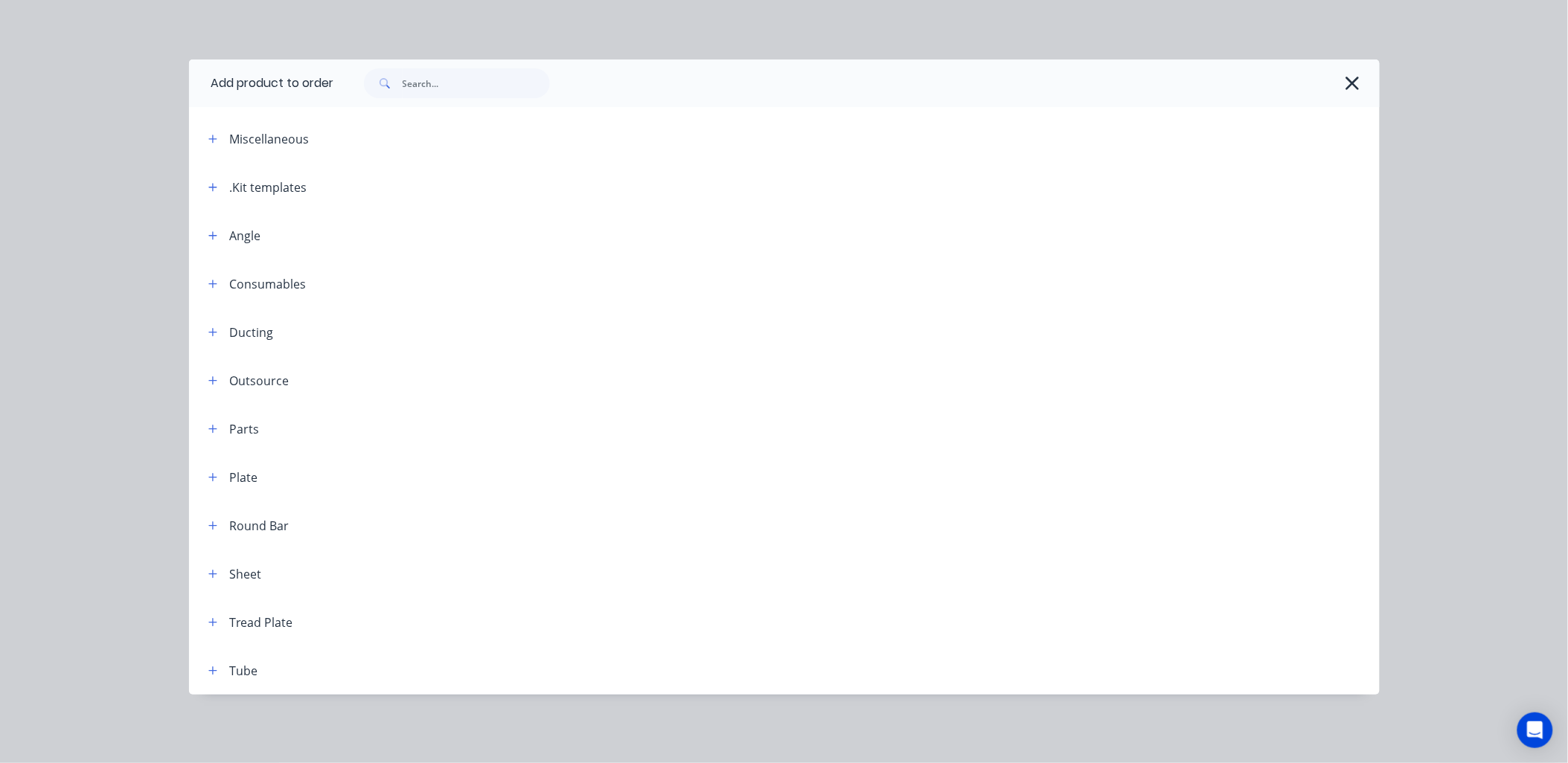
click at [213, 188] on icon "button" at bounding box center [213, 187] width 9 height 10
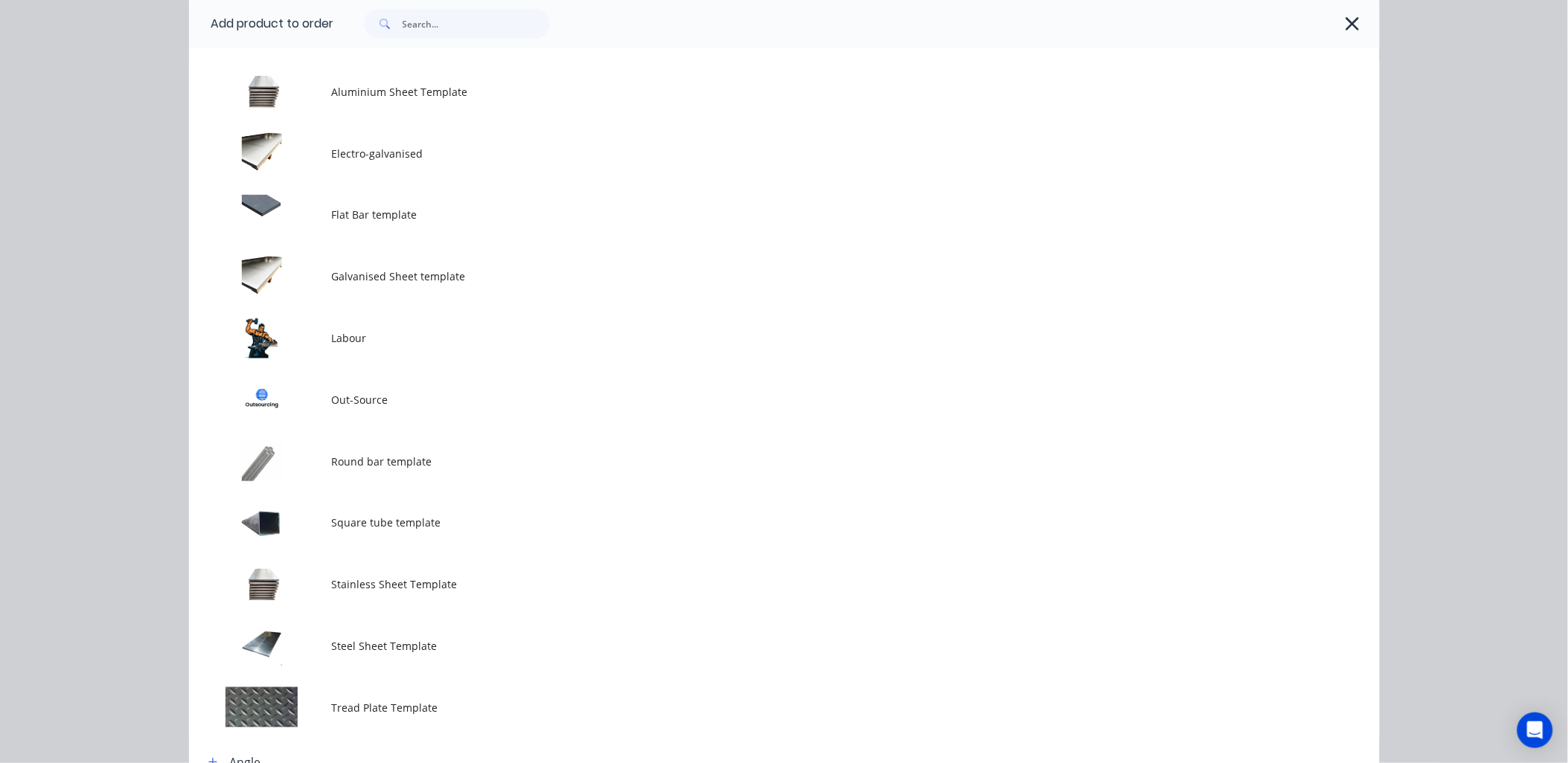
scroll to position [147, 0]
click at [301, 102] on td at bounding box center [260, 96] width 143 height 62
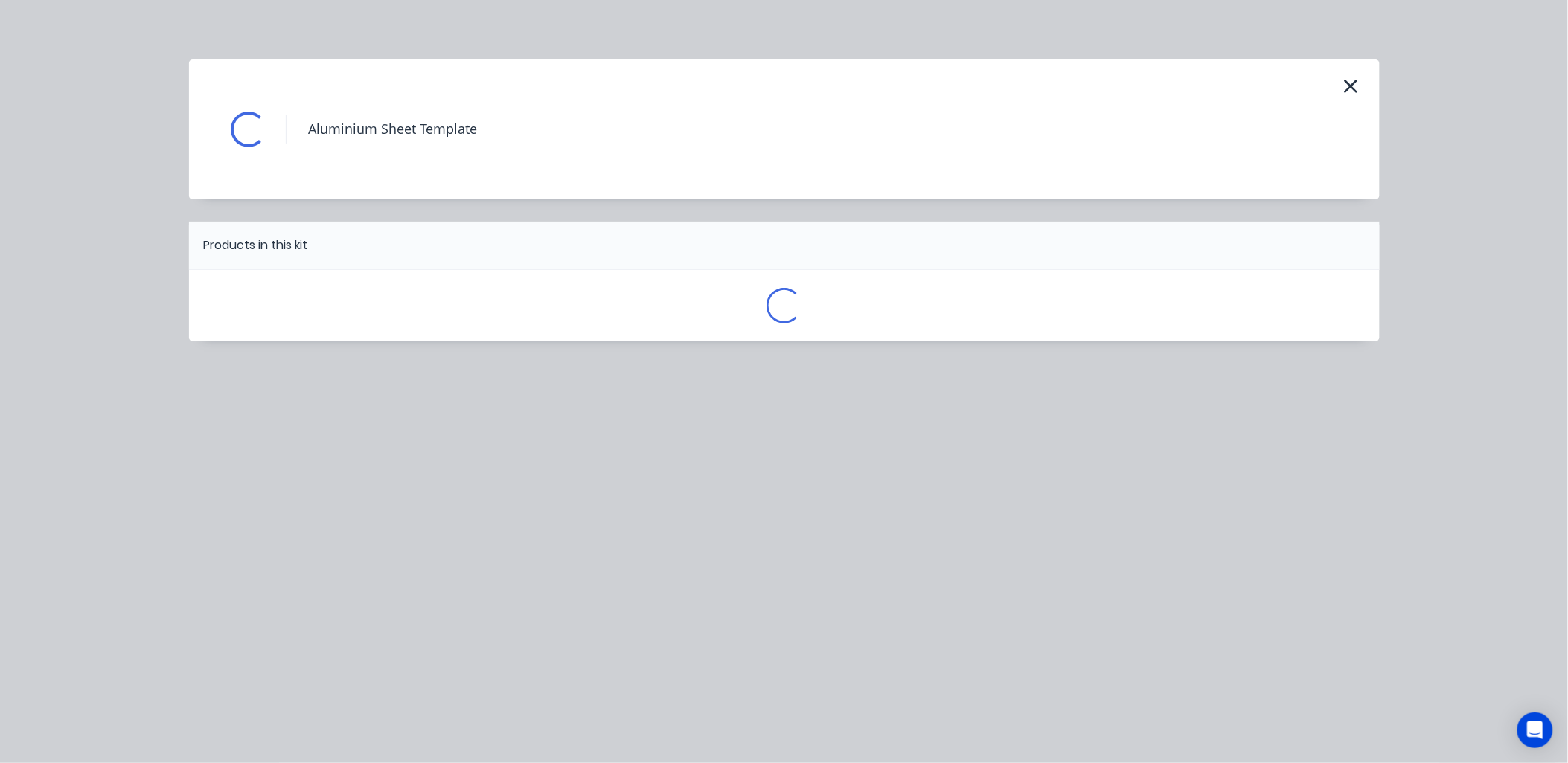
scroll to position [0, 0]
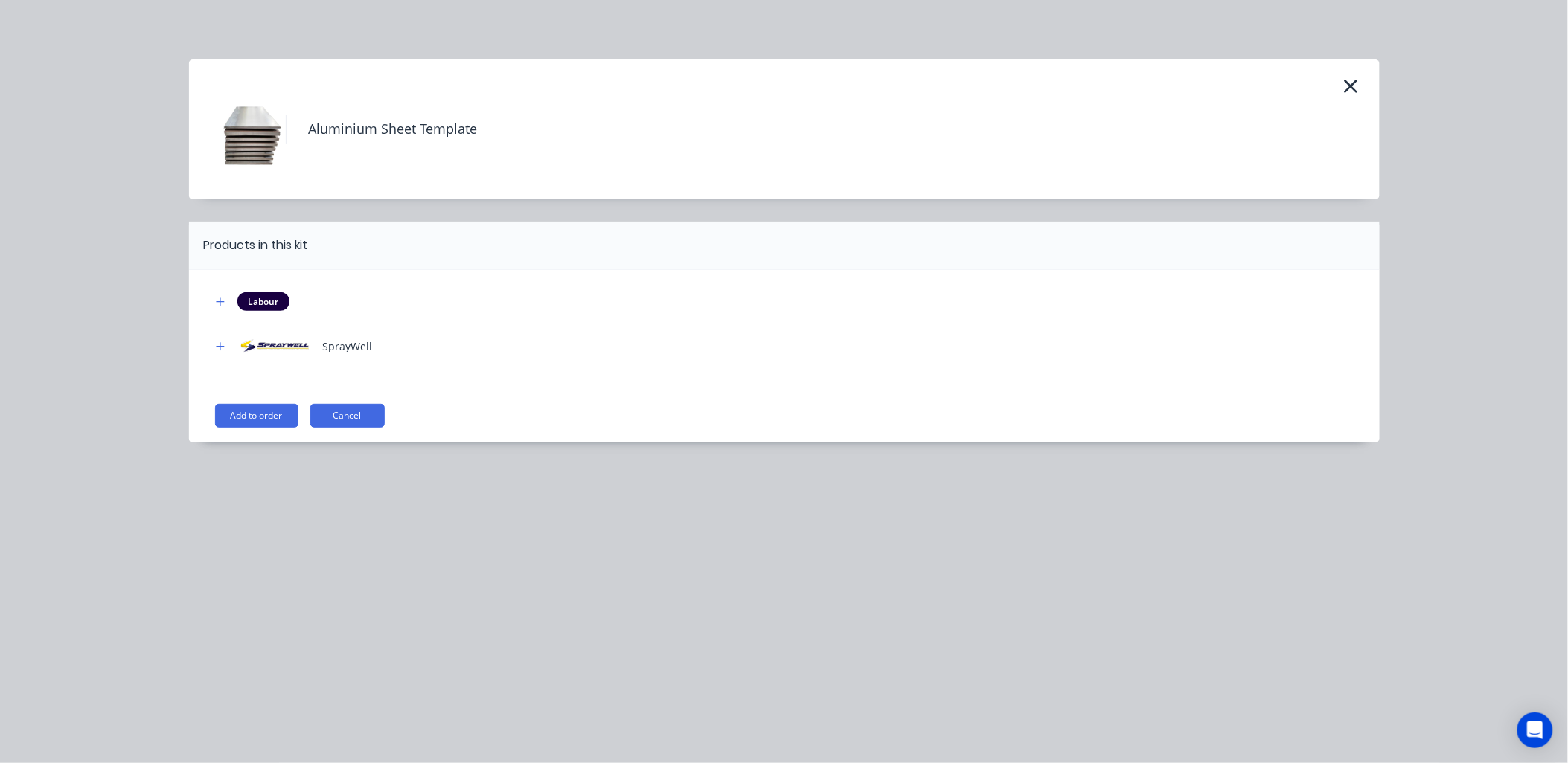
click at [241, 413] on button "Add to order" at bounding box center [256, 416] width 83 height 24
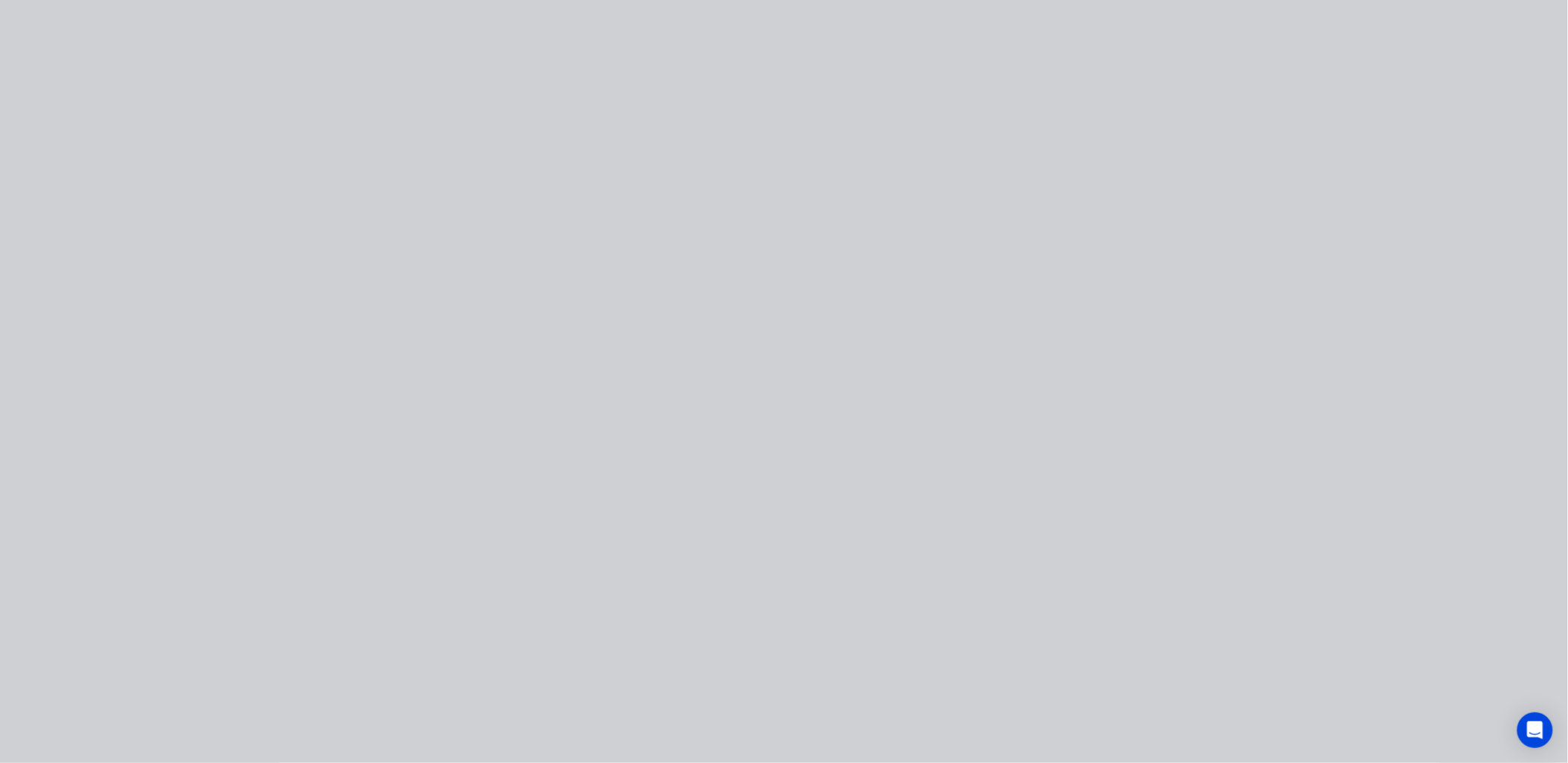
type input "45.45"
type input "$120.00"
type input "45.45"
type input "$120.00"
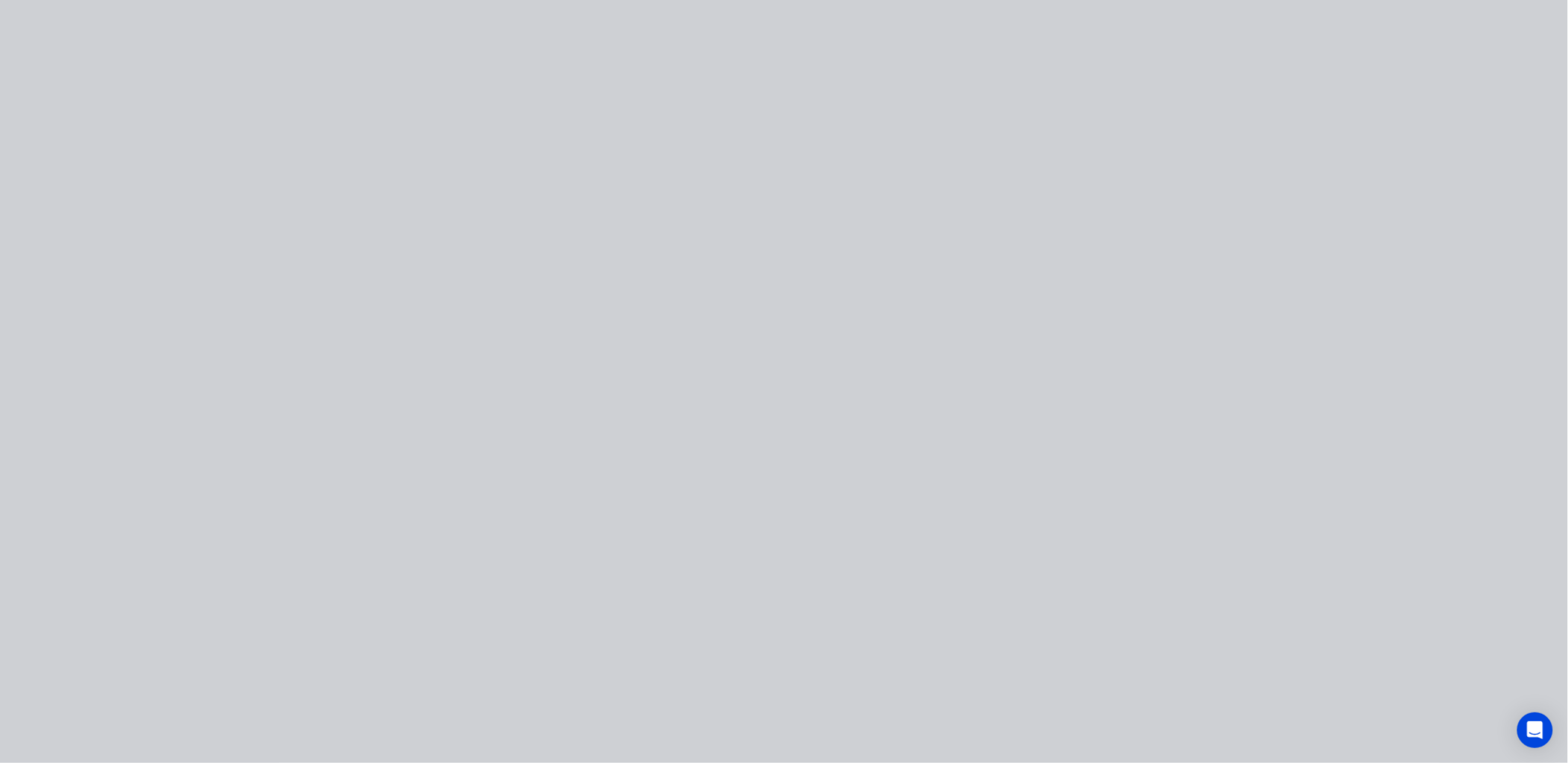
type input "$120.00"
type input "-100"
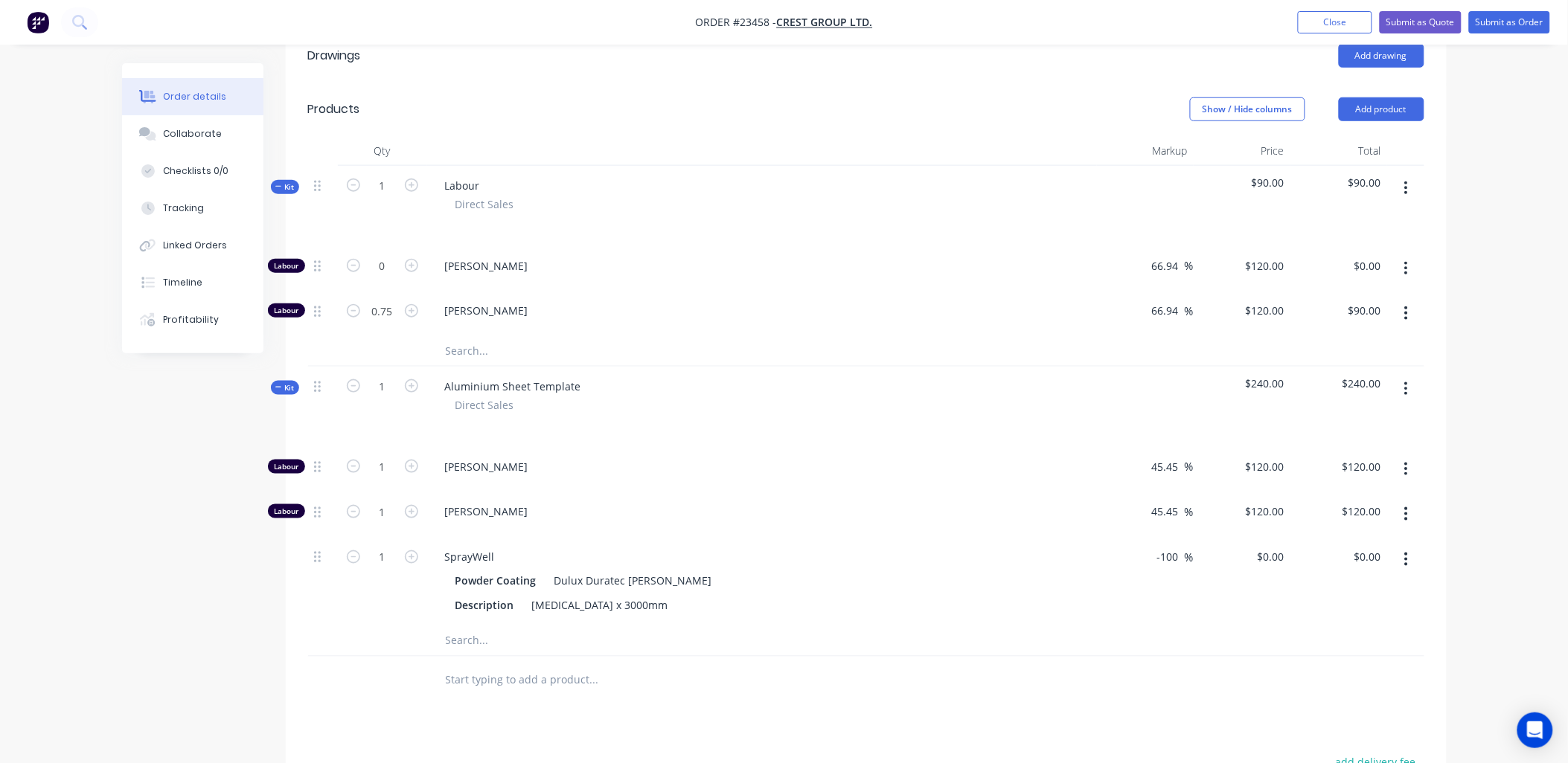
scroll to position [432, 0]
click at [1407, 550] on icon "button" at bounding box center [1406, 556] width 3 height 14
click at [1390, 644] on div "Delete" at bounding box center [1354, 655] width 115 height 22
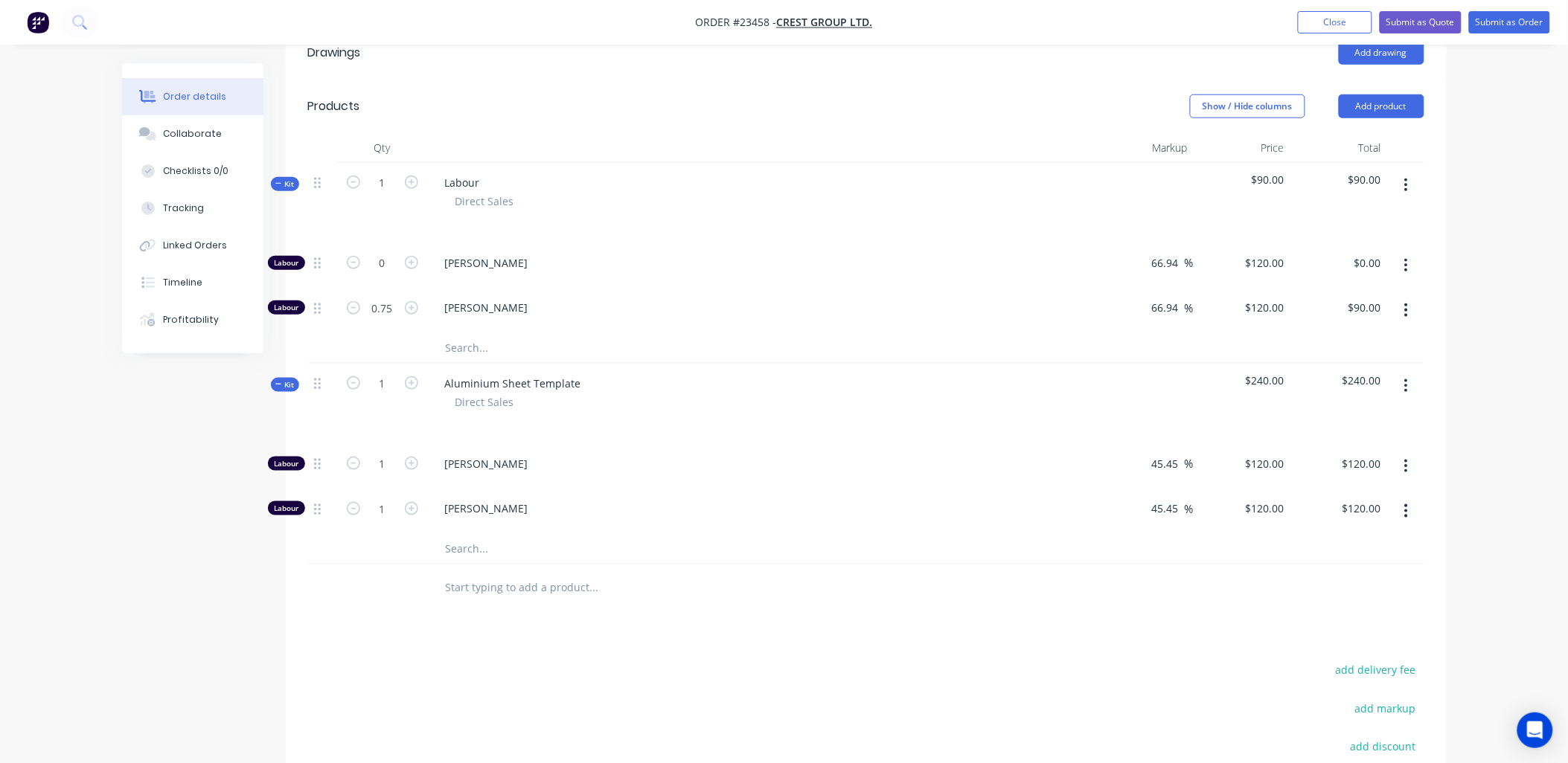
click at [1404, 502] on icon "button" at bounding box center [1406, 510] width 4 height 16
click at [1369, 599] on div "Delete" at bounding box center [1354, 610] width 115 height 22
click at [1407, 459] on icon "button" at bounding box center [1406, 467] width 4 height 16
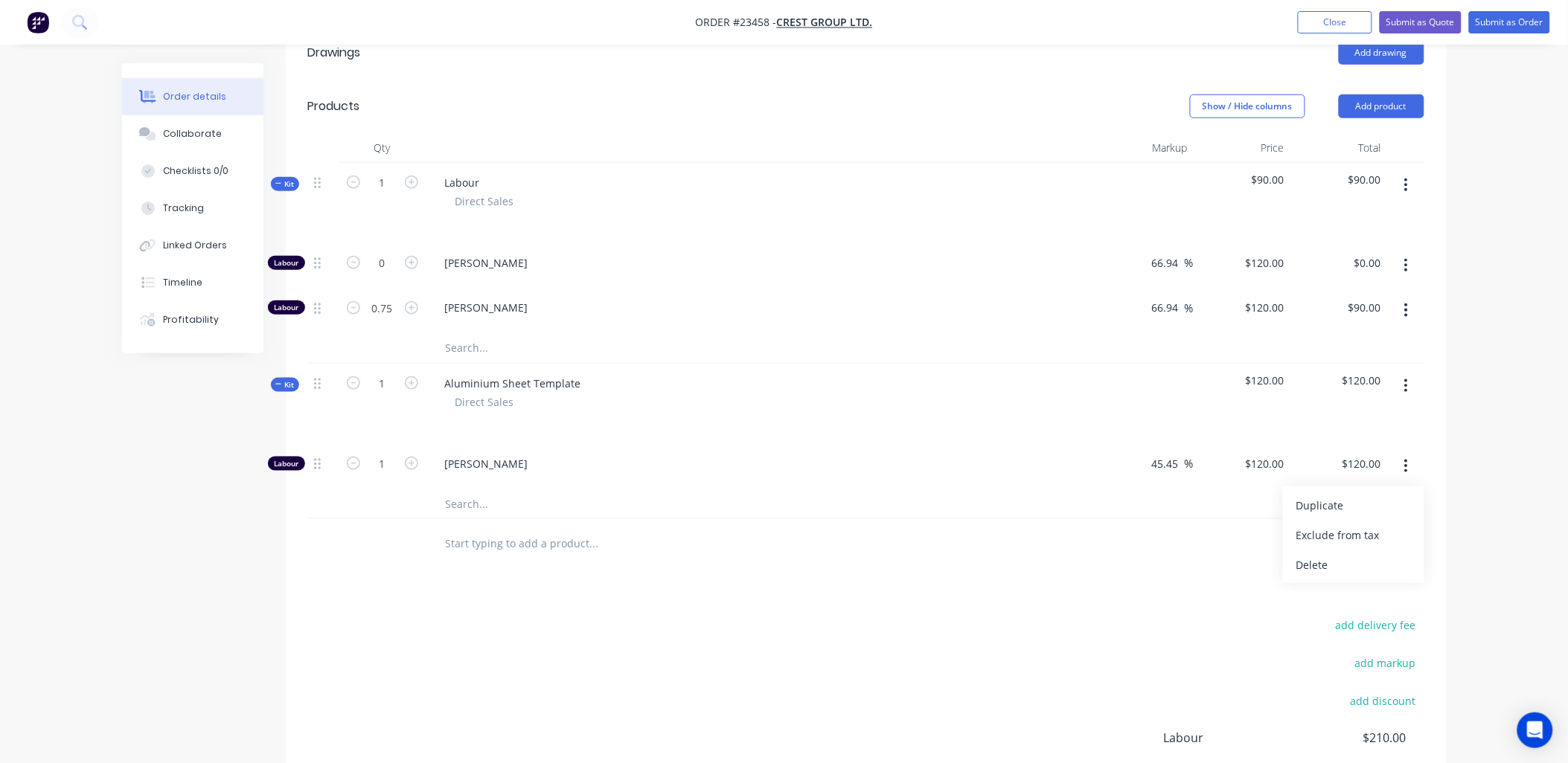
click at [1355, 554] on div "Delete" at bounding box center [1354, 565] width 115 height 22
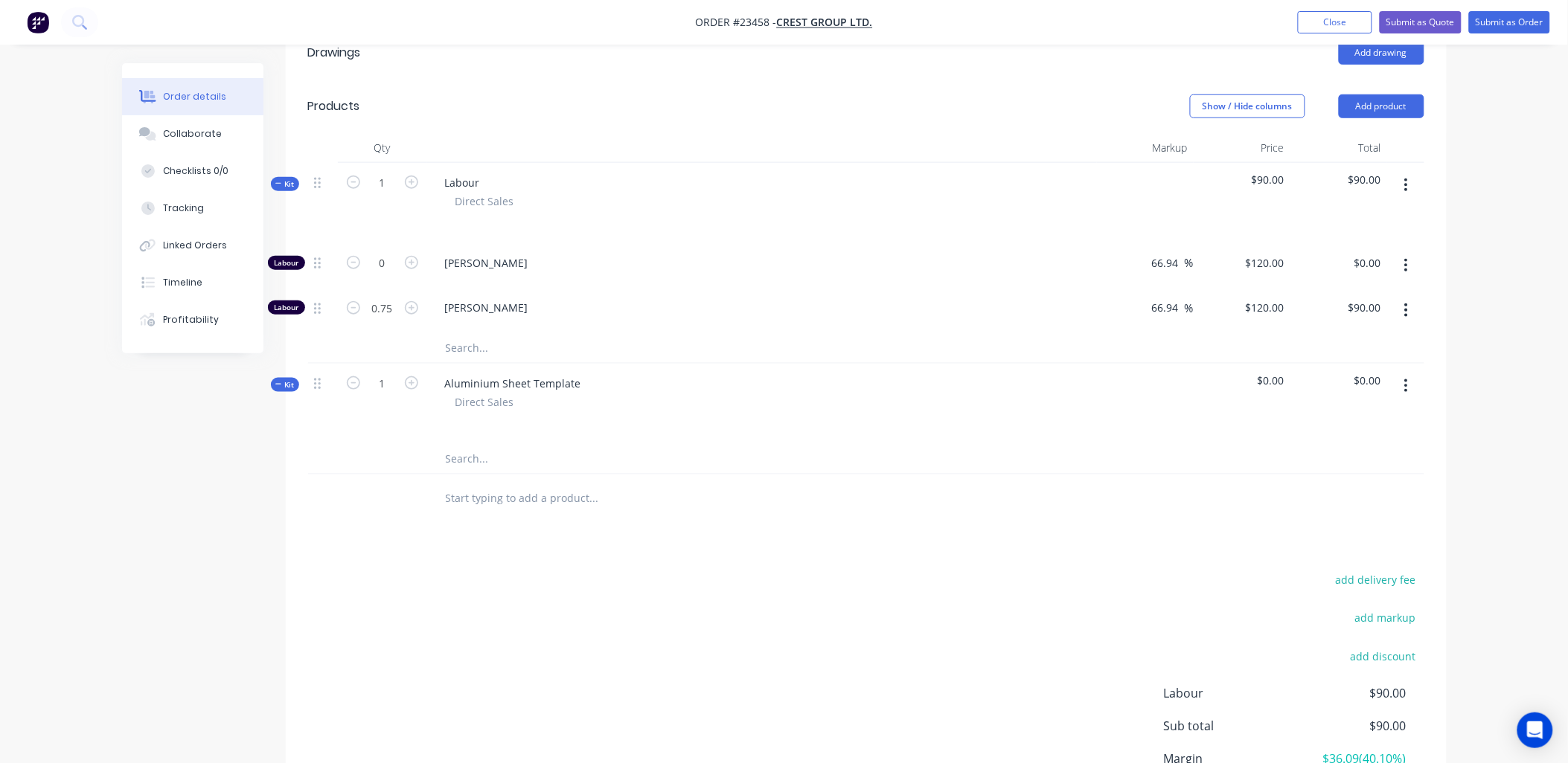
click at [1407, 377] on icon "button" at bounding box center [1406, 386] width 4 height 16
click at [1351, 503] on div "Delete" at bounding box center [1354, 514] width 115 height 22
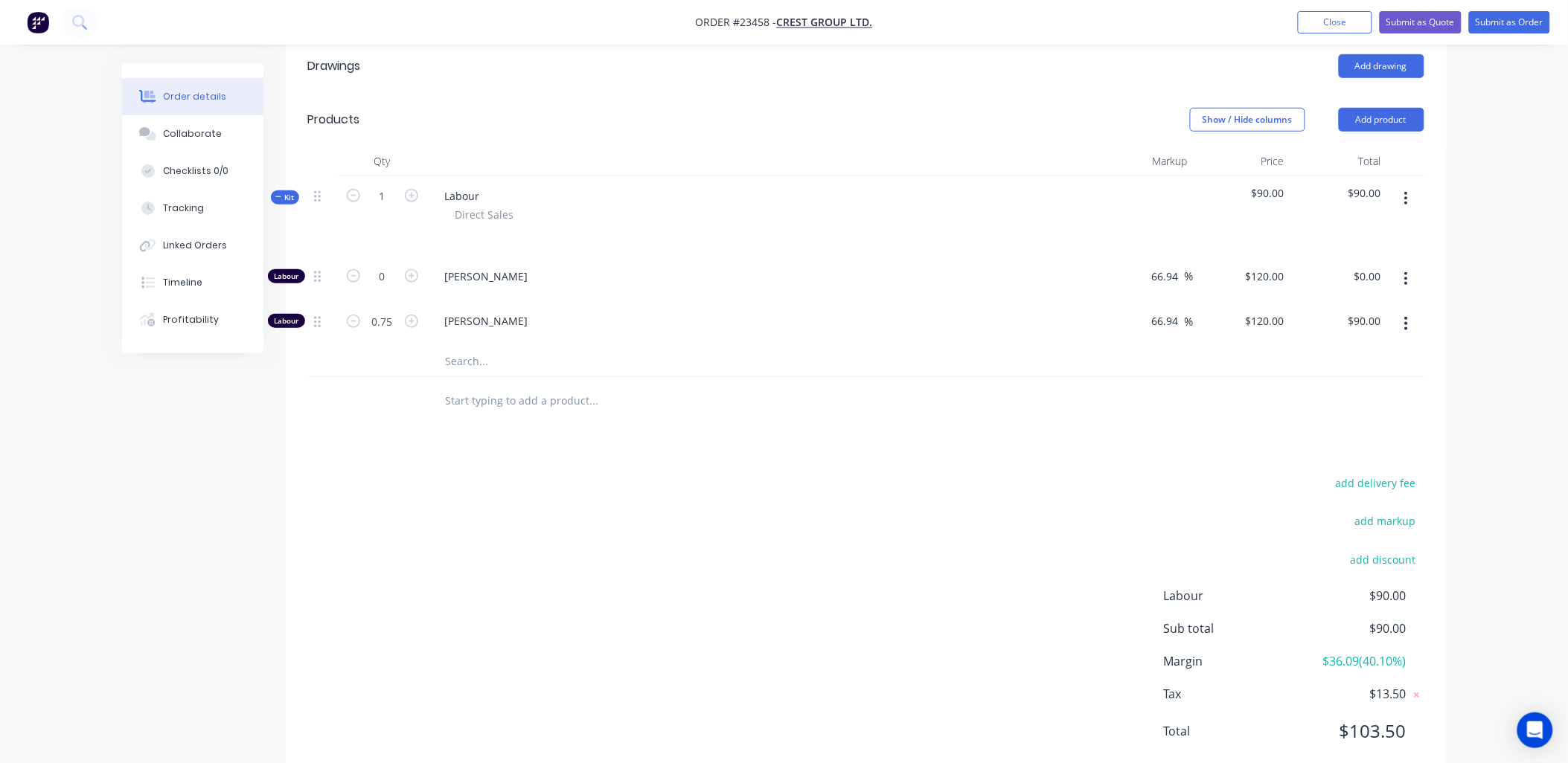
click at [471, 346] on input "text" at bounding box center [594, 361] width 297 height 30
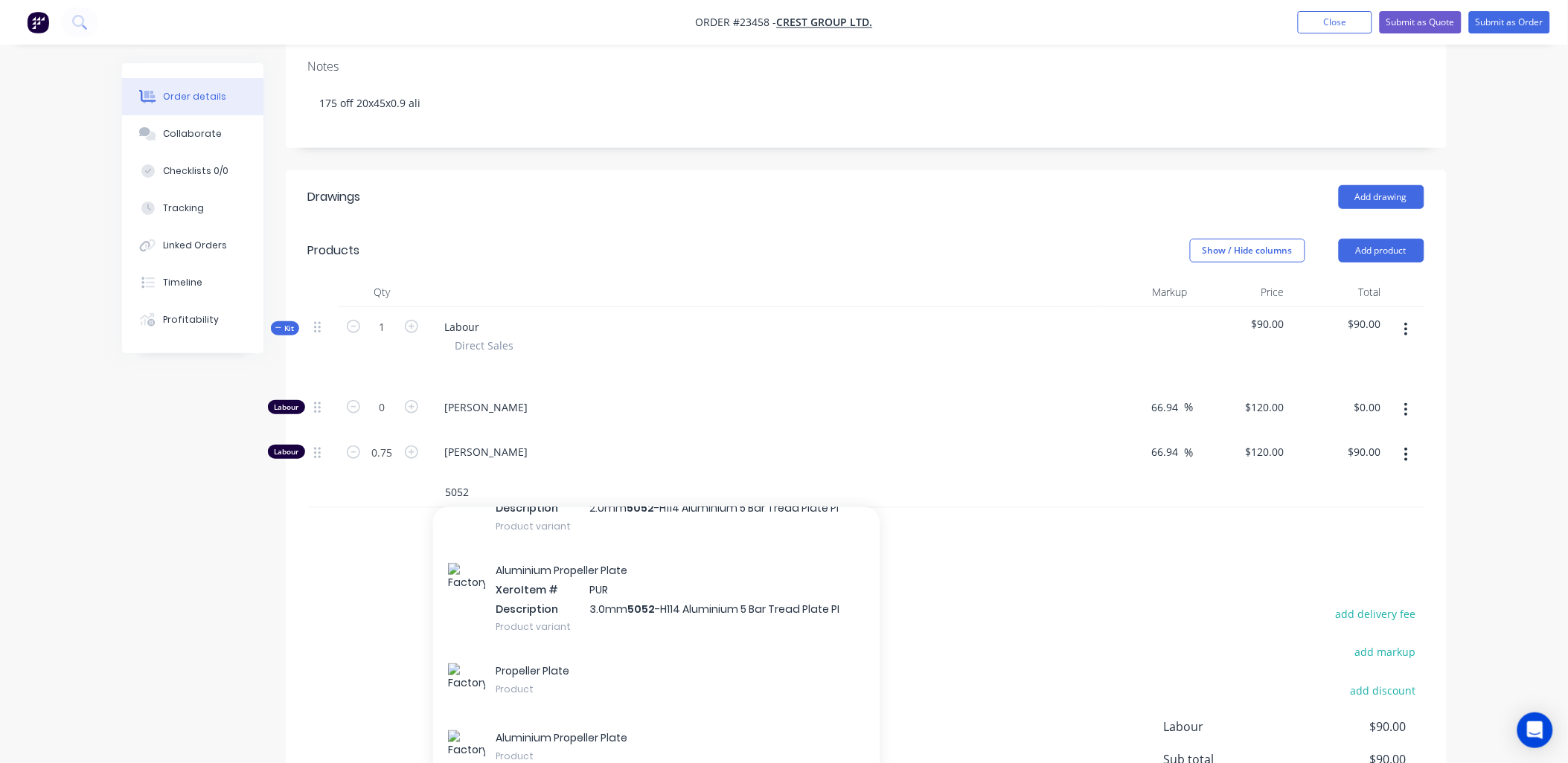
scroll to position [289, 0]
click at [313, 603] on div "add delivery fee add markup add discount Labour $90.00 Sub total $90.00 Margin …" at bounding box center [867, 747] width 1116 height 287
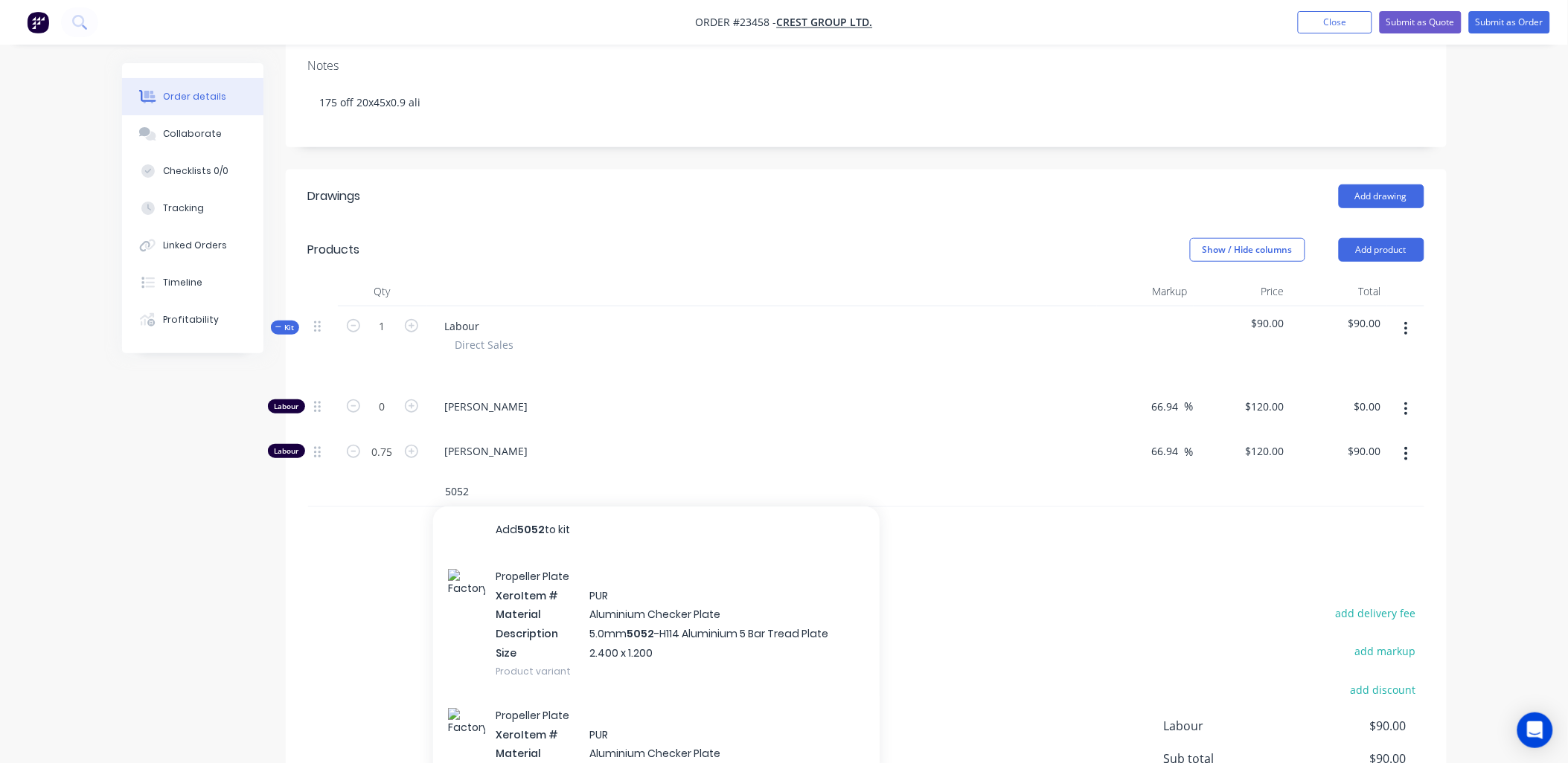
click at [474, 477] on input "5052" at bounding box center [594, 491] width 297 height 30
type input "5"
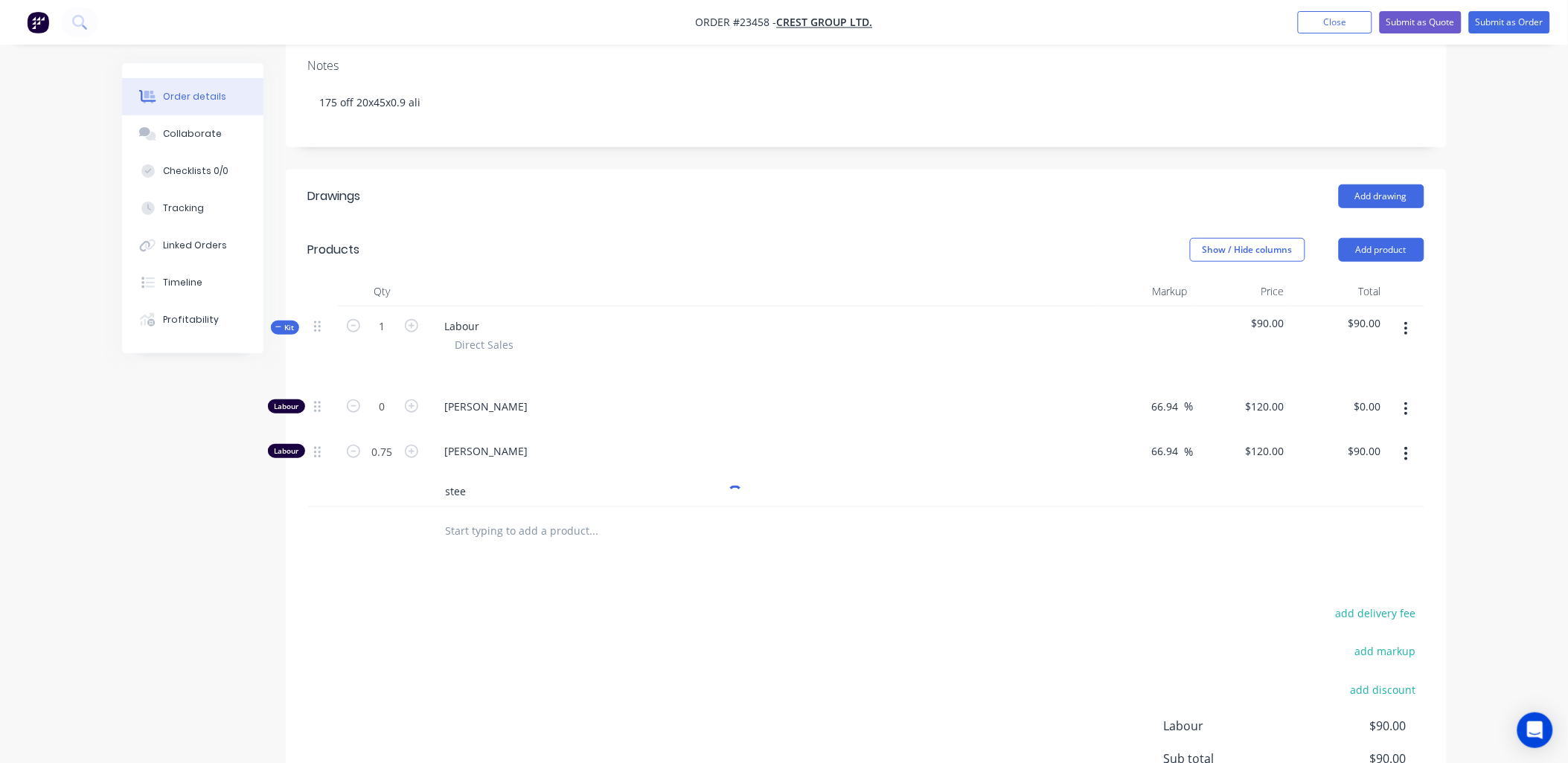
type input "steel"
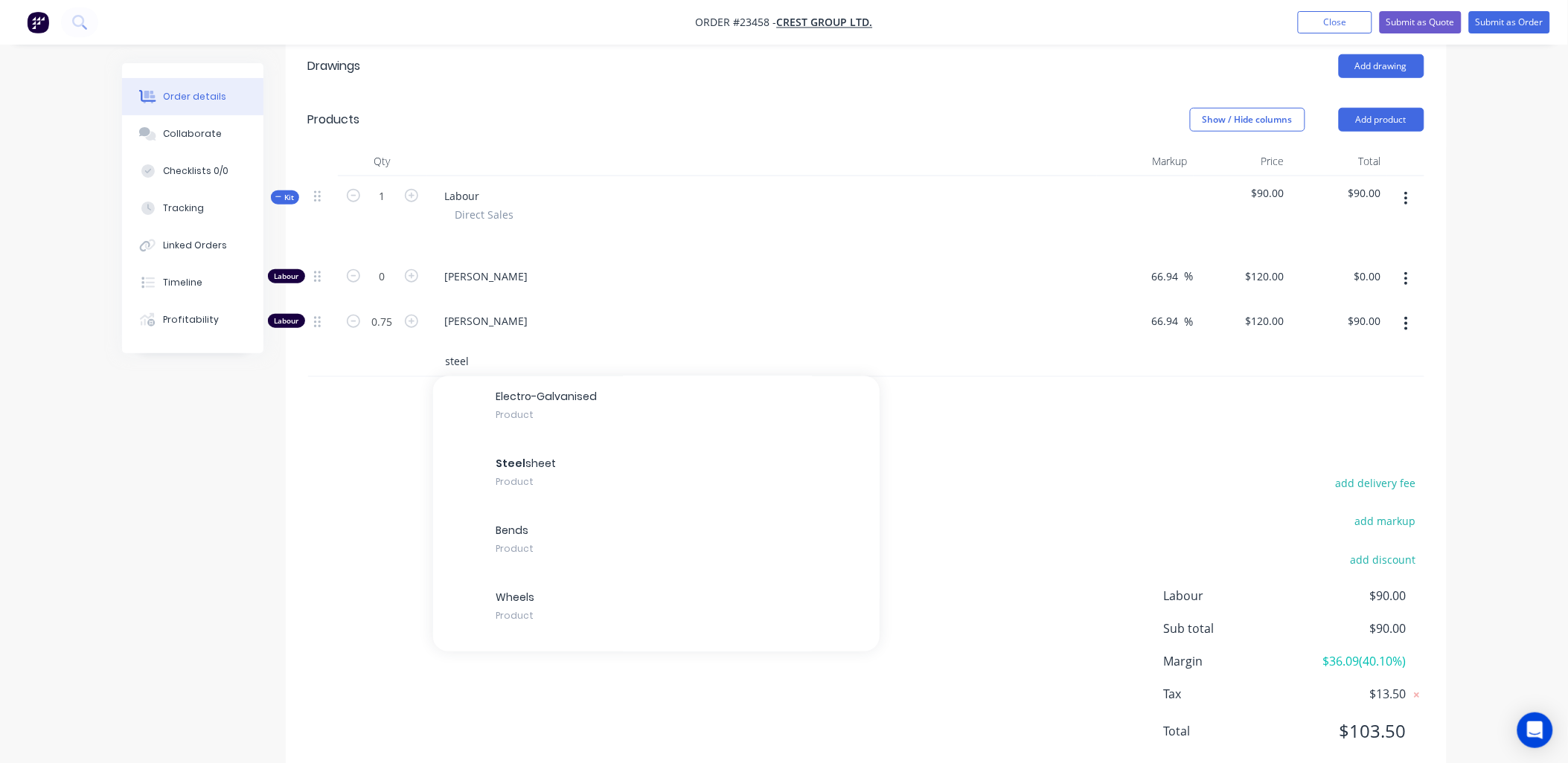
scroll to position [1861, 0]
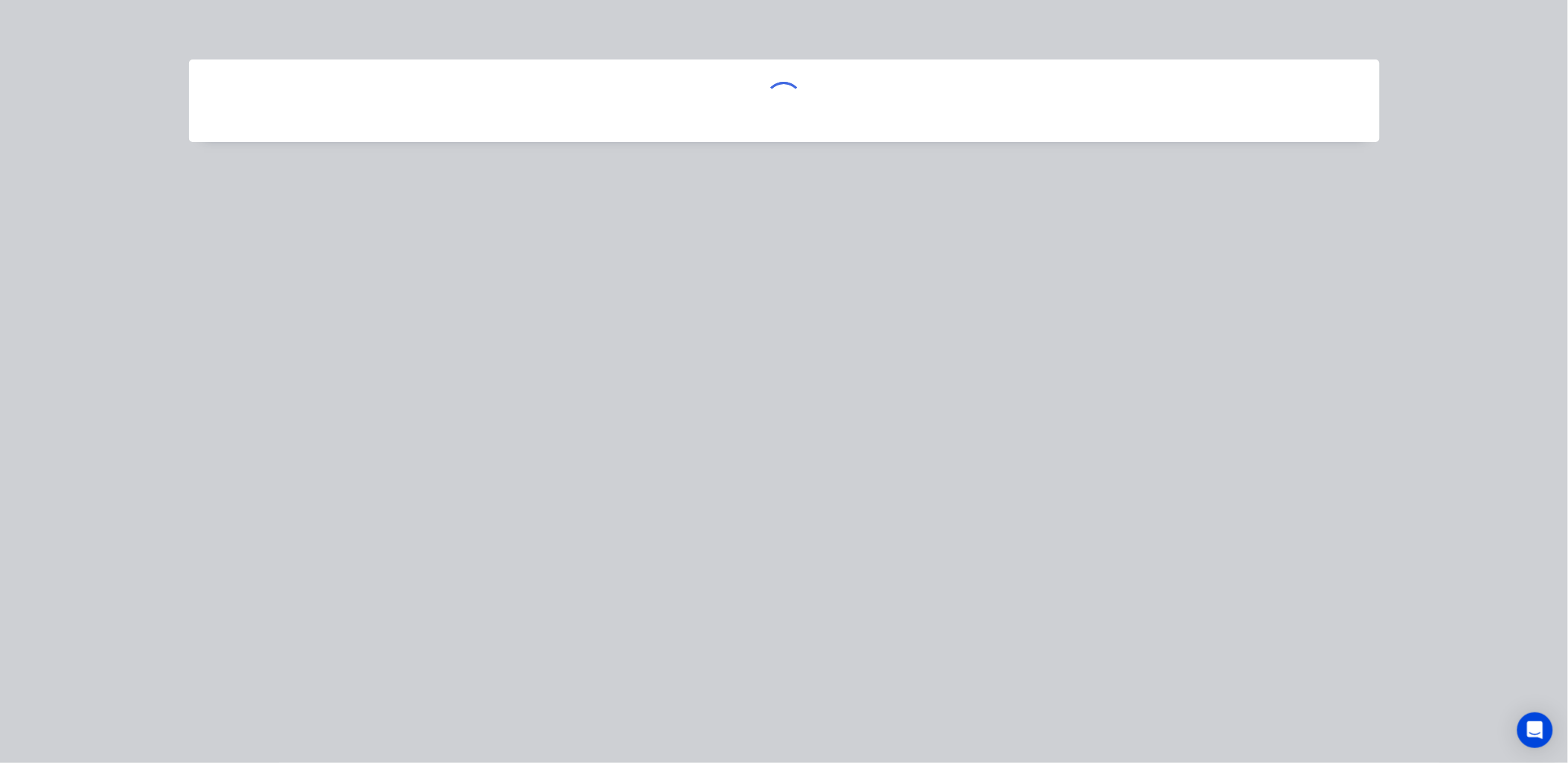
scroll to position [1861, 0]
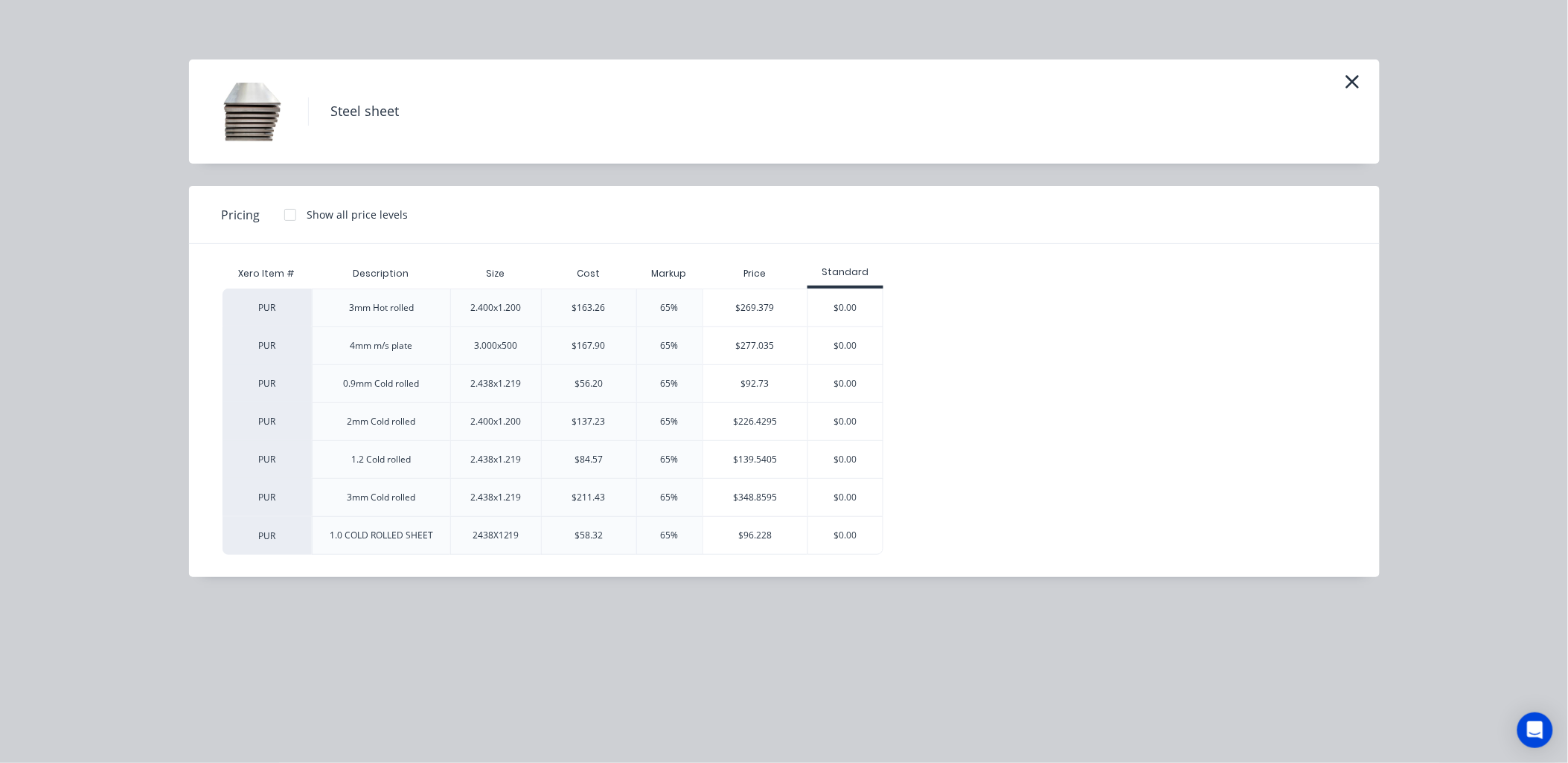
click at [1350, 77] on icon "button" at bounding box center [1352, 81] width 16 height 21
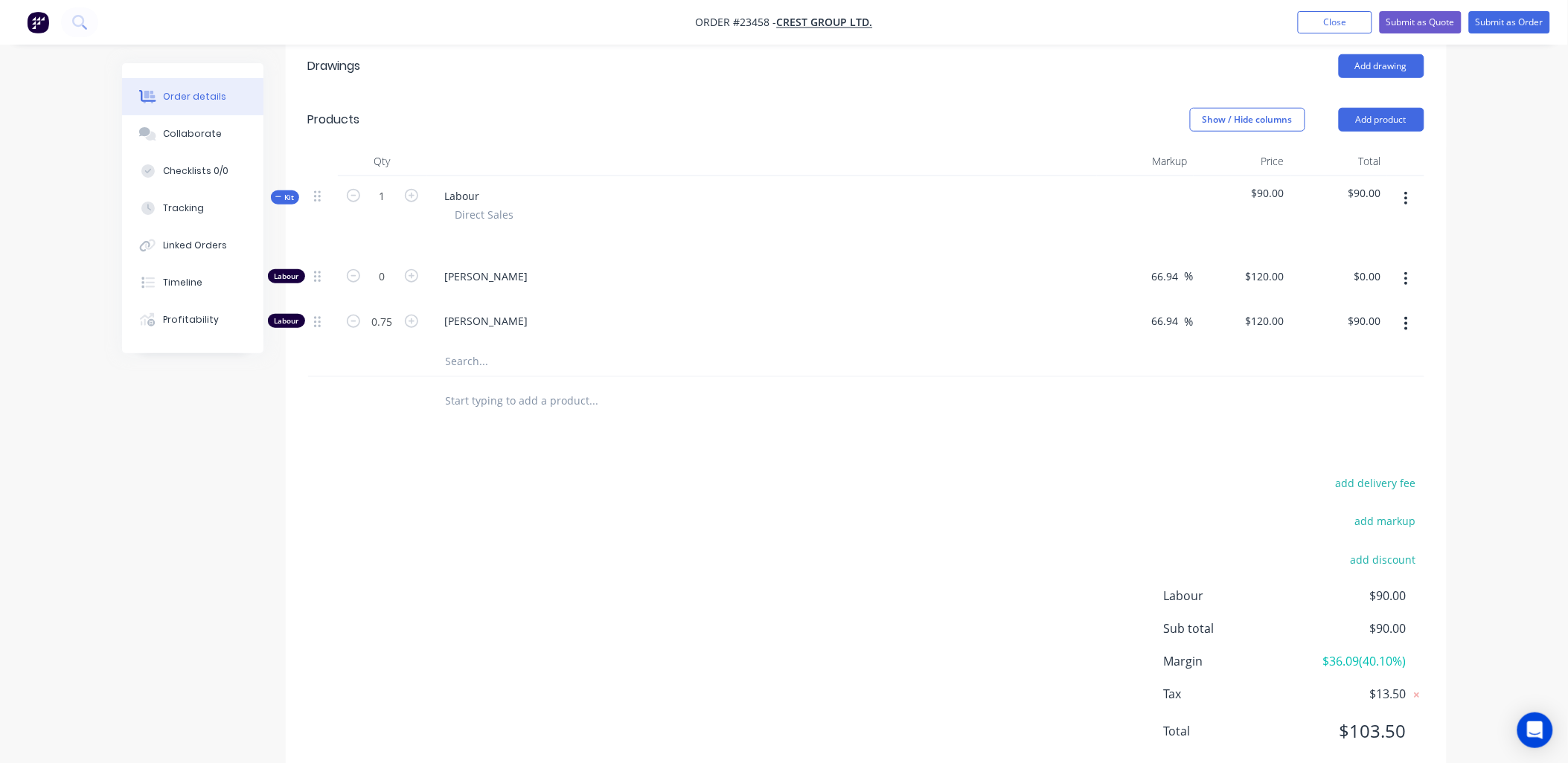
click at [470, 346] on input "text" at bounding box center [594, 361] width 297 height 30
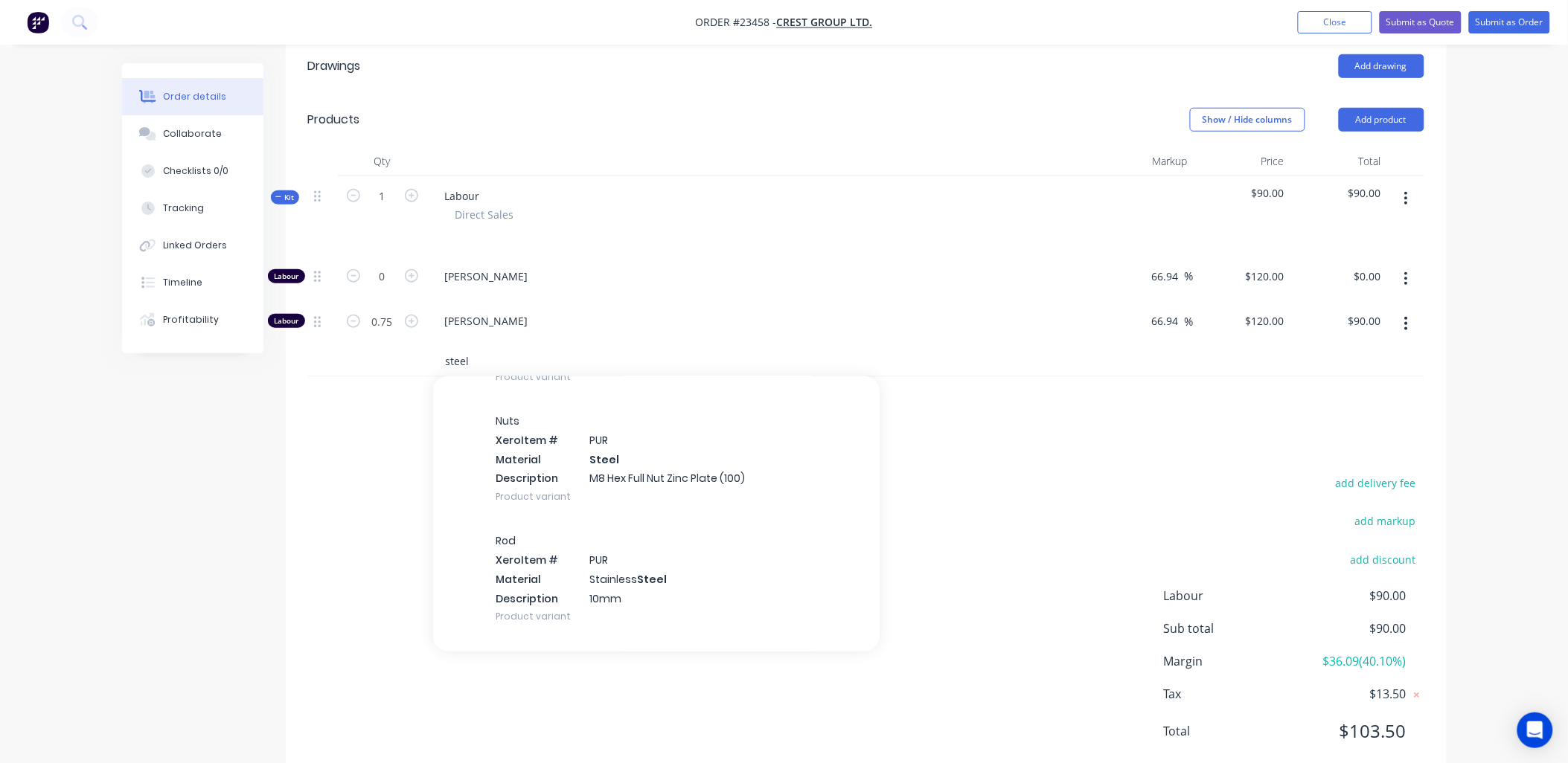
scroll to position [10447, 0]
type input "steel"
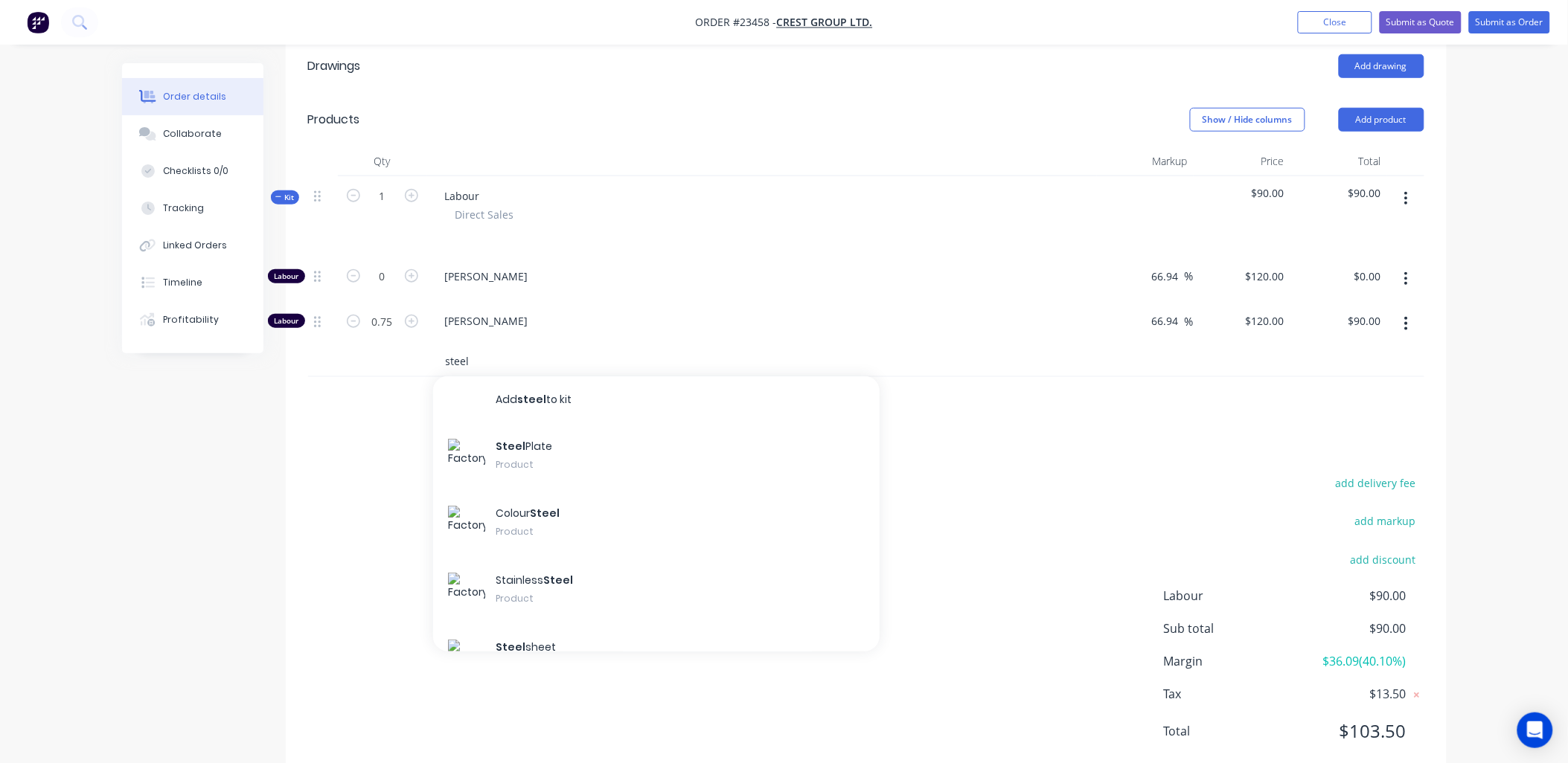
scroll to position [418, 0]
click at [572, 426] on div "Steel Plate Product" at bounding box center [656, 459] width 446 height 67
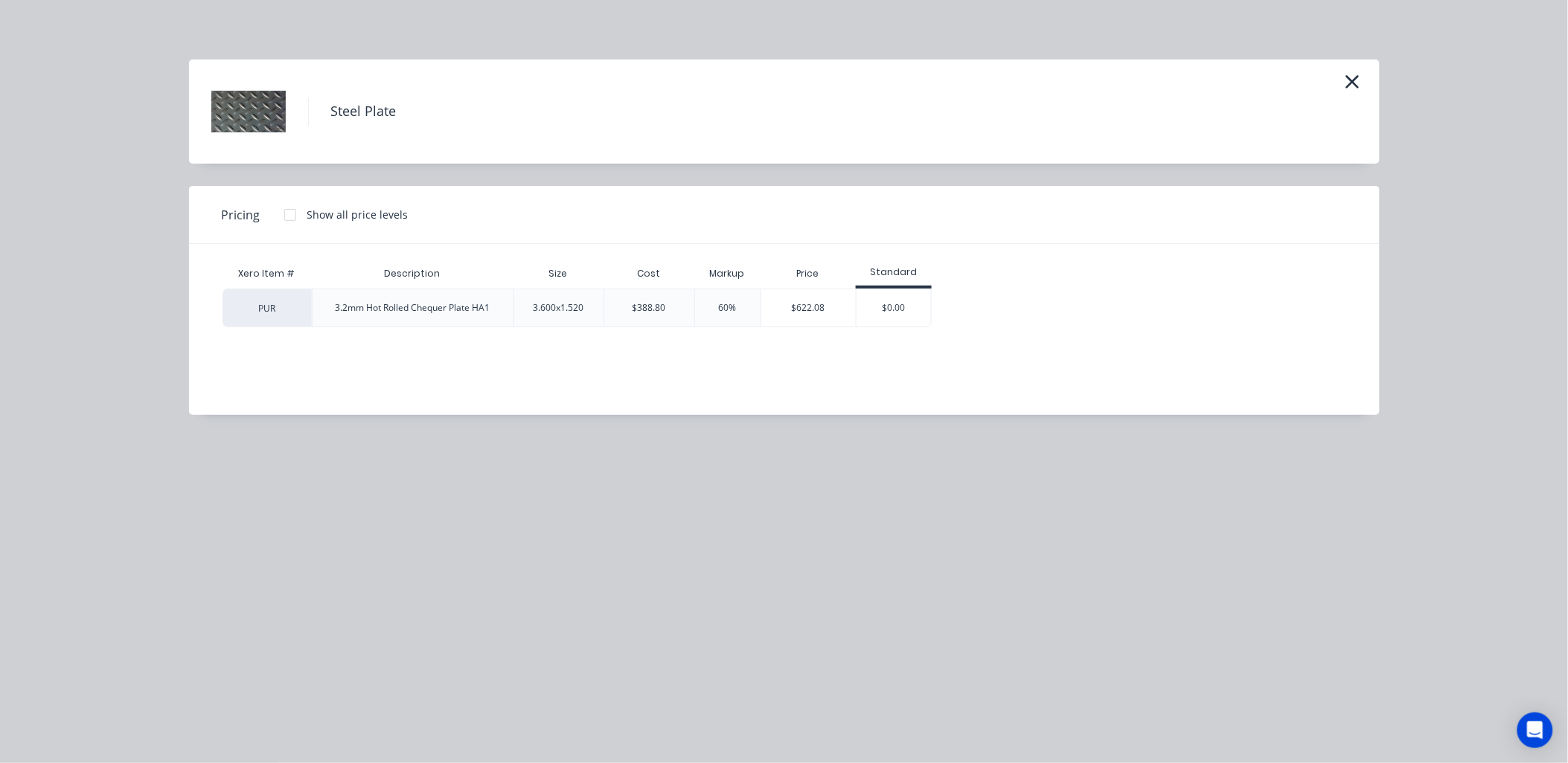
click at [1351, 77] on icon "button" at bounding box center [1352, 81] width 16 height 21
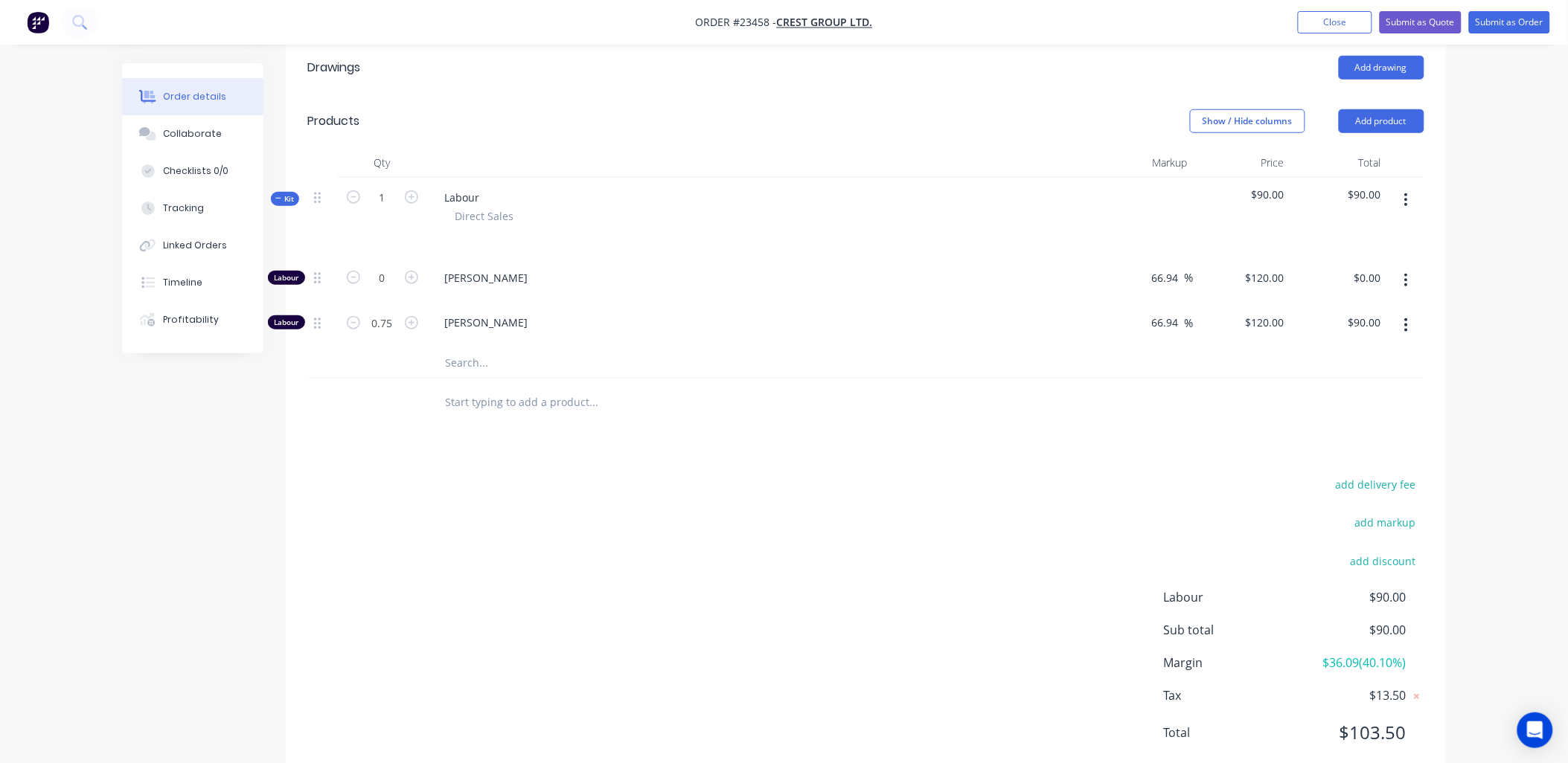
click at [521, 387] on input "text" at bounding box center [594, 402] width 297 height 30
type input "steel"
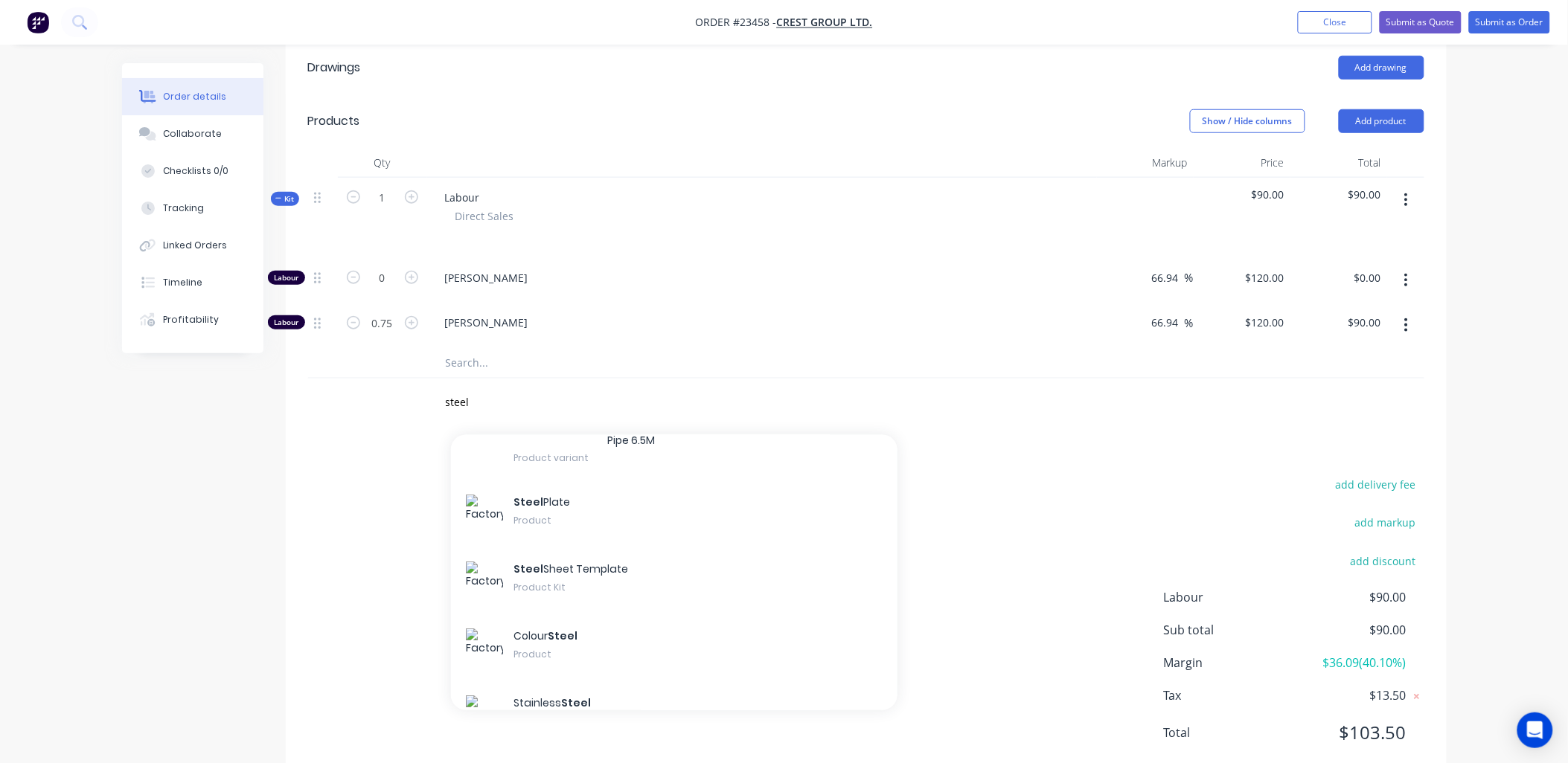
click at [549, 547] on div "Steel Sheet Template Product Kit" at bounding box center [673, 580] width 446 height 67
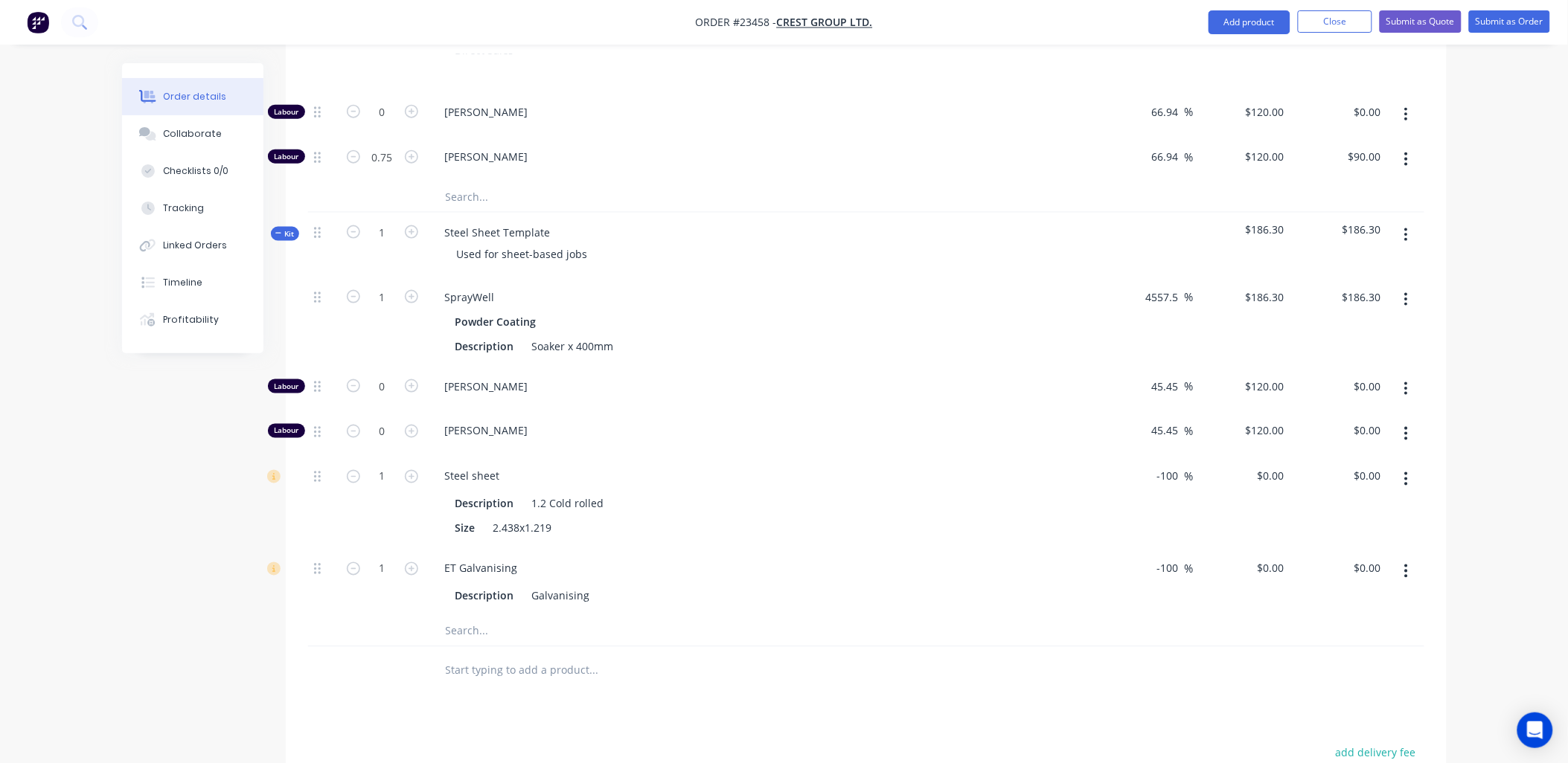
scroll to position [606, 0]
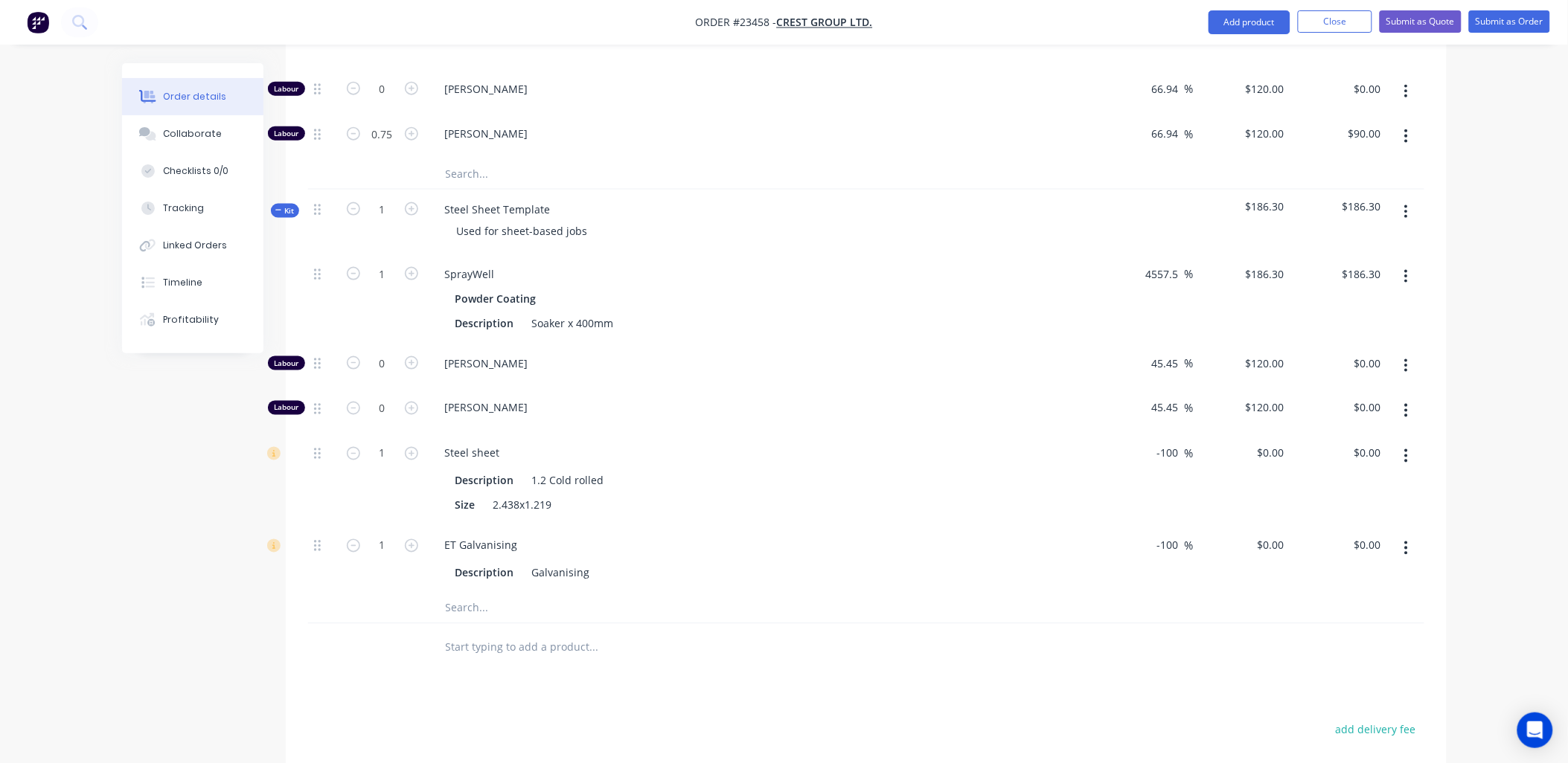
click at [1404, 540] on icon "button" at bounding box center [1406, 548] width 4 height 16
click at [1389, 635] on div "Delete" at bounding box center [1354, 646] width 115 height 22
click at [1407, 449] on icon "button" at bounding box center [1406, 456] width 3 height 14
click at [1376, 543] on div "Delete" at bounding box center [1354, 554] width 115 height 22
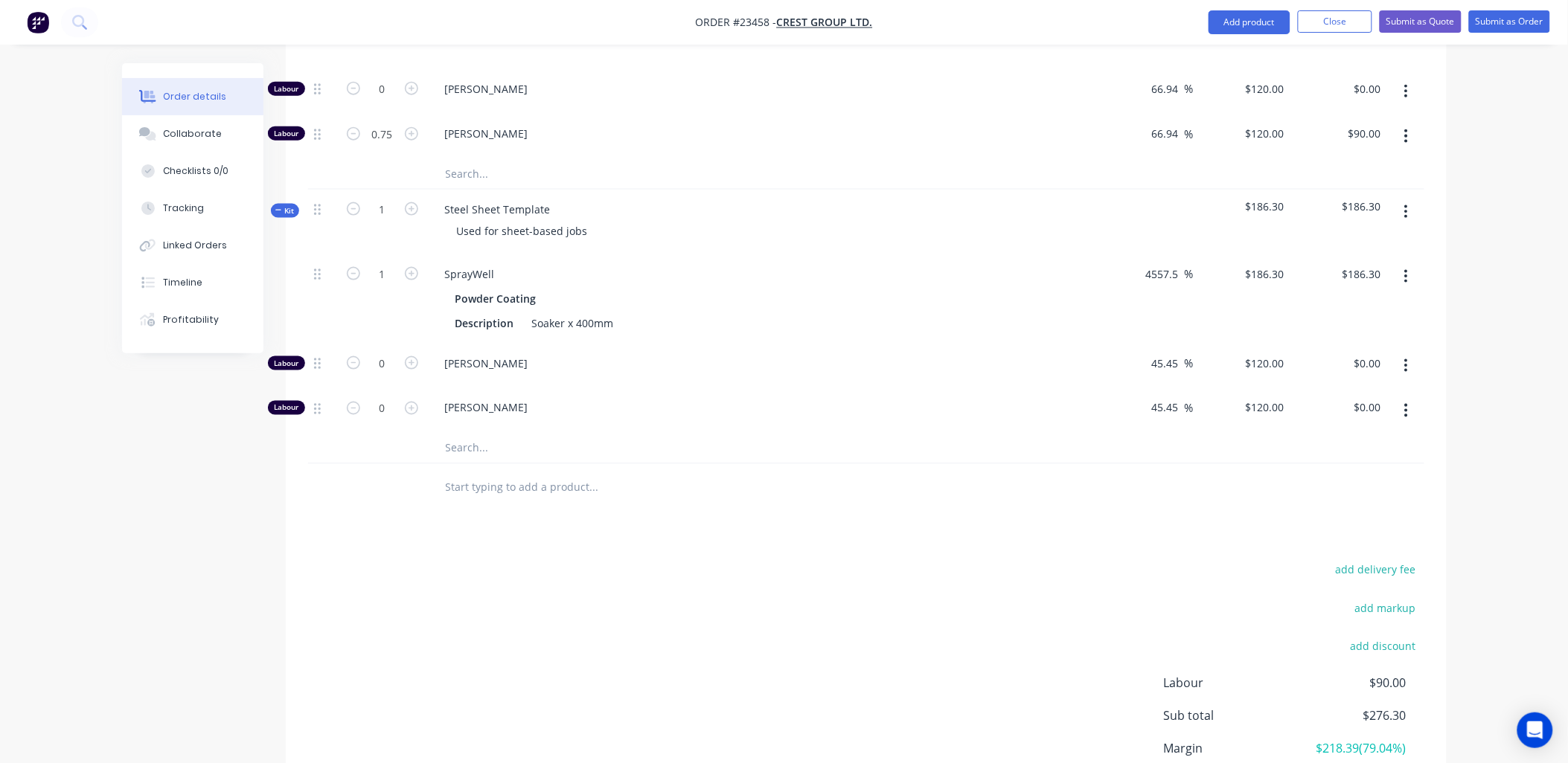
click at [1407, 402] on icon "button" at bounding box center [1406, 410] width 4 height 16
click at [1376, 499] on div "Delete" at bounding box center [1354, 510] width 115 height 22
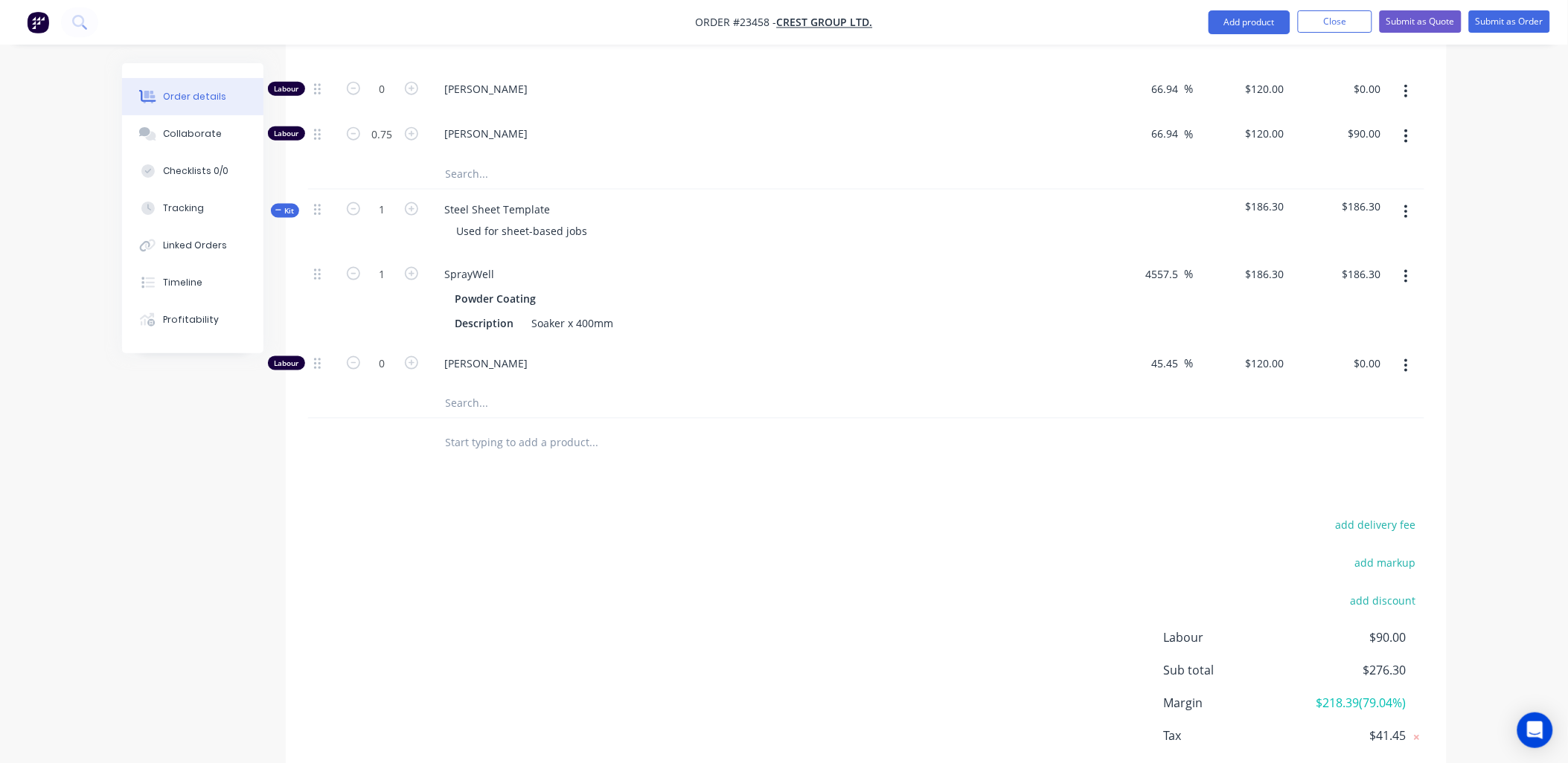
click at [1405, 357] on icon "button" at bounding box center [1406, 366] width 4 height 16
click at [1370, 454] on div "Delete" at bounding box center [1354, 465] width 115 height 22
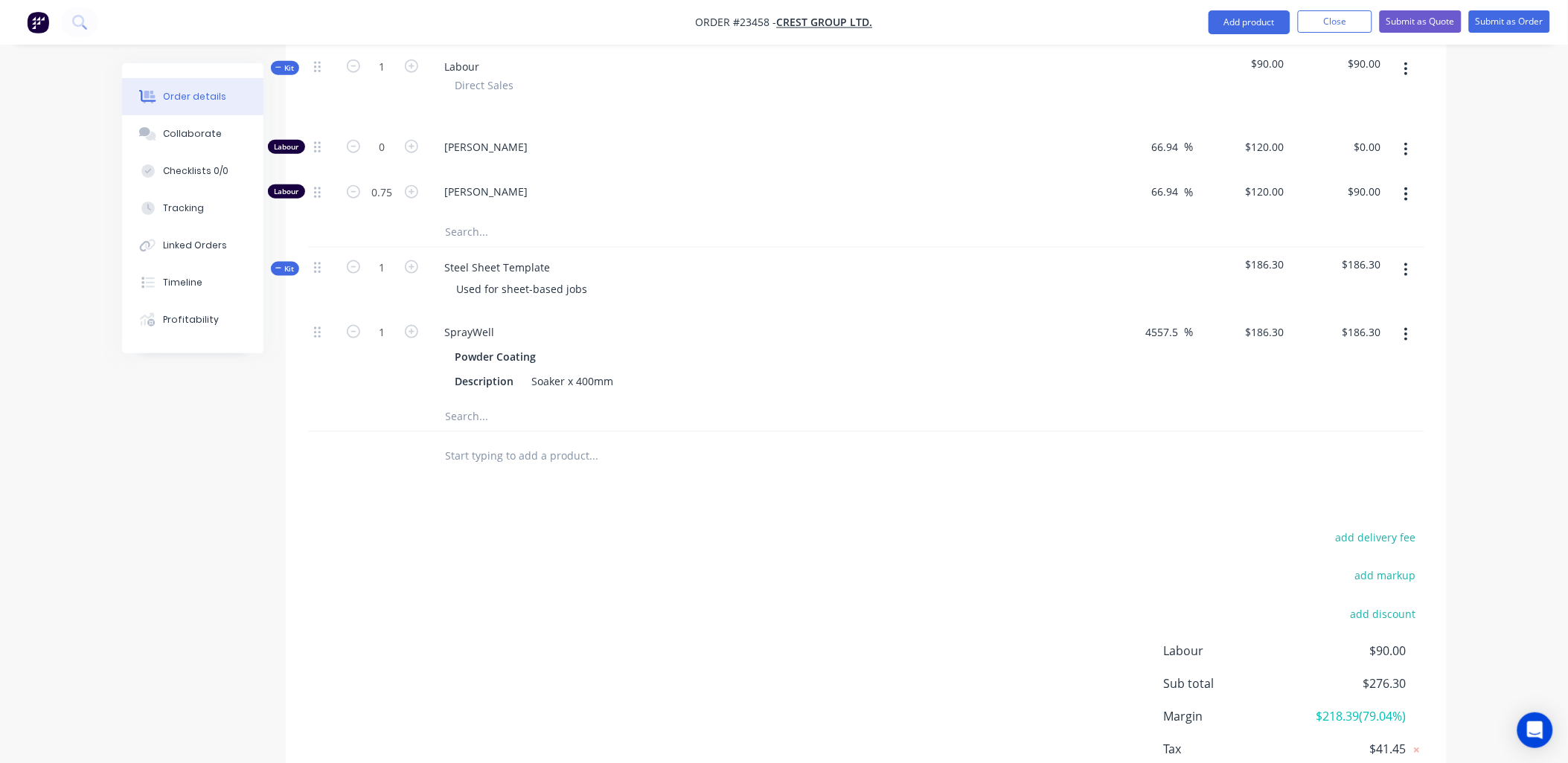
scroll to position [539, 0]
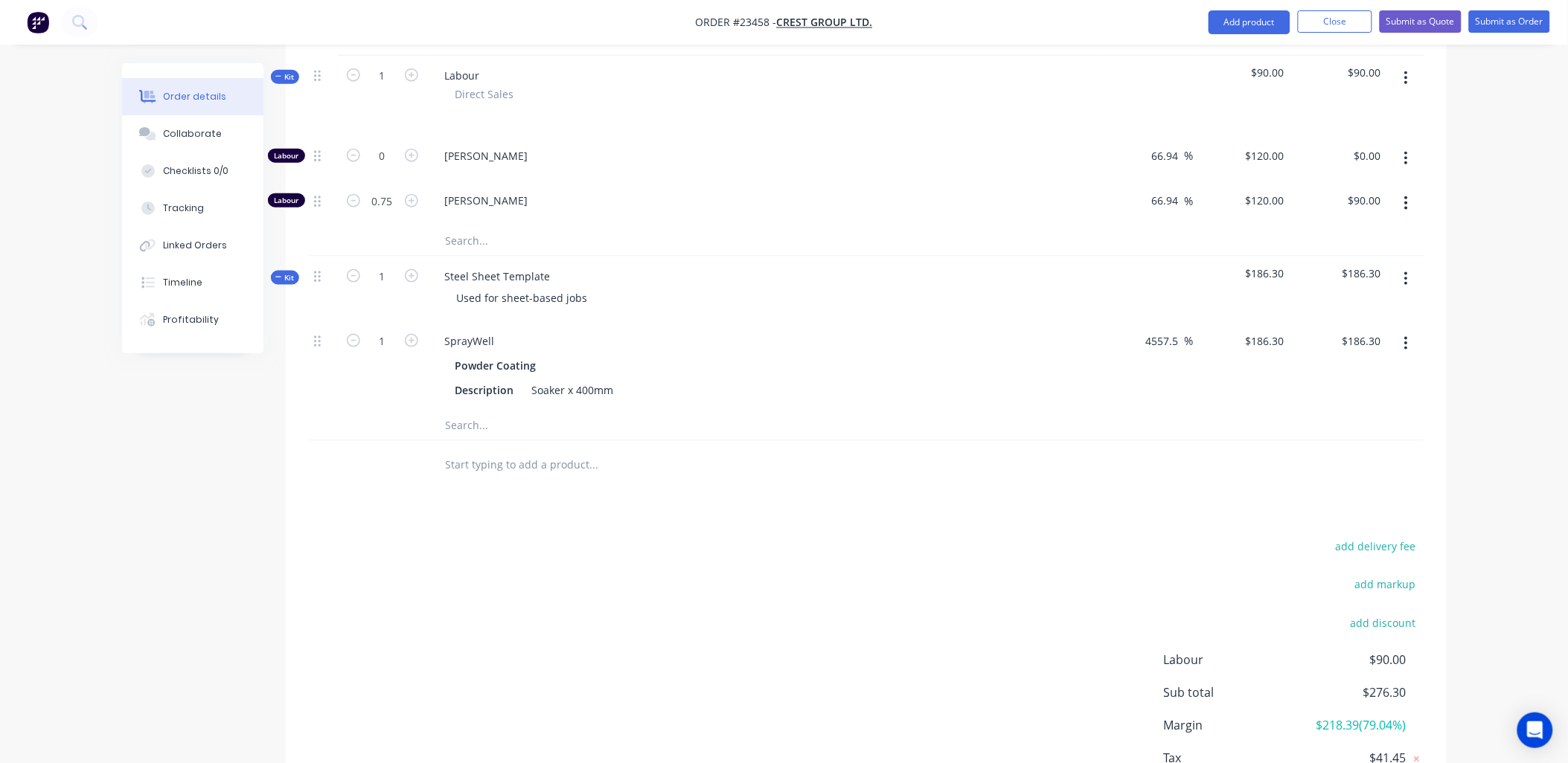
click at [1407, 335] on icon "button" at bounding box center [1406, 344] width 4 height 16
click at [1378, 431] on div "Delete" at bounding box center [1354, 442] width 115 height 22
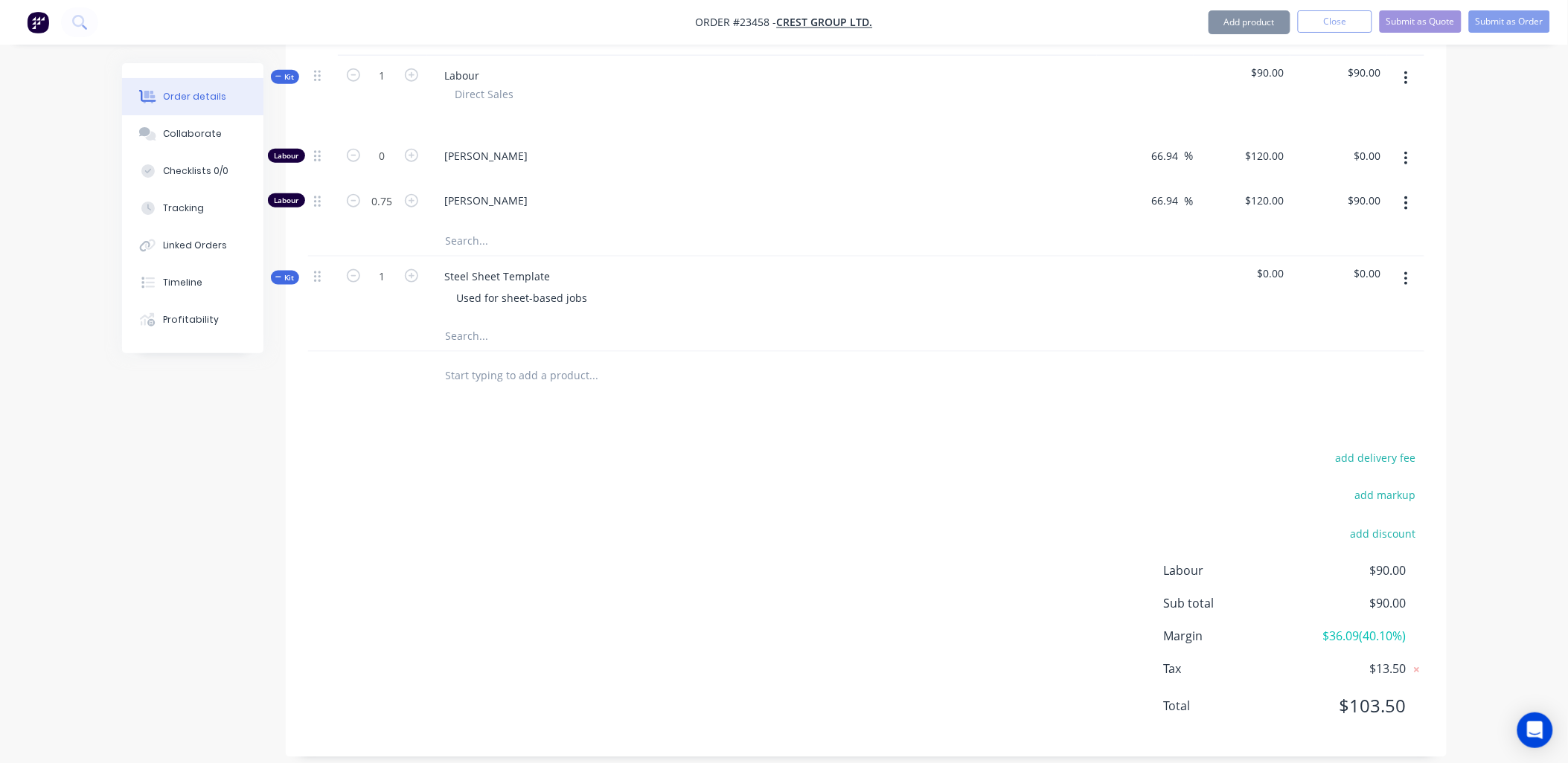
scroll to position [515, 0]
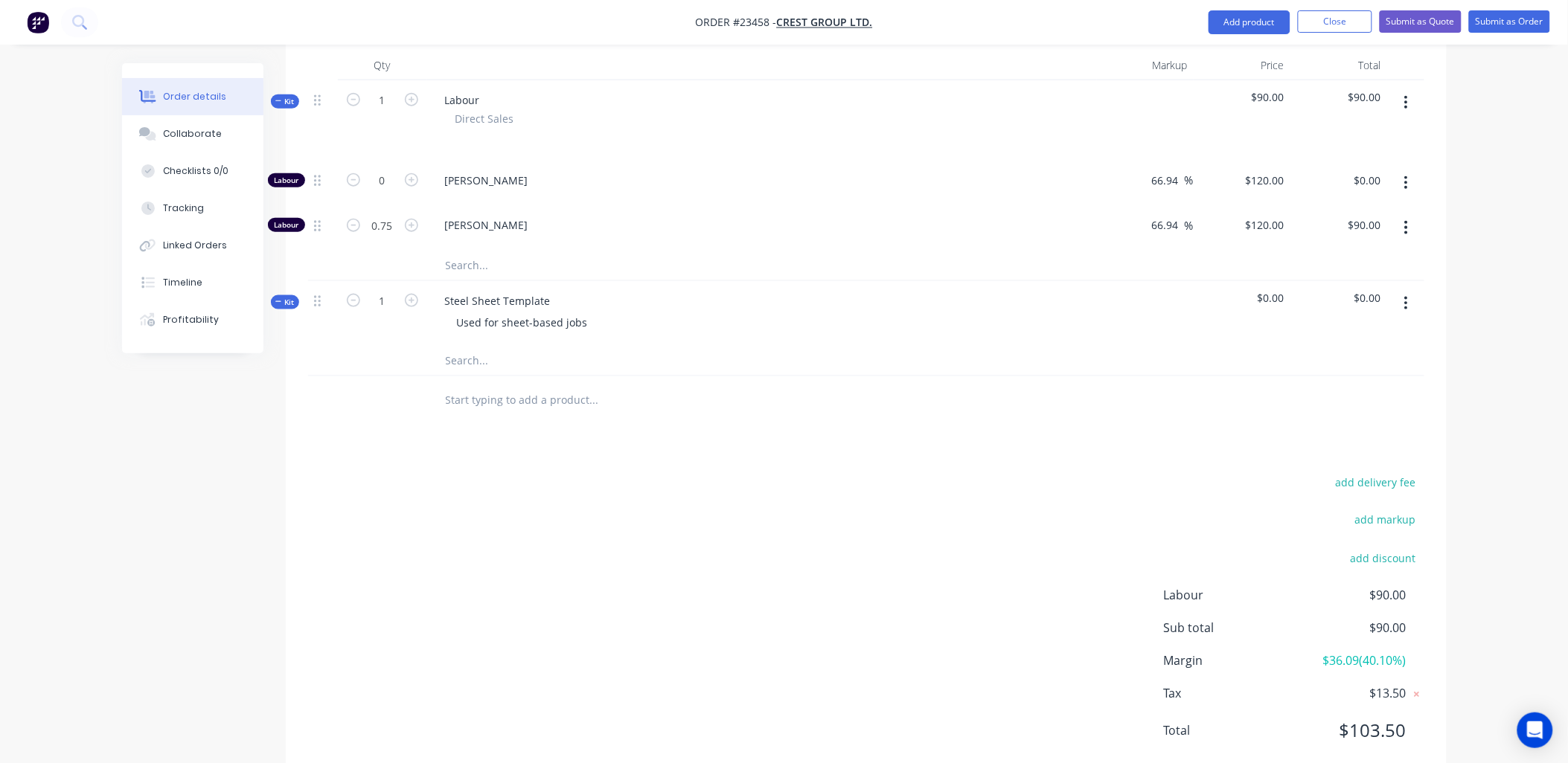
click at [1404, 295] on icon "button" at bounding box center [1406, 304] width 4 height 16
click at [1373, 421] on div "Delete" at bounding box center [1354, 432] width 115 height 22
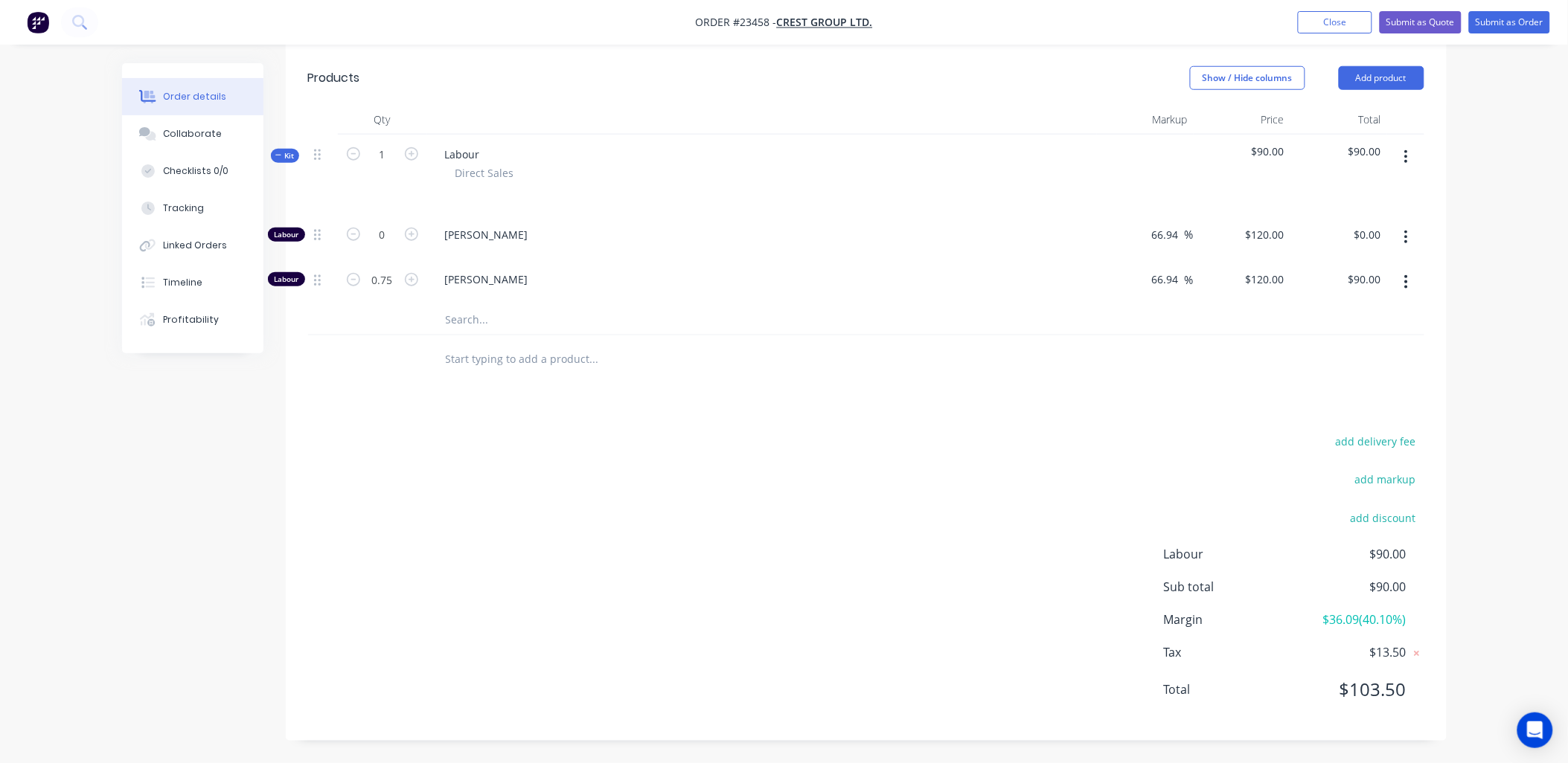
scroll to position [418, 0]
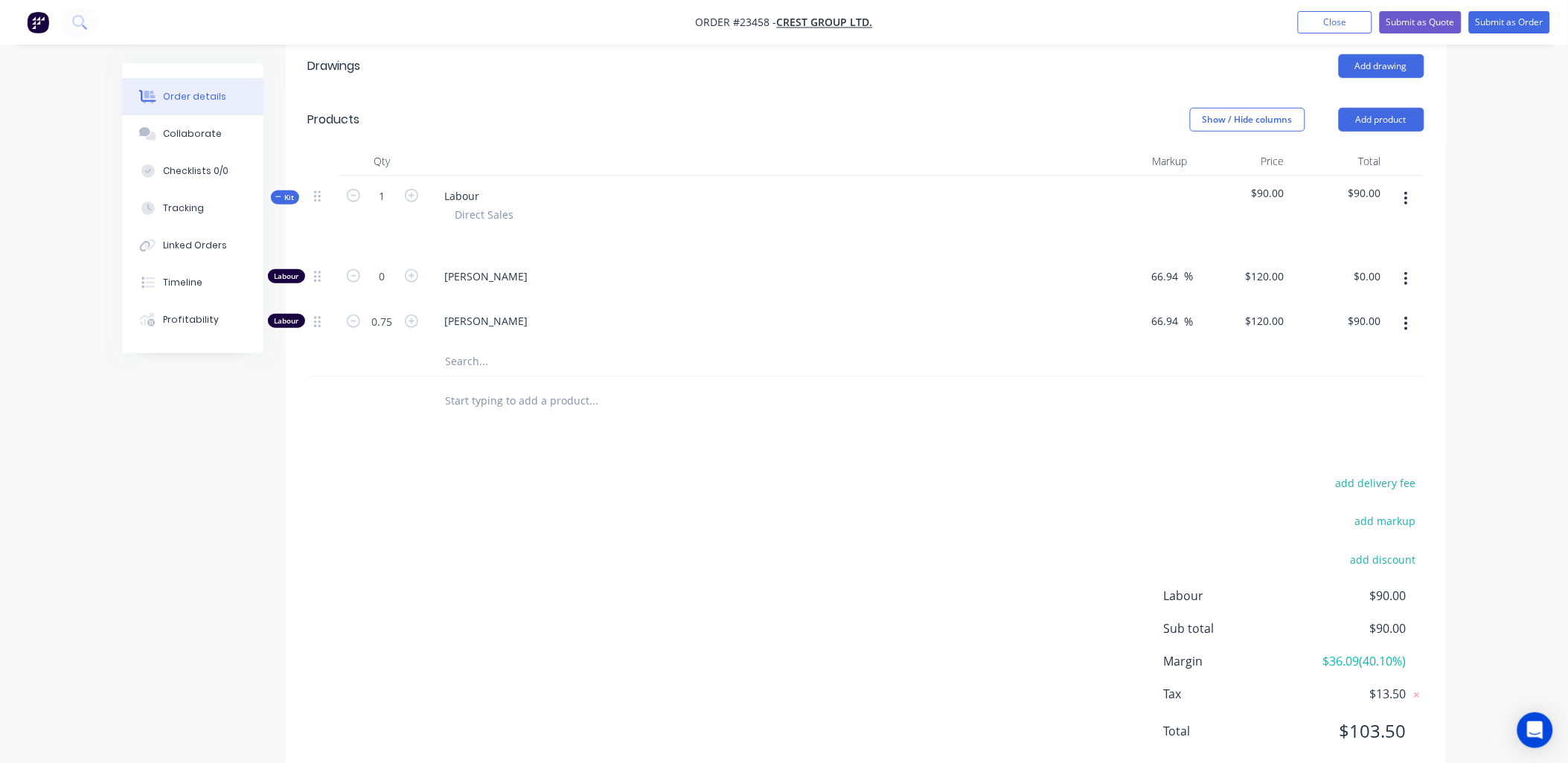
click at [460, 346] on input "text" at bounding box center [594, 361] width 297 height 30
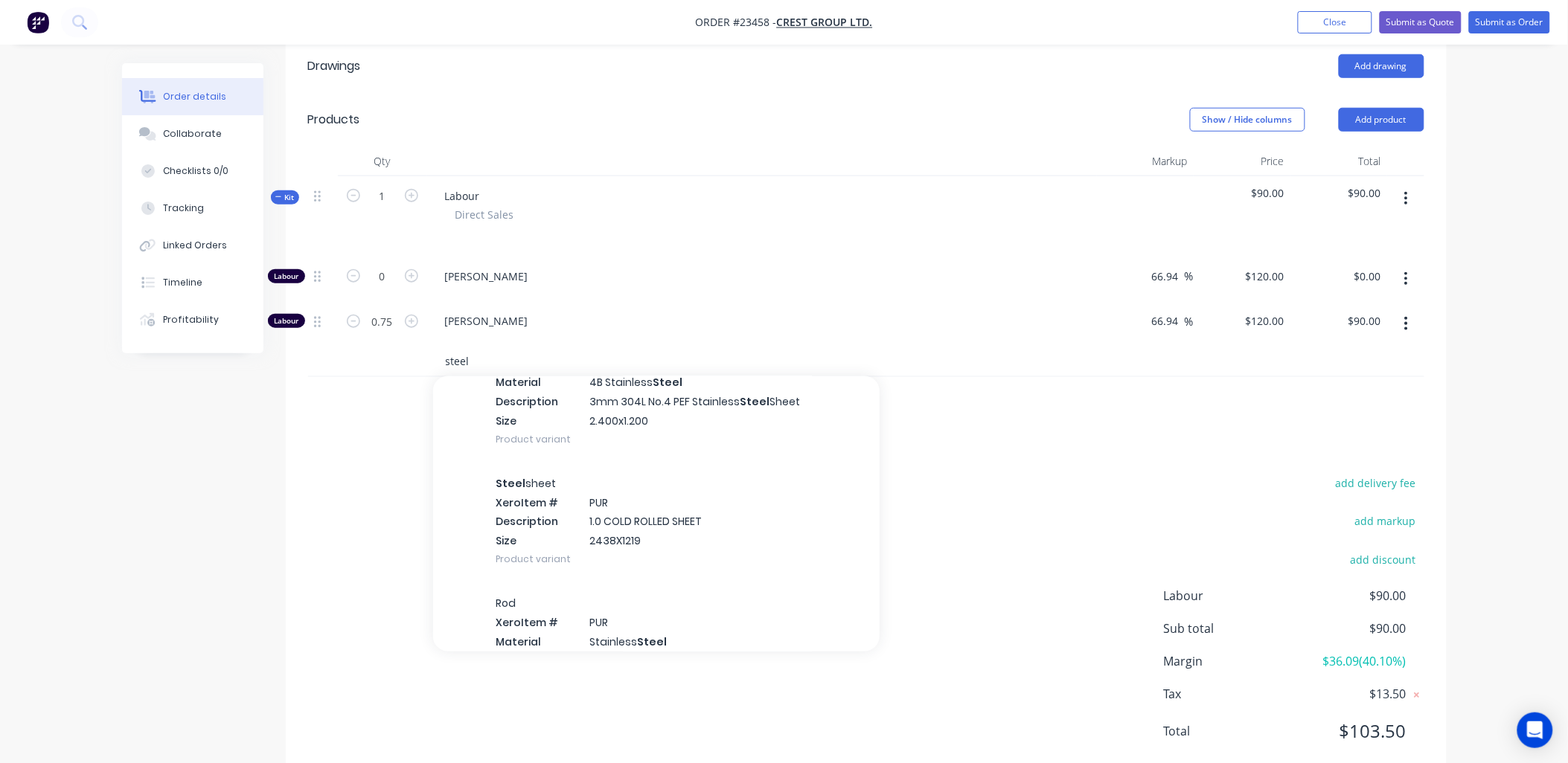
scroll to position [1653, 0]
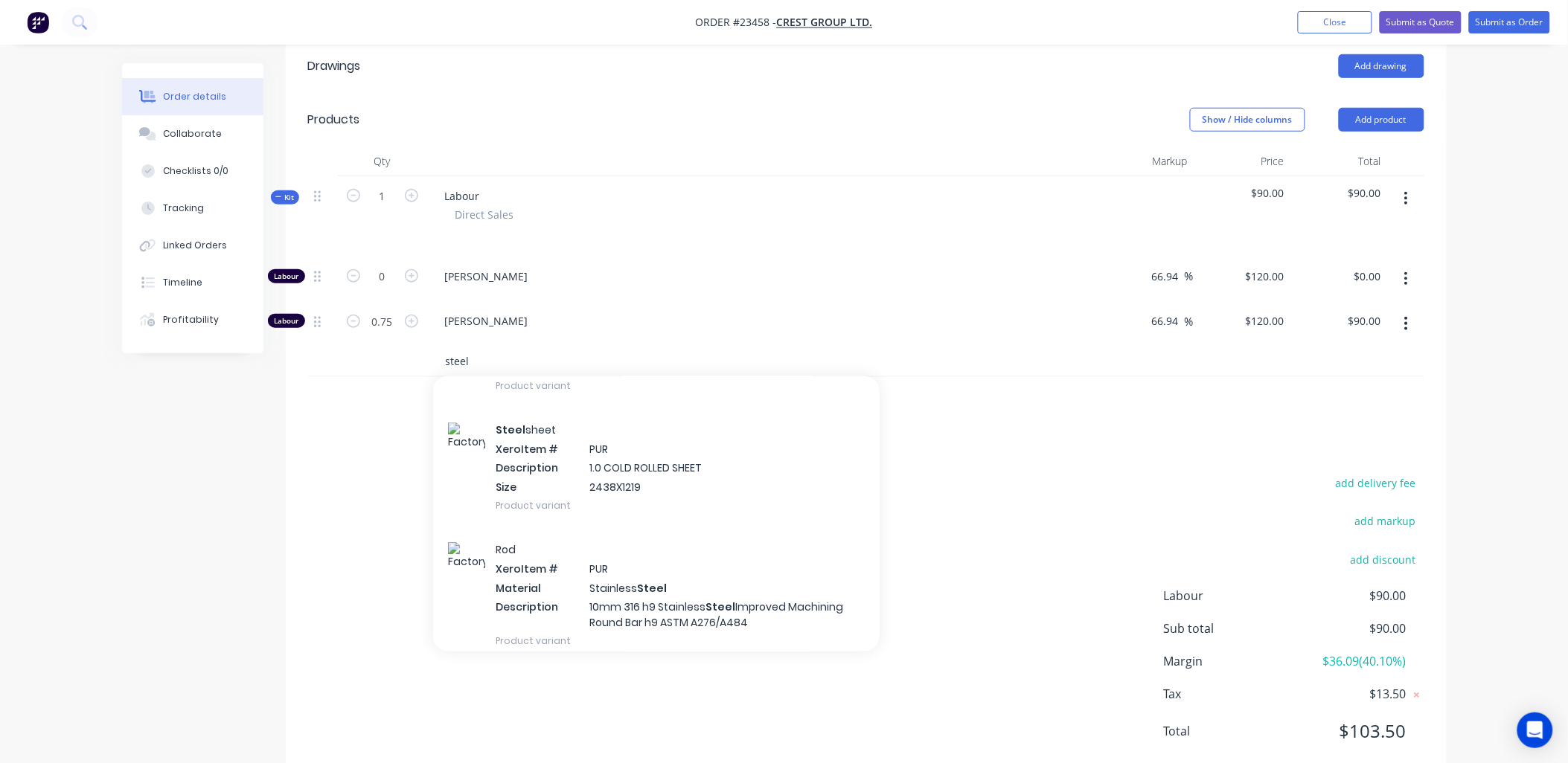
type input "steel"
click at [619, 426] on div "Steel sheet Xero Item # PUR Description 1.0 COLD ROLLED SHEET Size 2438X1219 Pr…" at bounding box center [656, 468] width 446 height 119
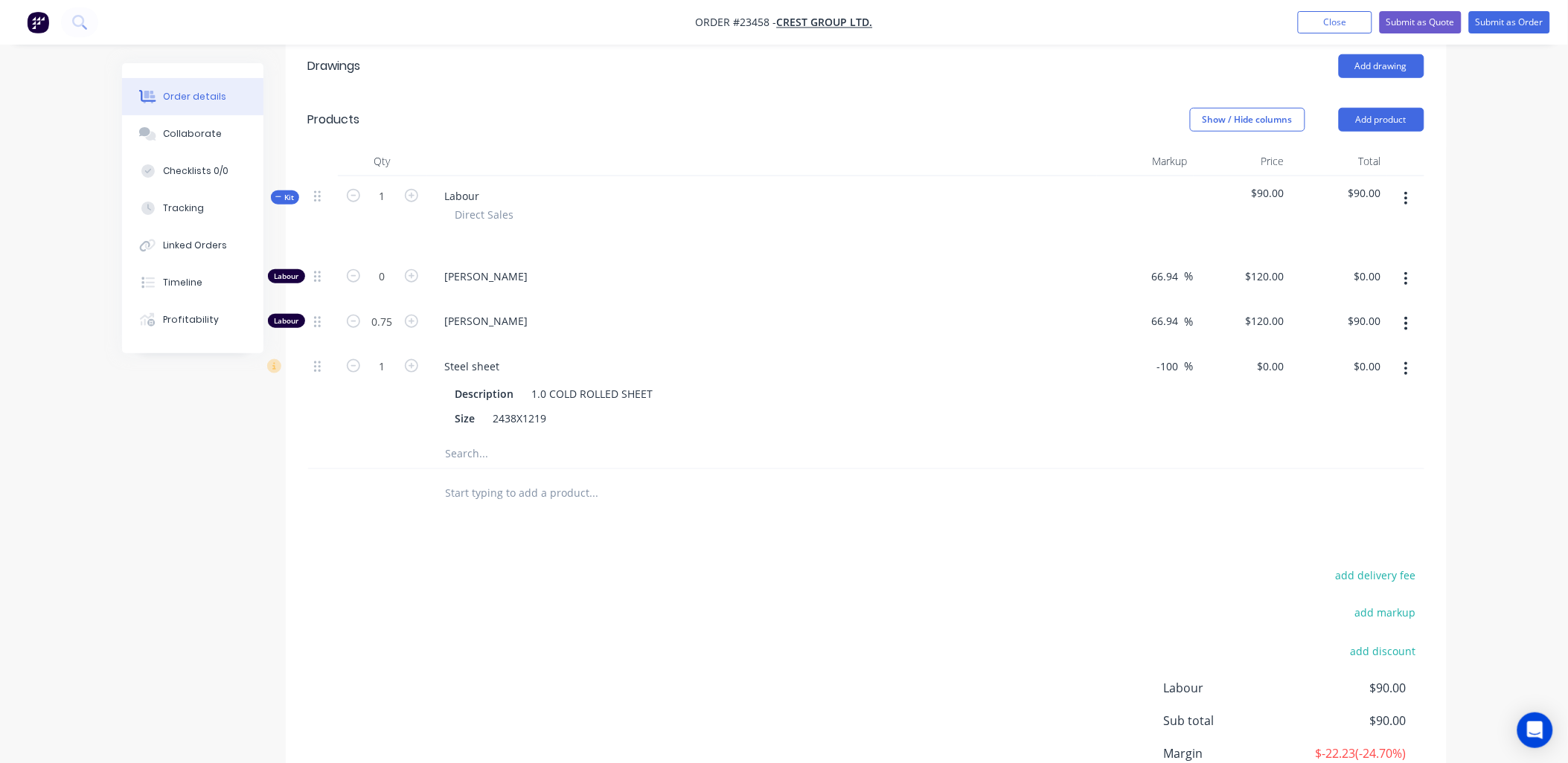
drag, startPoint x: 1180, startPoint y: 322, endPoint x: 1155, endPoint y: 323, distance: 25.0
click at [1156, 356] on input "-100" at bounding box center [1170, 366] width 29 height 22
drag, startPoint x: 1143, startPoint y: 590, endPoint x: 1140, endPoint y: 637, distance: 47.1
click at [1140, 620] on div "add delivery fee add markup add discount Labour $90.00 Sub total $90.00 Margin …" at bounding box center [867, 708] width 1116 height 287
click at [1140, 638] on div "add delivery fee add markup add discount Labour $90.00 Sub total $90.00 Margin …" at bounding box center [867, 708] width 1116 height 287
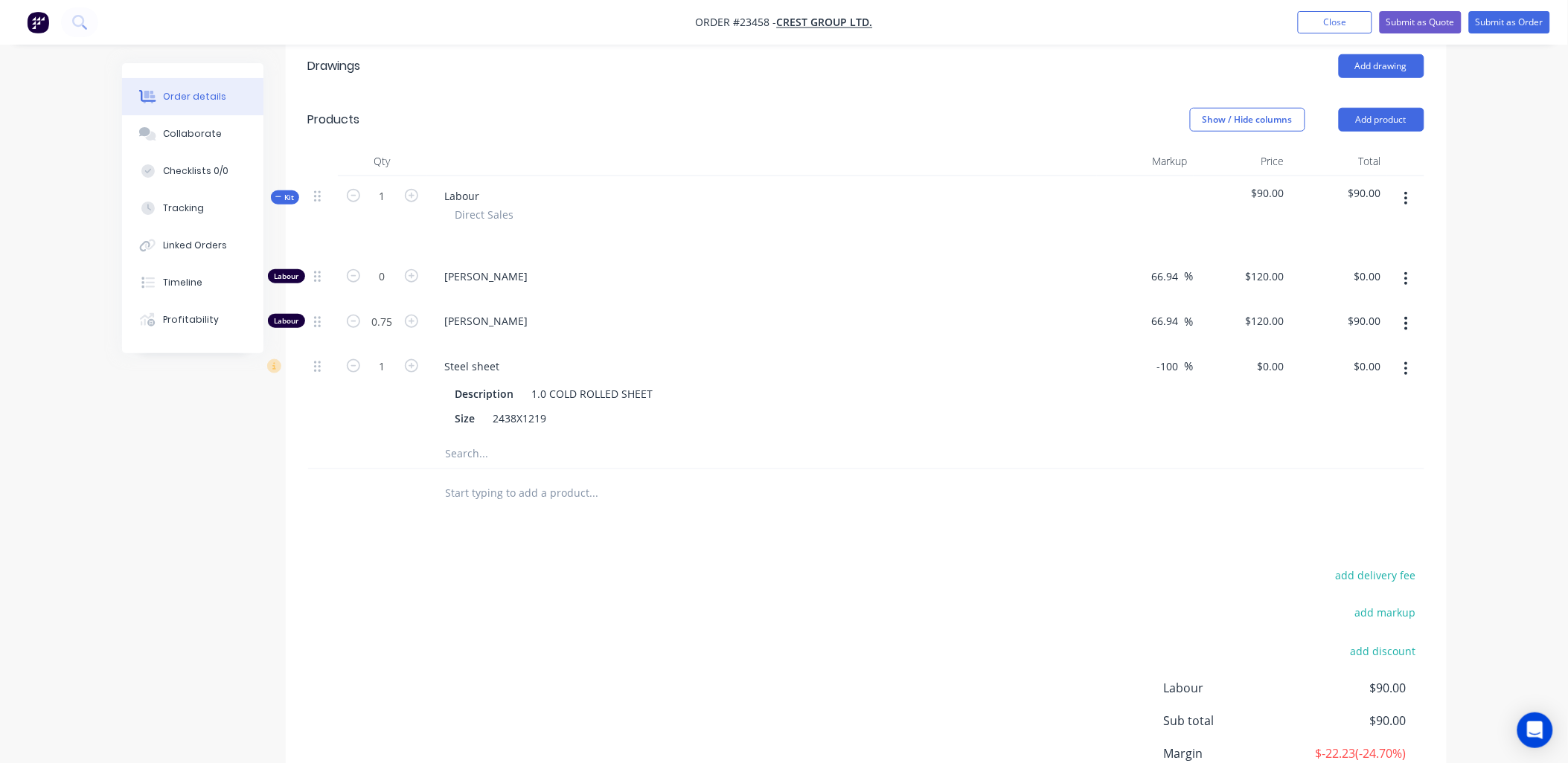
click at [1158, 647] on div "add delivery fee add markup add discount Labour $90.00 Sub total $90.00 Margin …" at bounding box center [867, 708] width 1116 height 287
drag, startPoint x: 1180, startPoint y: 321, endPoint x: 1151, endPoint y: 337, distance: 33.1
click at [1151, 346] on div "-100 -100 %" at bounding box center [1145, 392] width 97 height 92
type input "60"
type input "$93.312"
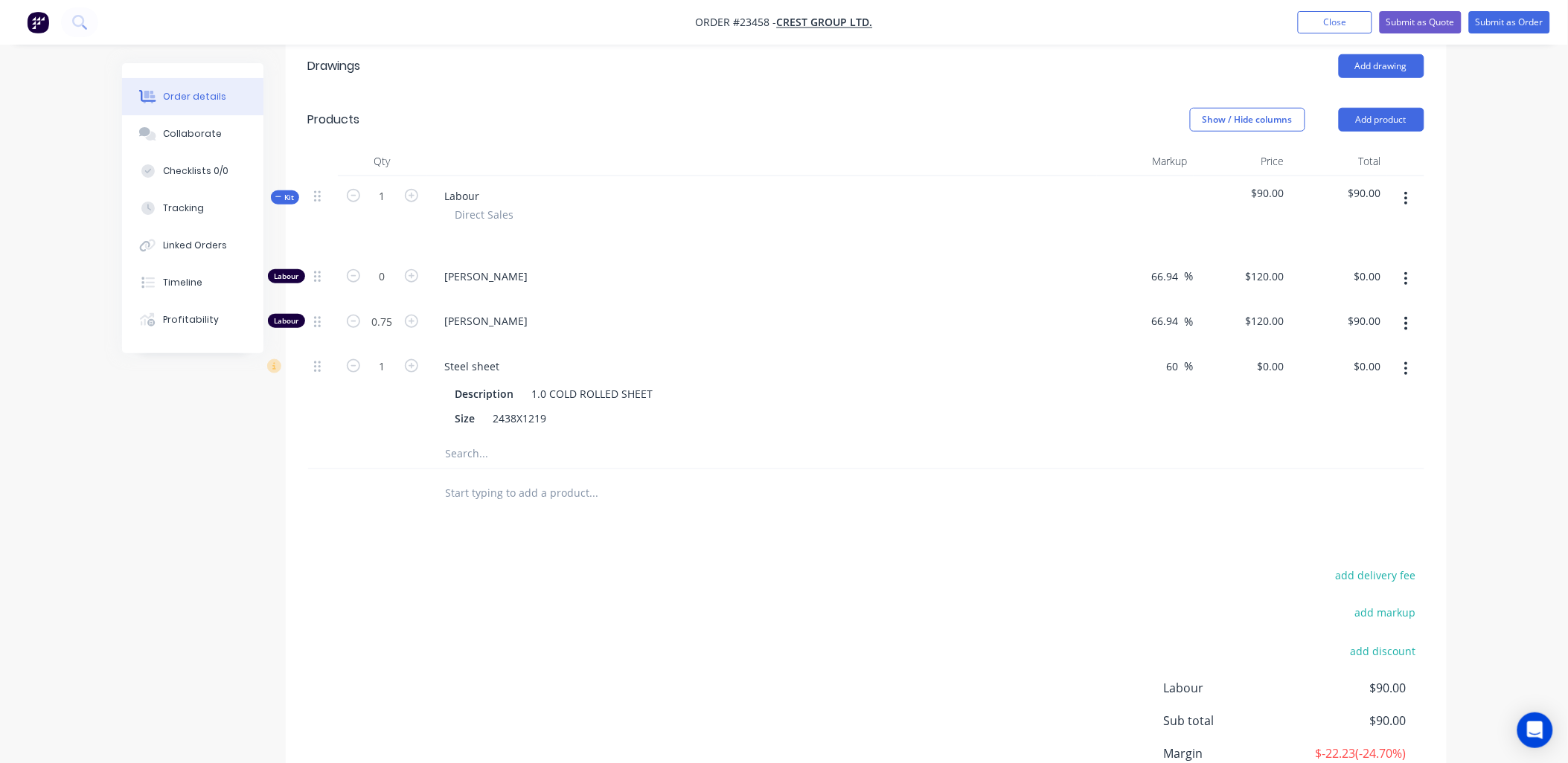
type input "$93.31"
click at [1135, 346] on div "60 60 %" at bounding box center [1145, 392] width 97 height 92
type input "0.02"
type input "$1.87"
click at [680, 438] on input "text" at bounding box center [594, 453] width 297 height 30
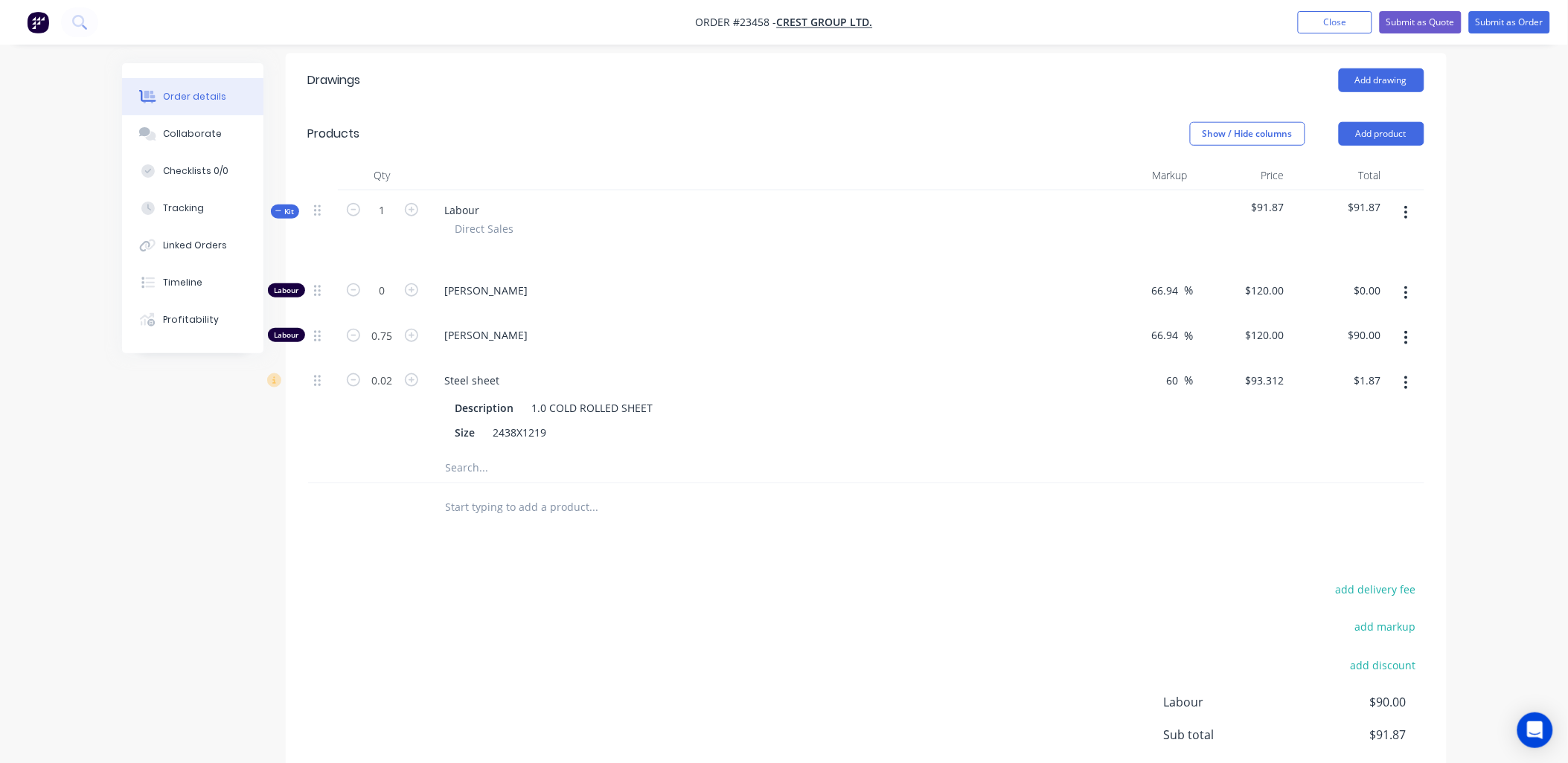
scroll to position [381, 0]
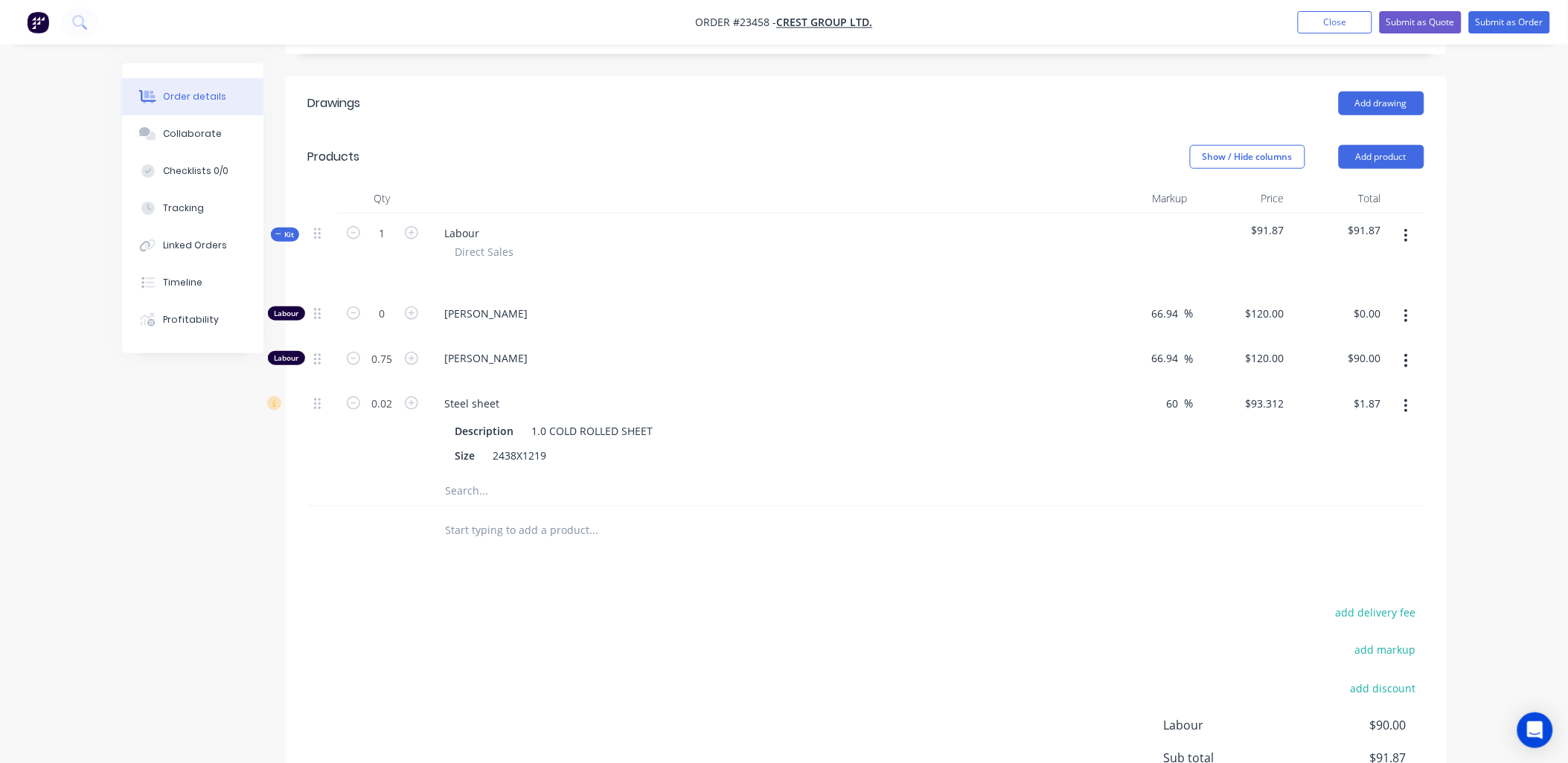
click at [414, 397] on icon "button" at bounding box center [411, 403] width 14 height 14
type input "1.02"
type input "$95.18"
click at [388, 393] on input ".5" at bounding box center [382, 404] width 38 height 22
type input "0.5"
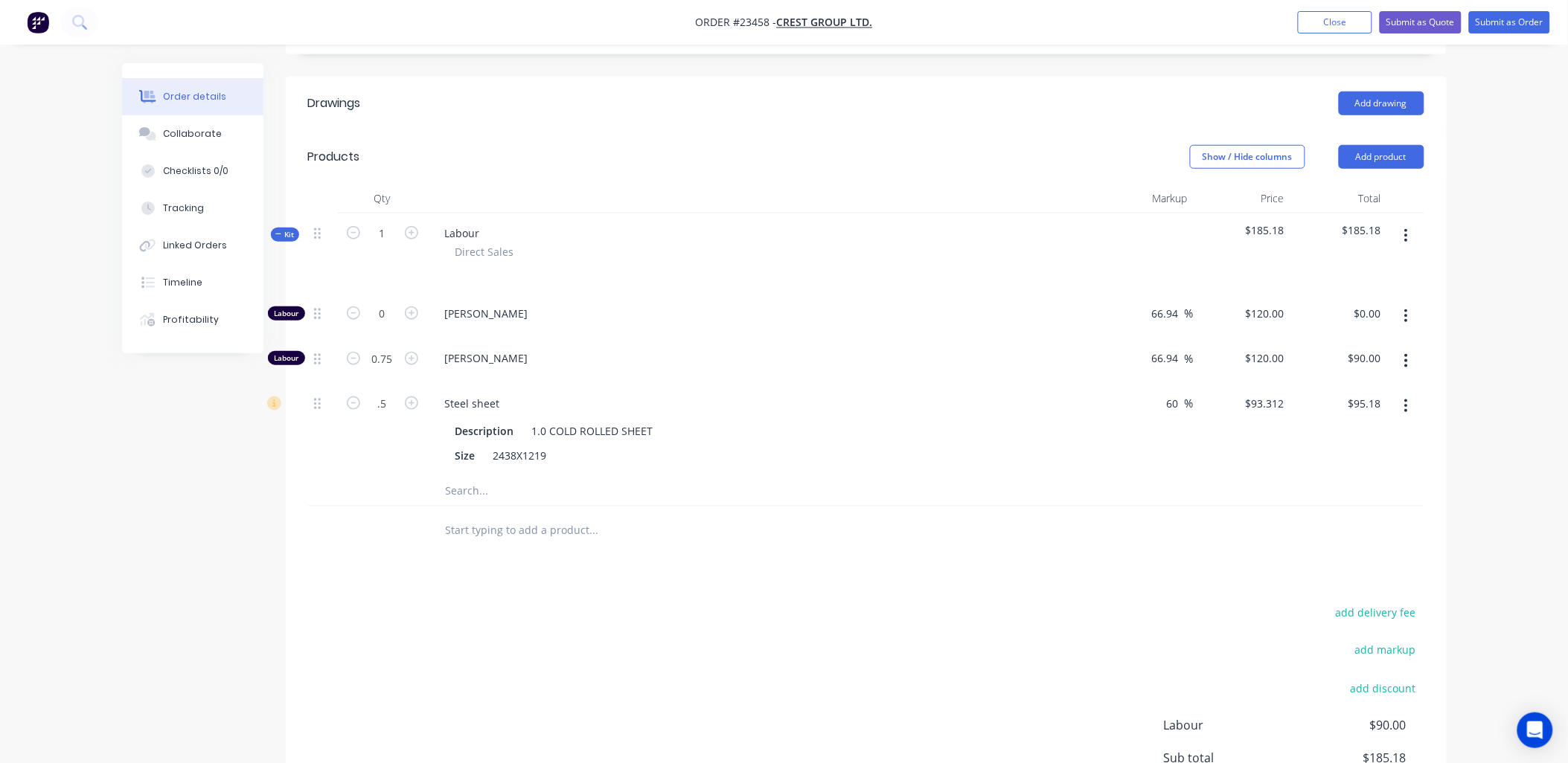
type input "$46.66"
click at [539, 507] on div at bounding box center [694, 531] width 535 height 48
type input "0.1"
type input "$9.33"
click at [709, 418] on div "Description 1.0 COLD ROLLED SHEET Size 2438X1219" at bounding box center [762, 442] width 658 height 49
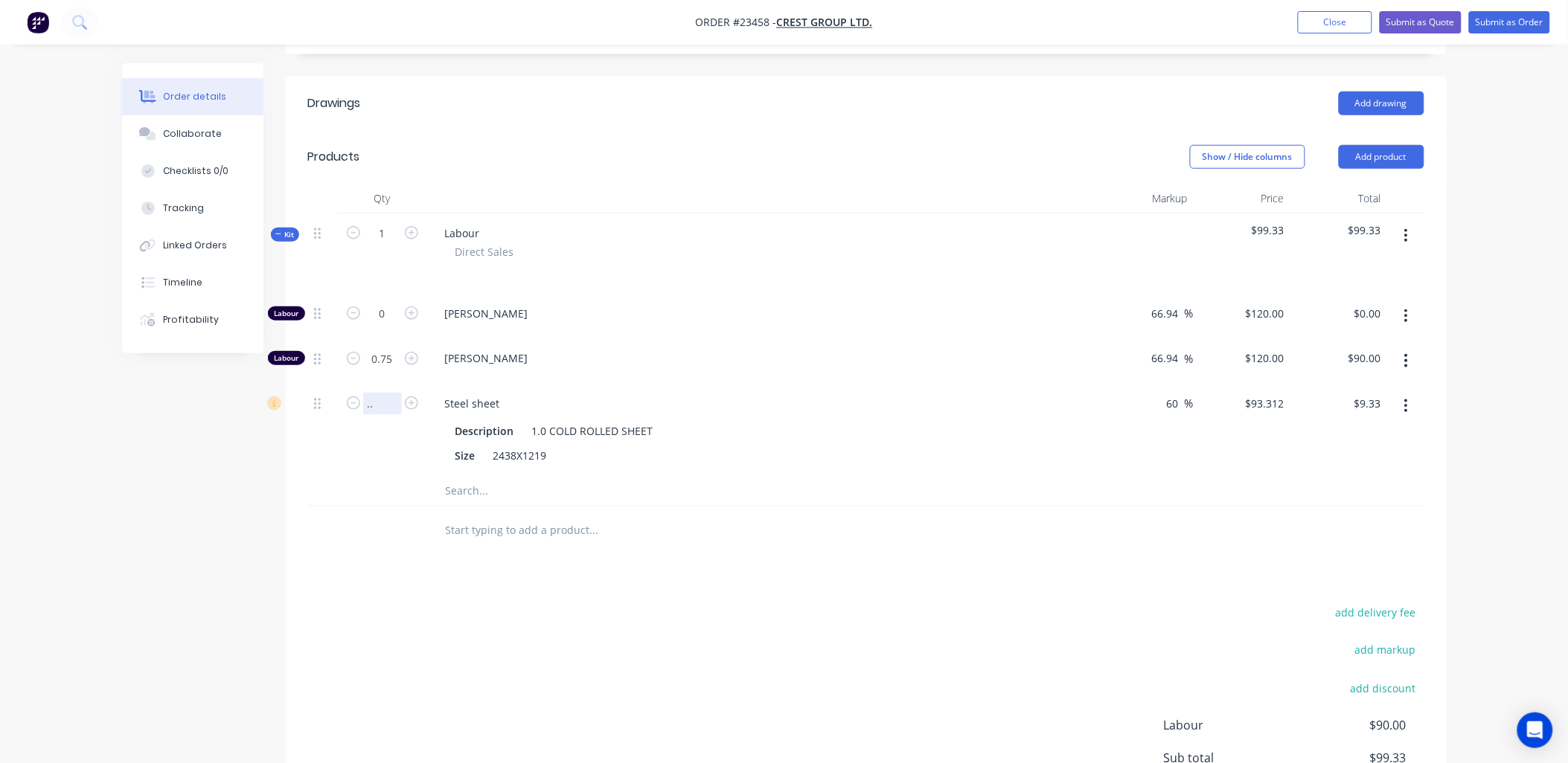
type input "."
type input "0.2"
type input "$18.66"
click at [805, 445] on div "Size 2438X1219" at bounding box center [759, 456] width 619 height 22
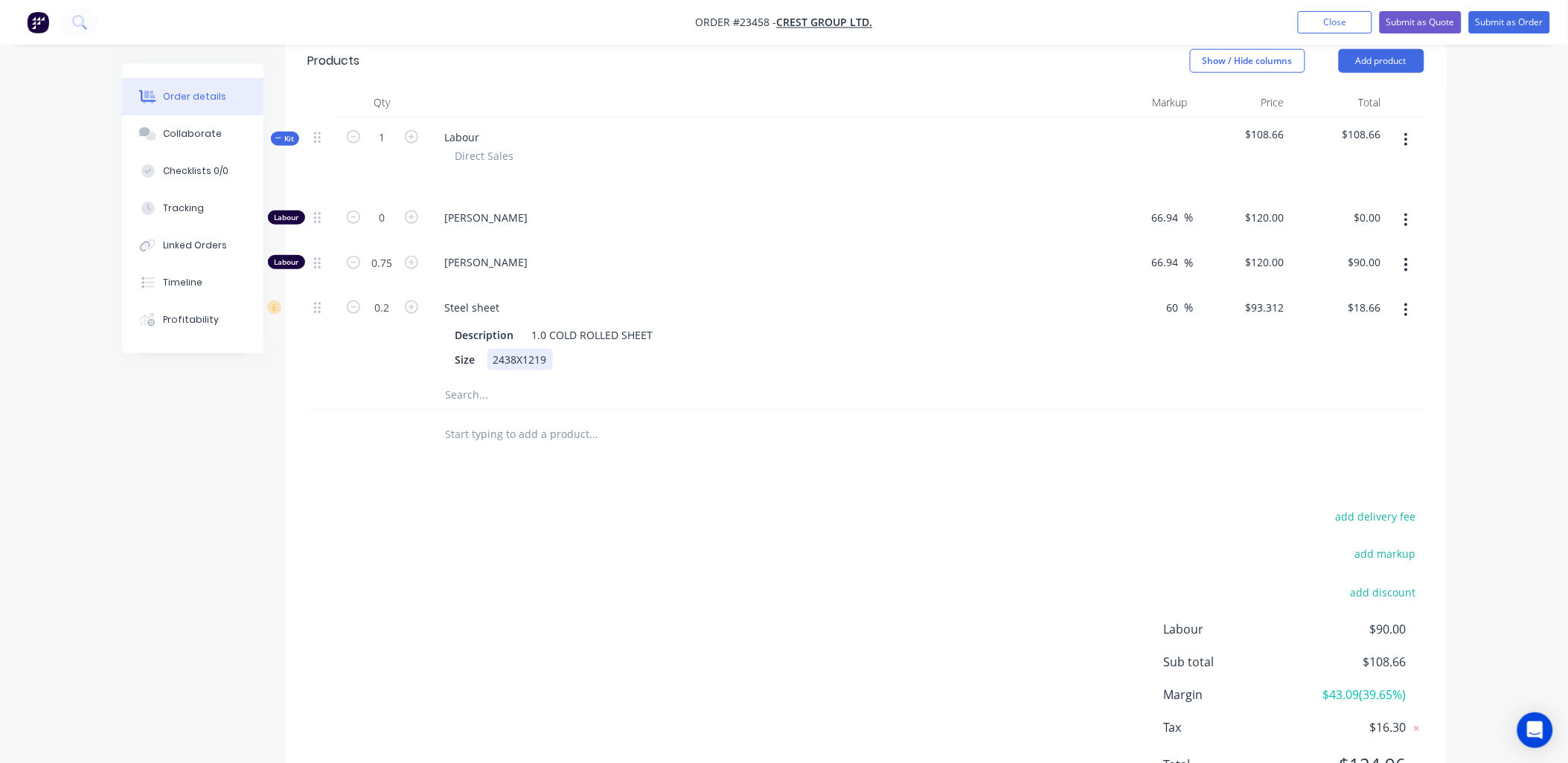
scroll to position [510, 0]
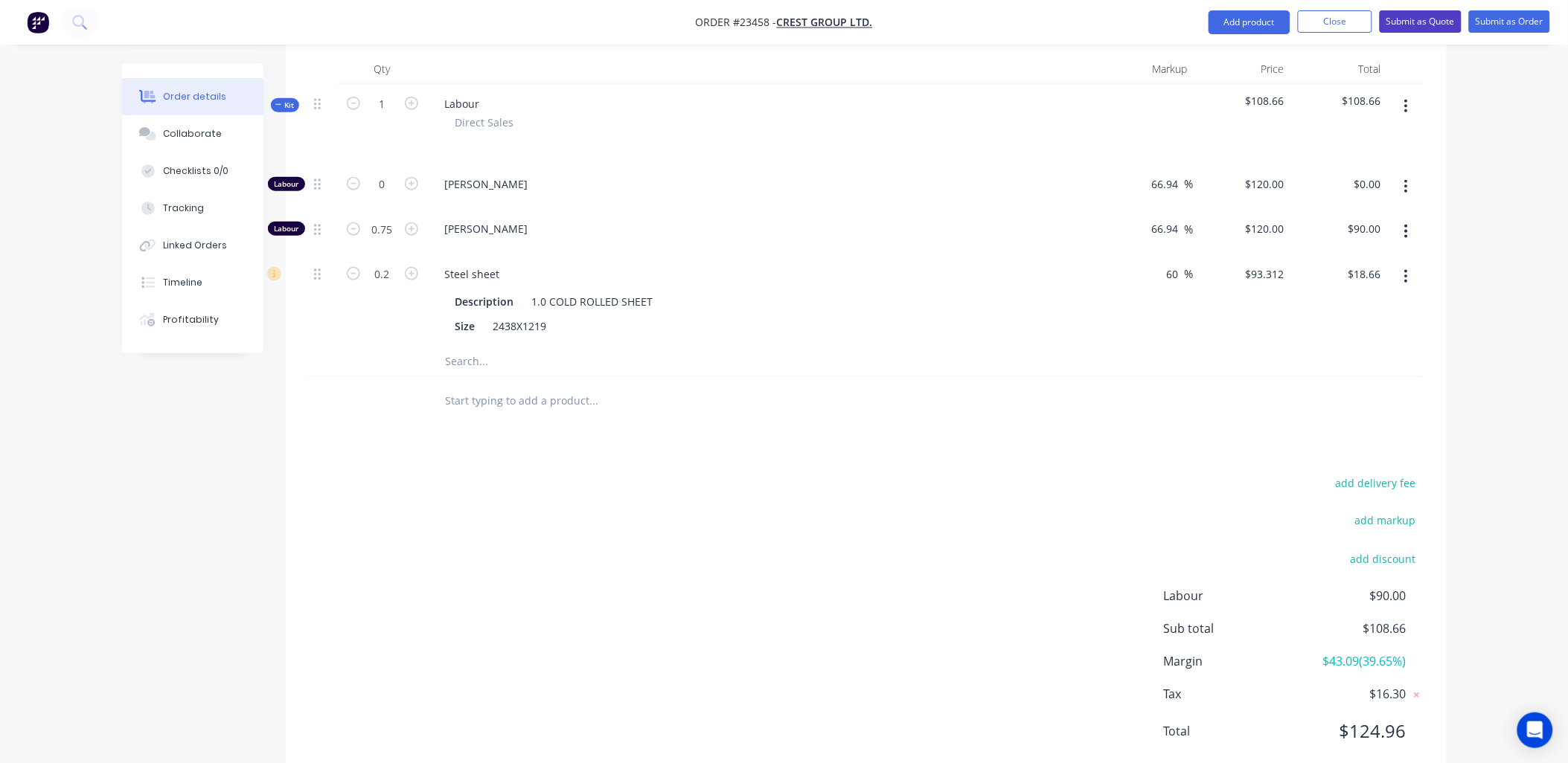
click at [1433, 18] on button "Submit as Quote" at bounding box center [1420, 21] width 82 height 22
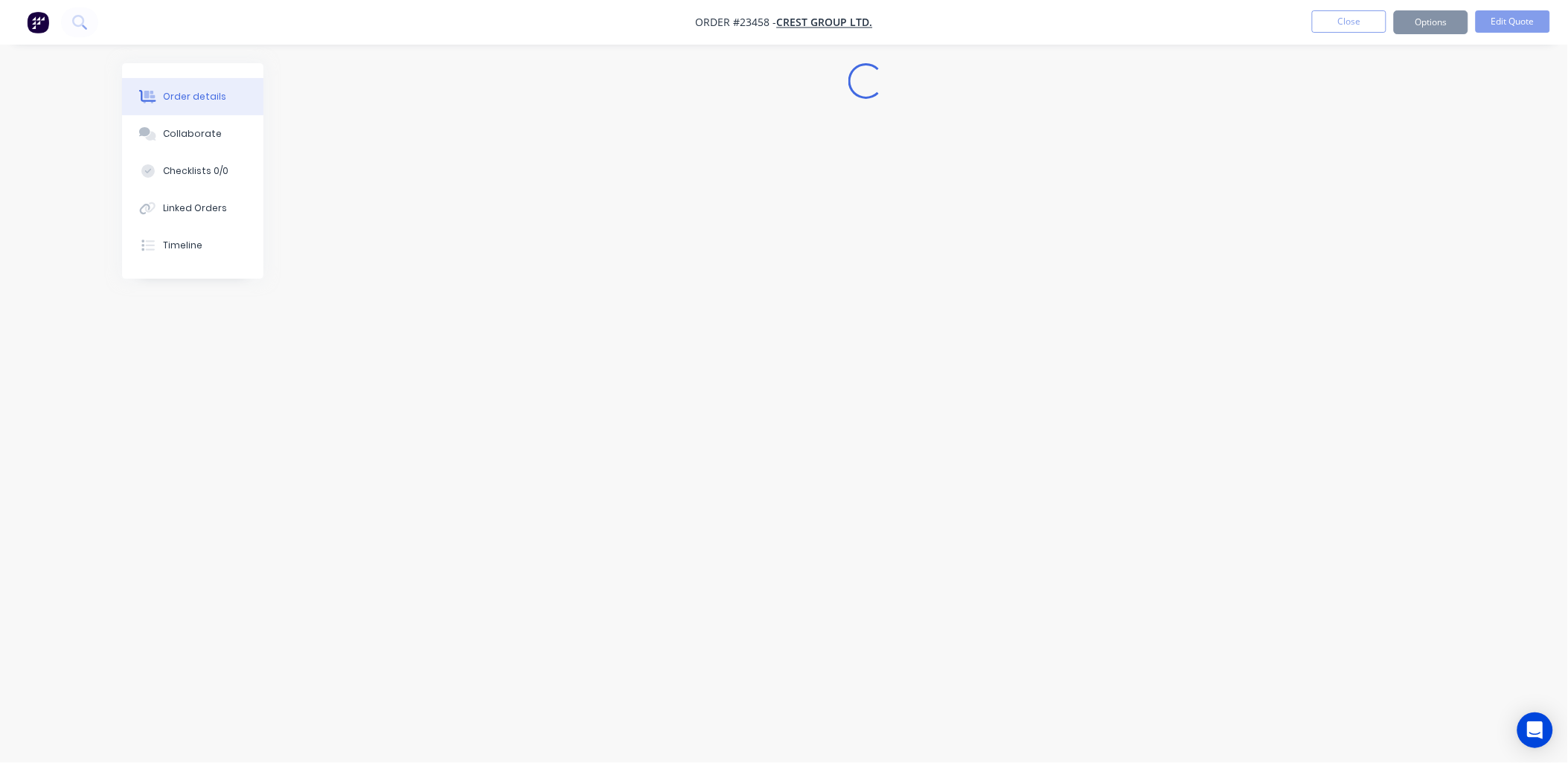
scroll to position [0, 0]
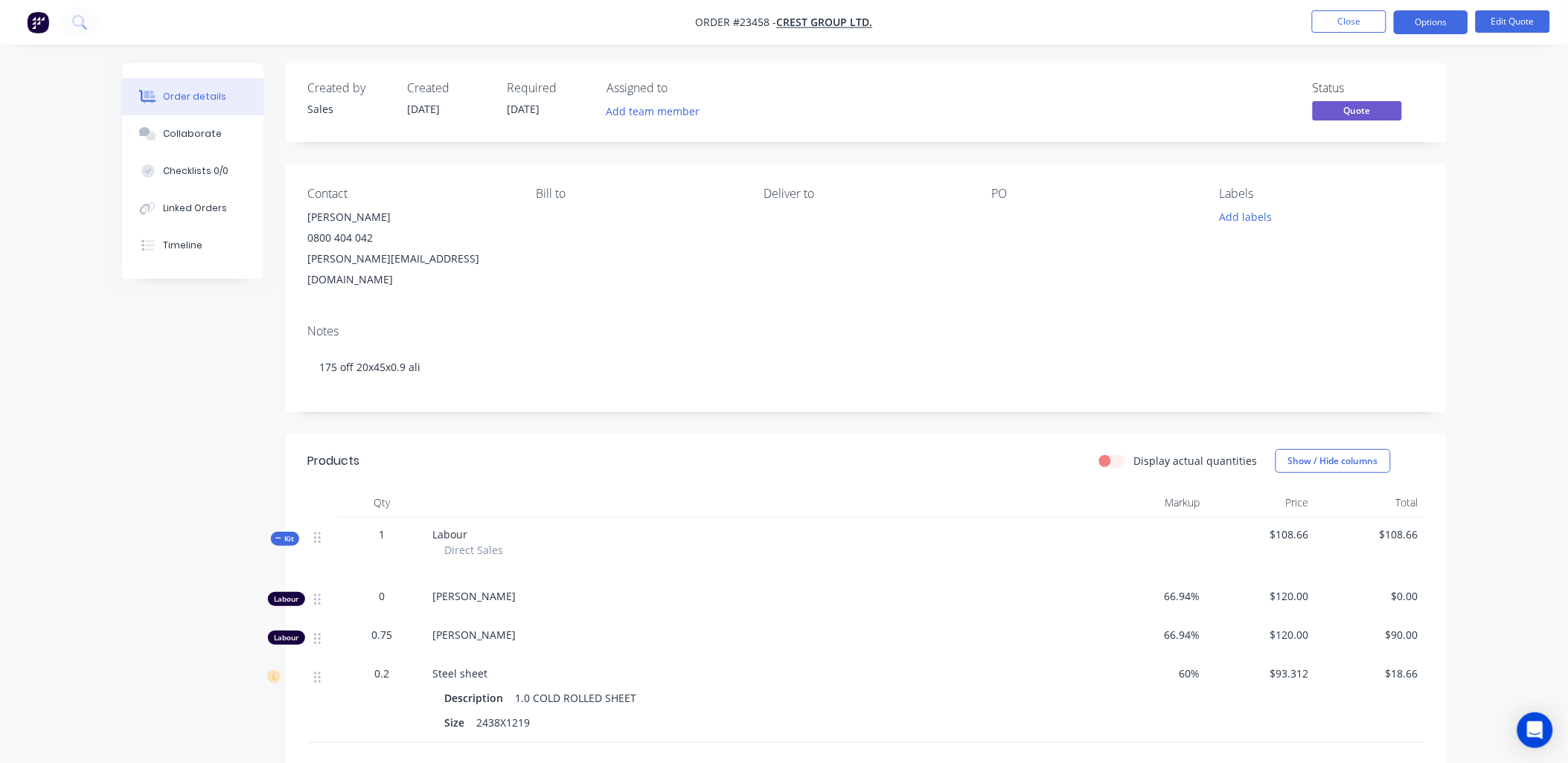
click at [1433, 18] on button "Options" at bounding box center [1431, 22] width 75 height 24
click at [1417, 91] on div "Quote" at bounding box center [1386, 90] width 137 height 22
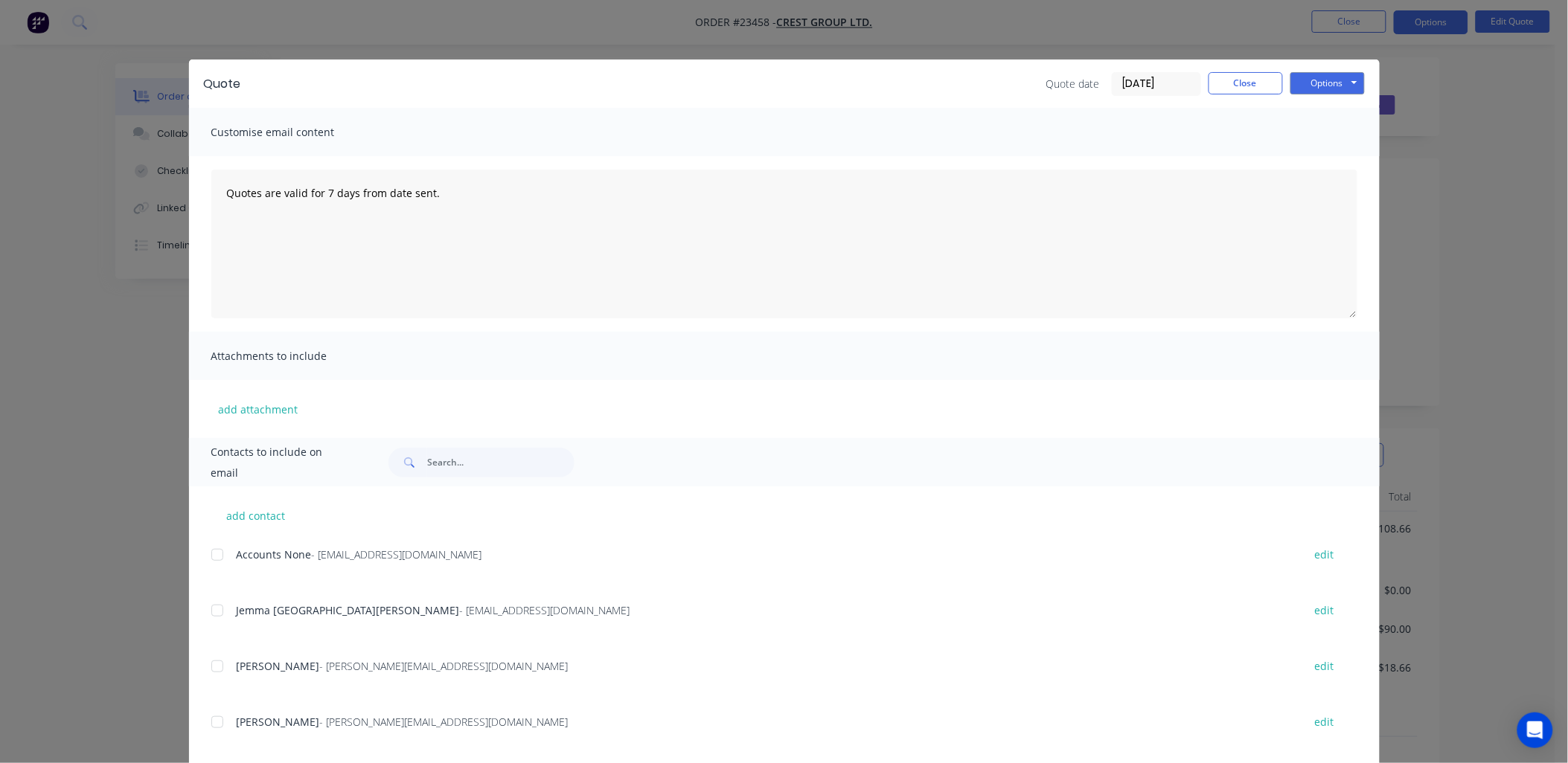
click at [212, 723] on div at bounding box center [217, 722] width 30 height 30
click at [1334, 82] on button "Options" at bounding box center [1328, 83] width 75 height 22
click at [1327, 159] on button "Email" at bounding box center [1338, 159] width 95 height 25
click at [1314, 78] on button "Options" at bounding box center [1328, 83] width 75 height 22
click at [1317, 151] on button "Email" at bounding box center [1338, 159] width 95 height 25
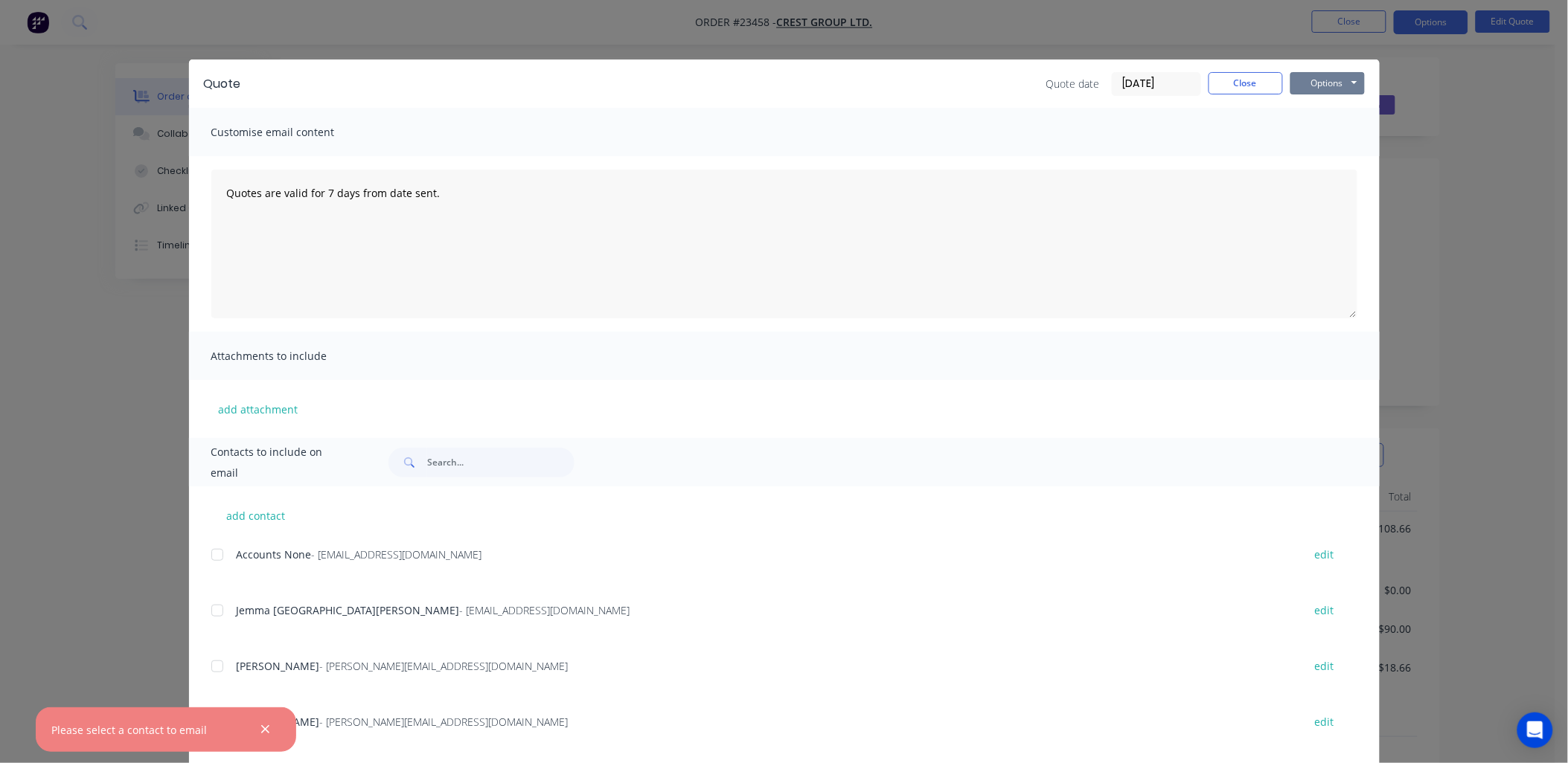
click at [1323, 77] on button "Options" at bounding box center [1328, 83] width 75 height 22
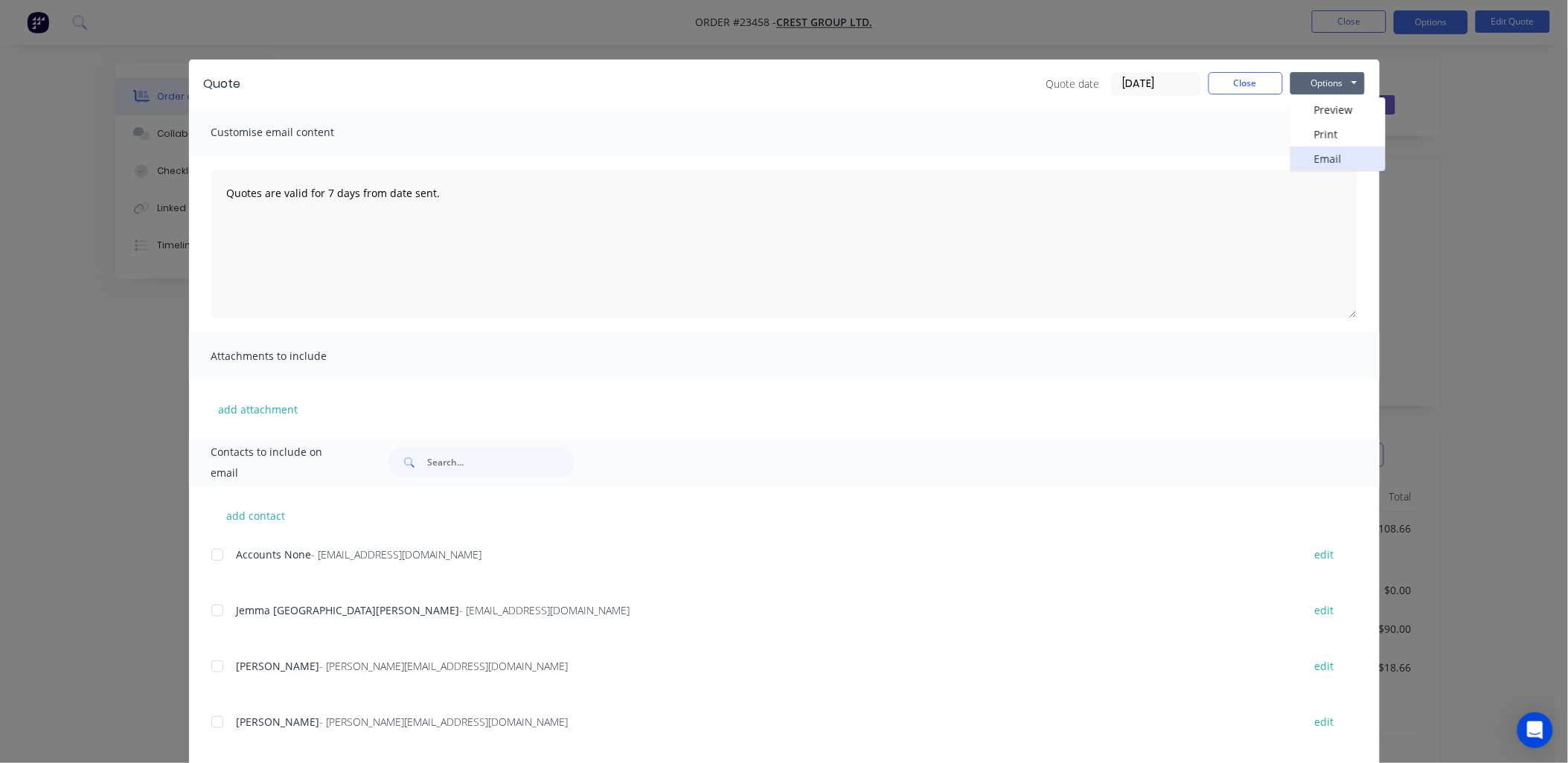
click at [1315, 156] on button "Email" at bounding box center [1338, 159] width 95 height 25
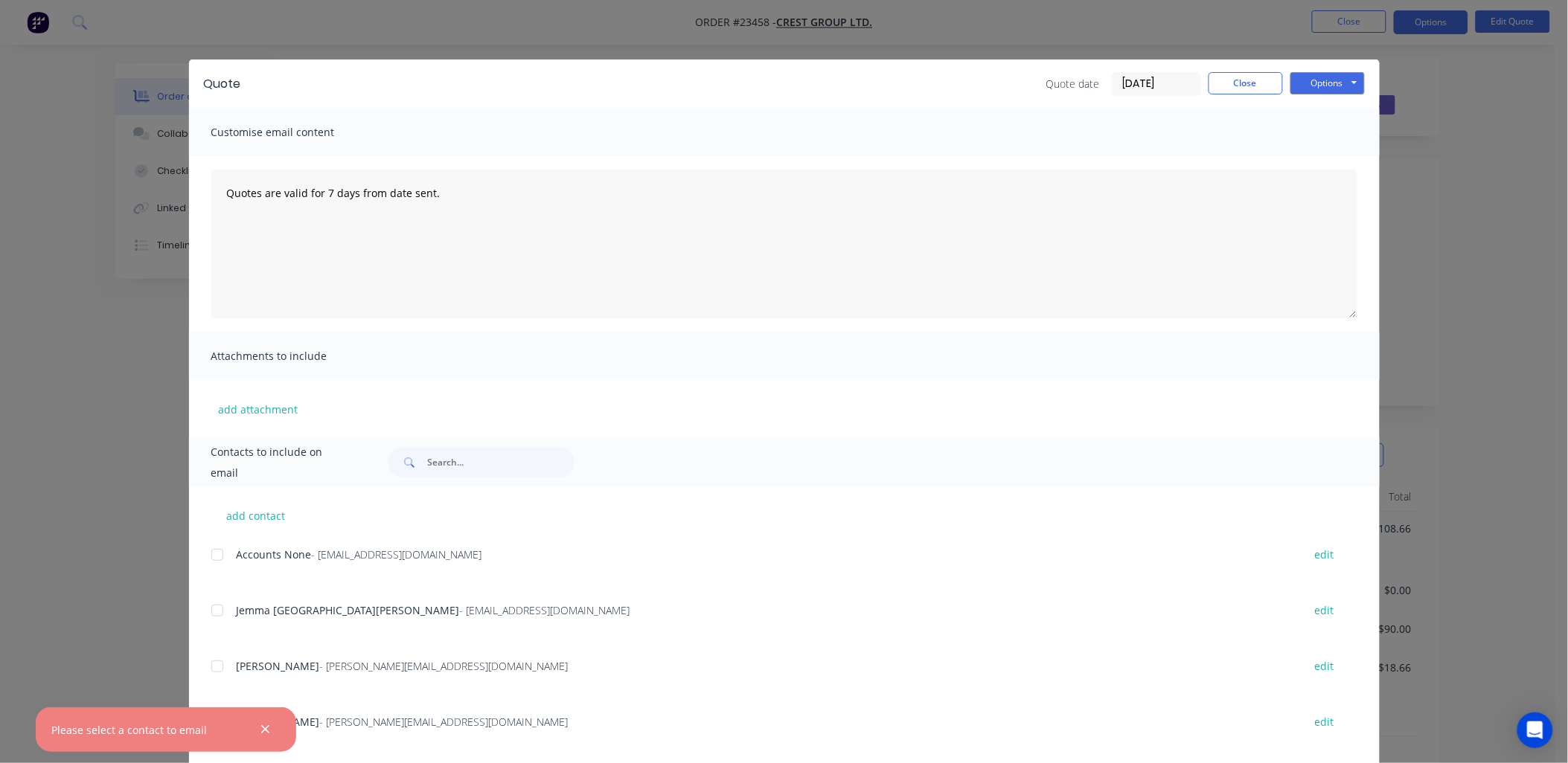
click at [212, 692] on div "Scot Beatson - [EMAIL_ADDRESS][DOMAIN_NAME] edit" at bounding box center [795, 675] width 1168 height 38
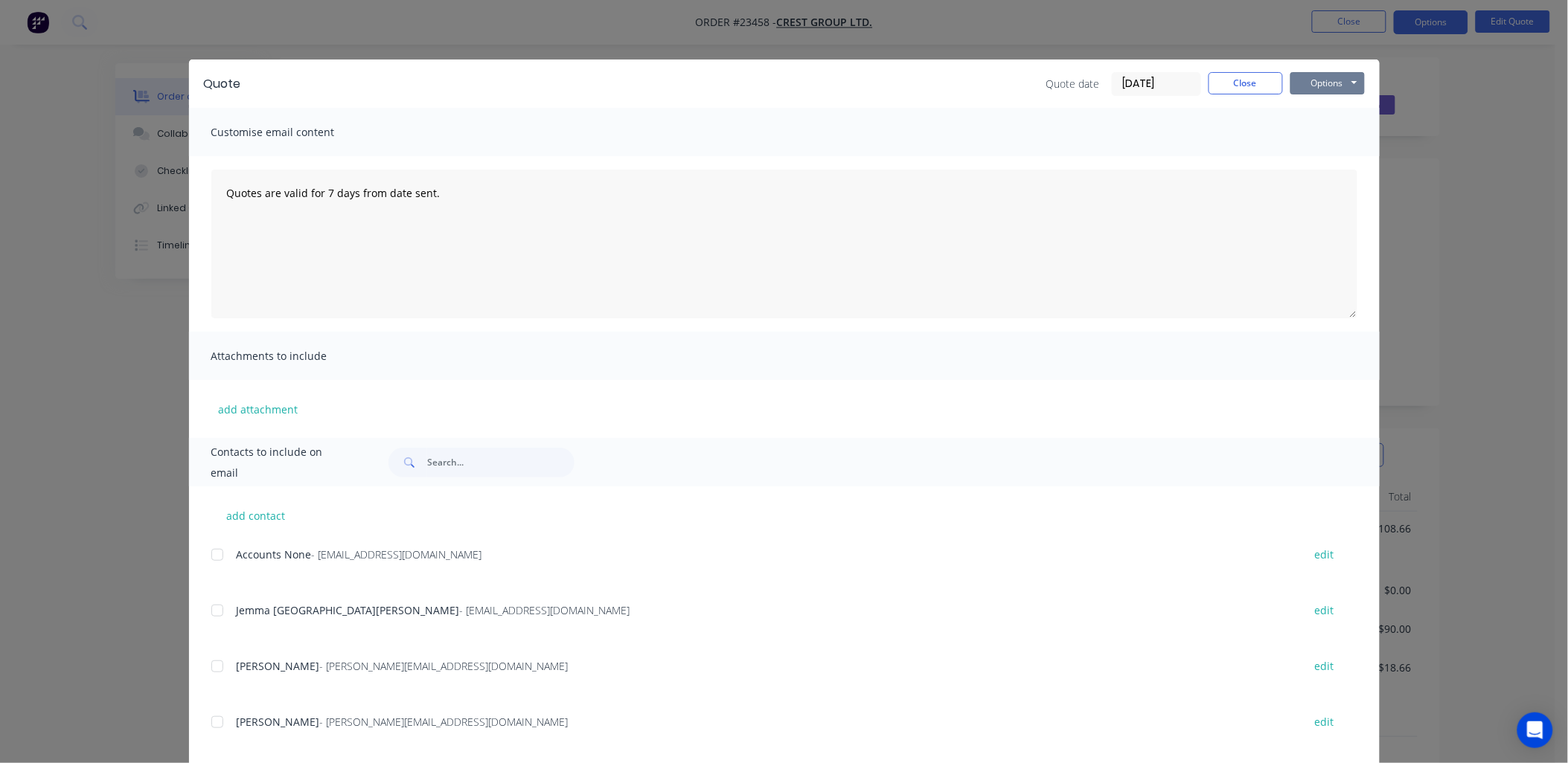
click at [1317, 82] on button "Options" at bounding box center [1328, 83] width 75 height 22
click at [1303, 155] on button "Email" at bounding box center [1338, 159] width 95 height 25
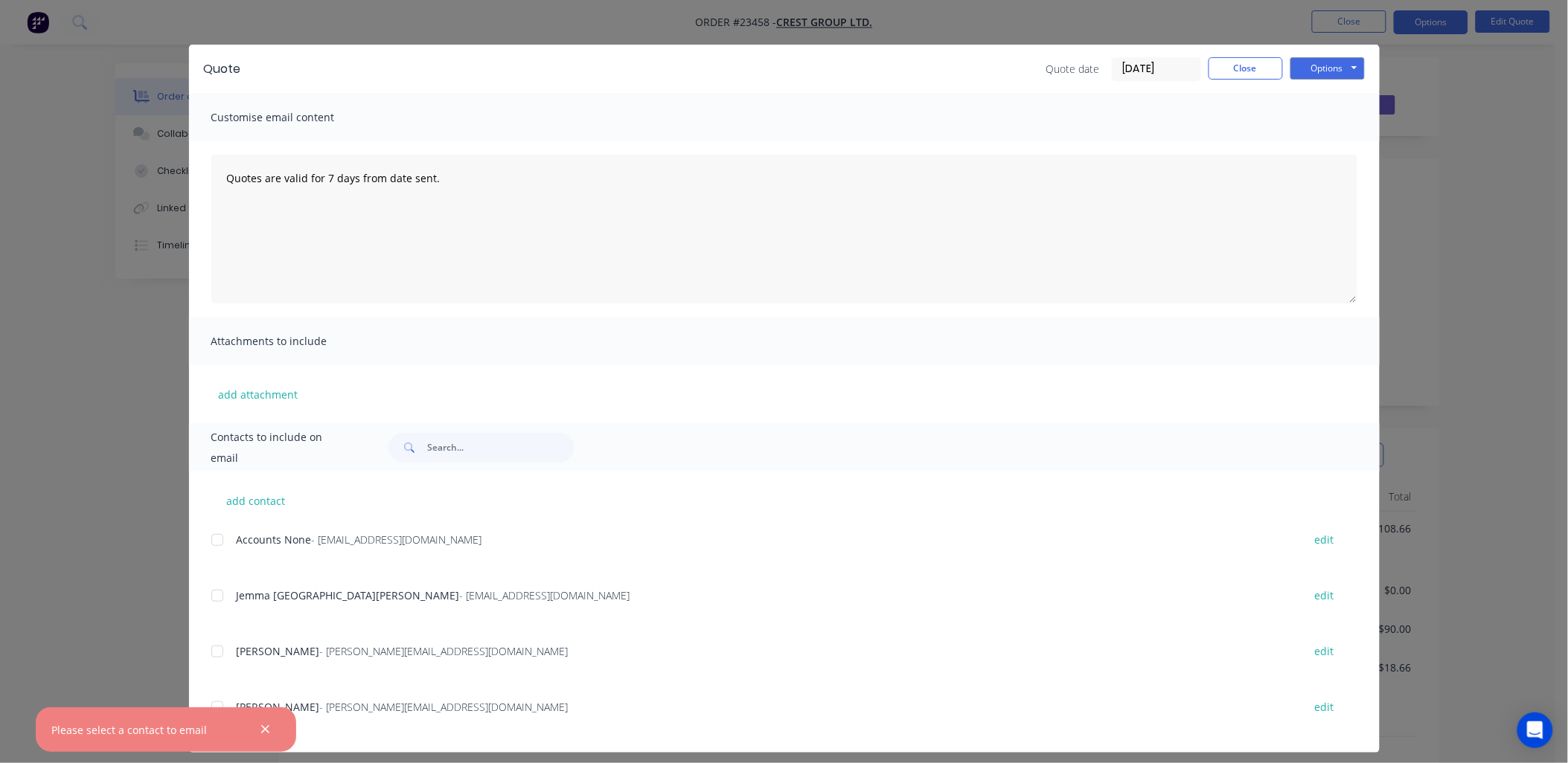
scroll to position [25, 0]
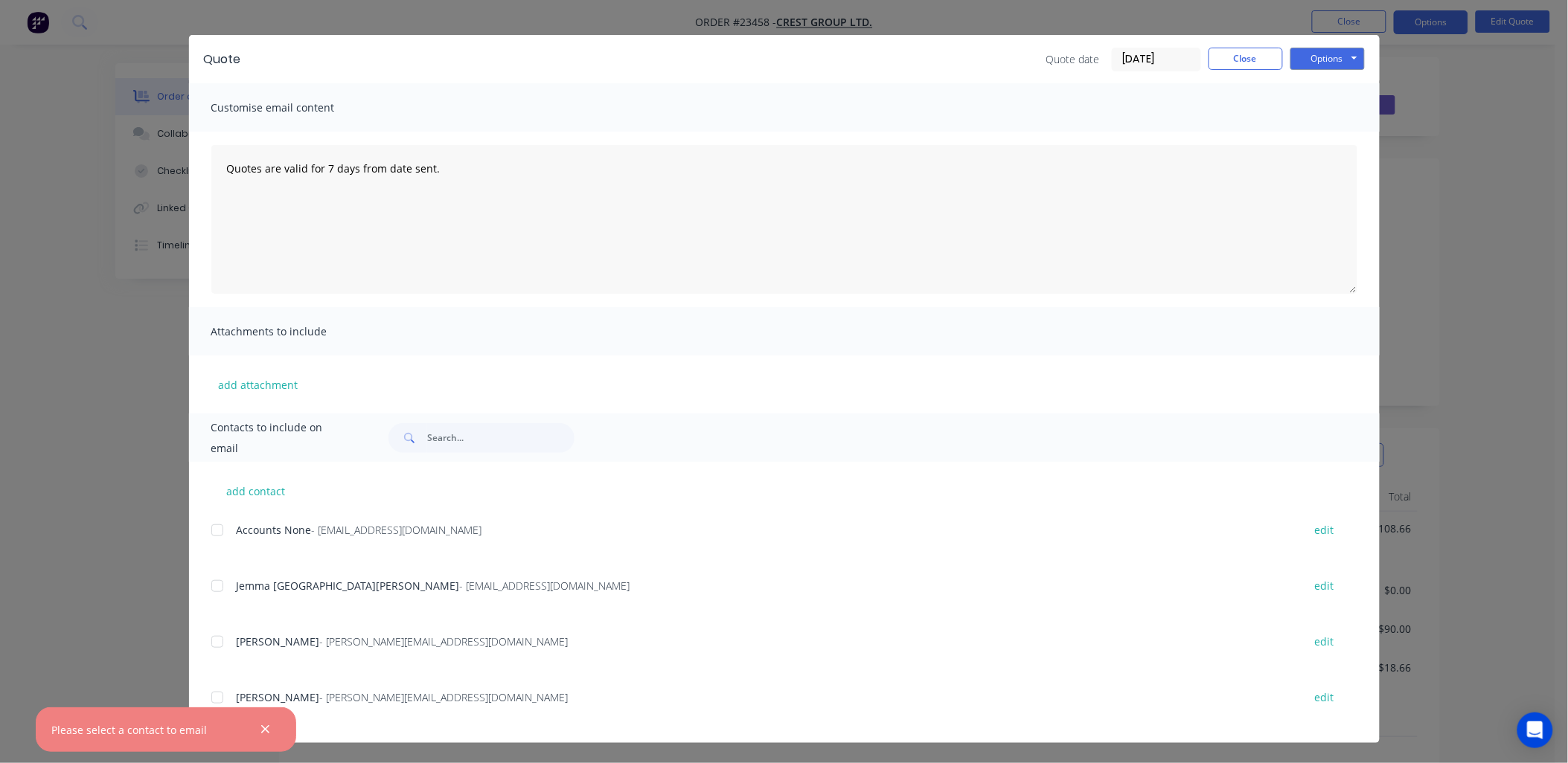
click at [208, 694] on div at bounding box center [217, 697] width 30 height 30
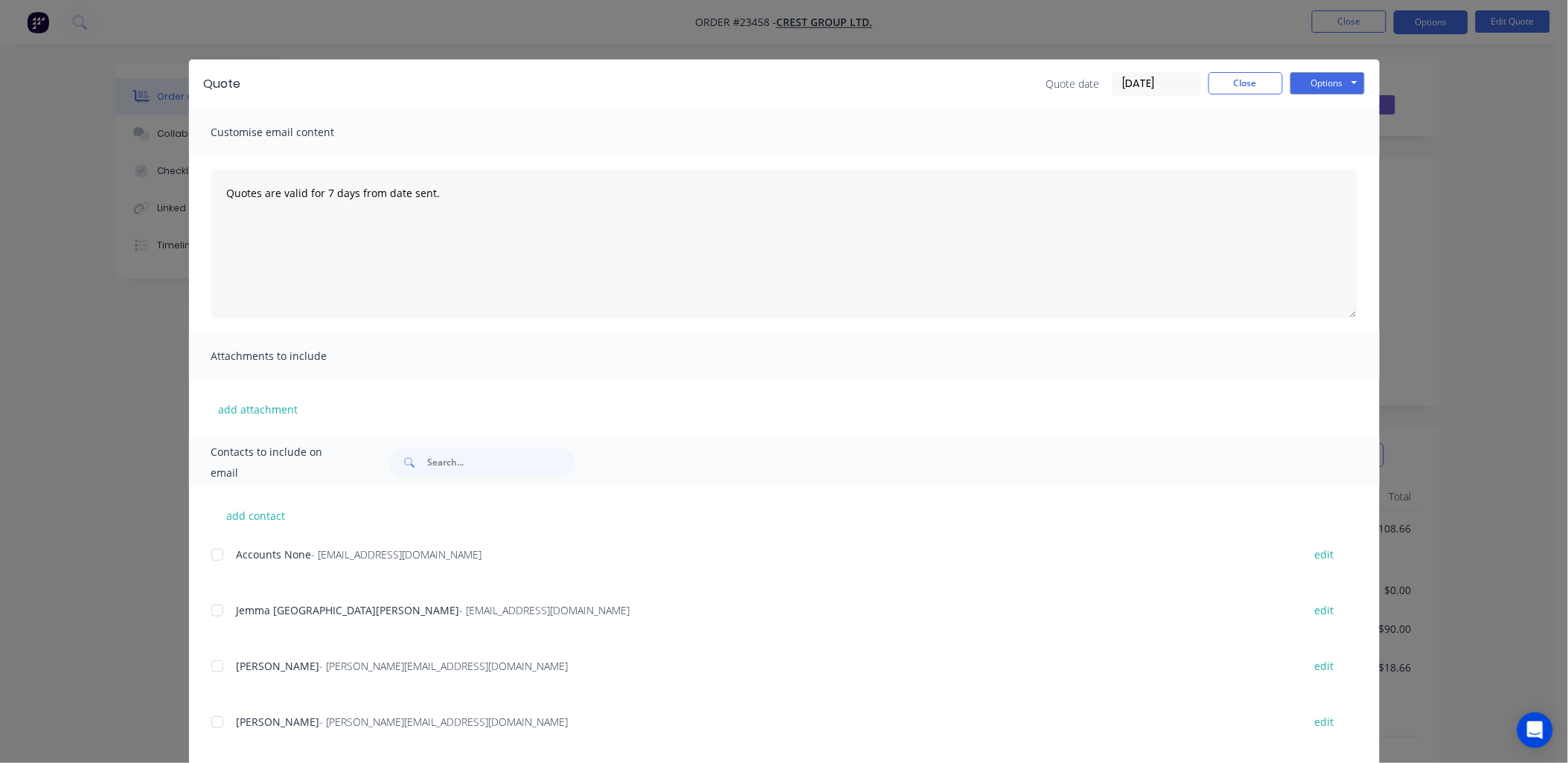
drag, startPoint x: 1278, startPoint y: 119, endPoint x: 1327, endPoint y: 66, distance: 72.2
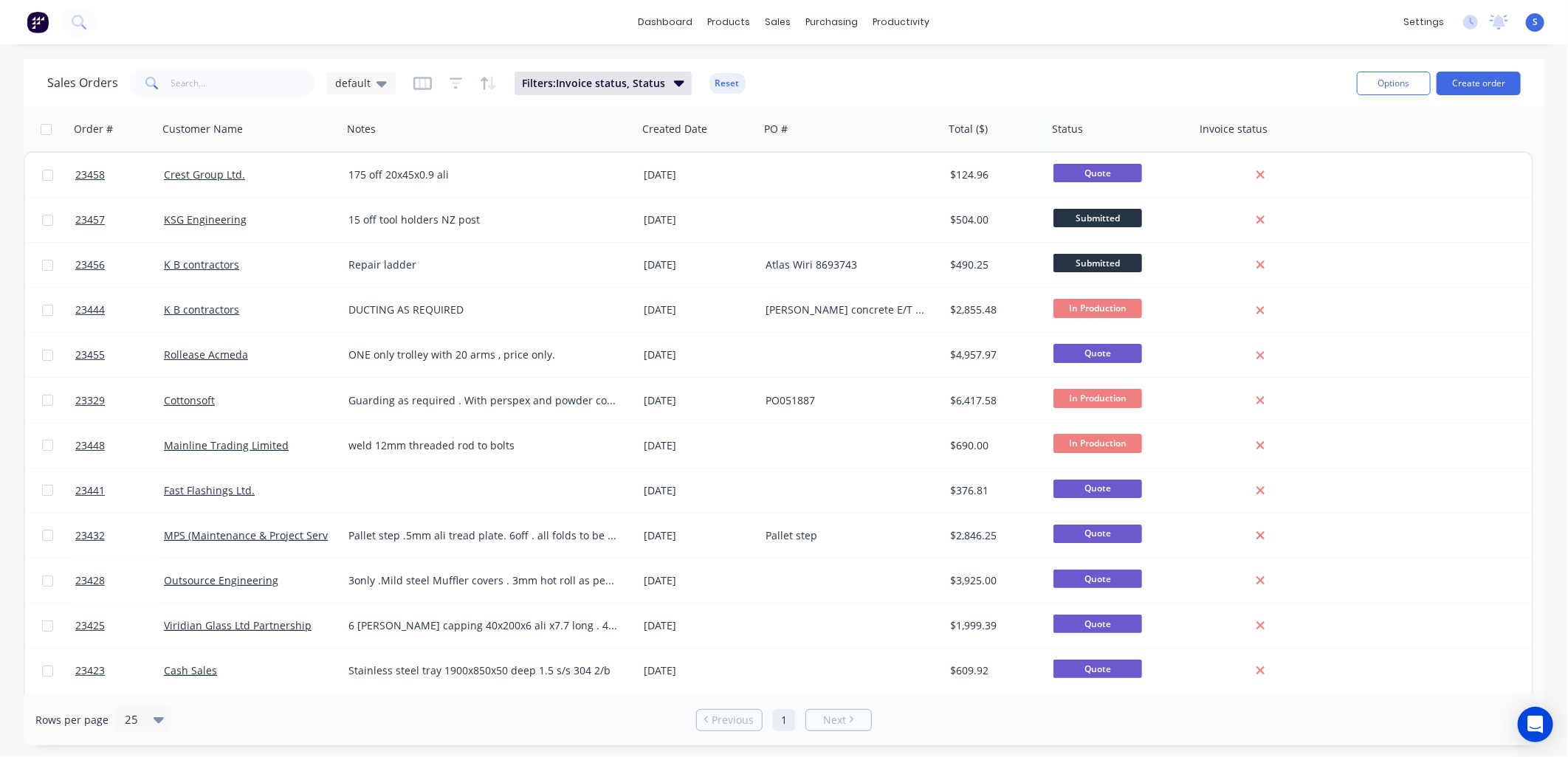
click at [185, 167] on link "Crest Group Ltd." at bounding box center [204, 174] width 81 height 14
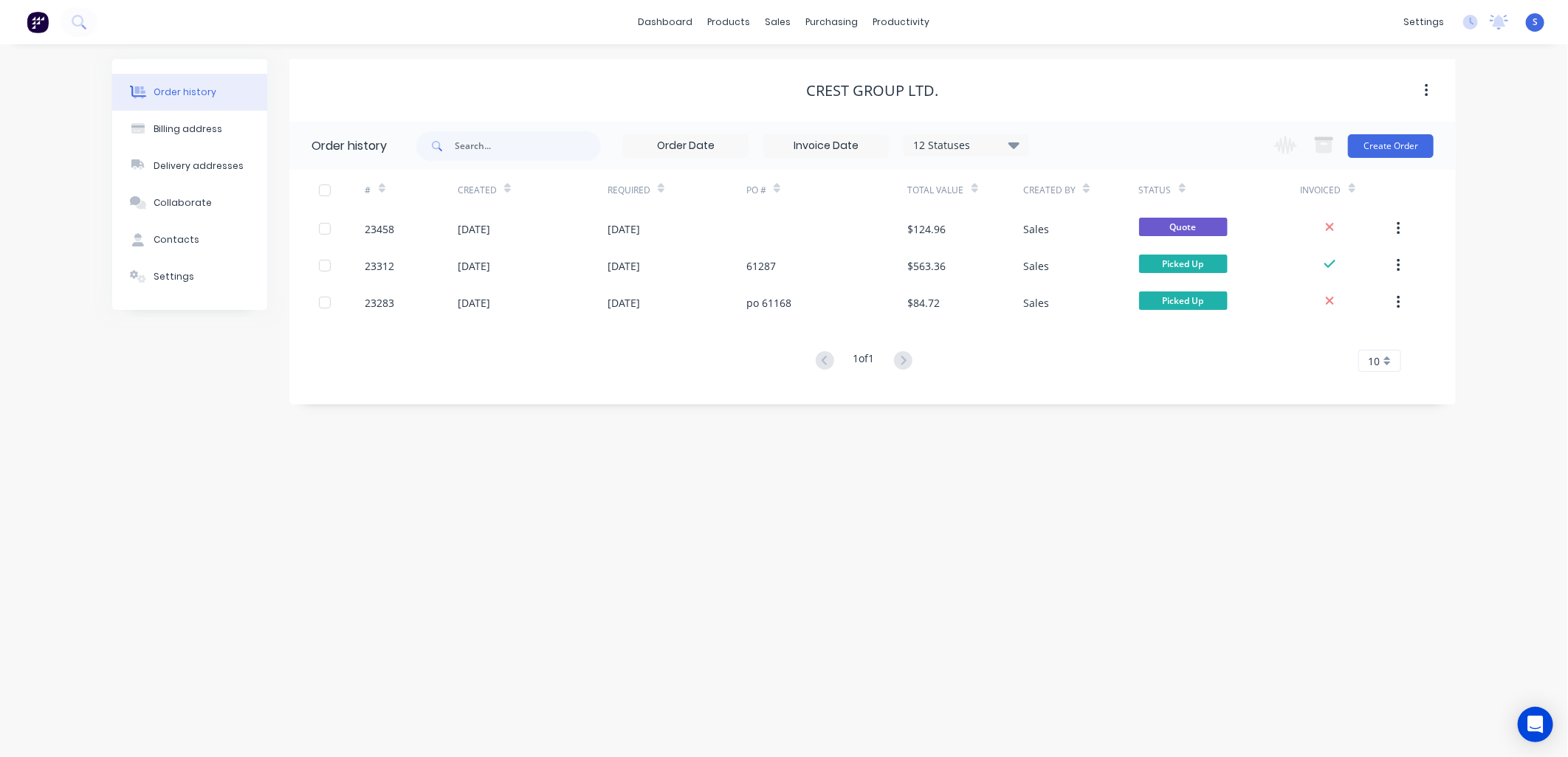
click at [342, 222] on div at bounding box center [341, 228] width 46 height 37
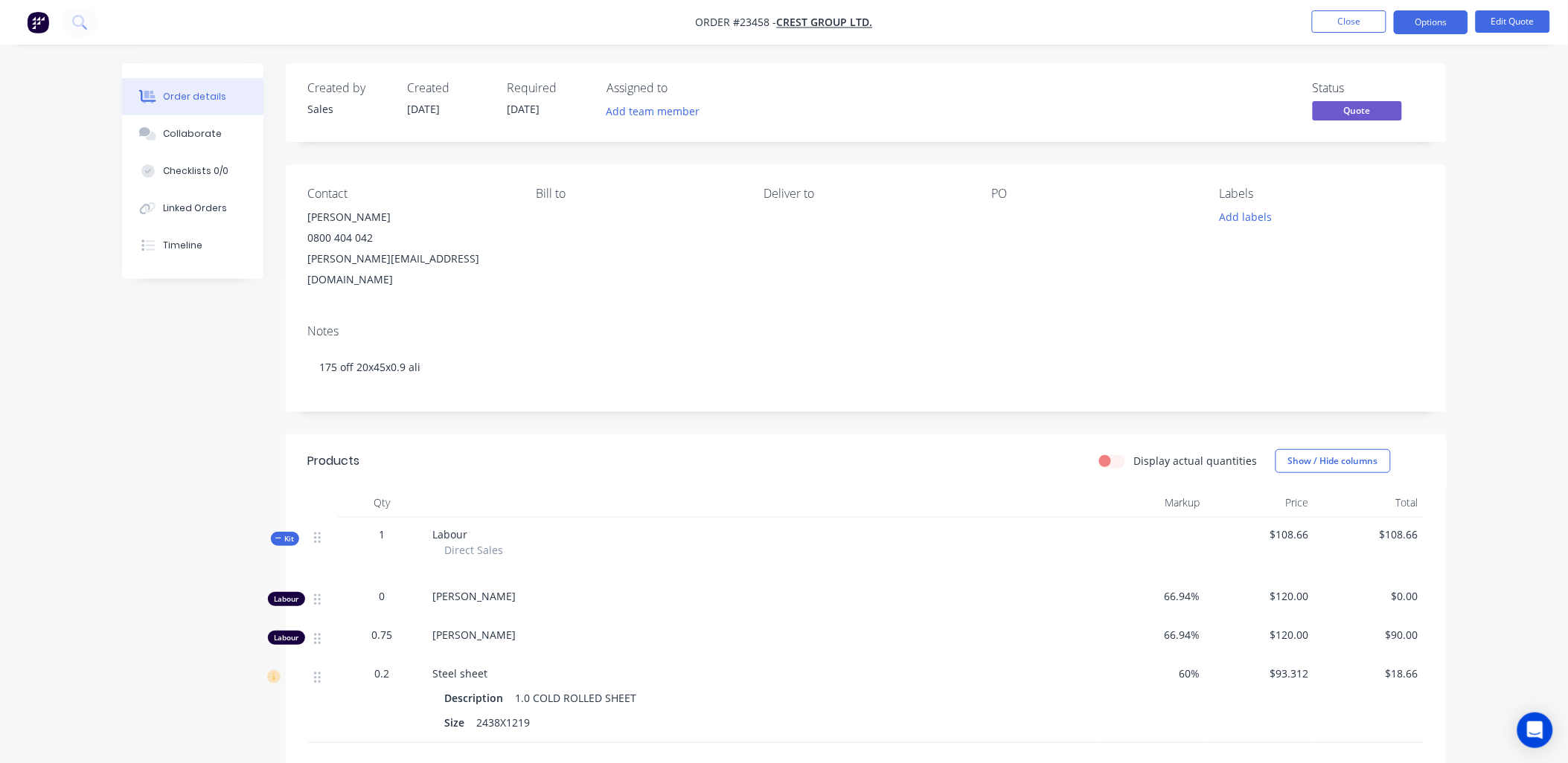
click at [1432, 20] on button "Options" at bounding box center [1431, 22] width 75 height 24
click at [1418, 95] on div "Quote" at bounding box center [1386, 90] width 137 height 22
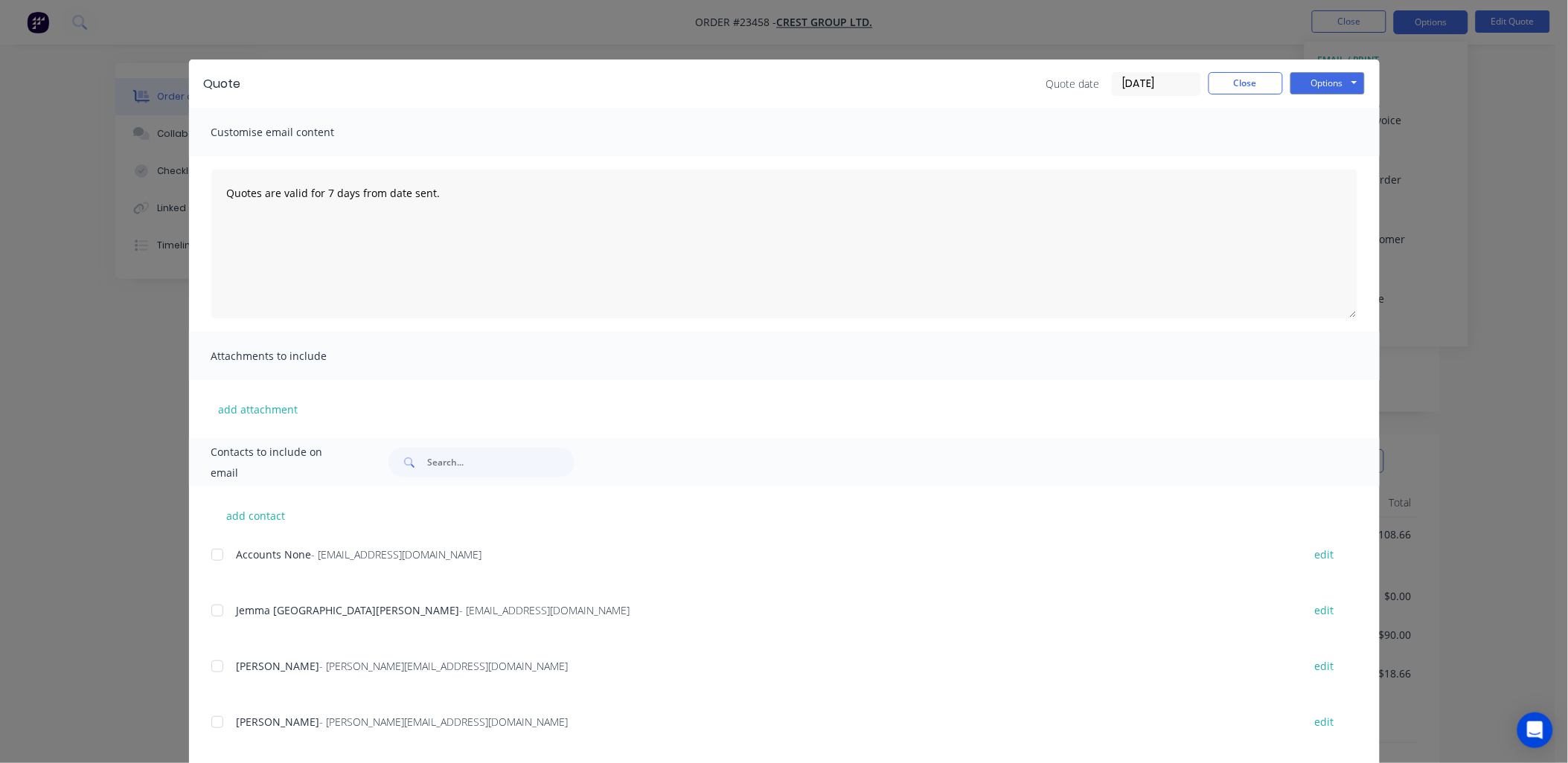
click at [212, 719] on div at bounding box center [217, 722] width 30 height 30
click at [1315, 83] on button "Options" at bounding box center [1328, 83] width 75 height 22
click at [1314, 160] on button "Email" at bounding box center [1338, 159] width 95 height 25
click at [1327, 79] on button "Options" at bounding box center [1328, 83] width 75 height 22
click at [1317, 152] on button "Email" at bounding box center [1338, 159] width 95 height 25
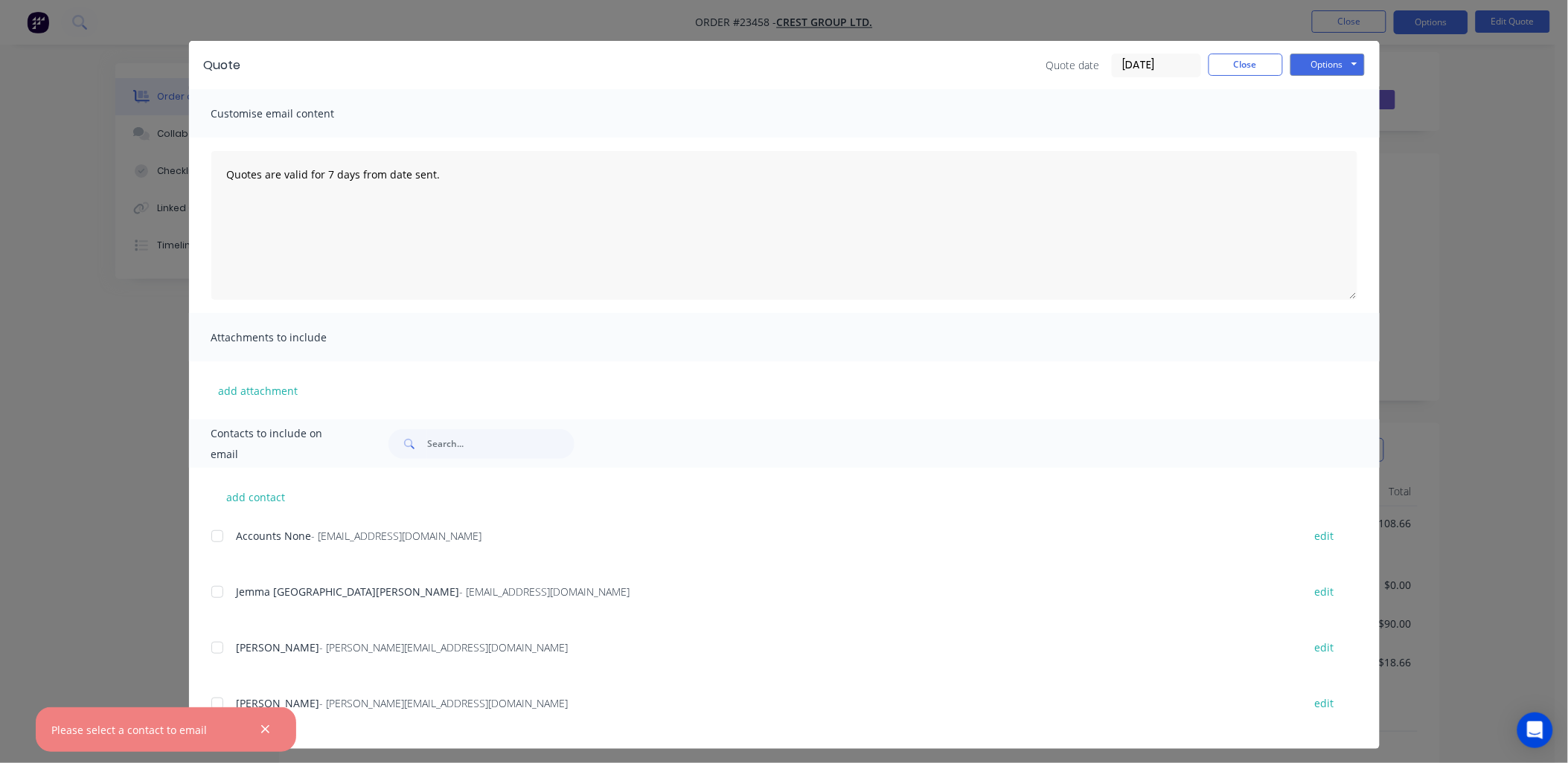
scroll to position [25, 0]
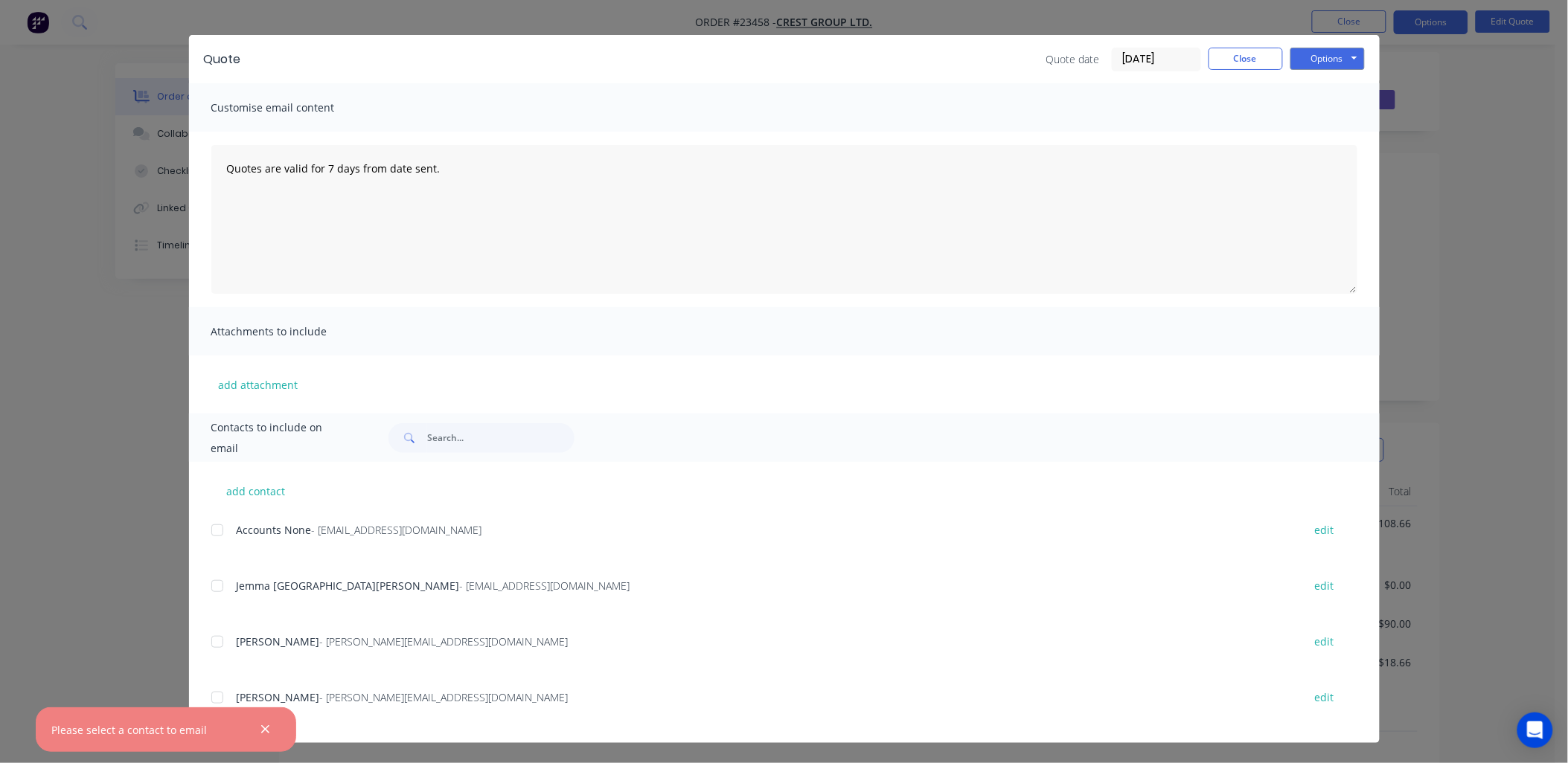
click at [202, 696] on div "add contact Accounts None - [EMAIL_ADDRESS][DOMAIN_NAME] edit Jemma San Jose - …" at bounding box center [784, 603] width 1190 height 281
click at [212, 696] on div at bounding box center [217, 697] width 30 height 30
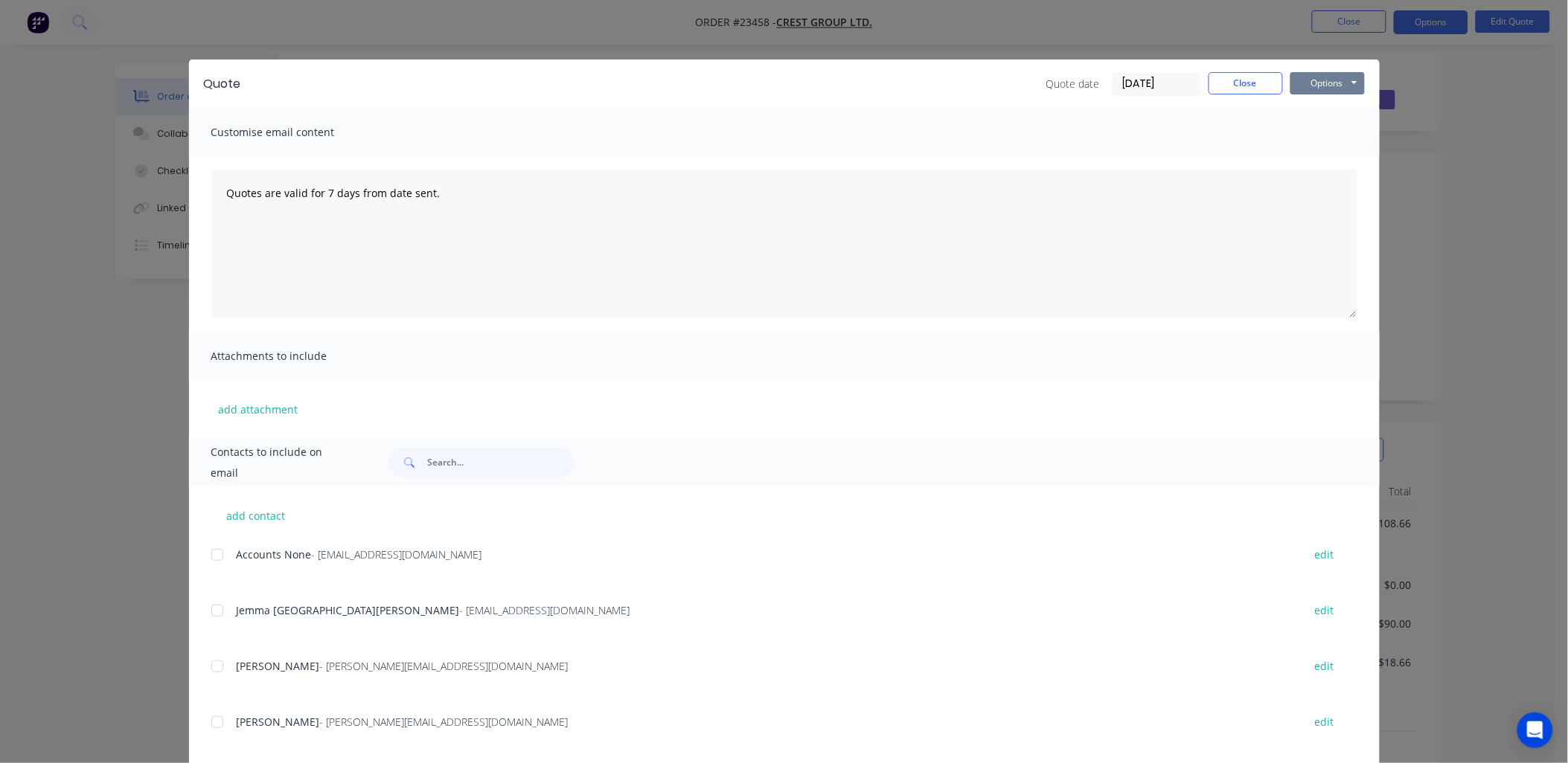
click at [1303, 78] on button "Options" at bounding box center [1328, 83] width 75 height 22
click at [1307, 157] on button "Email" at bounding box center [1338, 159] width 95 height 25
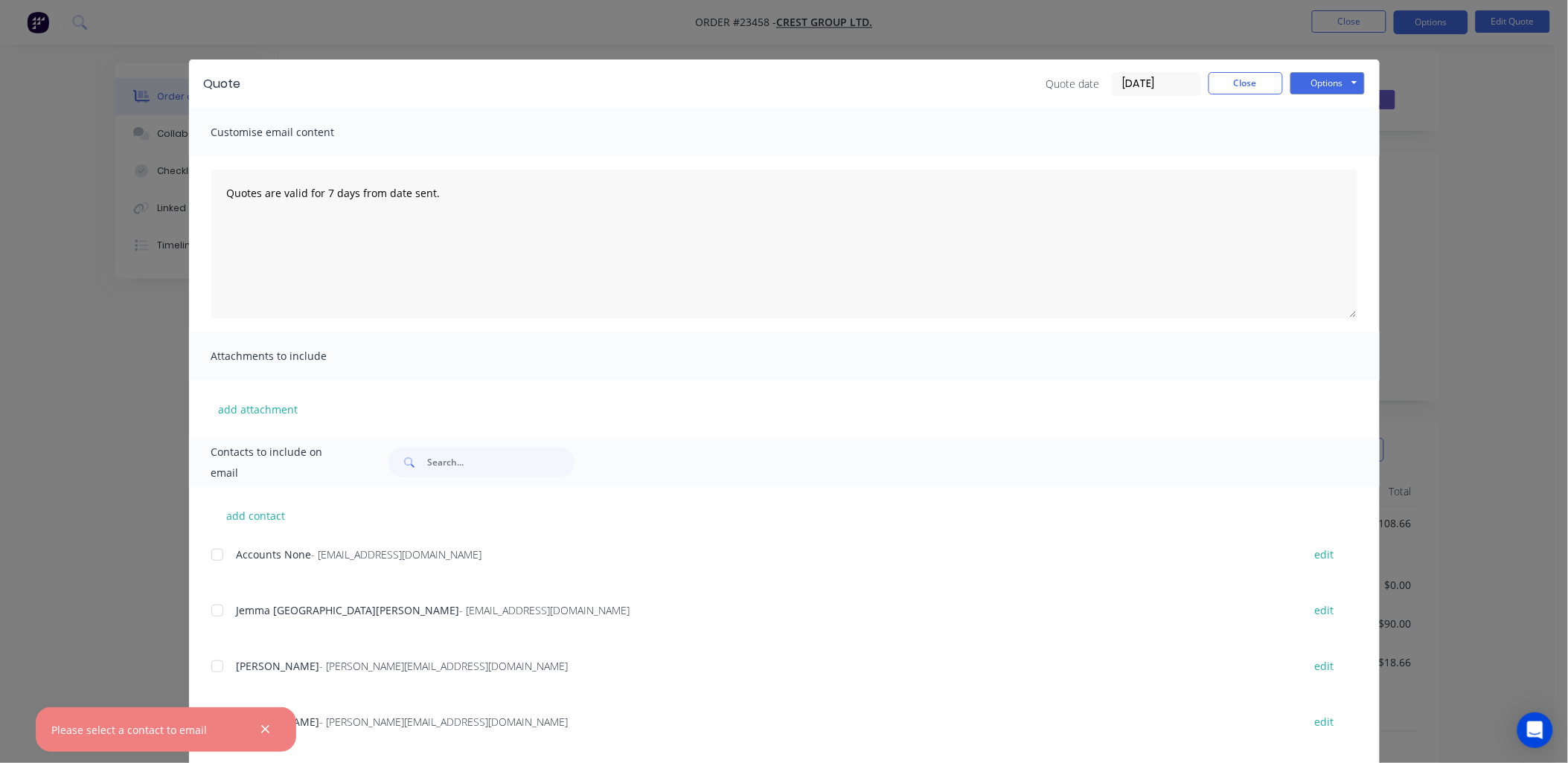
scroll to position [25, 0]
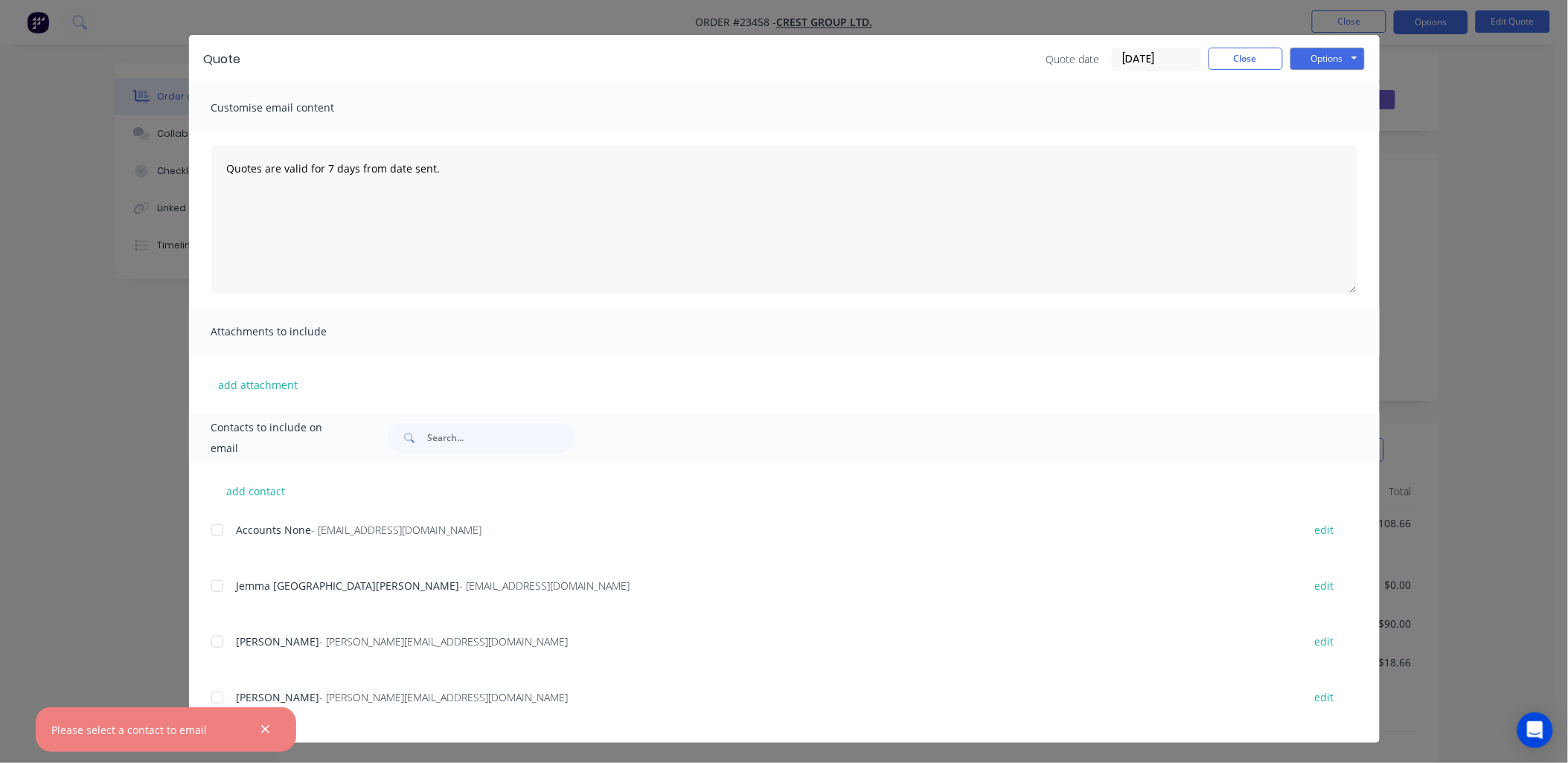
click at [212, 695] on div at bounding box center [217, 697] width 30 height 30
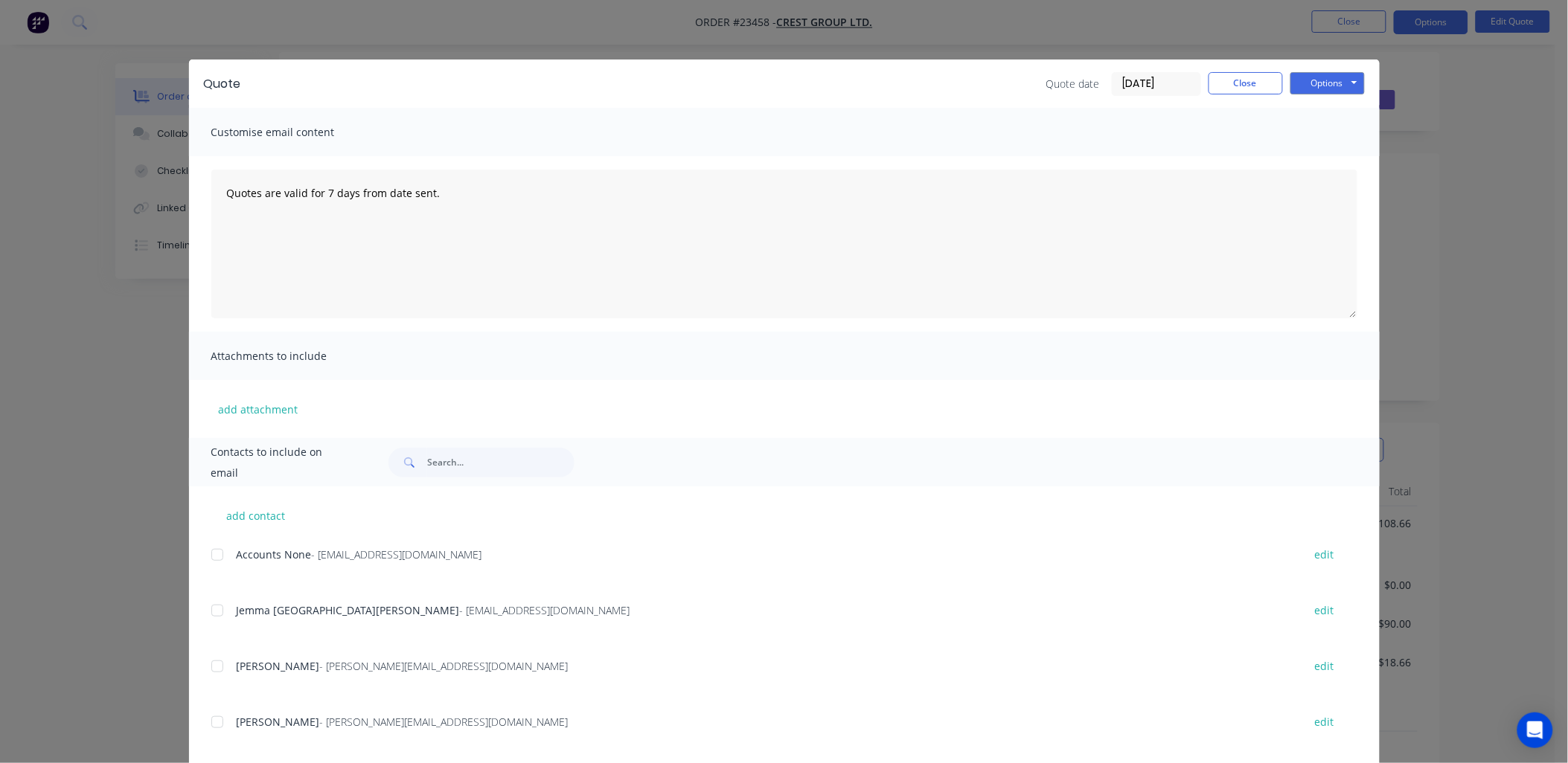
click at [210, 721] on div at bounding box center [217, 722] width 30 height 30
click at [1299, 78] on button "Options" at bounding box center [1328, 83] width 75 height 22
click at [1308, 160] on button "Email" at bounding box center [1338, 159] width 95 height 25
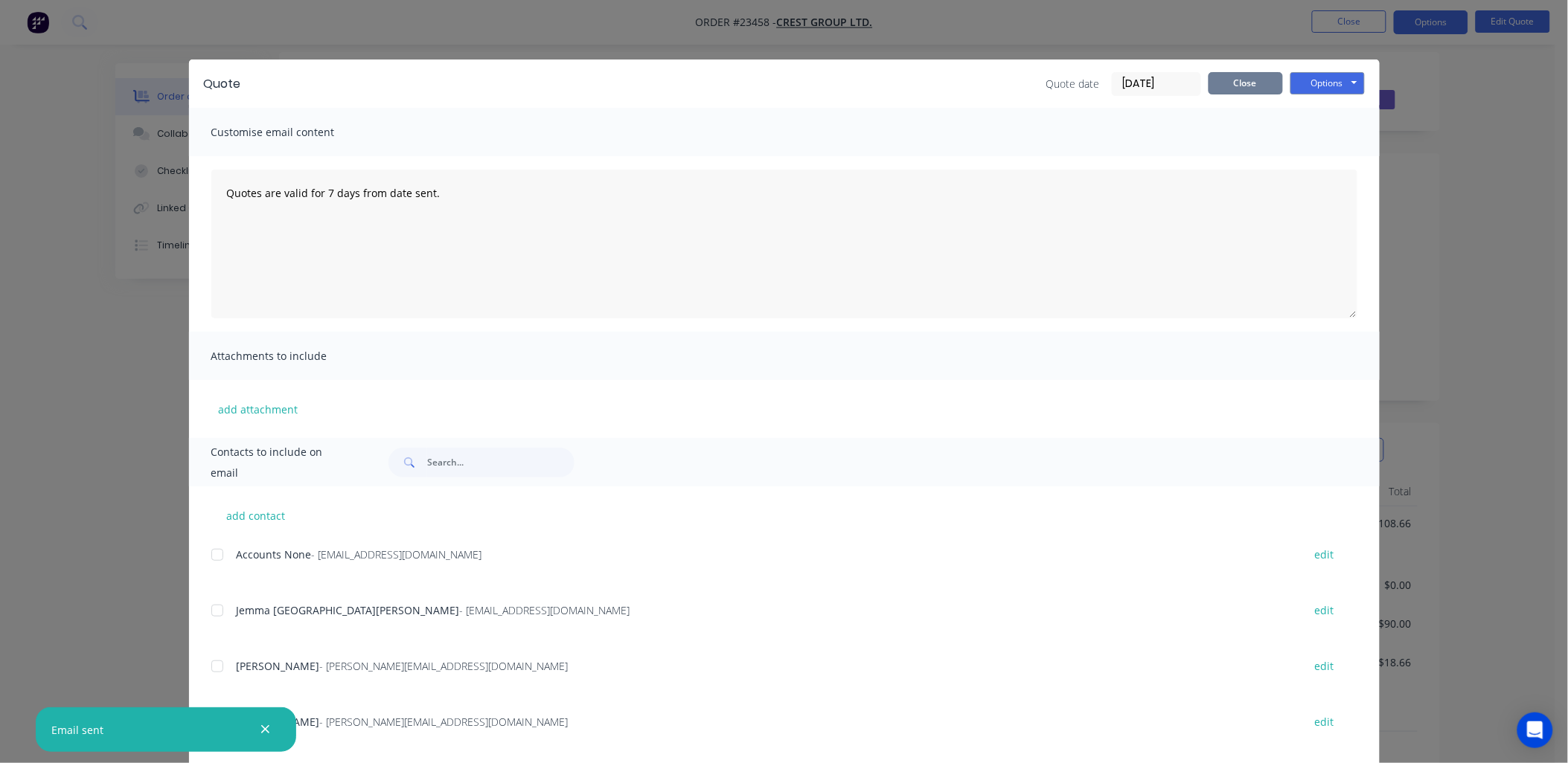
click at [1231, 82] on button "Close" at bounding box center [1246, 83] width 75 height 22
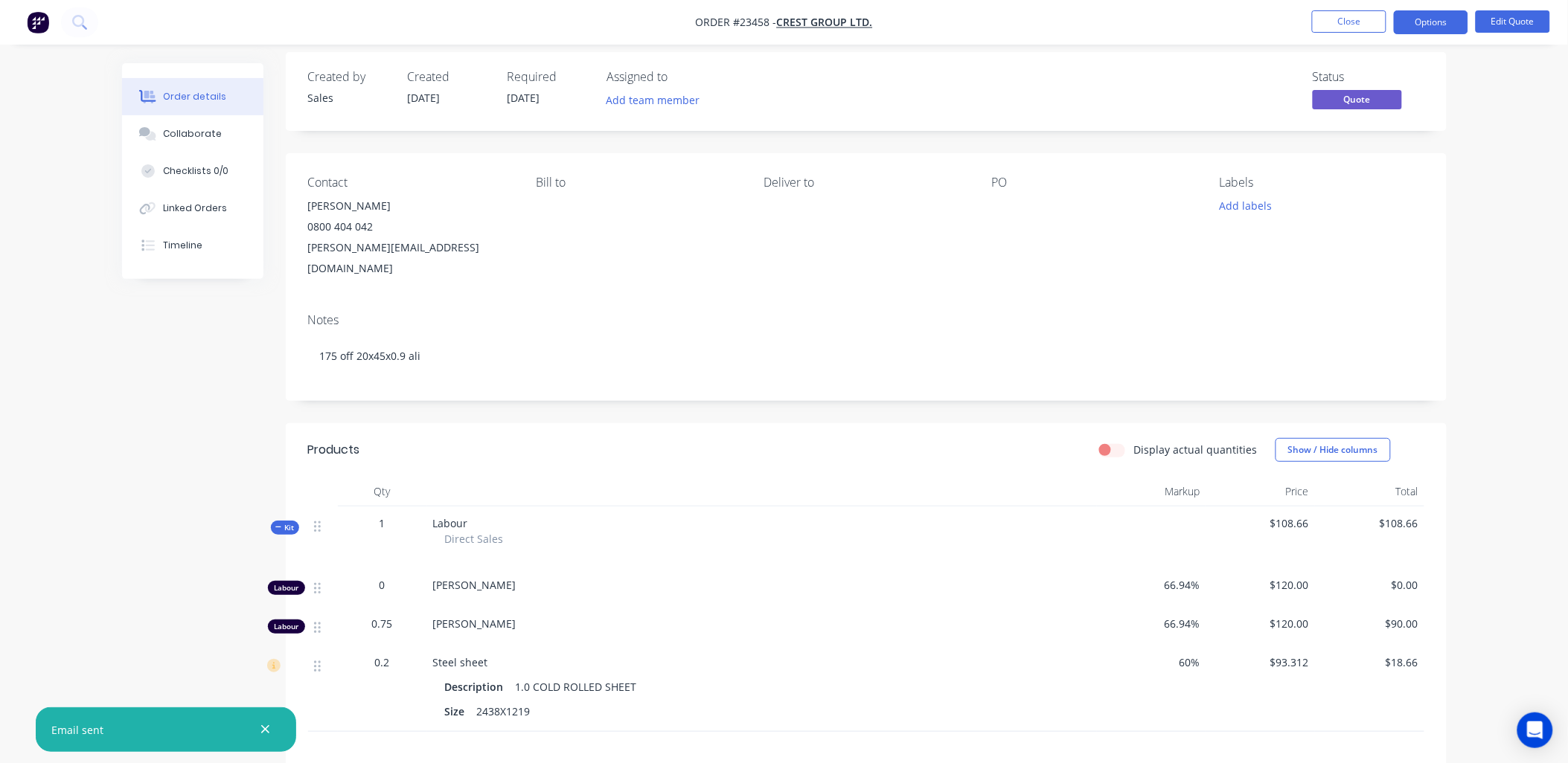
click at [1343, 15] on button "Close" at bounding box center [1349, 21] width 75 height 22
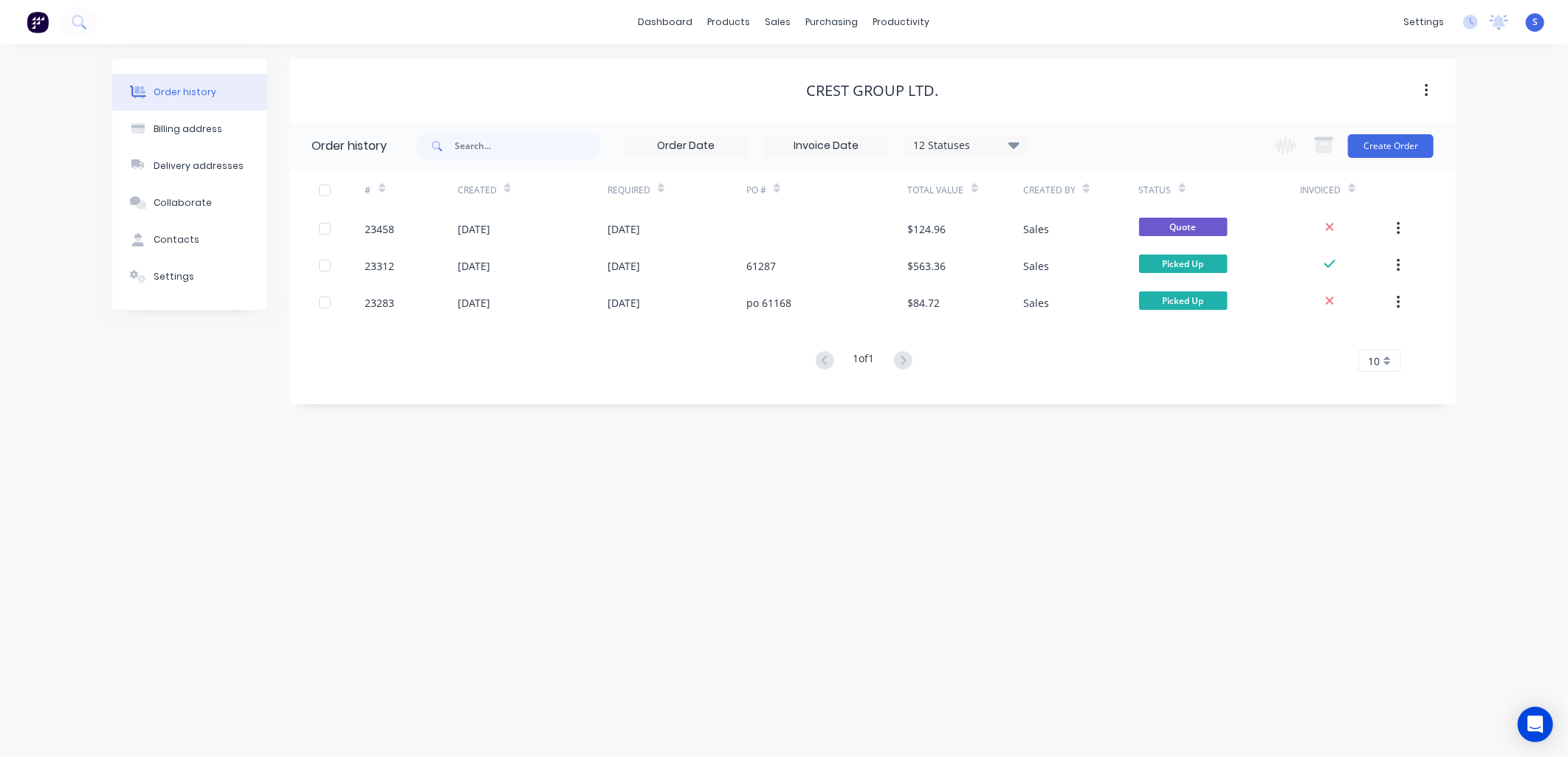
click at [1536, 22] on span "S" at bounding box center [1535, 22] width 5 height 14
click at [1447, 178] on button "Sign out" at bounding box center [1440, 185] width 195 height 30
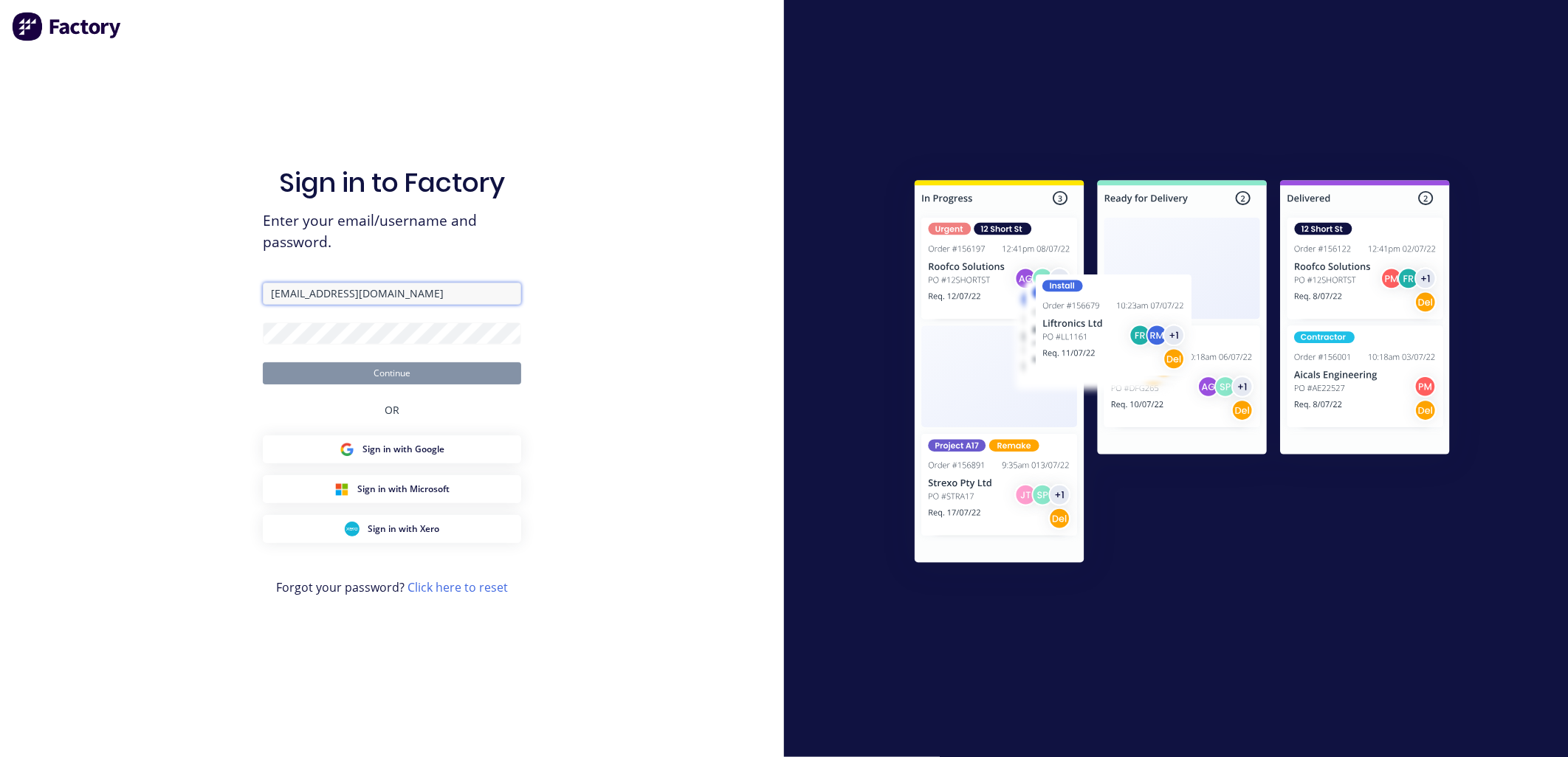
click at [287, 294] on input "[EMAIL_ADDRESS][DOMAIN_NAME]" at bounding box center [392, 293] width 259 height 22
type input "[EMAIL_ADDRESS][DOMAIN_NAME]"
click at [318, 367] on button "Continue" at bounding box center [392, 374] width 259 height 22
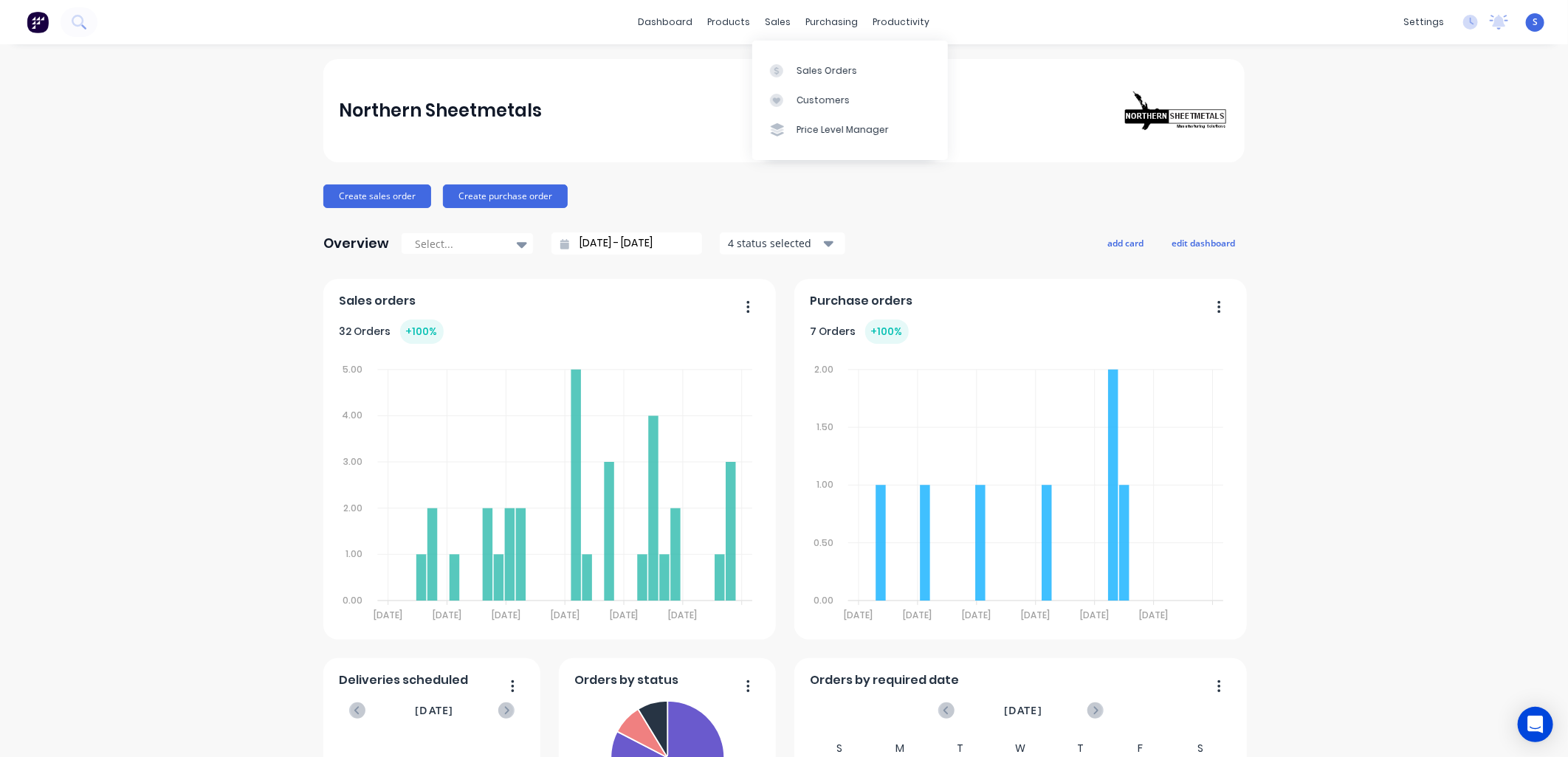
click at [779, 22] on div "sales" at bounding box center [778, 22] width 41 height 22
click at [784, 67] on div at bounding box center [781, 71] width 22 height 14
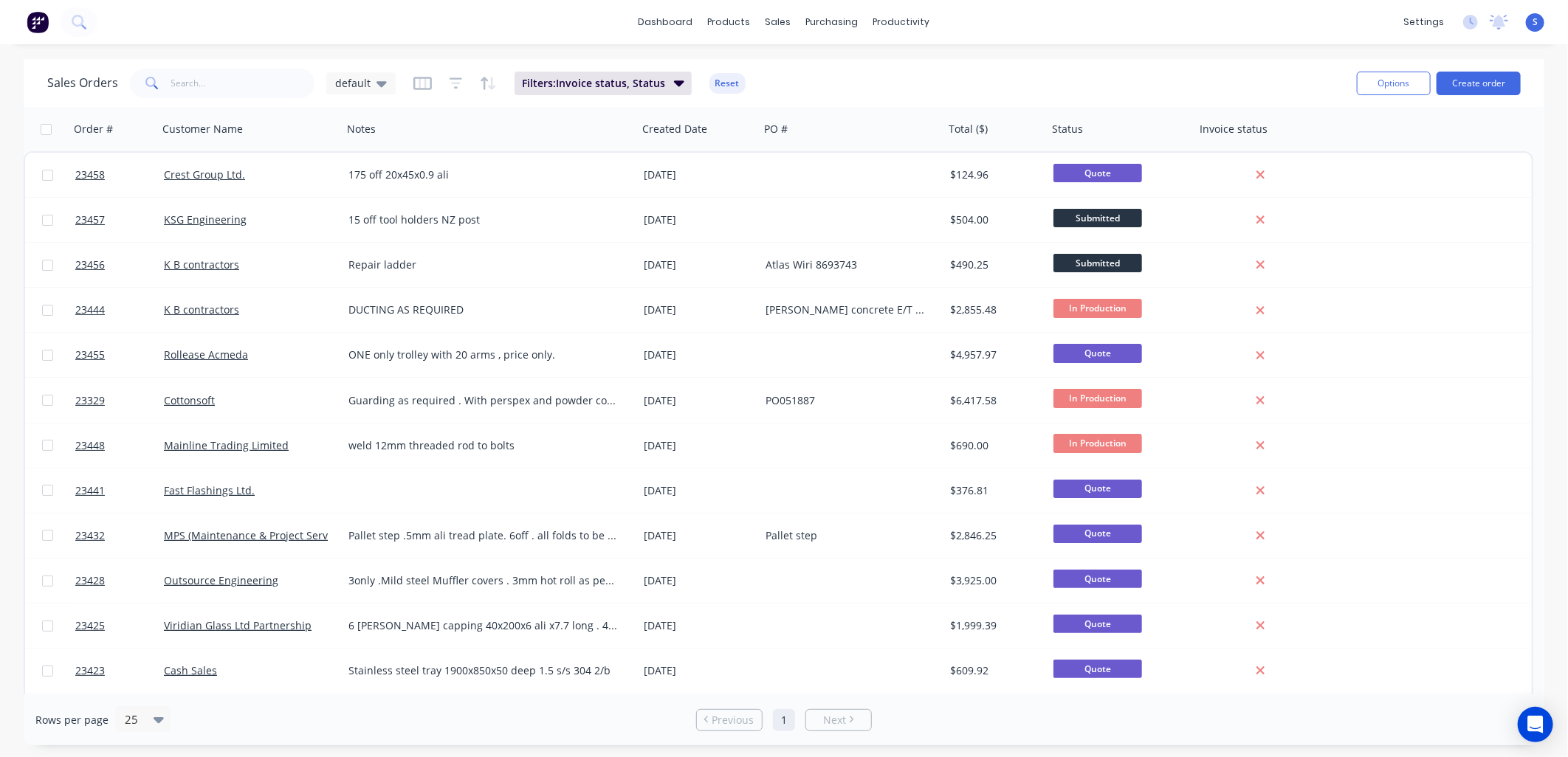
drag, startPoint x: 1356, startPoint y: 134, endPoint x: 1445, endPoint y: 166, distance: 94.6
click at [1367, 140] on div "Order # Customer Name Notes Created Date PO # Total ($) Status Invoice status" at bounding box center [778, 128] width 1509 height 44
drag, startPoint x: 1445, startPoint y: 166, endPoint x: 1455, endPoint y: 174, distance: 12.8
click at [1455, 174] on div "23458 Crest Group Ltd. 175 off 20x45x0.9 ali 09 Sep 2025 $124.96 Quote" at bounding box center [778, 175] width 1506 height 45
click at [1505, 315] on div "23444 K B contractors DUCTING AS REQUIRED 29 Aug 2025 Bridgeman concrete E/T 86…" at bounding box center [778, 310] width 1506 height 45
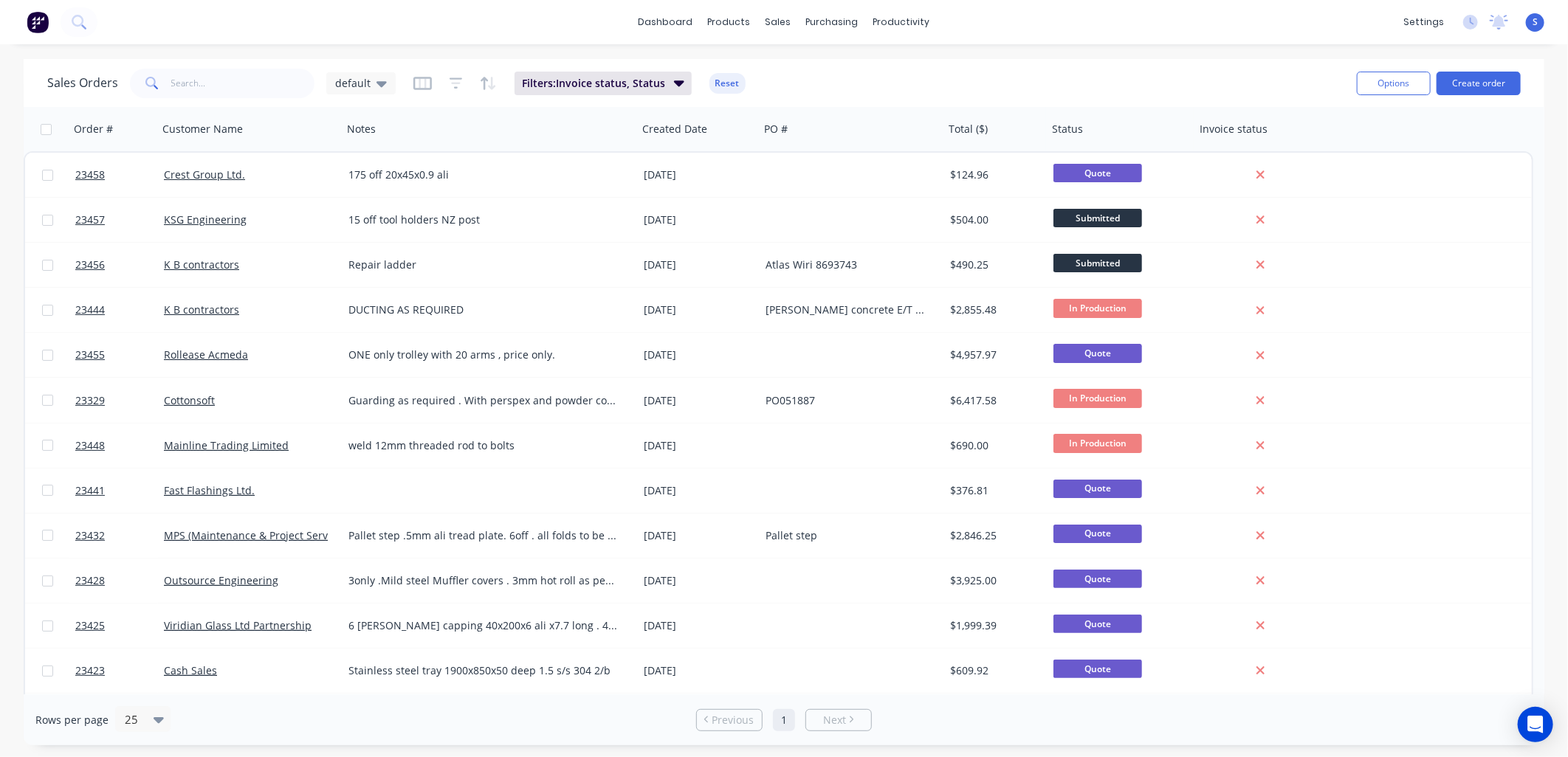
click at [1455, 251] on div "23456 K B contractors Repair ladder 09 Sep 2025 Atlas Wiri 8693743 $490.25 Subm…" at bounding box center [778, 265] width 1506 height 45
click at [253, 167] on div "Crest Group Ltd." at bounding box center [245, 175] width 164 height 14
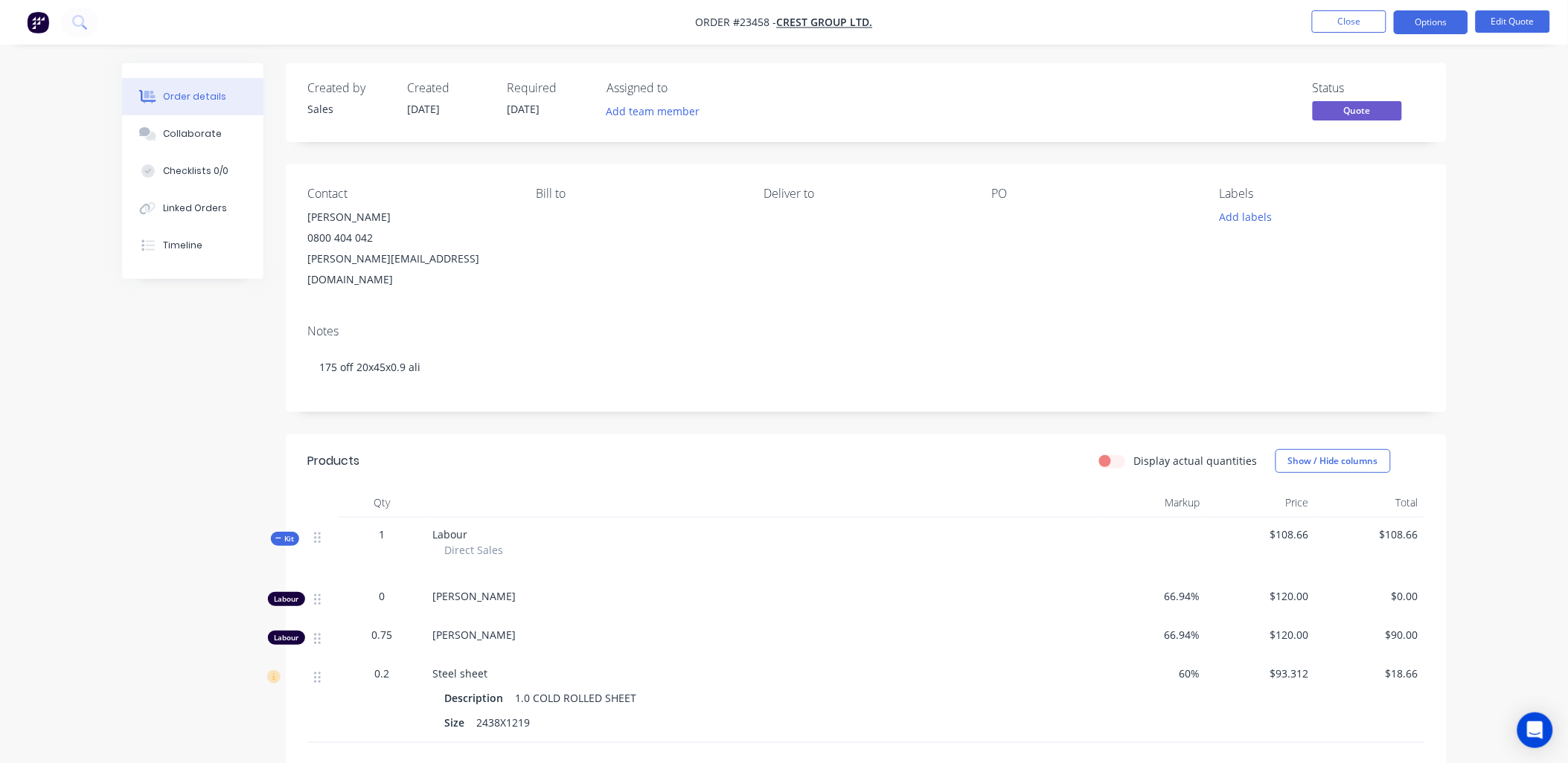
click at [332, 191] on div "Contact" at bounding box center [410, 193] width 204 height 14
click at [1504, 13] on button "Edit Quote" at bounding box center [1513, 21] width 75 height 22
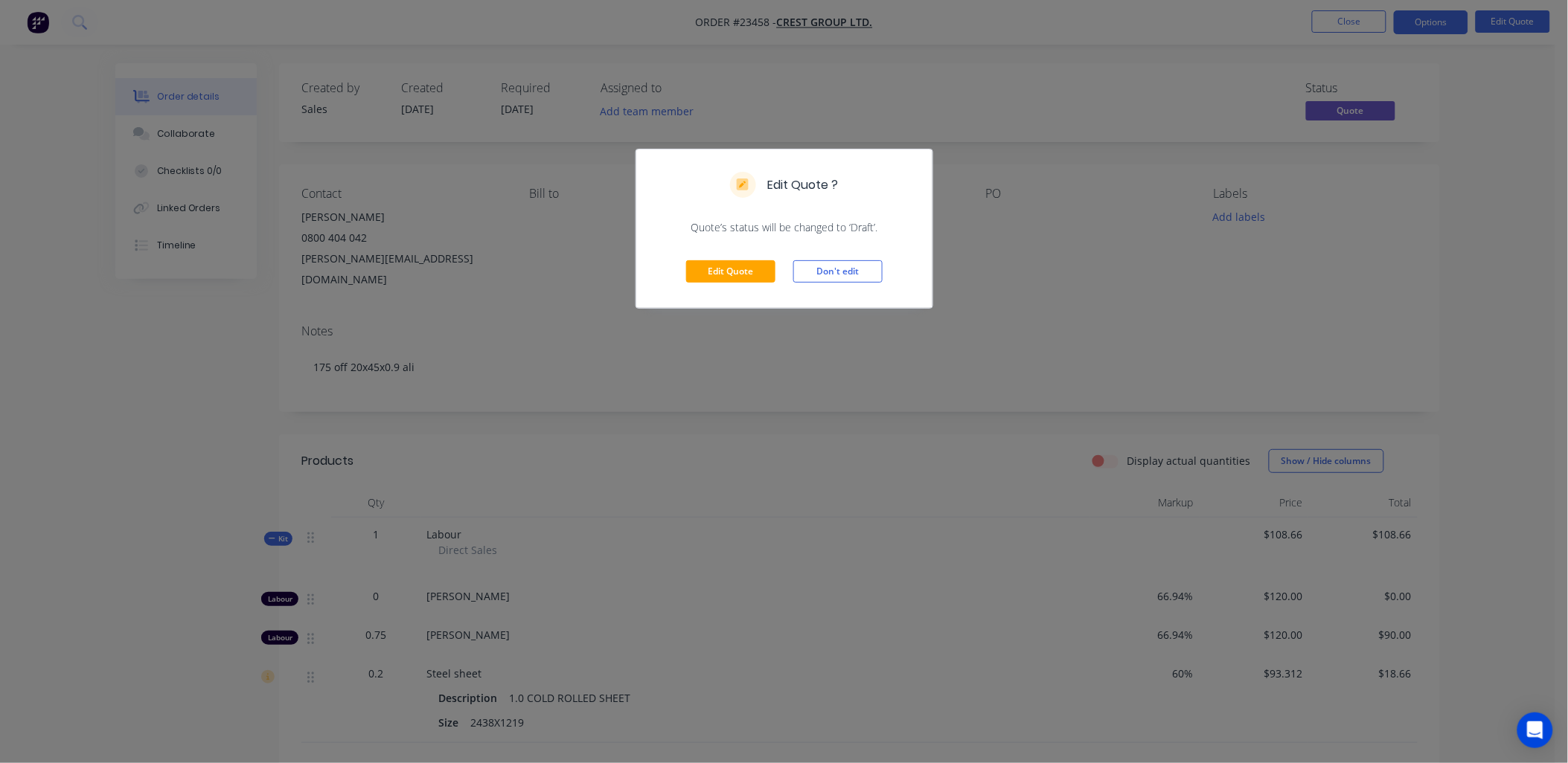
click at [336, 191] on div "Edit Quote ? Quote’s status will be changed to ‘Draft’. Edit Quote Don't edit" at bounding box center [784, 381] width 1568 height 763
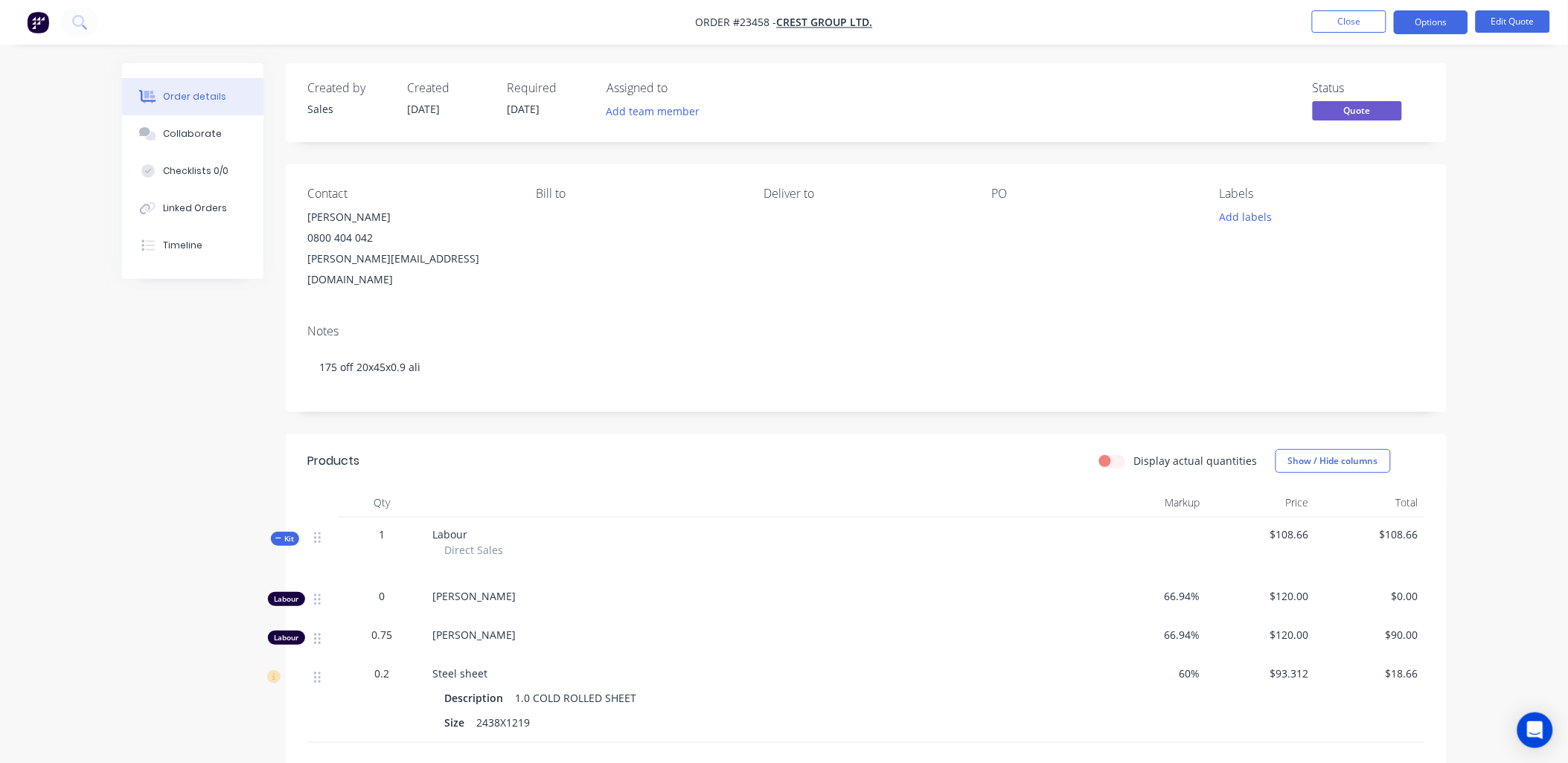
click at [1344, 15] on button "Close" at bounding box center [1349, 21] width 75 height 22
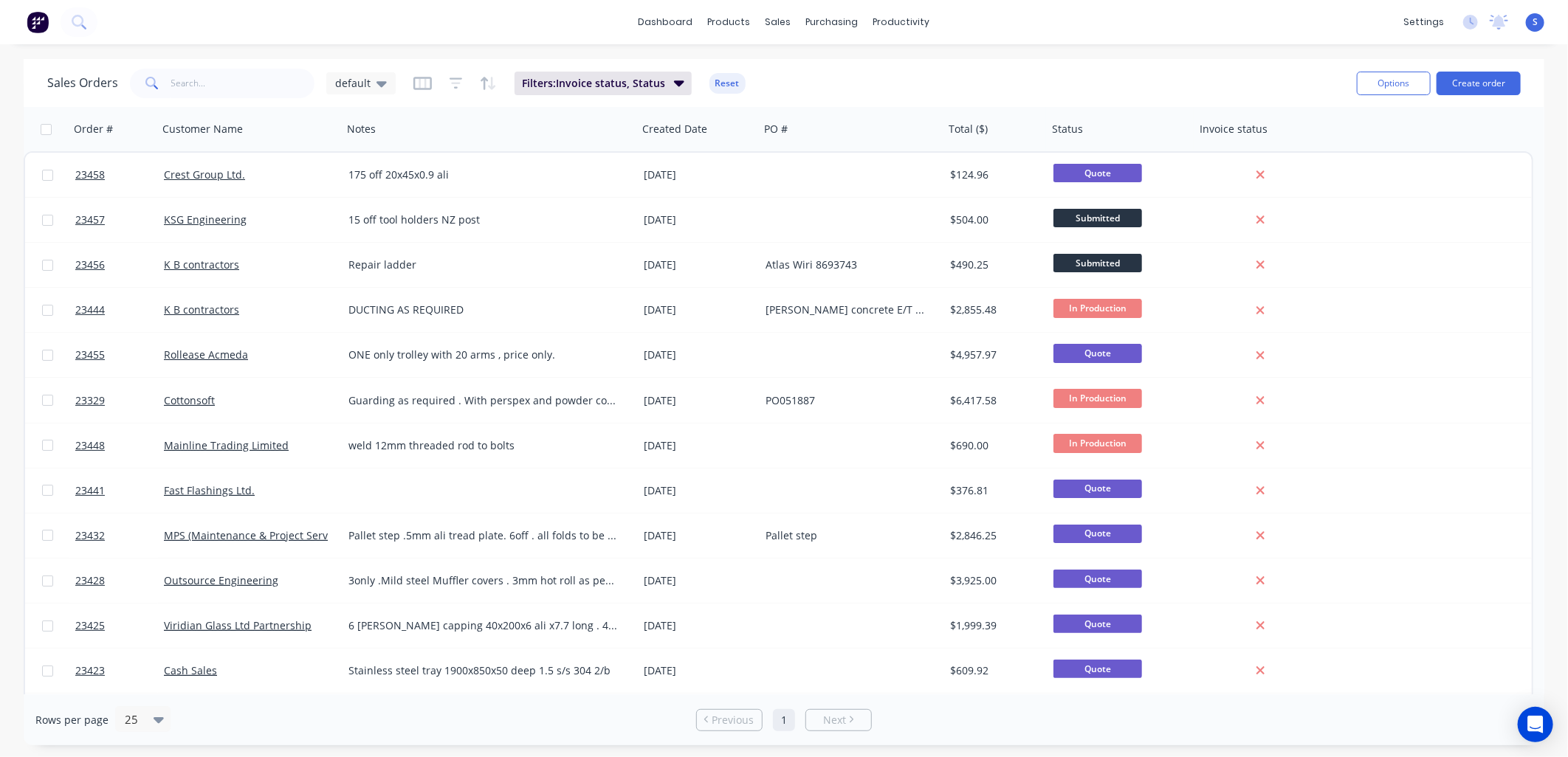
click at [280, 171] on div "Crest Group Ltd." at bounding box center [245, 175] width 164 height 14
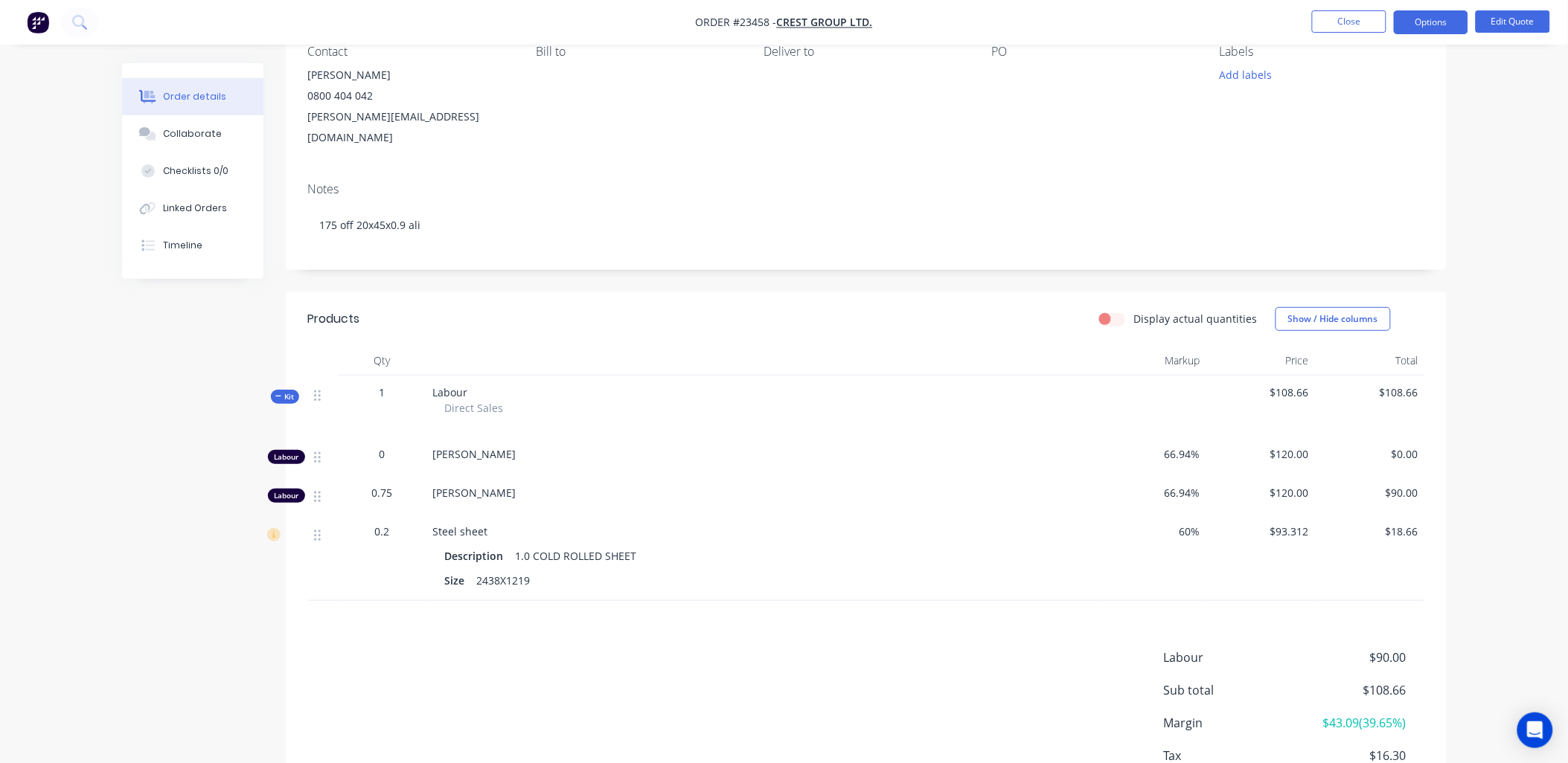
scroll to position [209, 0]
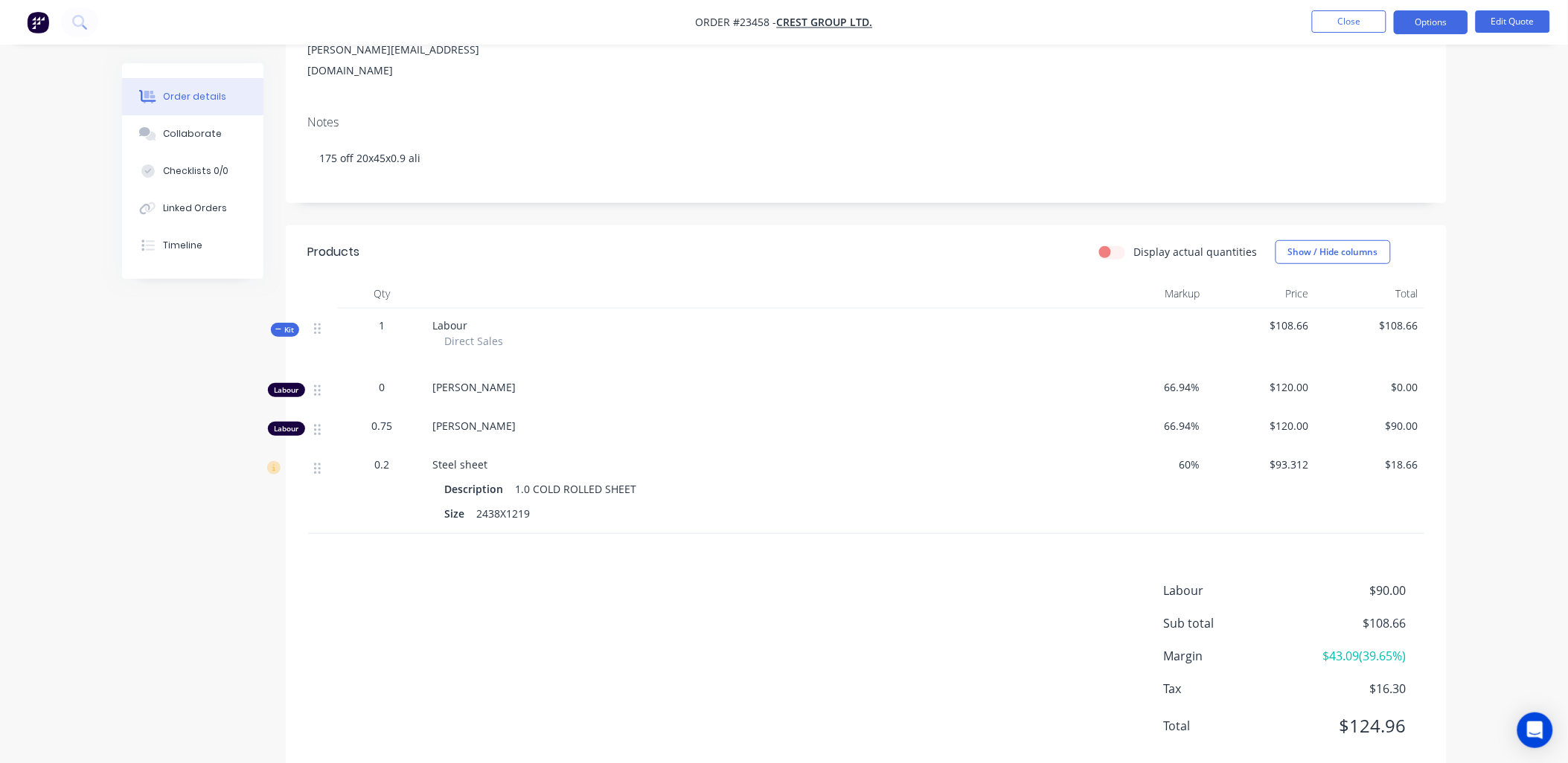
click at [1355, 16] on button "Close" at bounding box center [1349, 21] width 75 height 22
